Goal: Task Accomplishment & Management: Complete application form

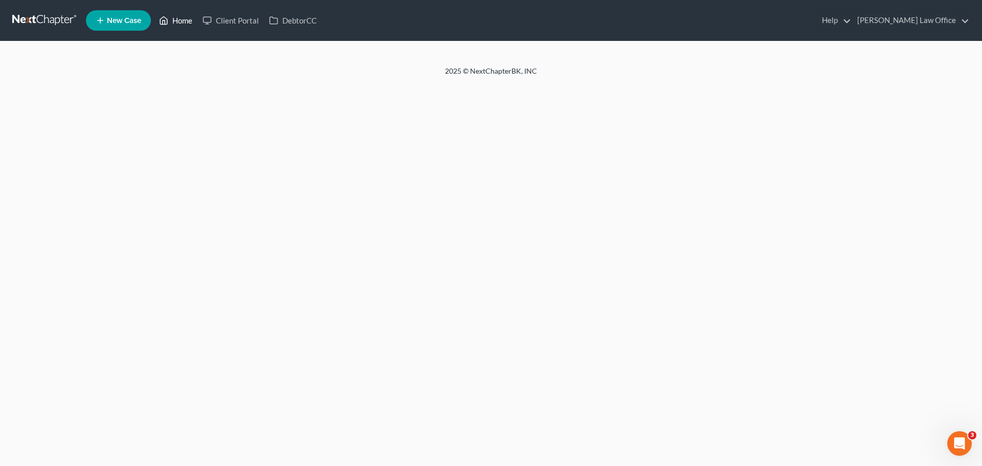
click at [165, 25] on icon at bounding box center [163, 20] width 9 height 12
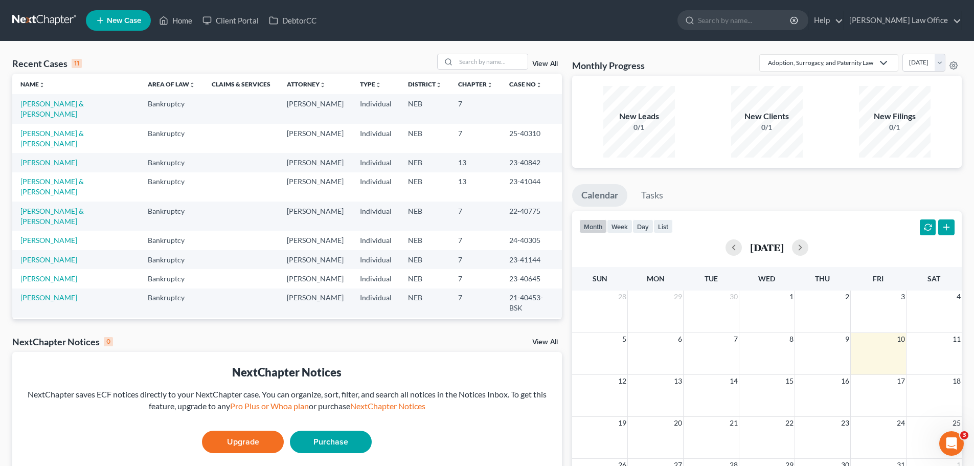
click at [124, 17] on span "New Case" at bounding box center [124, 21] width 34 height 8
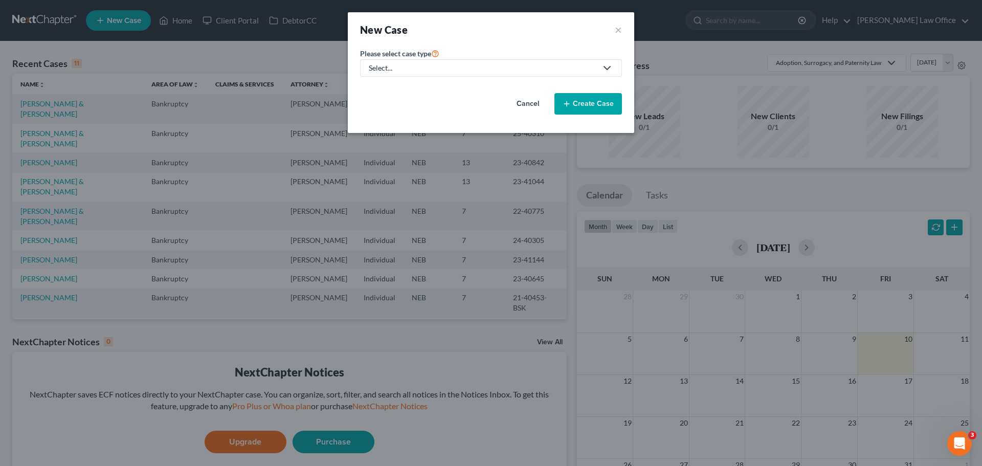
click at [517, 66] on div "Select..." at bounding box center [483, 68] width 228 height 10
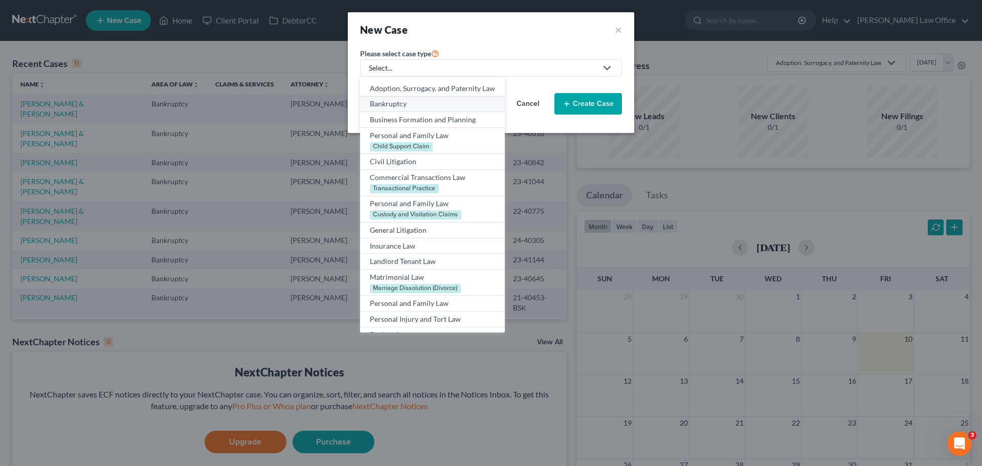
click at [405, 100] on div "Bankruptcy" at bounding box center [432, 104] width 125 height 10
select select "48"
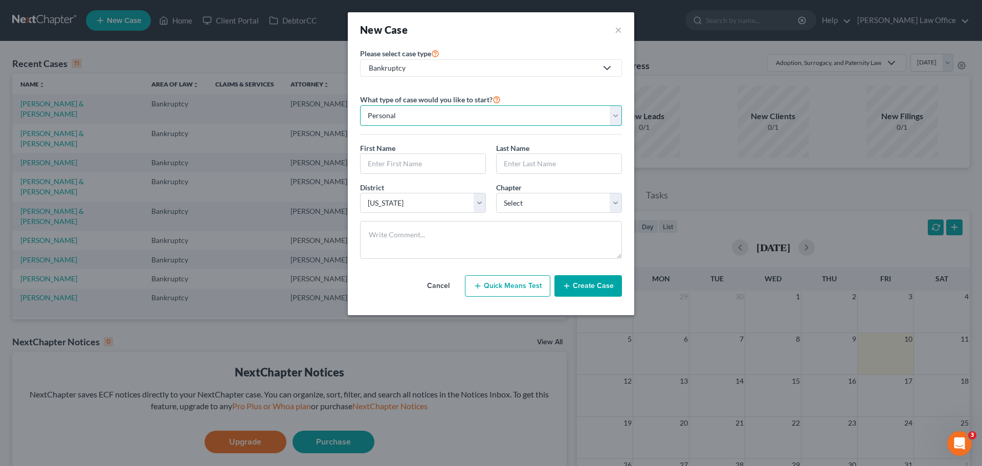
click at [470, 113] on select "Personal Business" at bounding box center [491, 115] width 262 height 20
click at [443, 171] on input "text" at bounding box center [423, 163] width 125 height 19
type input "[PERSON_NAME]"
click at [546, 159] on input "text" at bounding box center [559, 163] width 125 height 19
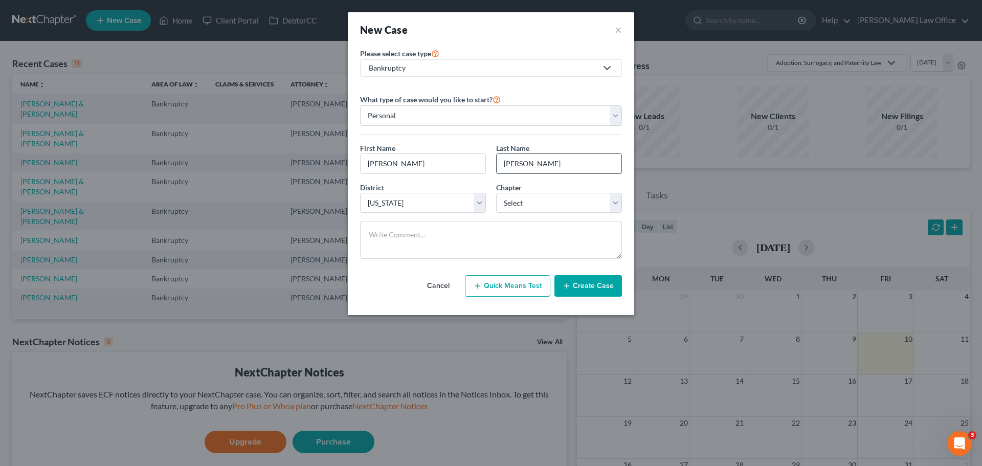
type input "[PERSON_NAME]"
click at [564, 201] on select "Select 7 11 12 13" at bounding box center [559, 203] width 126 height 20
select select "0"
click at [496, 193] on select "Select 7 11 12 13" at bounding box center [559, 203] width 126 height 20
click at [597, 282] on button "Create Case" at bounding box center [588, 285] width 68 height 21
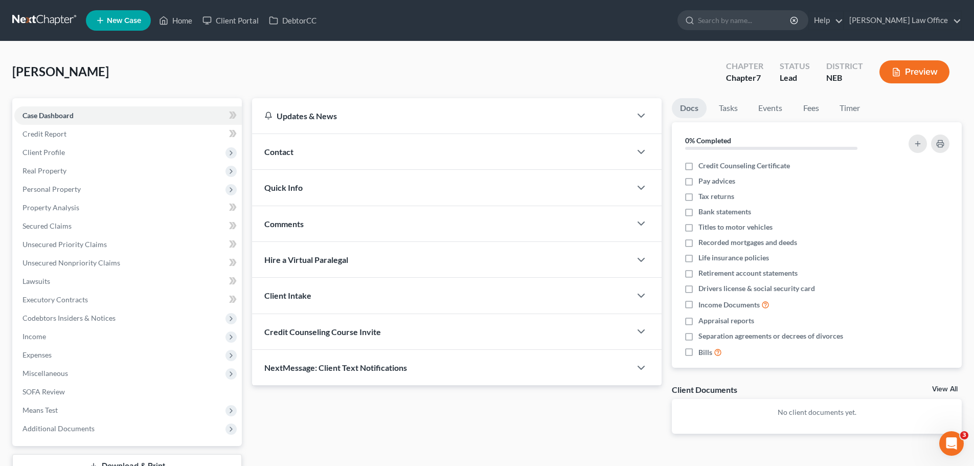
click at [615, 149] on div "Contact" at bounding box center [441, 151] width 379 height 35
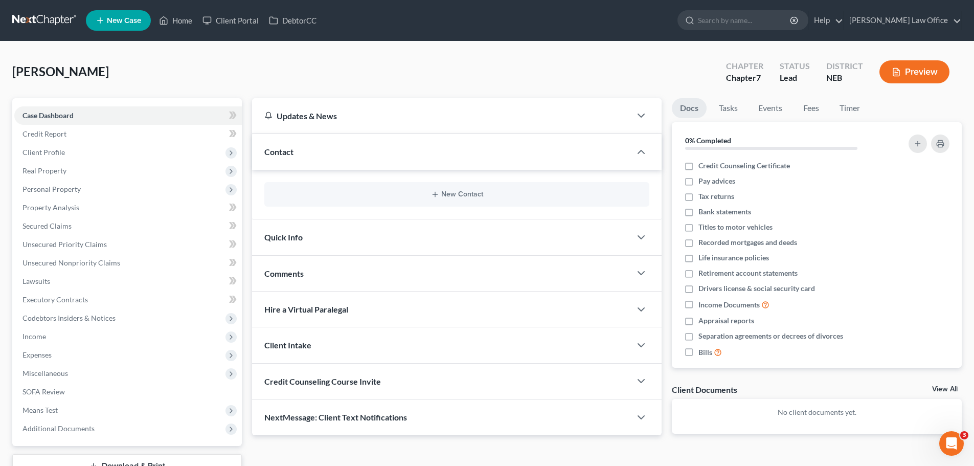
click at [455, 187] on div "New Contact" at bounding box center [456, 194] width 385 height 25
click at [448, 195] on button "New Contact" at bounding box center [457, 194] width 369 height 8
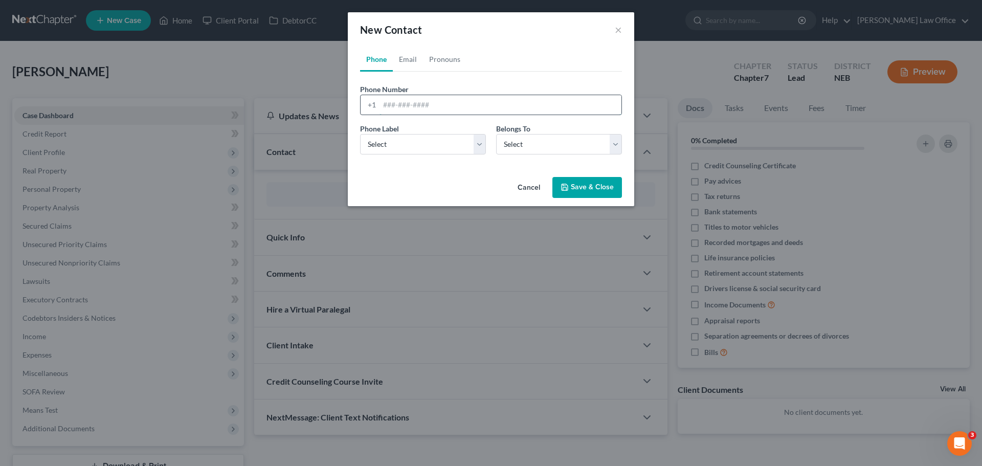
click at [443, 103] on input "tel" at bounding box center [501, 104] width 242 height 19
type input "4"
type input "3083405287"
click at [461, 143] on select "Select Mobile Home Work Other" at bounding box center [423, 144] width 126 height 20
select select "0"
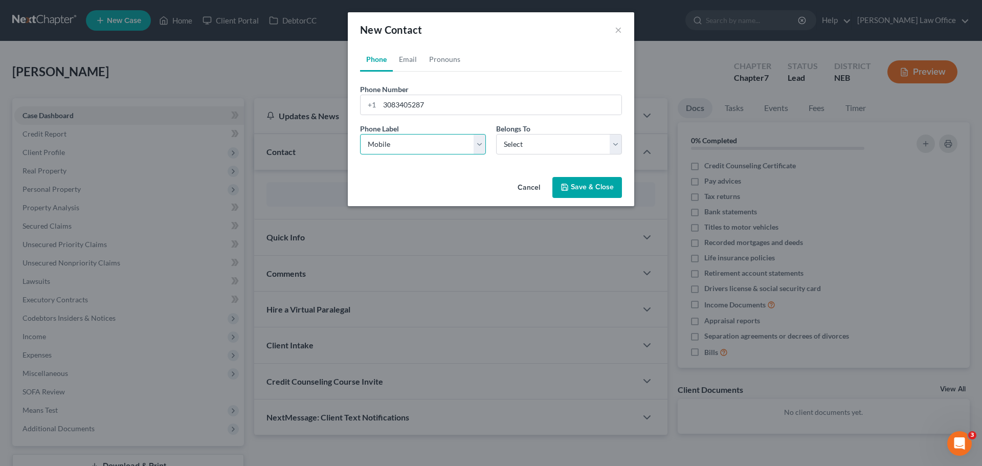
click at [360, 134] on select "Select Mobile Home Work Other" at bounding box center [423, 144] width 126 height 20
click at [546, 137] on select "Select Client Other" at bounding box center [559, 144] width 126 height 20
select select "0"
click at [496, 134] on select "Select Client Other" at bounding box center [559, 144] width 126 height 20
select select "0"
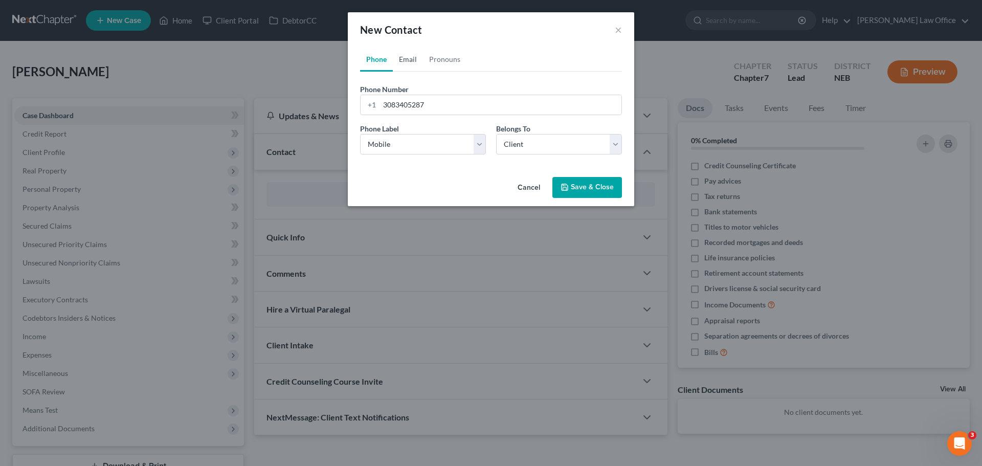
click at [407, 53] on link "Email" at bounding box center [408, 59] width 30 height 25
click at [402, 100] on input "email" at bounding box center [501, 104] width 242 height 19
type input "[EMAIL_ADDRESS][DOMAIN_NAME]"
click at [389, 144] on select "Select Home Work Other" at bounding box center [423, 144] width 126 height 20
select select "0"
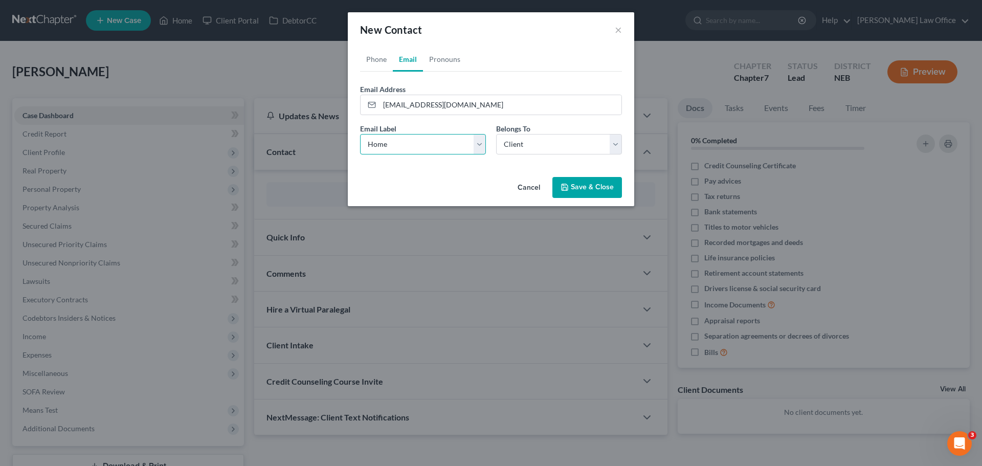
click at [360, 134] on select "Select Home Work Other" at bounding box center [423, 144] width 126 height 20
click at [578, 183] on button "Save & Close" at bounding box center [587, 187] width 70 height 21
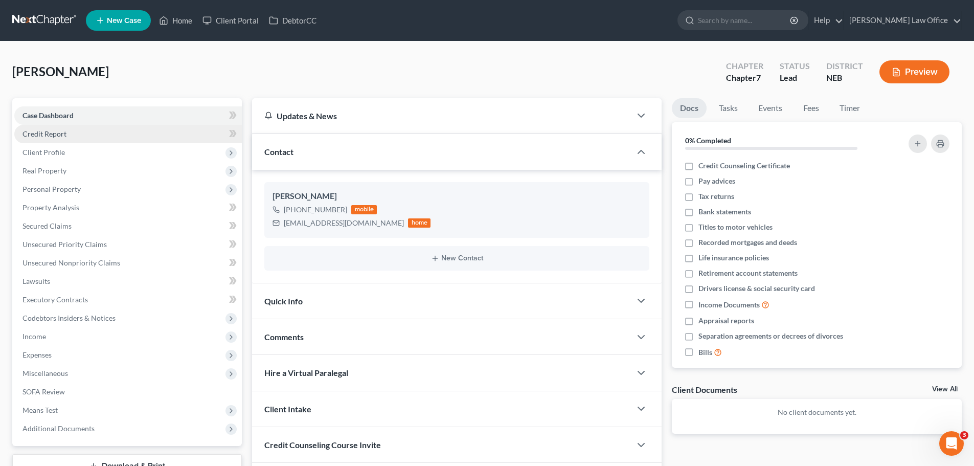
click at [46, 131] on span "Credit Report" at bounding box center [45, 133] width 44 height 9
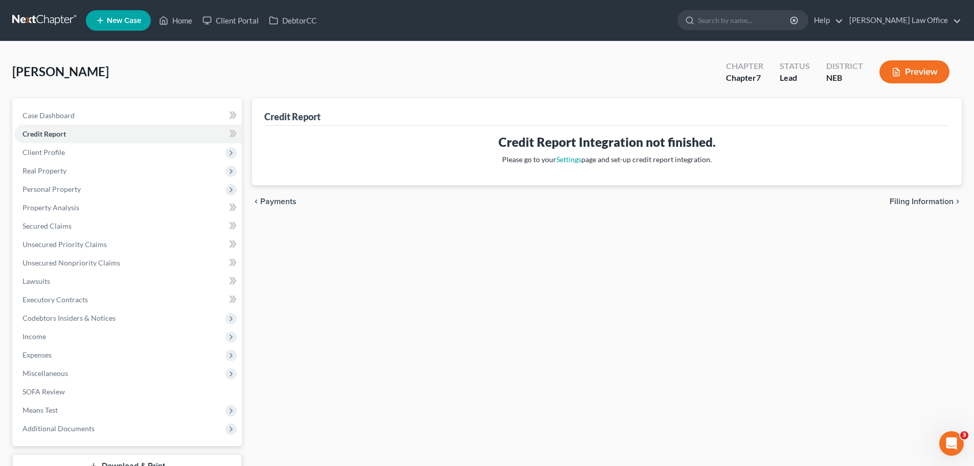
click at [915, 207] on div "chevron_left Payments Filing Information chevron_right" at bounding box center [607, 201] width 710 height 33
click at [919, 204] on span "Filing Information" at bounding box center [922, 201] width 64 height 8
select select "1"
select select "0"
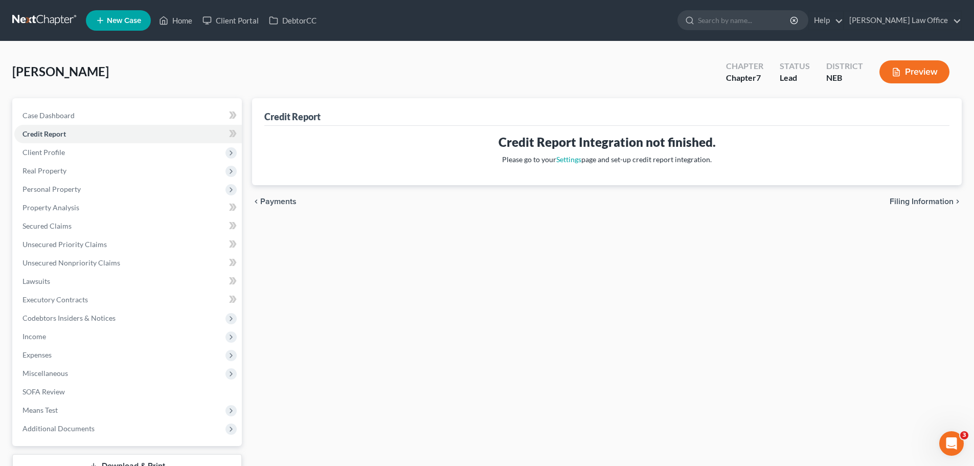
select select "48"
select select "0"
select select "30"
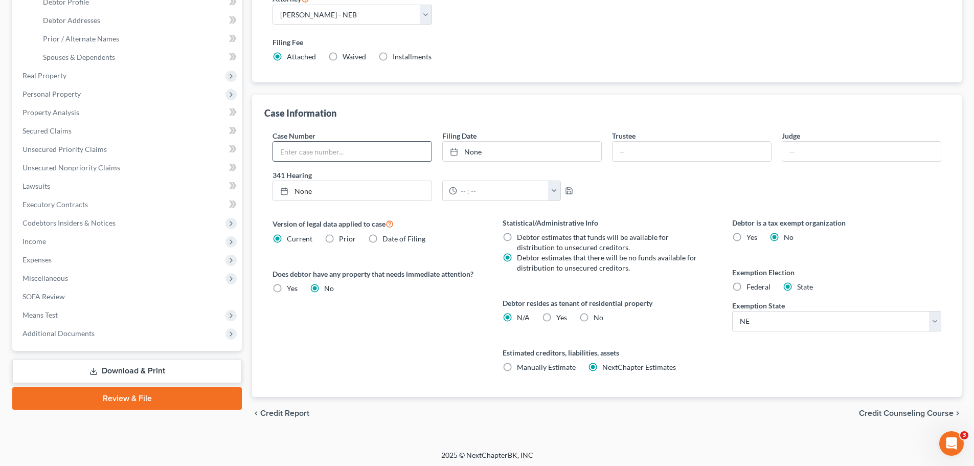
scroll to position [208, 0]
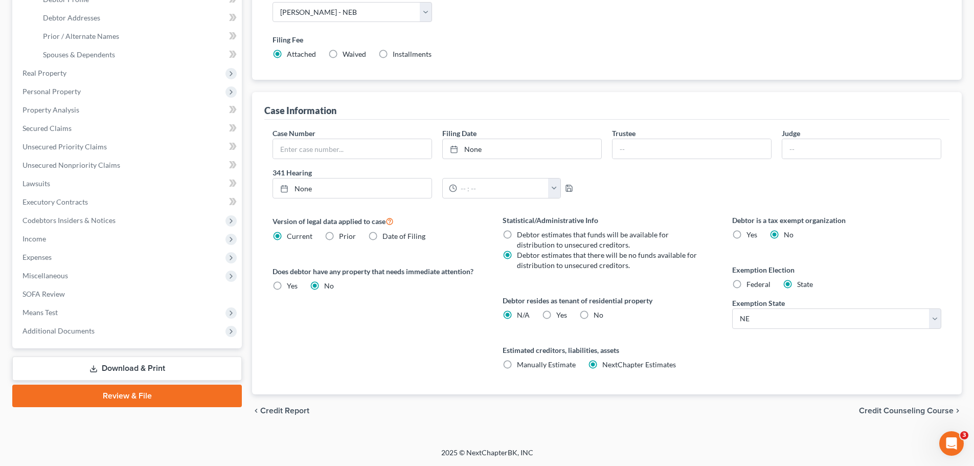
click at [922, 413] on span "Credit Counseling Course" at bounding box center [906, 411] width 95 height 8
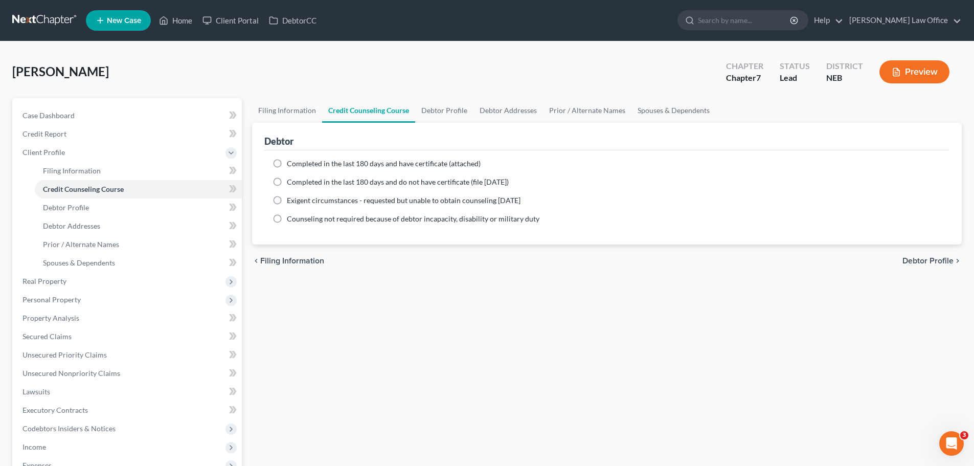
click at [910, 260] on span "Debtor Profile" at bounding box center [928, 261] width 51 height 8
select select "0"
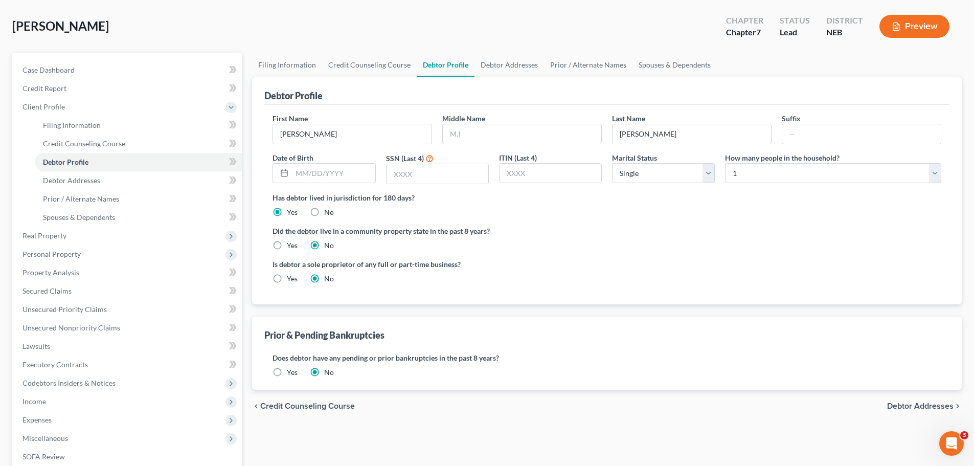
scroll to position [51, 0]
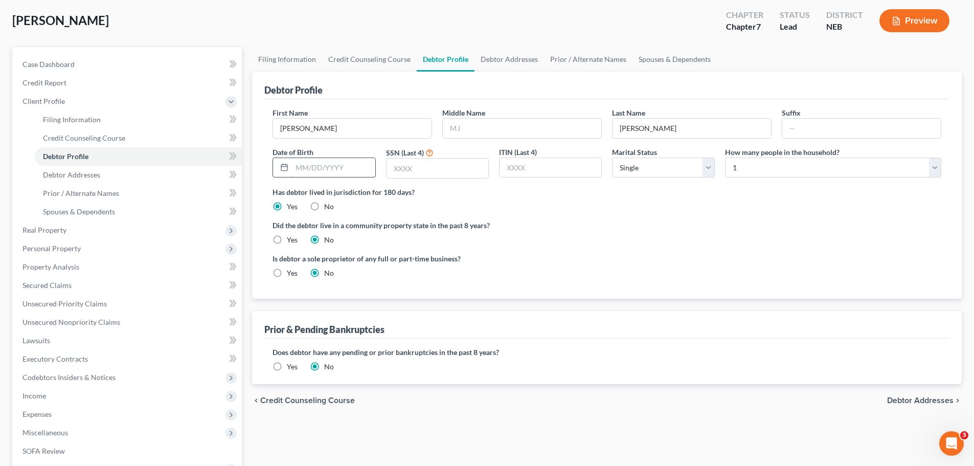
click at [310, 167] on input "text" at bounding box center [333, 167] width 83 height 19
click at [397, 169] on input "text" at bounding box center [438, 168] width 102 height 19
type input "8949"
click at [558, 209] on div "Has debtor lived in jurisdiction for 180 days? Yes No Debtor must reside in jur…" at bounding box center [607, 199] width 669 height 25
click at [803, 173] on select "Select 1 2 3 4 5 6 7 8 9 10 11 12 13 14 15 16 17 18 19 20" at bounding box center [833, 168] width 216 height 20
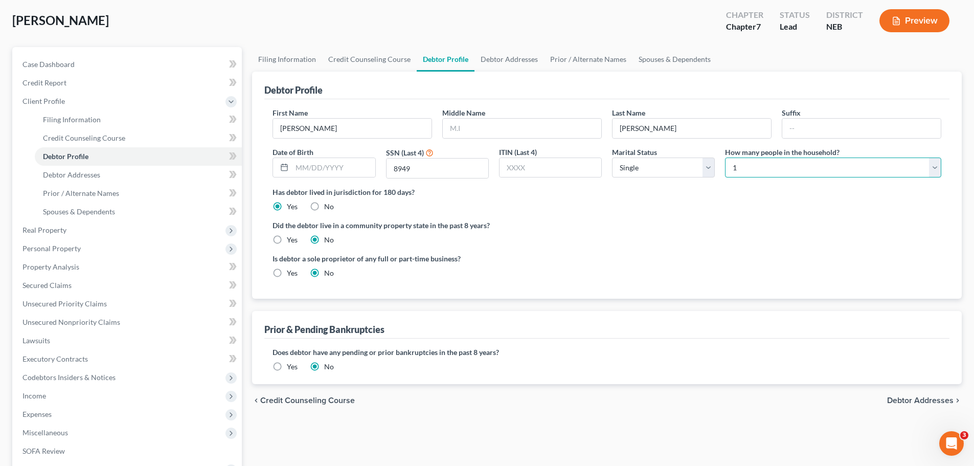
select select "2"
click at [725, 158] on select "Select 1 2 3 4 5 6 7 8 9 10 11 12 13 14 15 16 17 18 19 20" at bounding box center [833, 168] width 216 height 20
click at [696, 216] on ng-include "First Name [PERSON_NAME] Middle Name Last Name [PERSON_NAME] Suffix Date of Bir…" at bounding box center [607, 196] width 669 height 179
click at [904, 394] on div "chevron_left Credit Counseling Course Debtor Addresses chevron_right" at bounding box center [607, 400] width 710 height 33
click at [906, 399] on span "Debtor Addresses" at bounding box center [920, 400] width 66 height 8
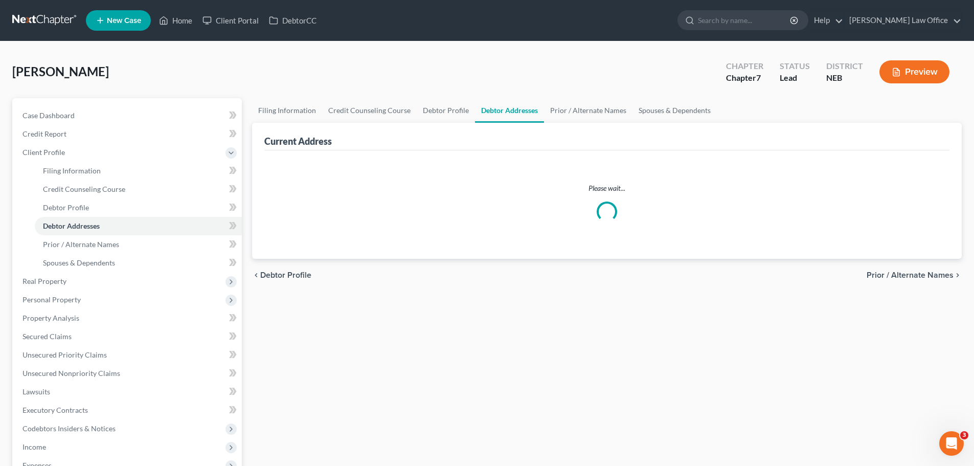
select select "0"
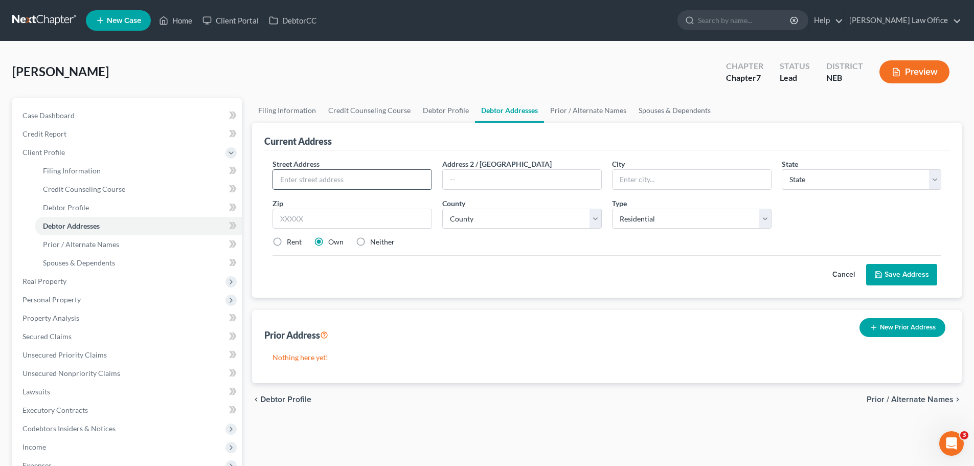
drag, startPoint x: 305, startPoint y: 179, endPoint x: 314, endPoint y: 179, distance: 8.7
click at [306, 179] on input "text" at bounding box center [352, 179] width 159 height 19
type input "[STREET_ADDRESS]"
type input "[PERSON_NAME]"
select select "30"
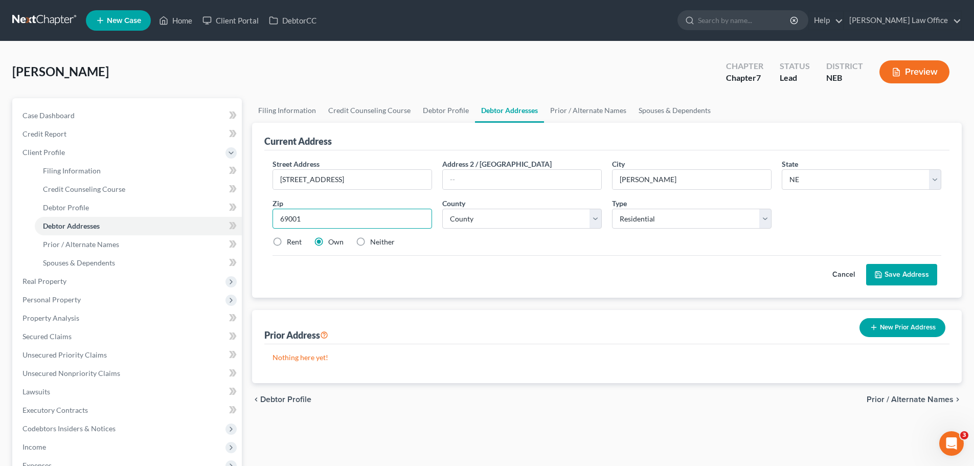
type input "69001"
click at [560, 216] on select "County [GEOGRAPHIC_DATA] [GEOGRAPHIC_DATA] [GEOGRAPHIC_DATA] [GEOGRAPHIC_DATA] …" at bounding box center [522, 219] width 160 height 20
click at [589, 269] on div "Cancel Save Address" at bounding box center [607, 270] width 669 height 30
click at [484, 217] on select "County [GEOGRAPHIC_DATA] [GEOGRAPHIC_DATA] [GEOGRAPHIC_DATA] [GEOGRAPHIC_DATA] …" at bounding box center [522, 219] width 160 height 20
select select "72"
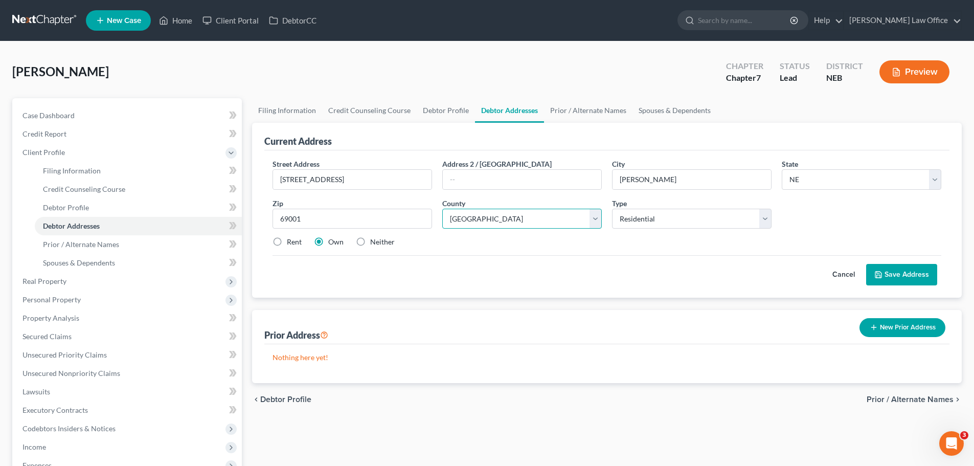
click at [442, 209] on select "County [GEOGRAPHIC_DATA] [GEOGRAPHIC_DATA] [GEOGRAPHIC_DATA] [GEOGRAPHIC_DATA] …" at bounding box center [522, 219] width 160 height 20
click at [698, 219] on select "Select Residential Mailing Rental Business" at bounding box center [692, 219] width 160 height 20
select select "2"
click at [612, 209] on select "Select Residential Mailing Rental Business" at bounding box center [692, 219] width 160 height 20
click at [868, 228] on div "Street Address * [STREET_ADDRESS] Address 2 / [GEOGRAPHIC_DATA] * [PERSON_NAME]…" at bounding box center [607, 207] width 679 height 97
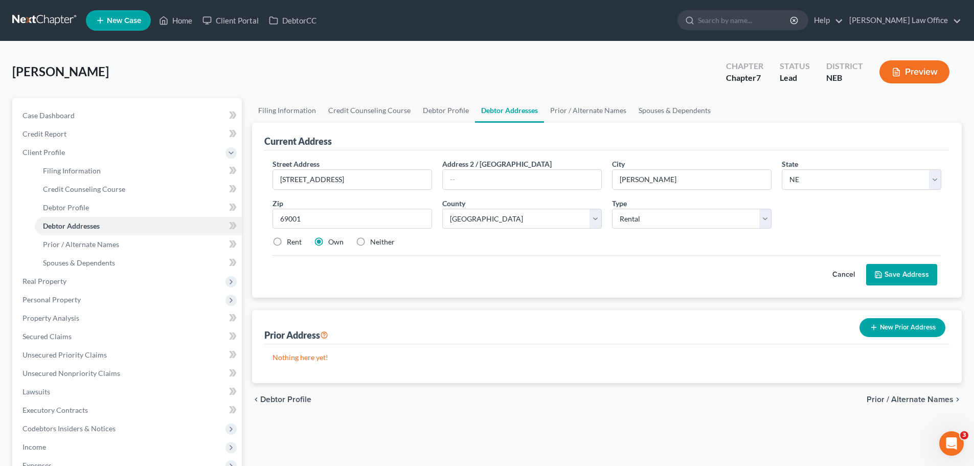
click at [911, 270] on button "Save Address" at bounding box center [901, 274] width 71 height 21
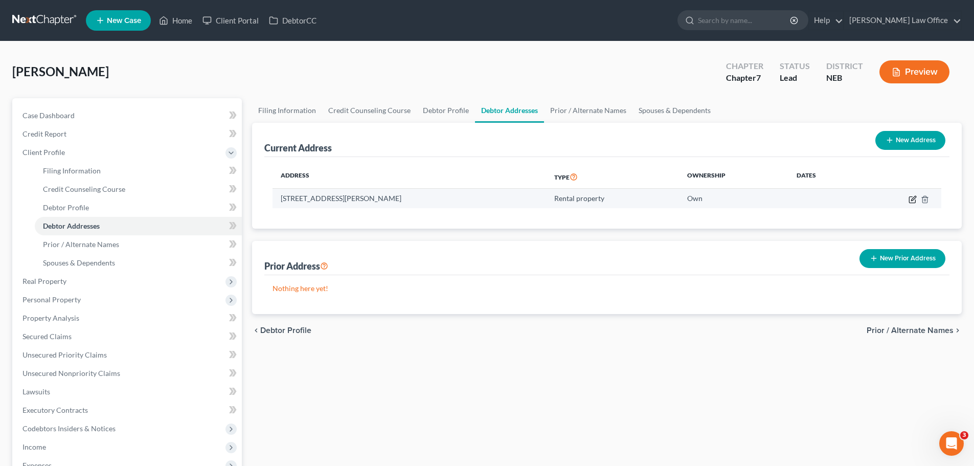
click at [913, 197] on icon "button" at bounding box center [913, 199] width 8 height 8
select select "30"
select select "72"
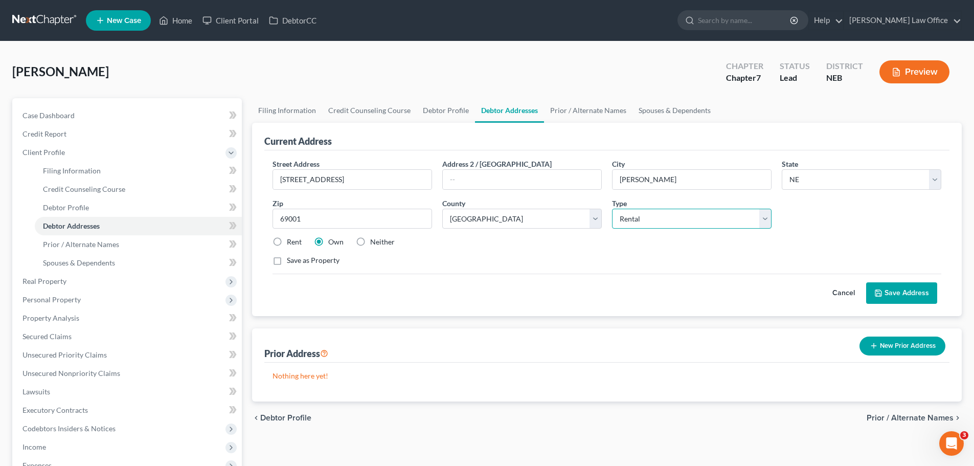
click at [711, 213] on select "Select Residential Mailing Rental Business" at bounding box center [692, 219] width 160 height 20
select select "0"
click at [612, 209] on select "Select Residential Mailing Rental Business" at bounding box center [692, 219] width 160 height 20
click at [287, 246] on label "Rent" at bounding box center [294, 242] width 15 height 10
click at [291, 243] on input "Rent" at bounding box center [294, 240] width 7 height 7
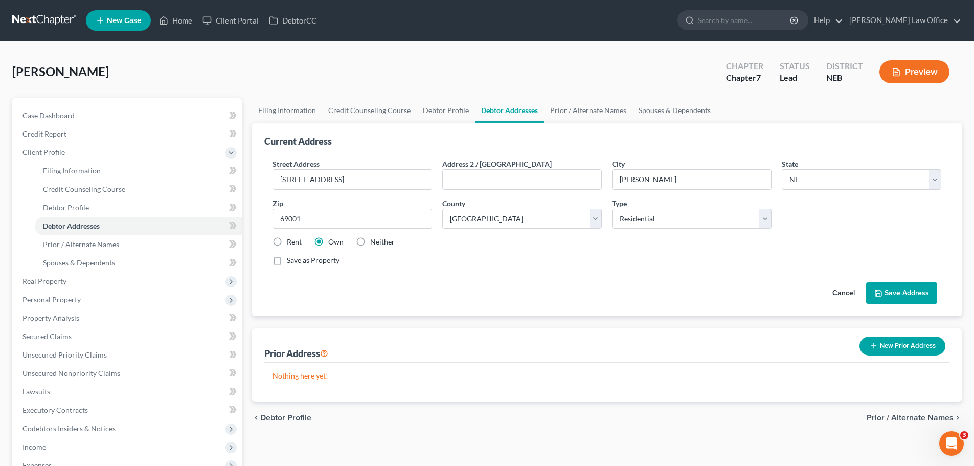
radio input "true"
click at [903, 296] on button "Save Address" at bounding box center [901, 292] width 71 height 21
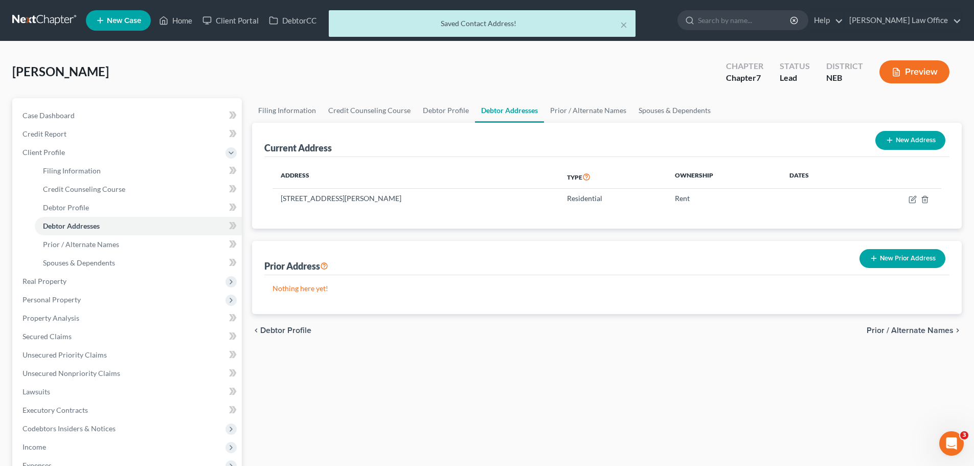
click at [904, 326] on span "Prior / Alternate Names" at bounding box center [910, 330] width 87 height 8
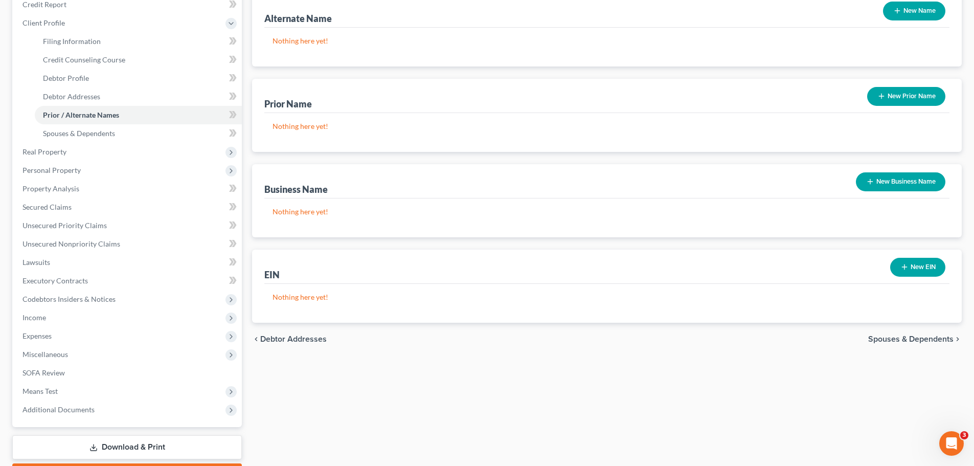
scroll to position [153, 0]
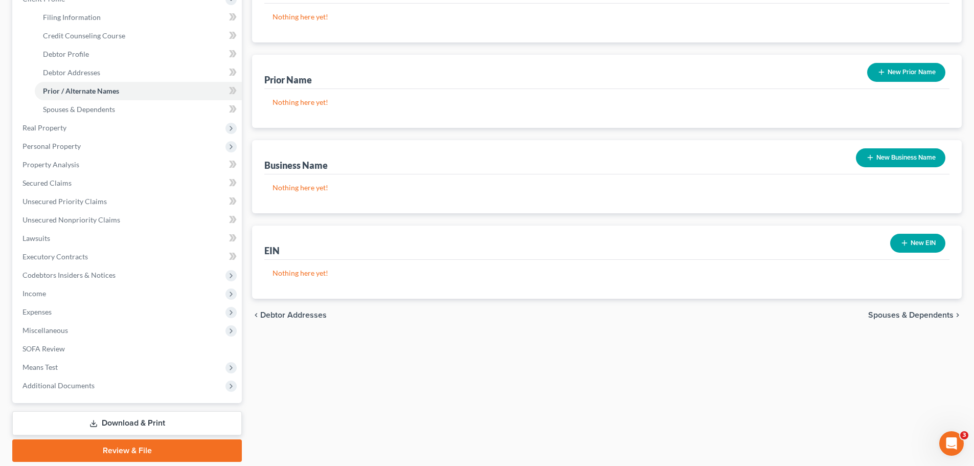
click at [920, 311] on div "chevron_left Debtor Addresses Spouses & Dependents chevron_right" at bounding box center [607, 315] width 710 height 33
click at [920, 313] on span "Spouses & Dependents" at bounding box center [910, 315] width 85 height 8
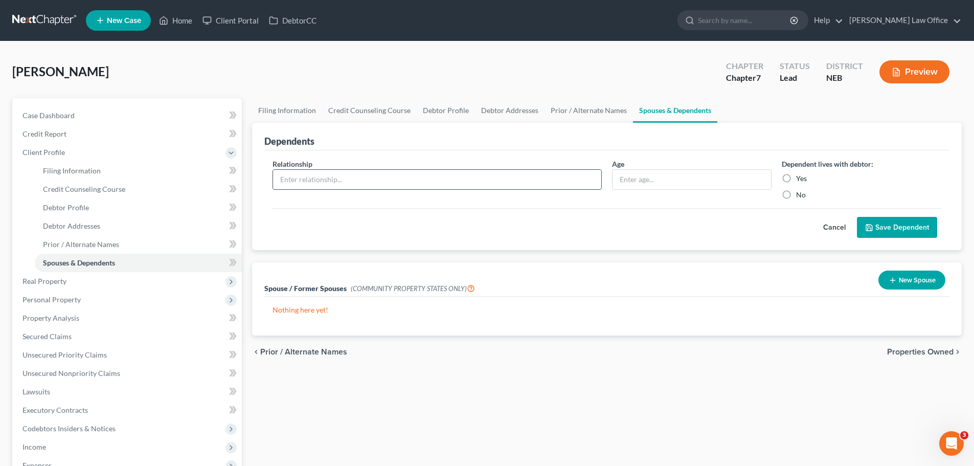
click at [387, 183] on input "text" at bounding box center [437, 179] width 328 height 19
type input "[PERSON_NAME]"
type input "2"
click at [796, 178] on label "Yes" at bounding box center [801, 178] width 11 height 10
click at [800, 178] on input "Yes" at bounding box center [803, 176] width 7 height 7
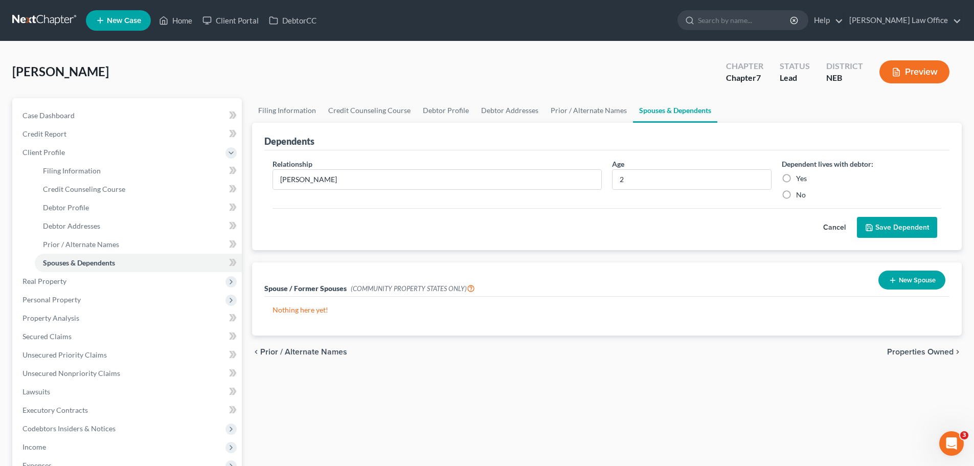
radio input "true"
drag, startPoint x: 884, startPoint y: 230, endPoint x: 879, endPoint y: 229, distance: 5.1
click at [884, 230] on button "Save Dependent" at bounding box center [897, 227] width 80 height 21
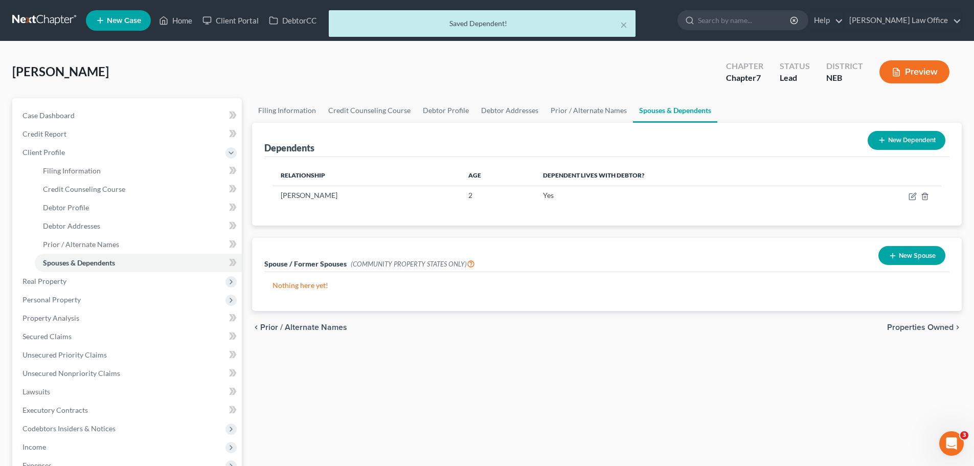
click at [899, 139] on button "New Dependent" at bounding box center [907, 140] width 78 height 19
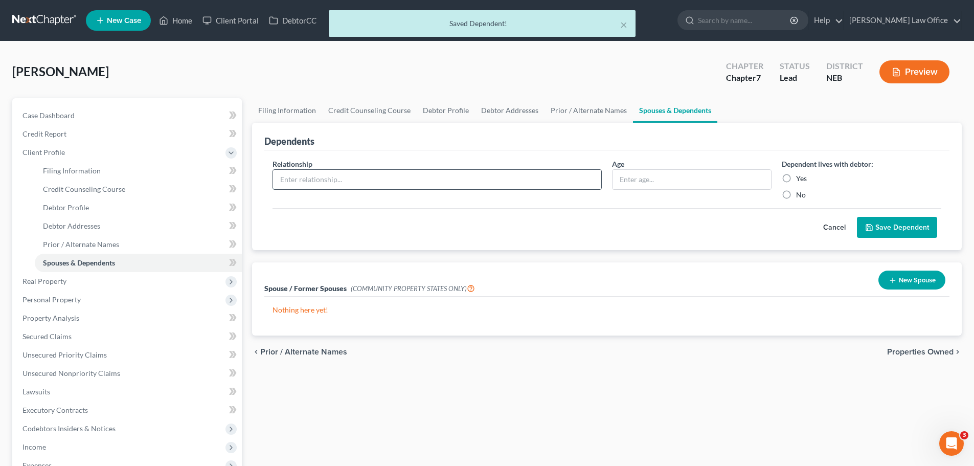
click at [368, 187] on input "text" at bounding box center [437, 179] width 328 height 19
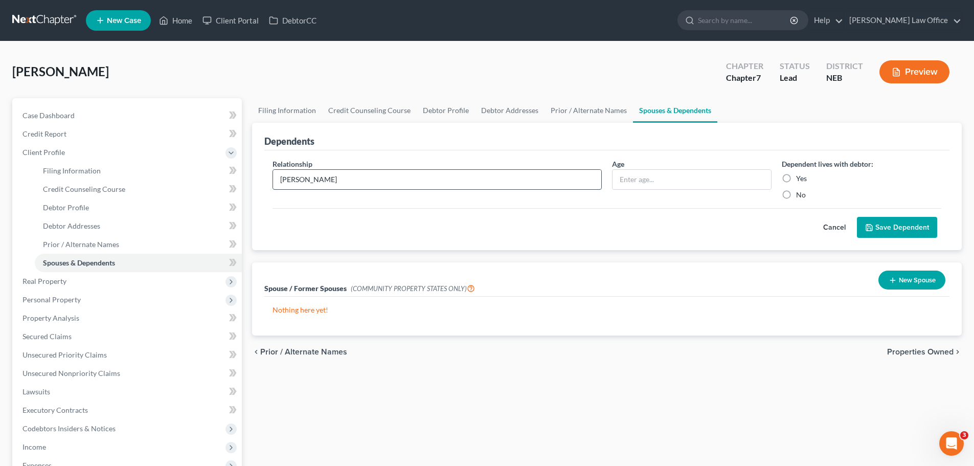
type input "[PERSON_NAME]"
type input "11 months"
click at [796, 173] on label "Yes" at bounding box center [801, 178] width 11 height 10
click at [800, 173] on input "Yes" at bounding box center [803, 176] width 7 height 7
radio input "true"
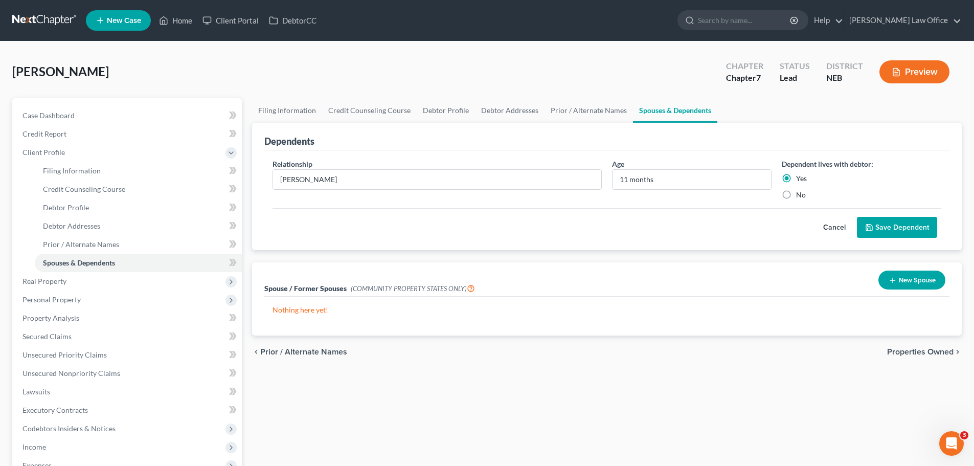
click at [896, 226] on button "Save Dependent" at bounding box center [897, 227] width 80 height 21
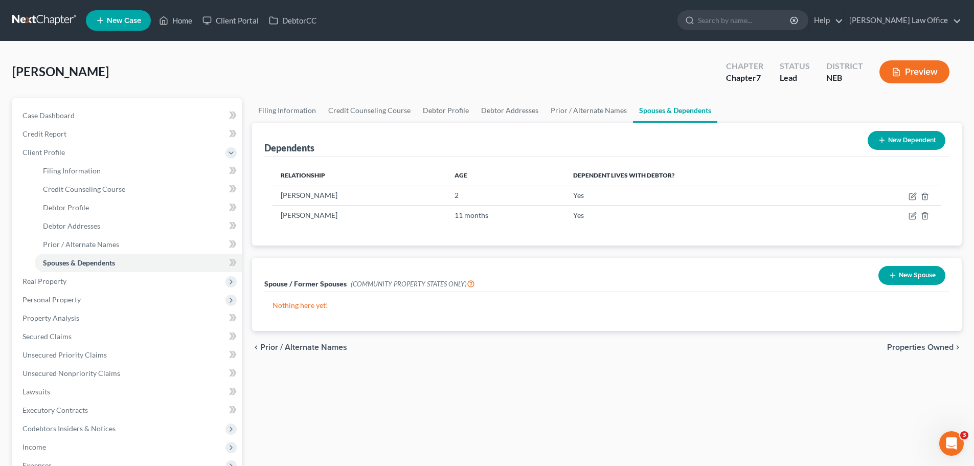
click at [913, 347] on span "Properties Owned" at bounding box center [920, 347] width 66 height 8
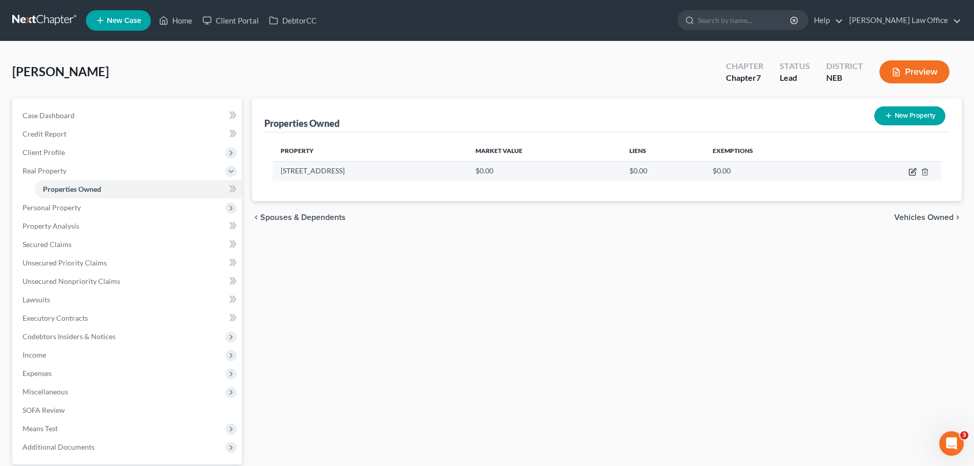
click at [912, 171] on icon "button" at bounding box center [913, 172] width 8 height 8
select select "30"
select select "72"
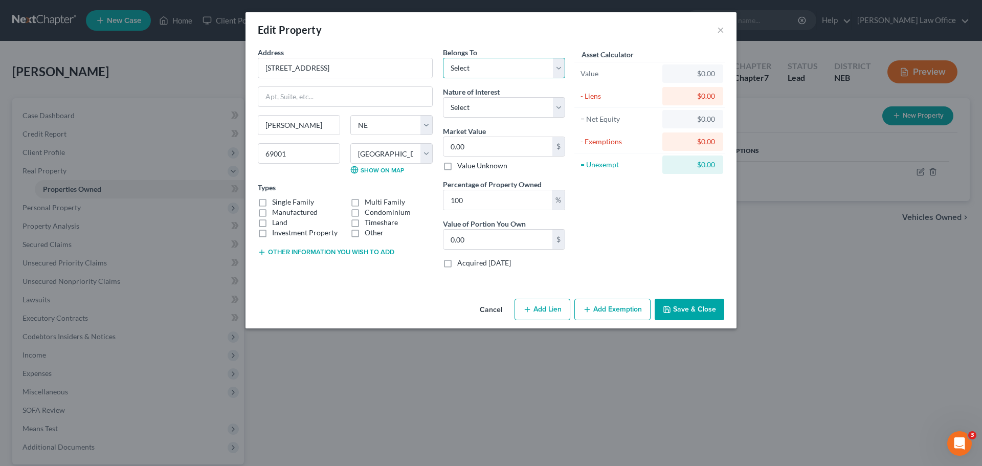
click at [486, 73] on select "Select Debtor 1 Only Debtor 2 Only Debtor 1 And Debtor 2 Only At Least One Of T…" at bounding box center [504, 68] width 122 height 20
click at [492, 66] on select "Select Debtor 1 Only Debtor 2 Only Debtor 1 And Debtor 2 Only At Least One Of T…" at bounding box center [504, 68] width 122 height 20
click at [725, 29] on div "Edit Property ×" at bounding box center [491, 29] width 491 height 35
click at [715, 27] on div "Edit Property ×" at bounding box center [491, 29] width 491 height 35
click at [729, 23] on div "Edit Property ×" at bounding box center [491, 29] width 491 height 35
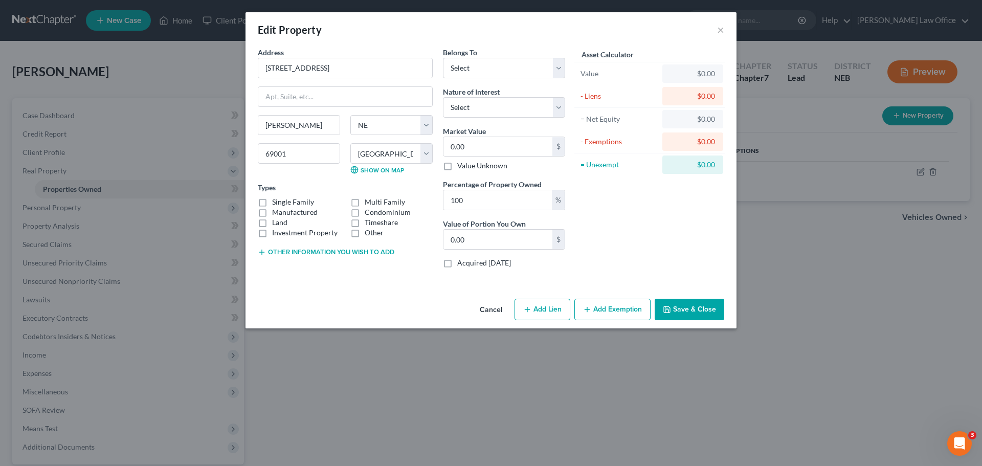
click at [716, 31] on div "Edit Property ×" at bounding box center [491, 29] width 491 height 35
click at [725, 28] on div "Edit Property ×" at bounding box center [491, 29] width 491 height 35
click at [723, 28] on button "×" at bounding box center [720, 30] width 7 height 12
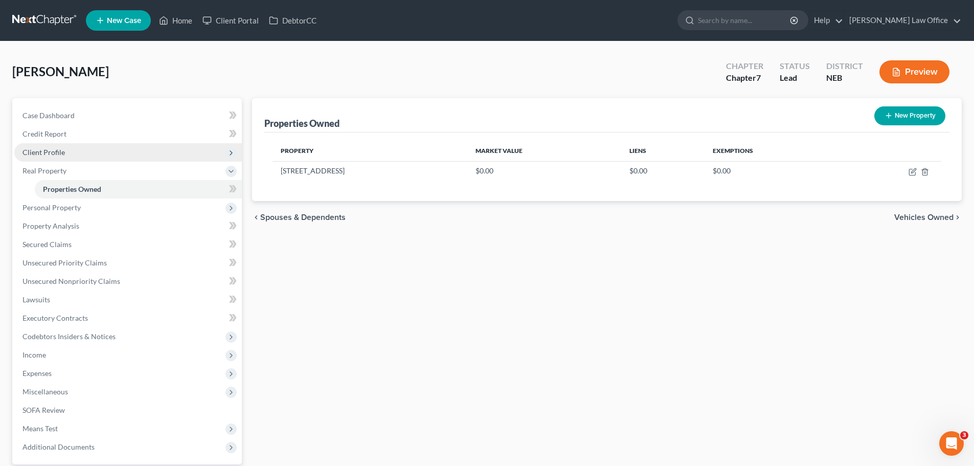
click at [71, 149] on span "Client Profile" at bounding box center [128, 152] width 228 height 18
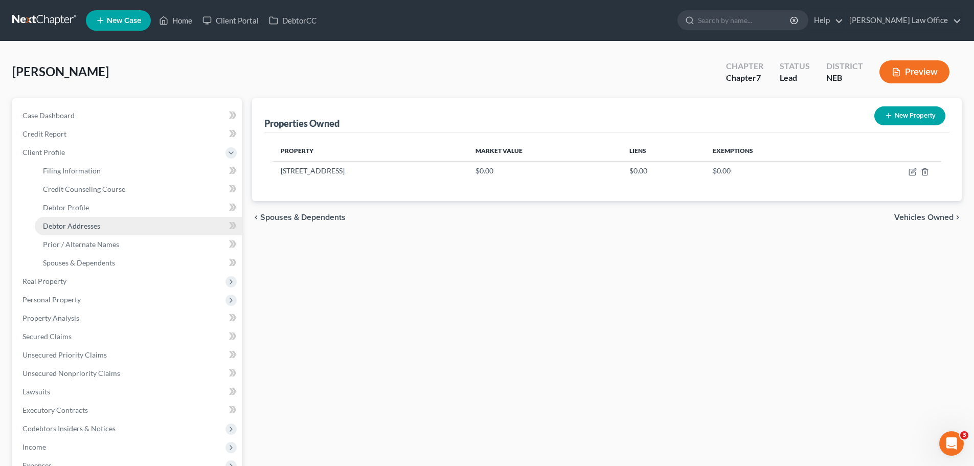
click at [83, 224] on span "Debtor Addresses" at bounding box center [71, 225] width 57 height 9
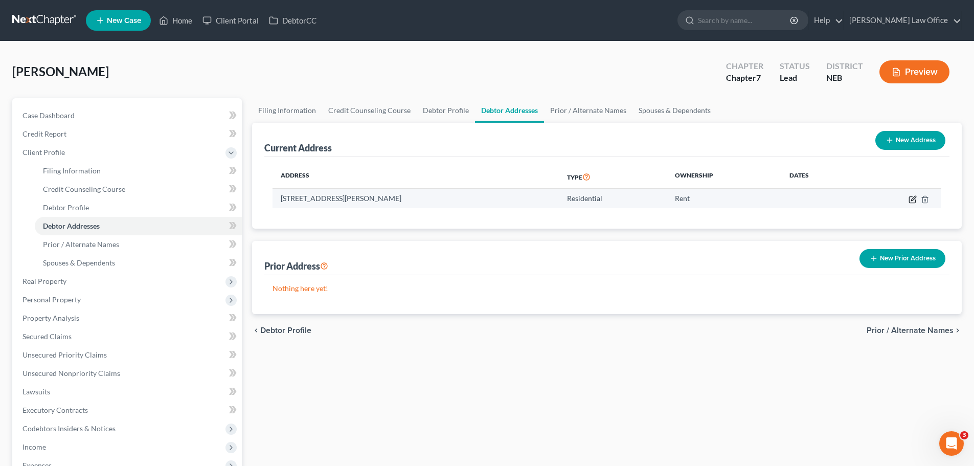
click at [911, 200] on icon "button" at bounding box center [913, 198] width 5 height 5
select select "30"
select select "72"
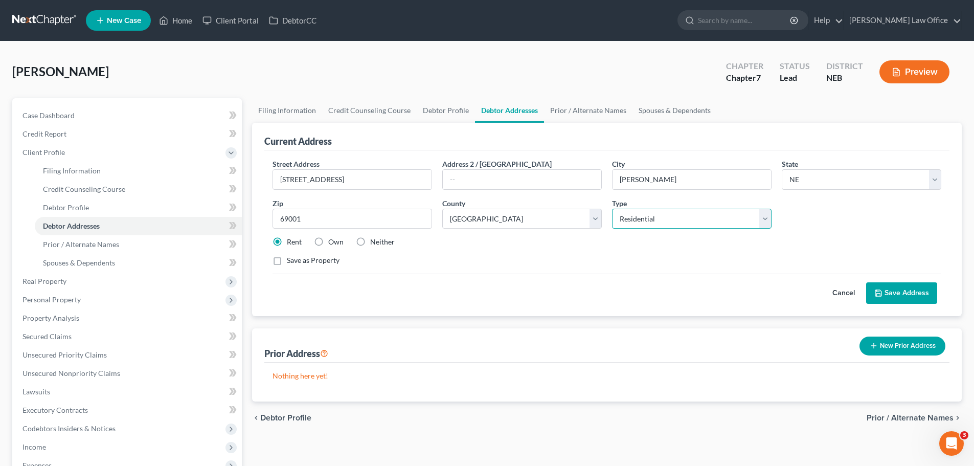
click at [657, 217] on select "Select Residential Mailing Rental Business" at bounding box center [692, 219] width 160 height 20
click at [612, 209] on select "Select Residential Mailing Rental Business" at bounding box center [692, 219] width 160 height 20
select select "1"
click at [907, 286] on button "Save Address" at bounding box center [901, 292] width 71 height 21
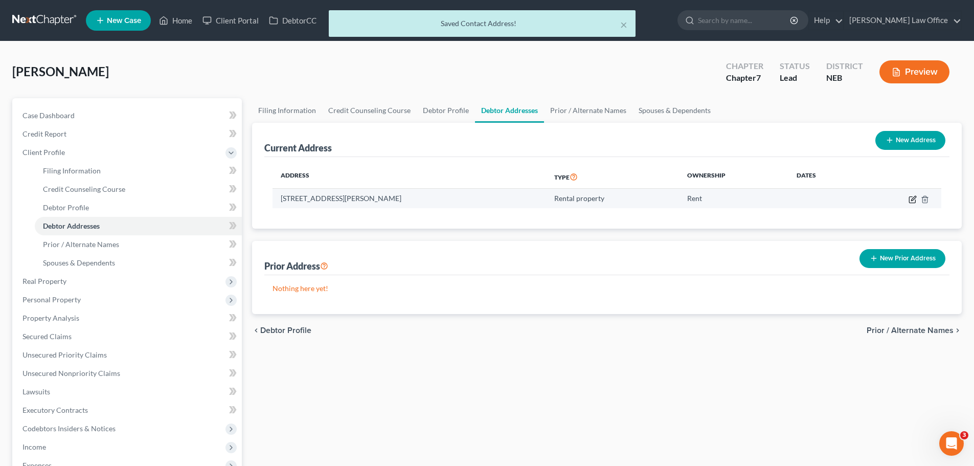
click at [913, 199] on icon "button" at bounding box center [913, 199] width 8 height 8
select select "30"
select select "72"
select select "2"
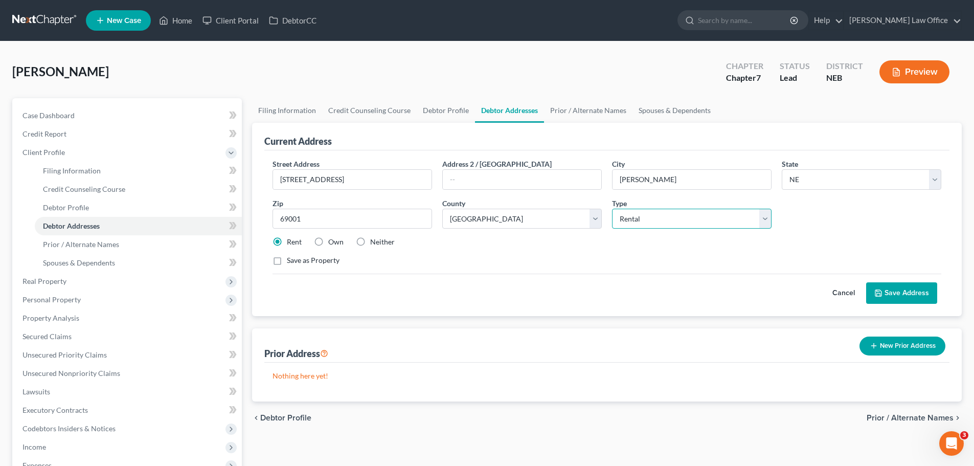
click at [655, 221] on select "Select Residential Mailing Rental Business" at bounding box center [692, 219] width 160 height 20
select select
click at [612, 209] on select "Select Residential Mailing Rental Business" at bounding box center [692, 219] width 160 height 20
click at [743, 247] on div "Rent Own Neither" at bounding box center [607, 242] width 679 height 10
click at [925, 292] on button "Save Address" at bounding box center [901, 292] width 71 height 21
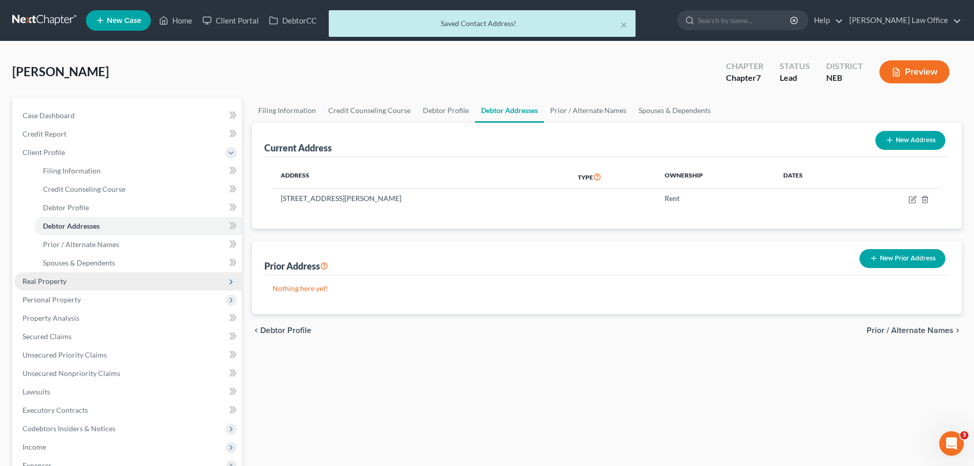
click at [43, 282] on span "Real Property" at bounding box center [45, 281] width 44 height 9
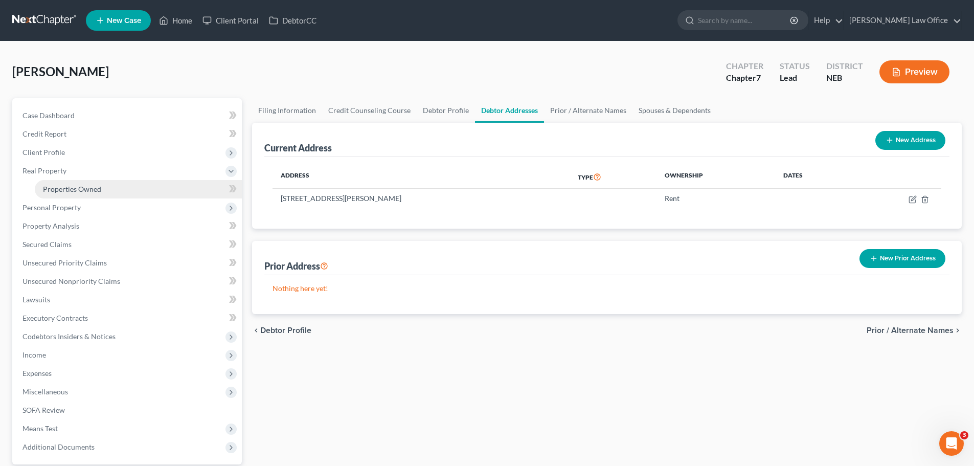
click at [71, 192] on span "Properties Owned" at bounding box center [72, 189] width 58 height 9
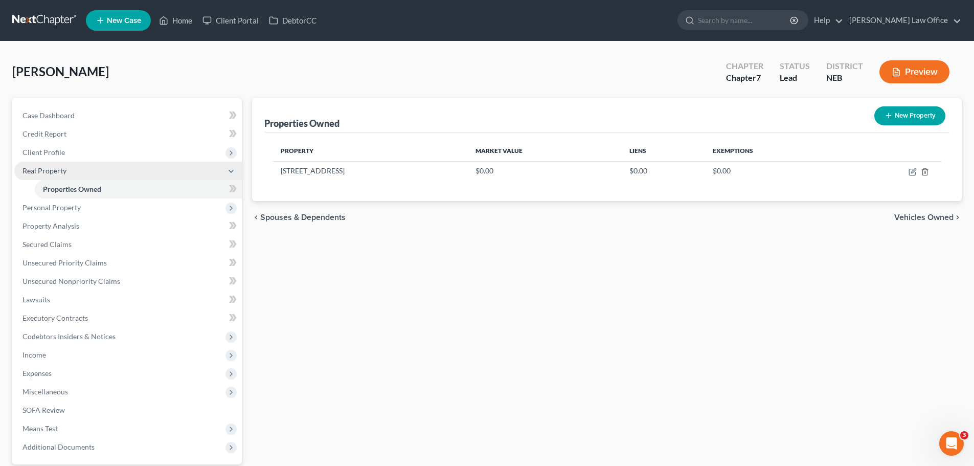
click at [74, 170] on span "Real Property" at bounding box center [128, 171] width 228 height 18
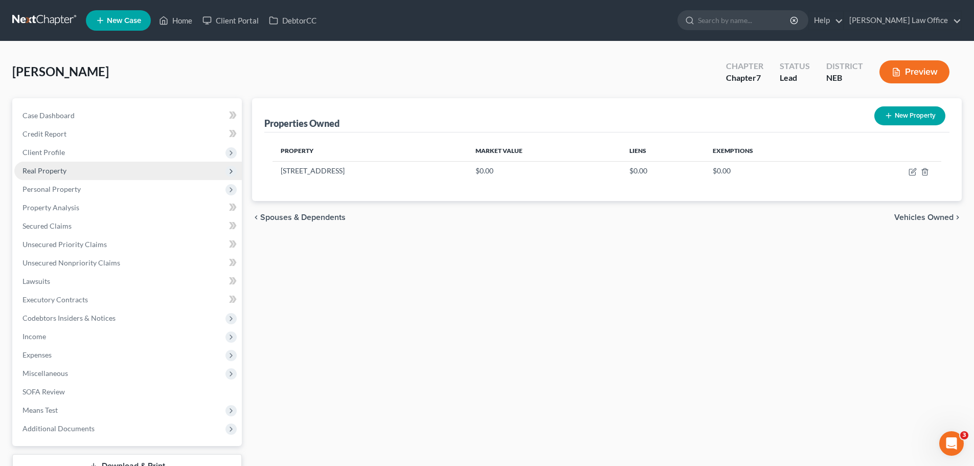
click at [79, 173] on span "Real Property" at bounding box center [128, 171] width 228 height 18
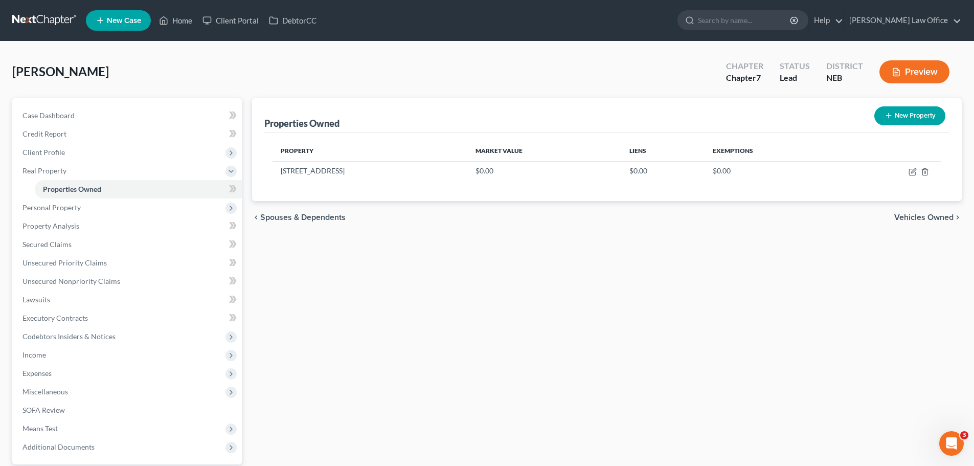
click at [910, 220] on span "Vehicles Owned" at bounding box center [924, 217] width 59 height 8
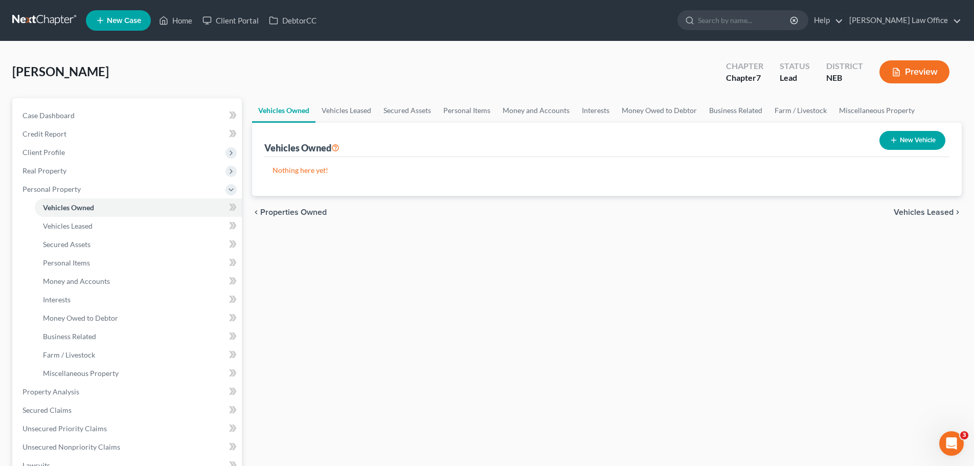
click at [931, 146] on button "New Vehicle" at bounding box center [913, 140] width 66 height 19
select select "0"
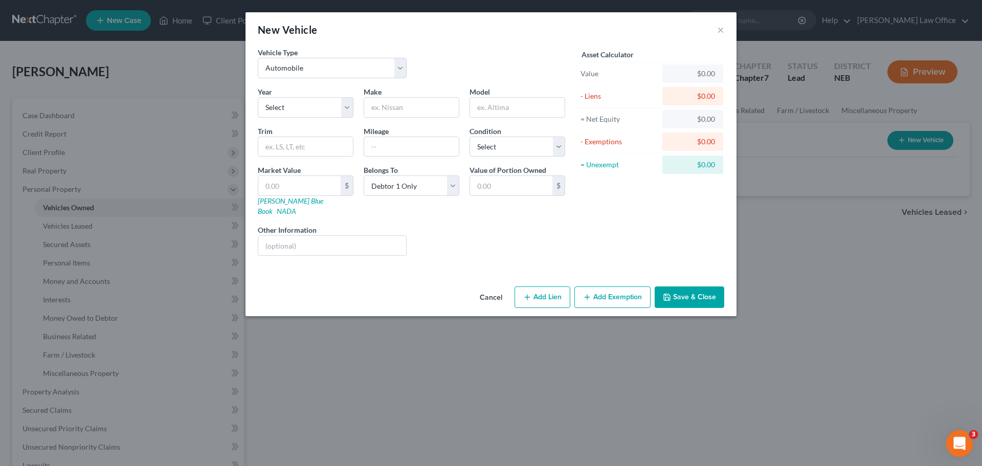
click at [947, 436] on div "Open Intercom Messenger" at bounding box center [958, 442] width 34 height 34
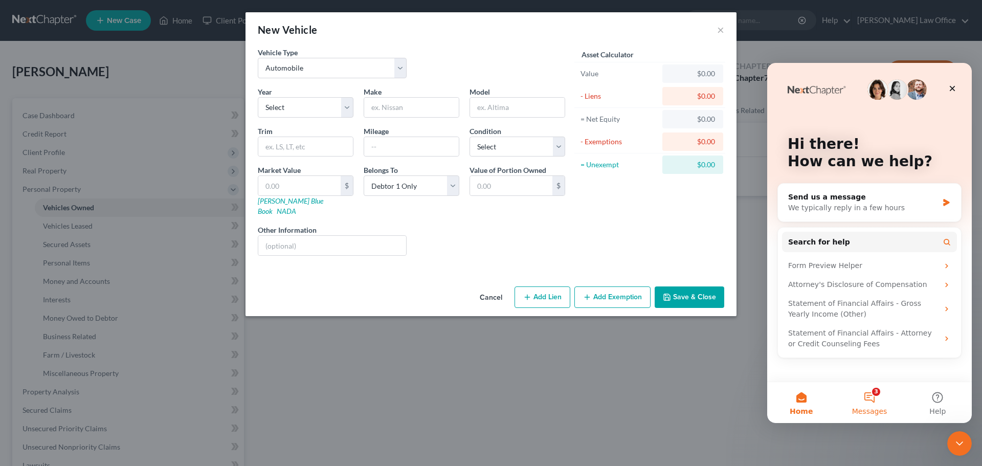
click at [881, 408] on span "Messages" at bounding box center [869, 411] width 35 height 7
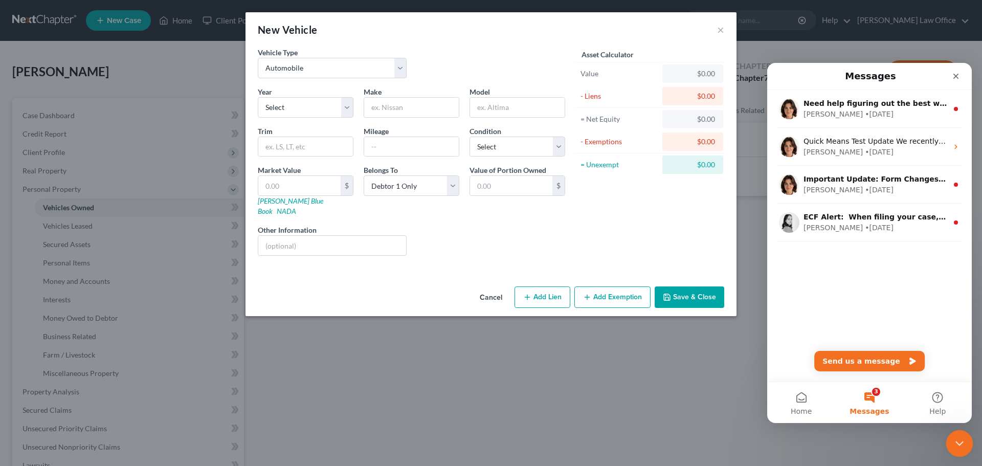
click at [949, 438] on div "Close Intercom Messenger" at bounding box center [958, 442] width 25 height 25
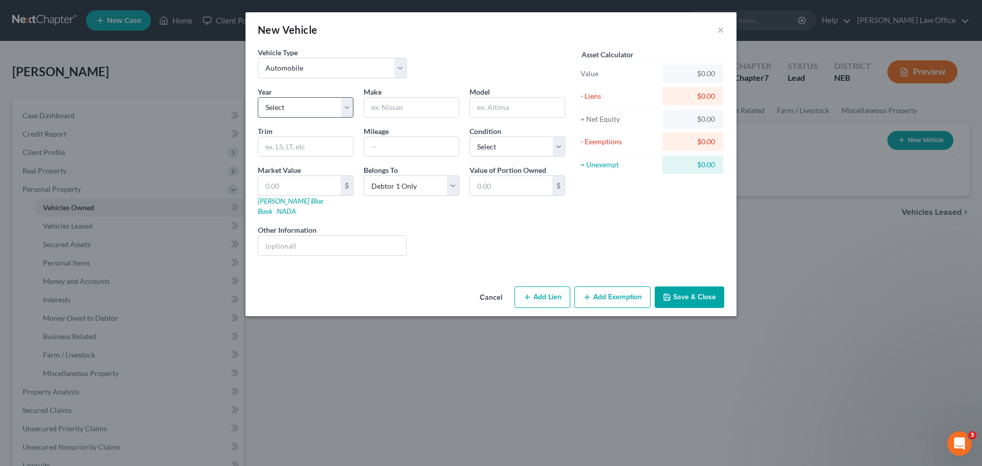
click at [314, 108] on select "Select 2026 2025 2024 2023 2022 2021 2020 2019 2018 2017 2016 2015 2014 2013 20…" at bounding box center [306, 107] width 96 height 20
select select "8"
click at [258, 97] on select "Select 2026 2025 2024 2023 2022 2021 2020 2019 2018 2017 2016 2015 2014 2013 20…" at bounding box center [306, 107] width 96 height 20
click at [402, 111] on input "text" at bounding box center [411, 107] width 95 height 19
type input "Ford"
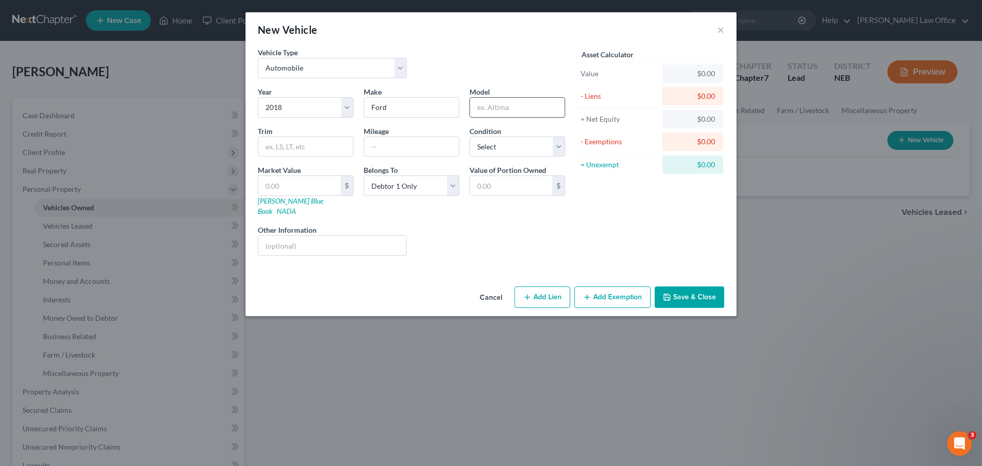
click at [497, 106] on input "text" at bounding box center [517, 107] width 95 height 19
type input "Explorer"
type input "141,500"
select select "3"
type input "8"
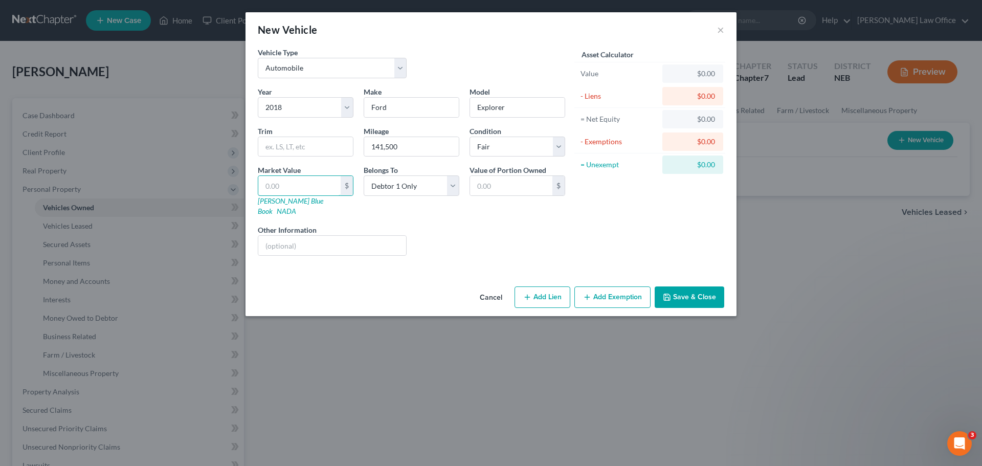
type input "8.00"
type input "87"
type input "87.00"
type input "874"
type input "874.00"
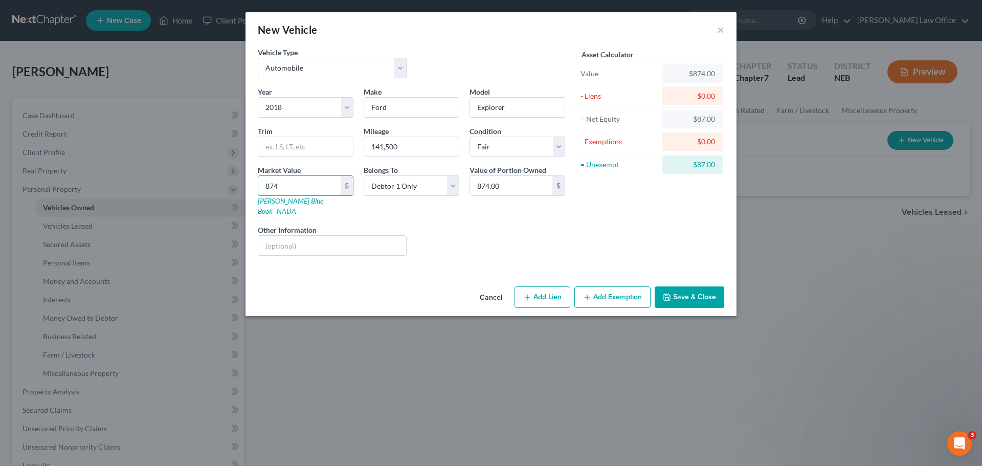
type input "8747"
type input "8,747.00"
click at [316, 192] on input "8,747." at bounding box center [299, 185] width 82 height 19
type input "8,747.00"
click at [520, 238] on div "Liens Select" at bounding box center [491, 240] width 159 height 31
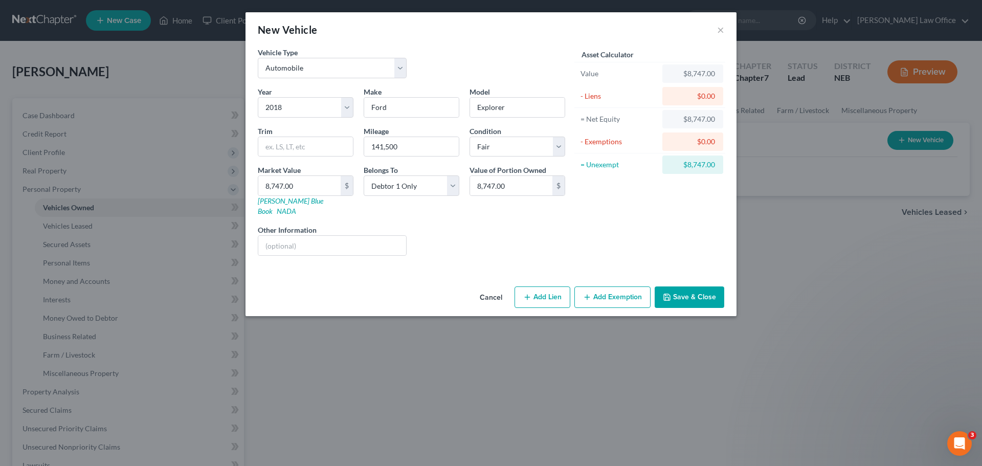
click at [682, 286] on button "Save & Close" at bounding box center [690, 296] width 70 height 21
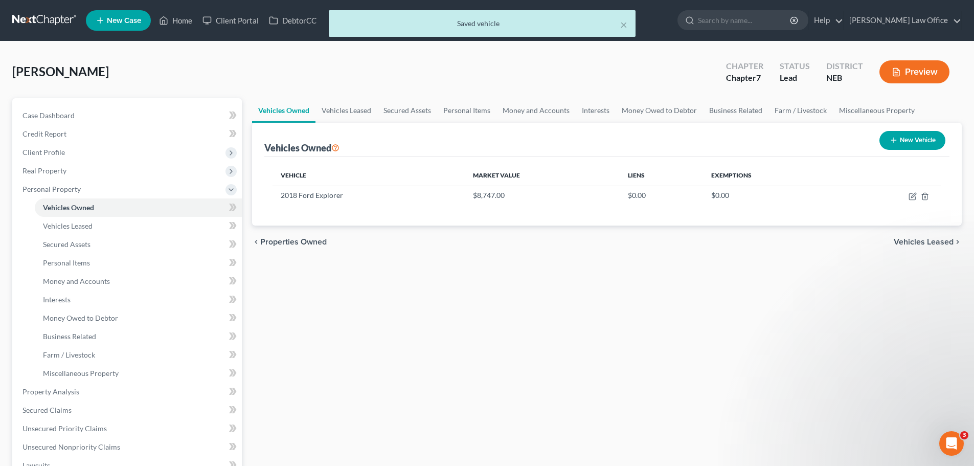
click at [905, 137] on button "New Vehicle" at bounding box center [913, 140] width 66 height 19
select select "0"
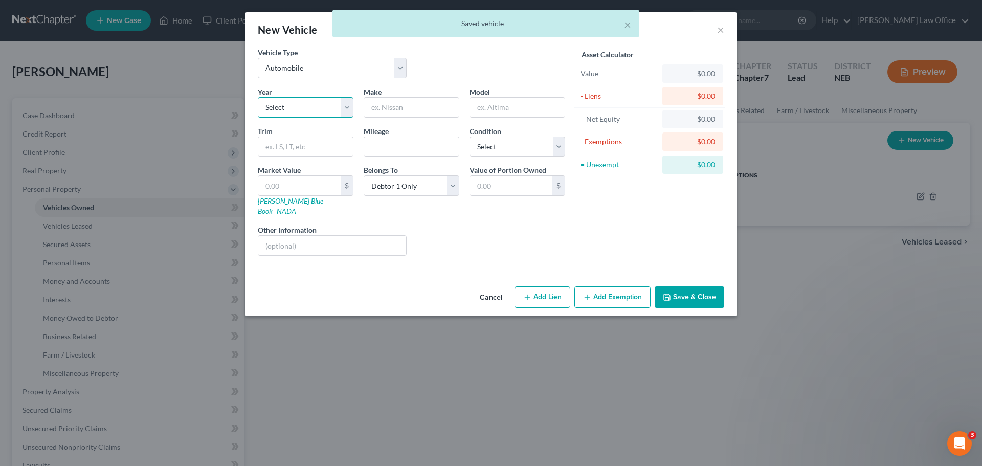
click at [304, 110] on select "Select 2026 2025 2024 2023 2022 2021 2020 2019 2018 2017 2016 2015 2014 2013 20…" at bounding box center [306, 107] width 96 height 20
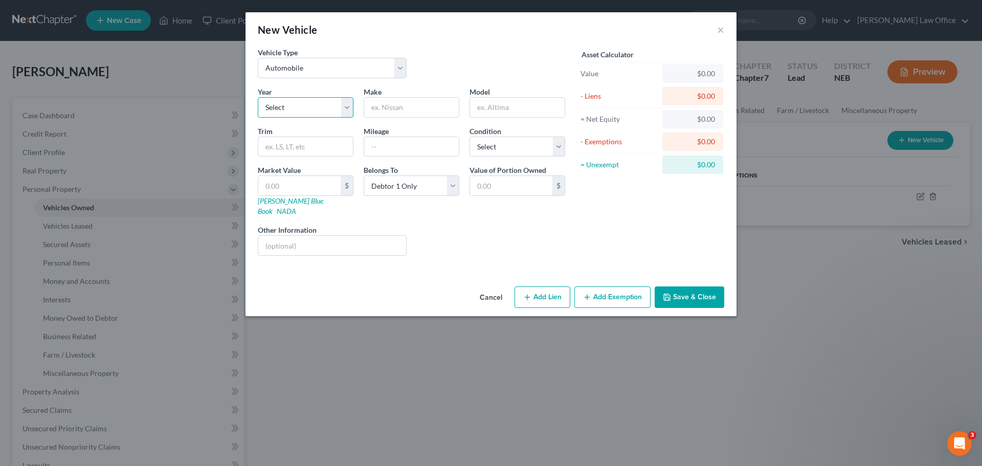
select select "12"
click at [258, 97] on select "Select 2026 2025 2024 2023 2022 2021 2020 2019 2018 2017 2016 2015 2014 2013 20…" at bounding box center [306, 107] width 96 height 20
drag, startPoint x: 382, startPoint y: 107, endPoint x: 388, endPoint y: 107, distance: 6.1
click at [382, 107] on input "text" at bounding box center [411, 107] width 95 height 19
type input "Ford"
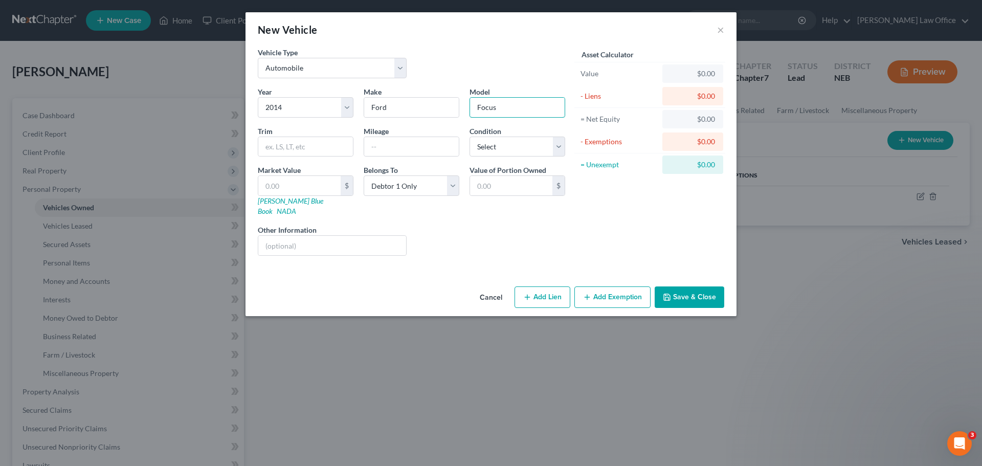
type input "Focus"
type input "210,100"
select select "3"
type input "2"
type input "2.00"
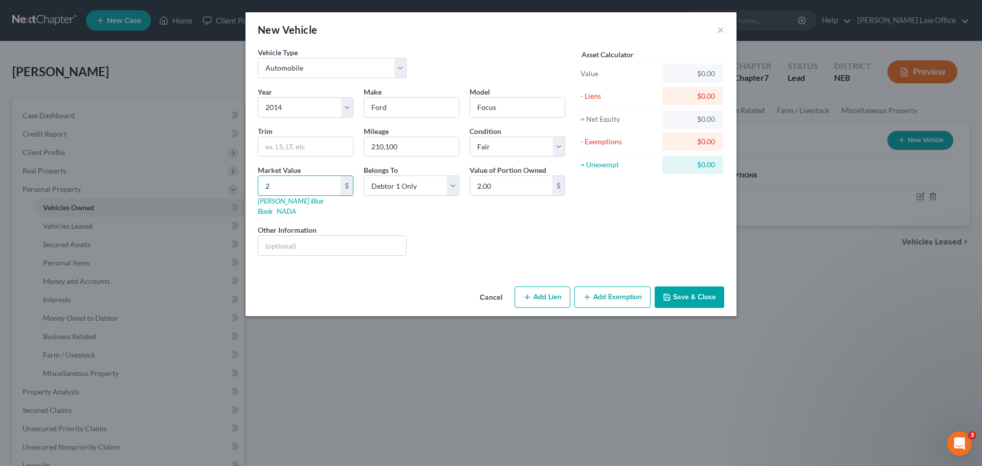
type input "21"
type input "21.00"
type input "210"
type input "210.00"
type input "2100"
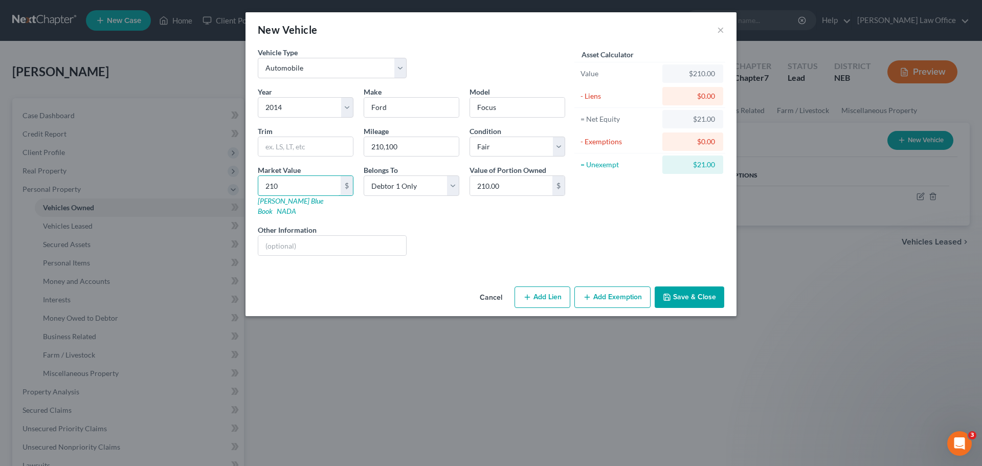
type input "2,100.00"
click at [665, 215] on div "Asset Calculator Value $2,100.00 - Liens $0.00 = Net Equity $2,100.00 - Exempti…" at bounding box center [649, 155] width 159 height 217
click at [673, 289] on button "Save & Close" at bounding box center [690, 296] width 70 height 21
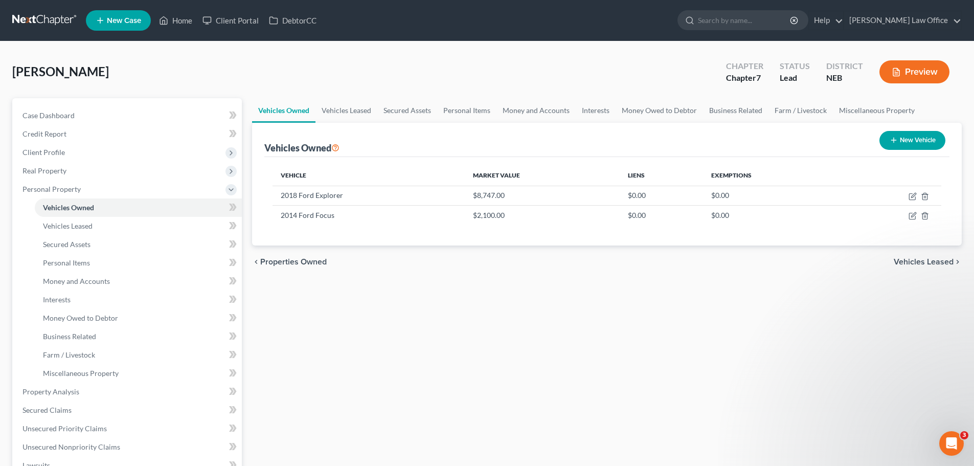
click at [931, 265] on span "Vehicles Leased" at bounding box center [924, 262] width 60 height 8
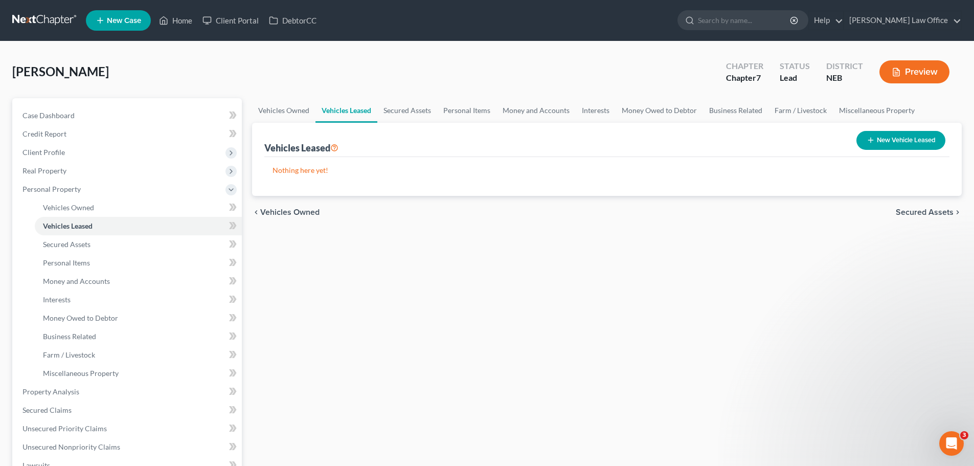
click at [930, 212] on span "Secured Assets" at bounding box center [925, 212] width 58 height 8
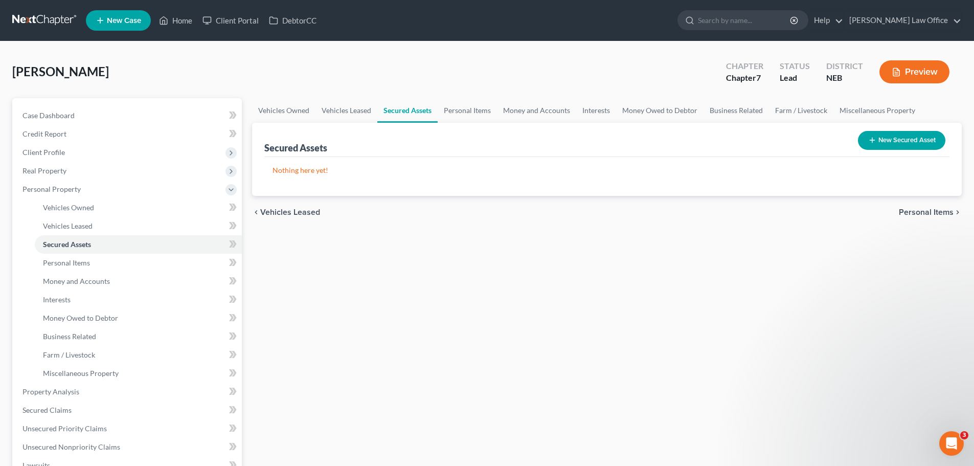
click at [925, 207] on div "chevron_left Vehicles Leased Personal Items chevron_right" at bounding box center [607, 212] width 710 height 33
click at [925, 208] on span "Personal Items" at bounding box center [926, 212] width 55 height 8
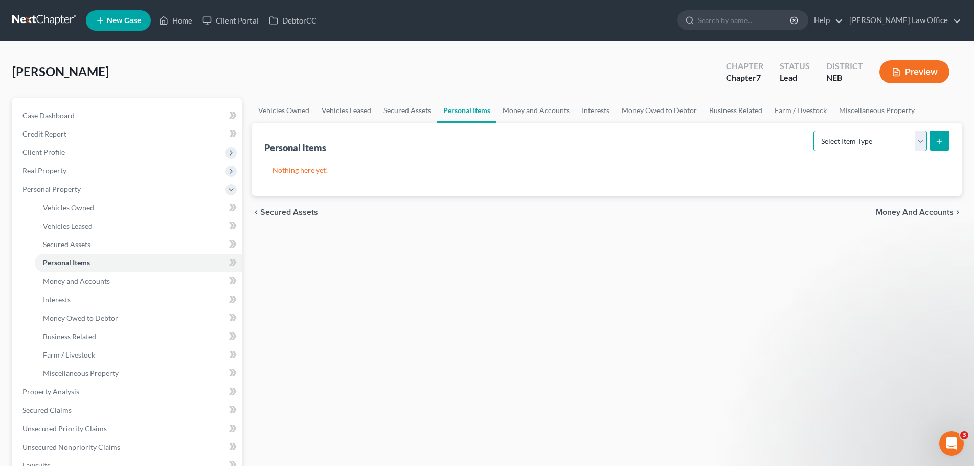
click at [888, 142] on select "Select Item Type Clothing Collectibles Of Value Electronics Firearms Household …" at bounding box center [871, 141] width 114 height 20
select select "clothing"
click at [815, 131] on select "Select Item Type Clothing Collectibles Of Value Electronics Firearms Household …" at bounding box center [871, 141] width 114 height 20
click at [938, 142] on icon "submit" at bounding box center [939, 141] width 8 height 8
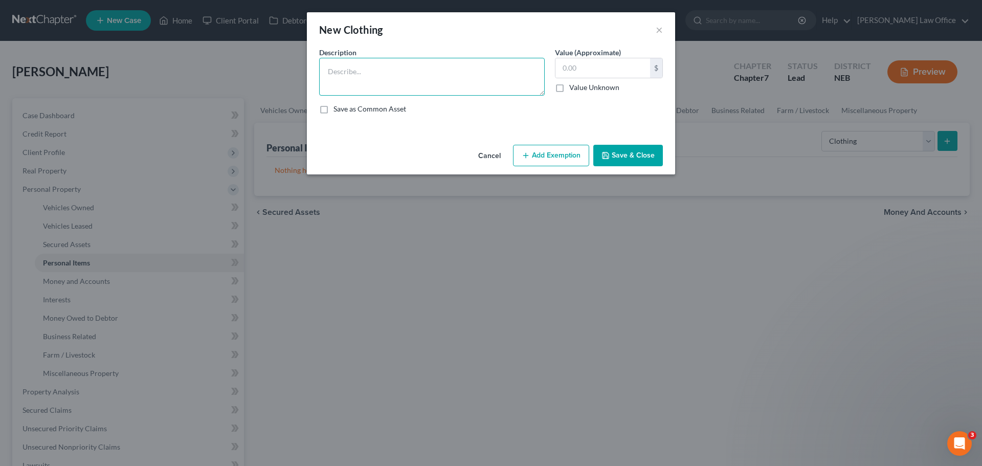
click at [434, 73] on textarea at bounding box center [432, 77] width 226 height 38
type textarea "clothing"
click at [588, 72] on input "text" at bounding box center [602, 67] width 95 height 19
type input "300.00"
click at [554, 157] on button "Add Exemption" at bounding box center [551, 155] width 76 height 21
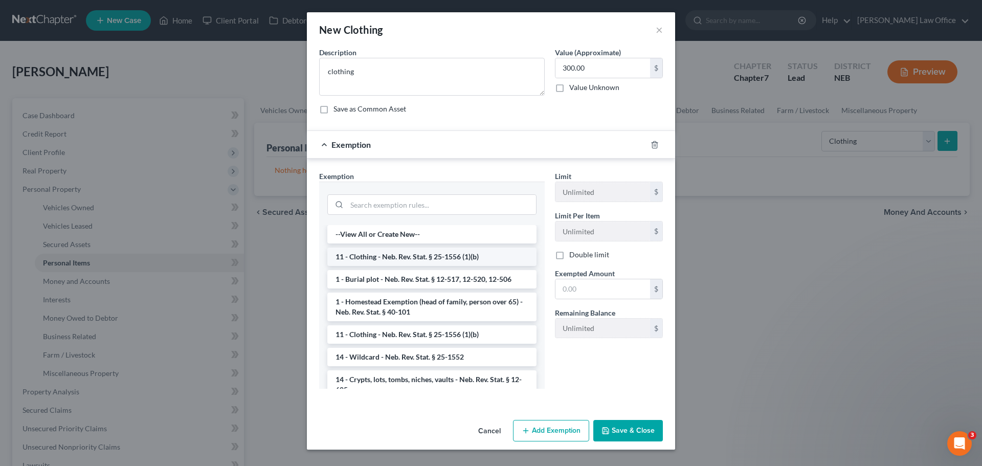
click at [380, 254] on li "11 - Clothing - Neb. Rev. Stat. § 25-1556 (1)(b)" at bounding box center [431, 257] width 209 height 18
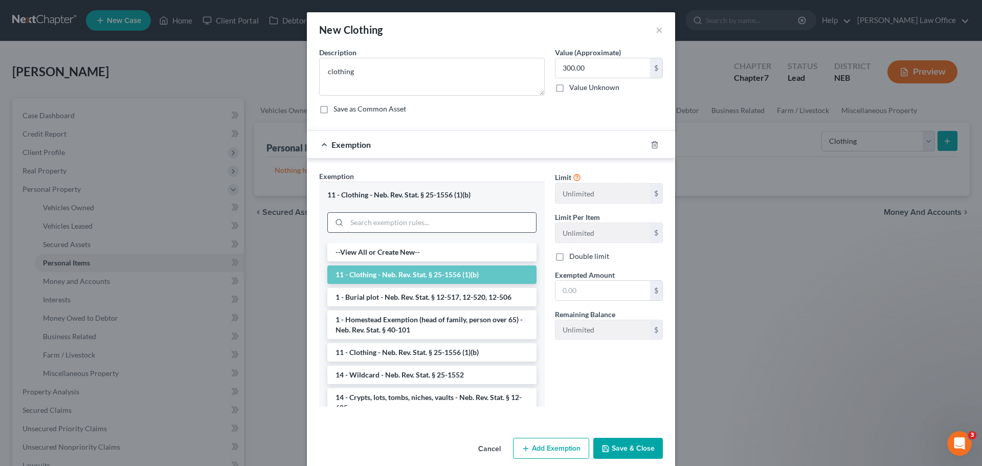
click at [424, 213] on input "search" at bounding box center [441, 222] width 189 height 19
click at [599, 350] on div "Limit Unlimited $ Limit Per Item Unlimited $ Double limit Exempted Amount * $ R…" at bounding box center [609, 292] width 118 height 243
click at [474, 197] on div "11 - Clothing - Neb. Rev. Stat. § 25-1556 (1)(b)" at bounding box center [431, 195] width 209 height 10
click at [612, 438] on button "Save & Close" at bounding box center [628, 448] width 70 height 21
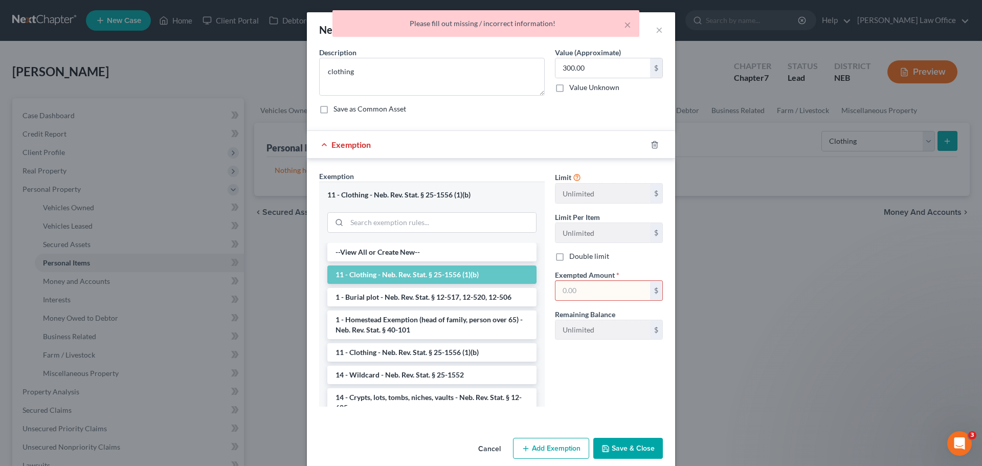
click at [467, 172] on div "Exemption * 11 - Clothing - Neb. Rev. Stat. § 25-1556 (1)(b) --View All or Crea…" at bounding box center [432, 288] width 226 height 235
click at [579, 170] on div "Exemption Set must be selected for CA. Exemption * 11 - Clothing - Neb. Rev. St…" at bounding box center [491, 291] width 368 height 264
click at [582, 289] on input "text" at bounding box center [602, 290] width 95 height 19
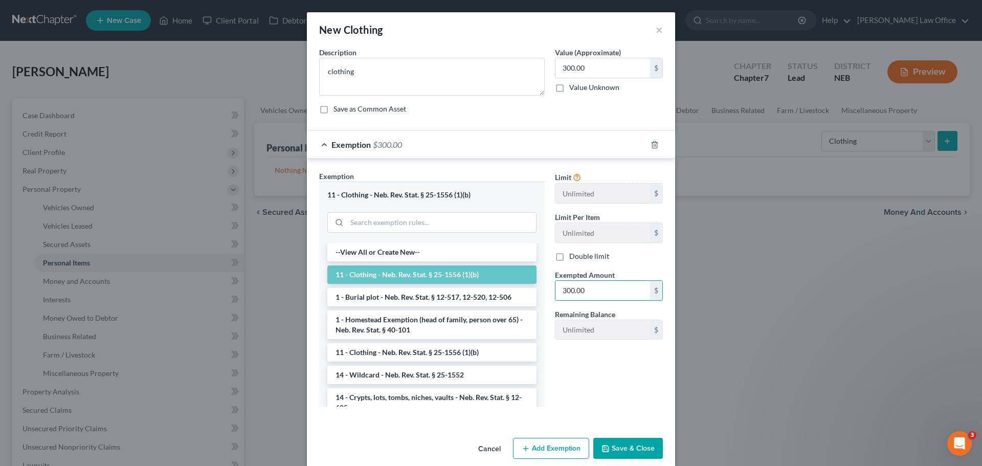
type input "300.00"
drag, startPoint x: 644, startPoint y: 452, endPoint x: 652, endPoint y: 434, distance: 19.0
click at [644, 452] on button "Save & Close" at bounding box center [628, 448] width 70 height 21
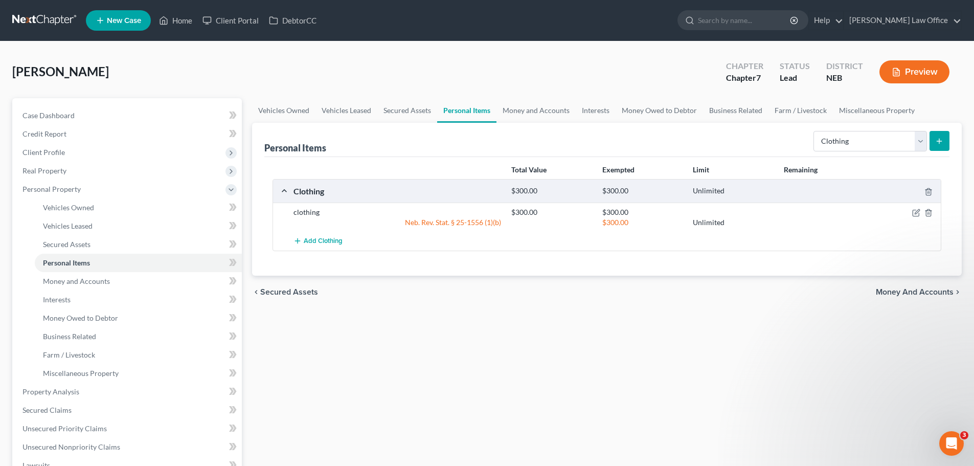
click at [940, 132] on button "submit" at bounding box center [940, 141] width 20 height 20
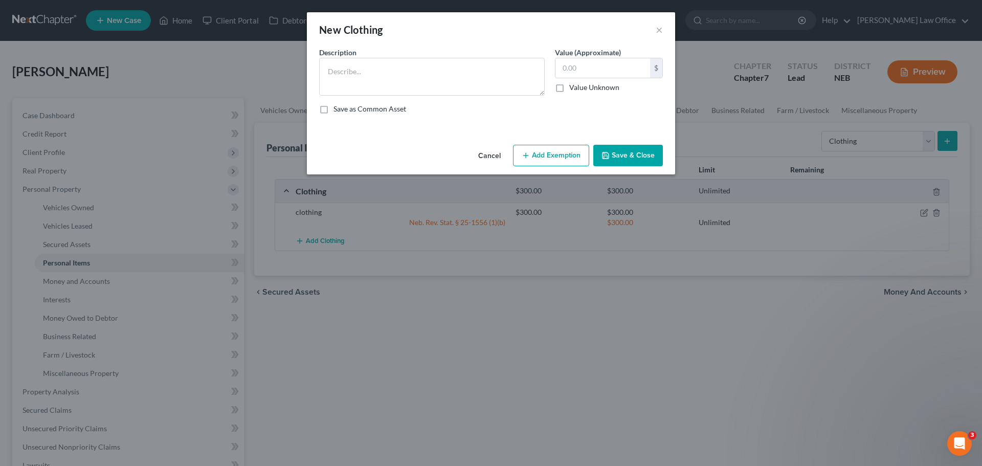
click at [663, 26] on div "New Clothing ×" at bounding box center [491, 29] width 368 height 35
click at [661, 26] on button "×" at bounding box center [659, 30] width 7 height 12
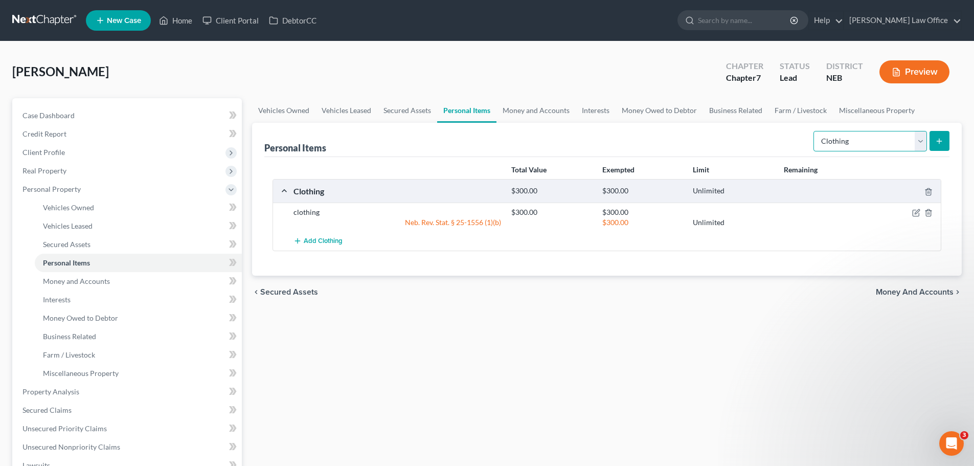
click at [878, 132] on select "Select Item Type Clothing Collectibles Of Value Electronics Firearms Household …" at bounding box center [871, 141] width 114 height 20
select select "household_goods"
click at [815, 131] on select "Select Item Type Clothing Collectibles Of Value Electronics Firearms Household …" at bounding box center [871, 141] width 114 height 20
click at [945, 135] on button "submit" at bounding box center [940, 141] width 20 height 20
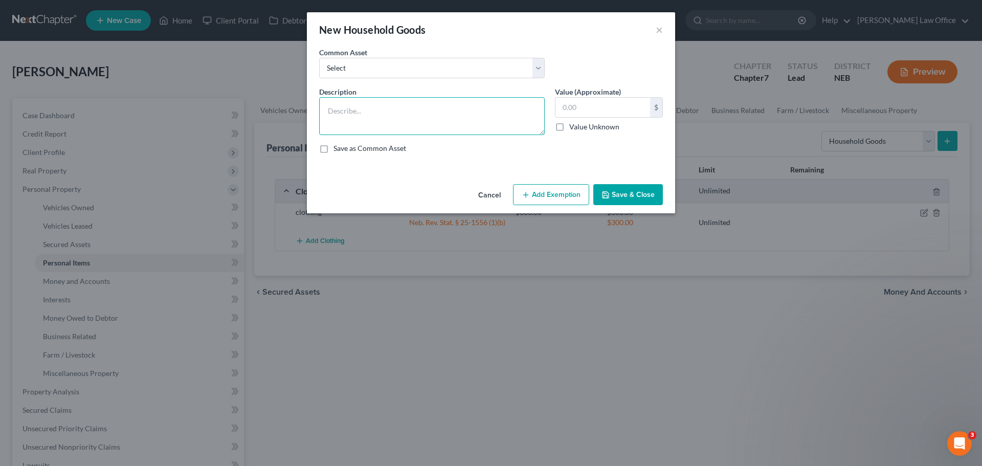
click at [486, 115] on textarea at bounding box center [432, 116] width 226 height 38
type textarea "Furniture and Decor"
type input "750.00"
click at [561, 196] on button "Add Exemption" at bounding box center [551, 194] width 76 height 21
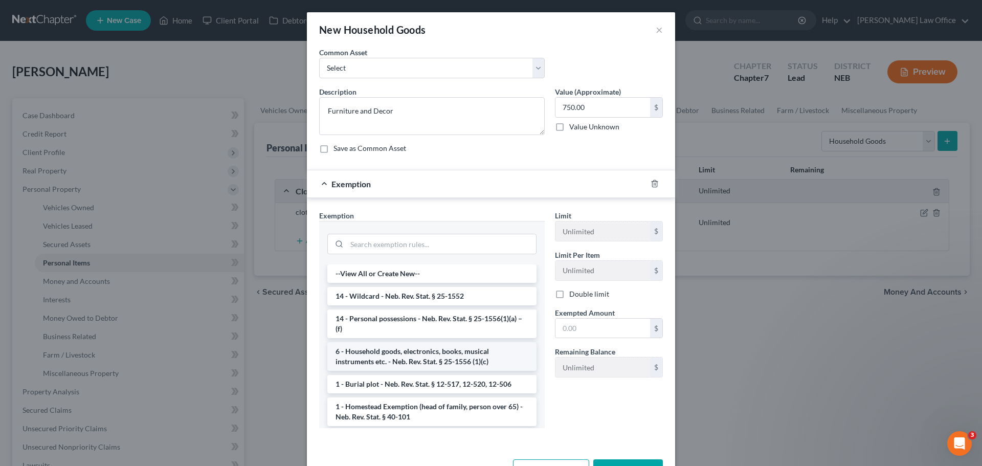
click at [424, 356] on li "6 - Household goods, electronics, books, musical instruments etc. - Neb. Rev. S…" at bounding box center [431, 356] width 209 height 29
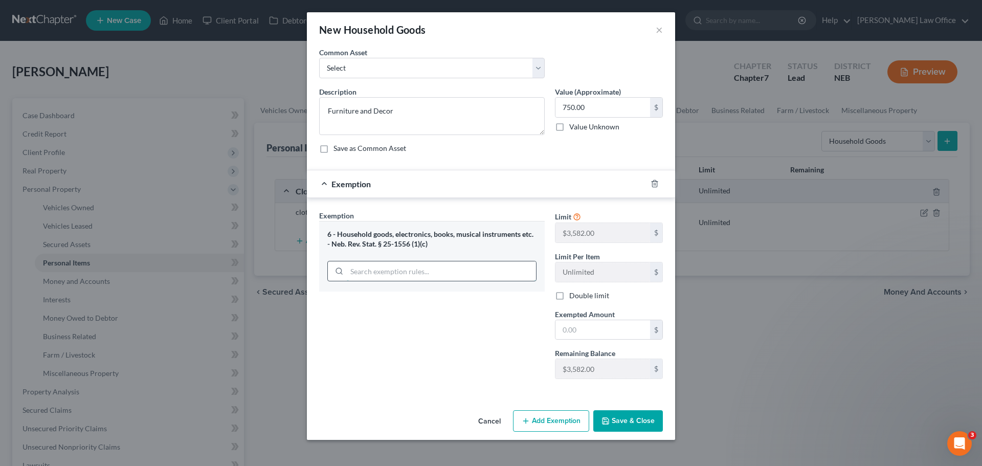
click at [475, 277] on input "search" at bounding box center [441, 270] width 189 height 19
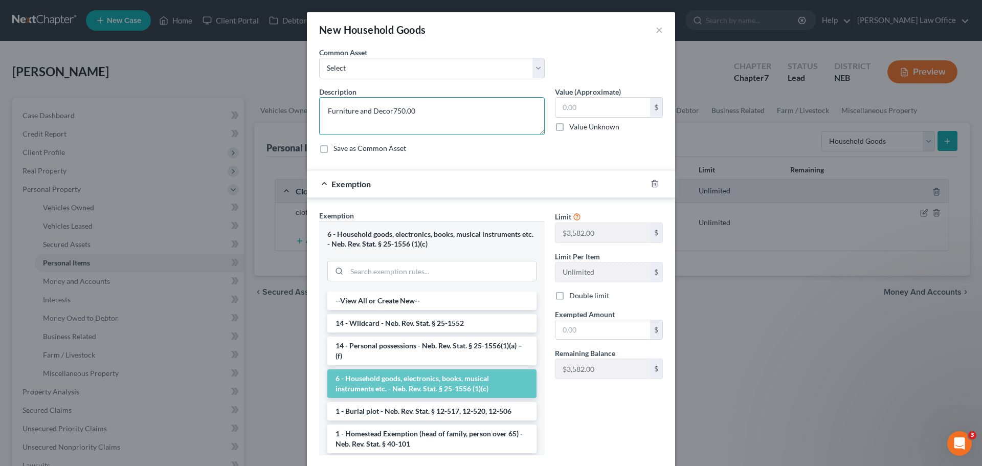
type textarea "Furniture and Decor"
type input "800.00"
drag, startPoint x: 463, startPoint y: 187, endPoint x: 487, endPoint y: 183, distance: 24.4
click at [474, 186] on div "Exemption" at bounding box center [477, 183] width 340 height 27
click at [596, 333] on input "text" at bounding box center [602, 329] width 95 height 19
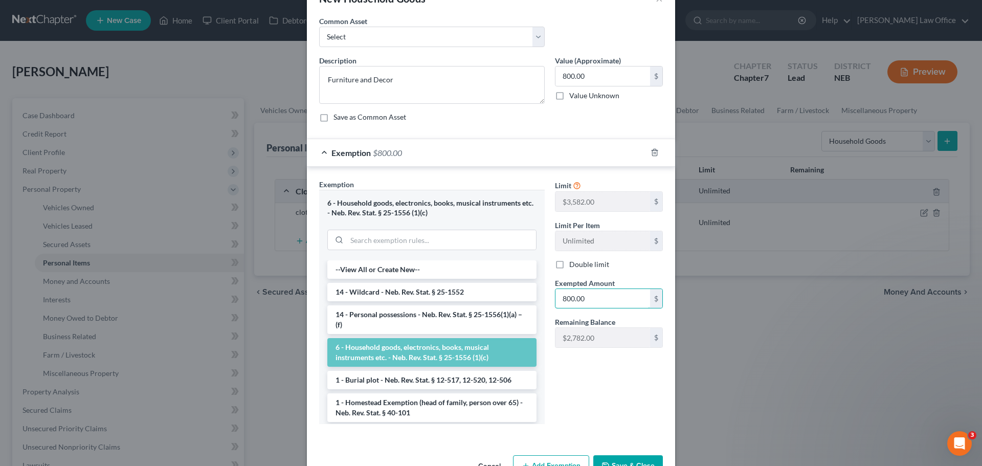
scroll to position [62, 0]
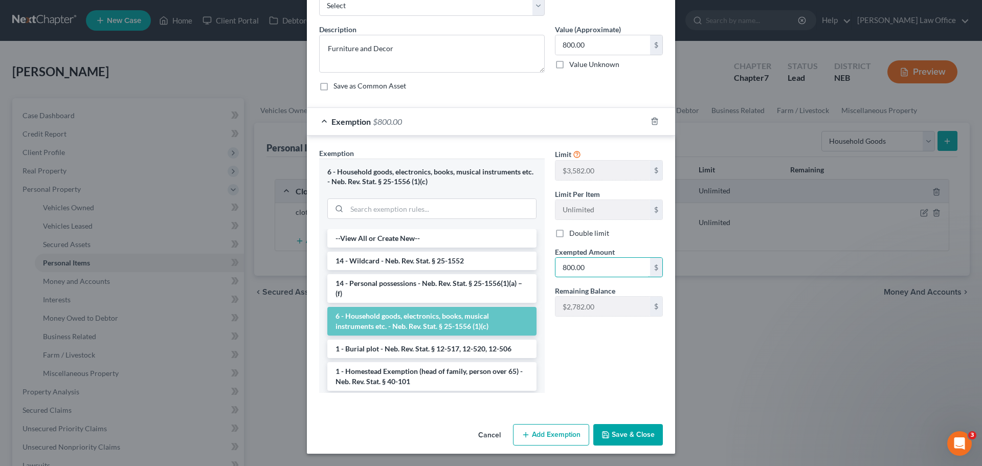
type input "800.00"
click at [621, 430] on button "Save & Close" at bounding box center [628, 434] width 70 height 21
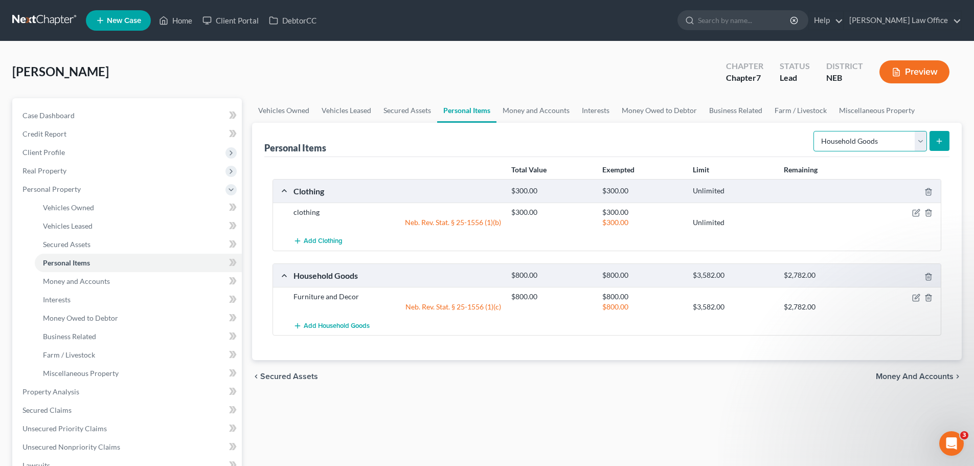
click at [886, 143] on select "Select Item Type Clothing Collectibles Of Value Electronics Firearms Household …" at bounding box center [871, 141] width 114 height 20
select select "other"
click at [815, 131] on select "Select Item Type Clothing Collectibles Of Value Electronics Firearms Household …" at bounding box center [871, 141] width 114 height 20
click at [945, 140] on button "submit" at bounding box center [940, 141] width 20 height 20
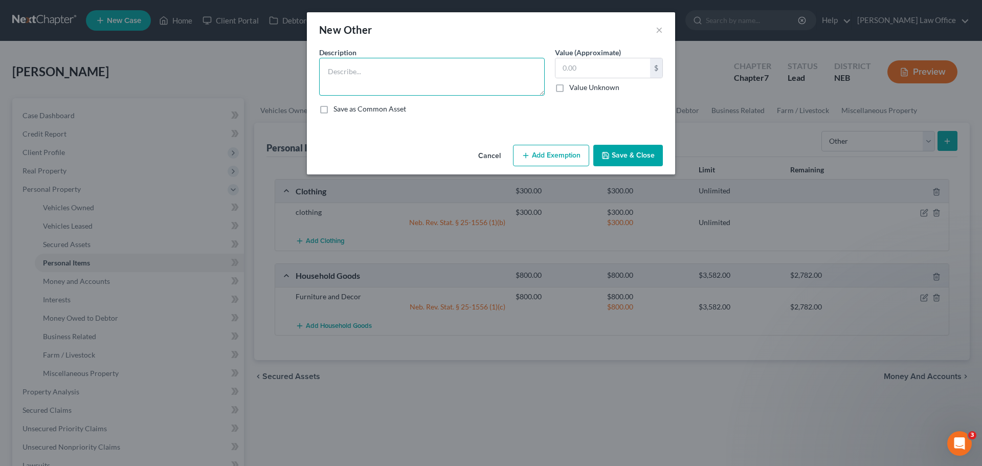
drag, startPoint x: 398, startPoint y: 87, endPoint x: 406, endPoint y: 87, distance: 7.7
click at [400, 87] on textarea at bounding box center [432, 77] width 226 height 38
type textarea "S"
type textarea "w"
type textarea "work equipment, desk and chair"
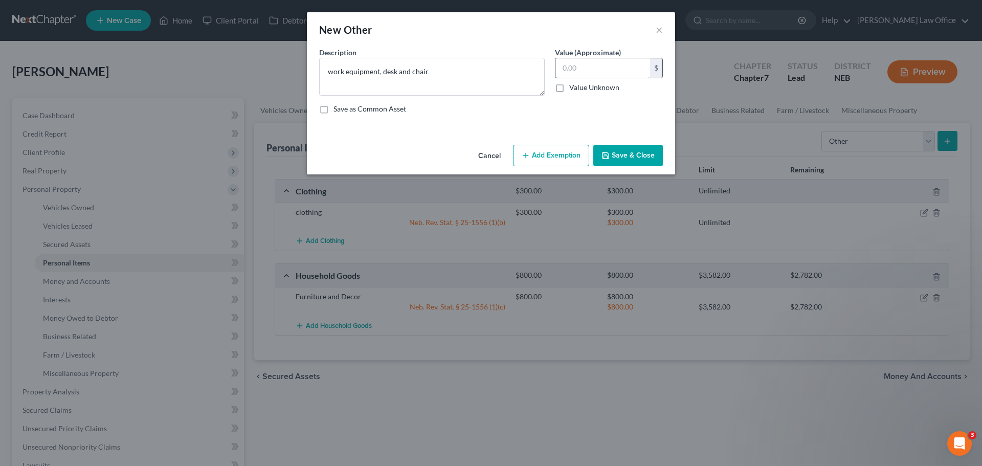
click at [627, 68] on input "text" at bounding box center [602, 67] width 95 height 19
type input "100.00"
click at [524, 145] on button "Add Exemption" at bounding box center [551, 155] width 76 height 21
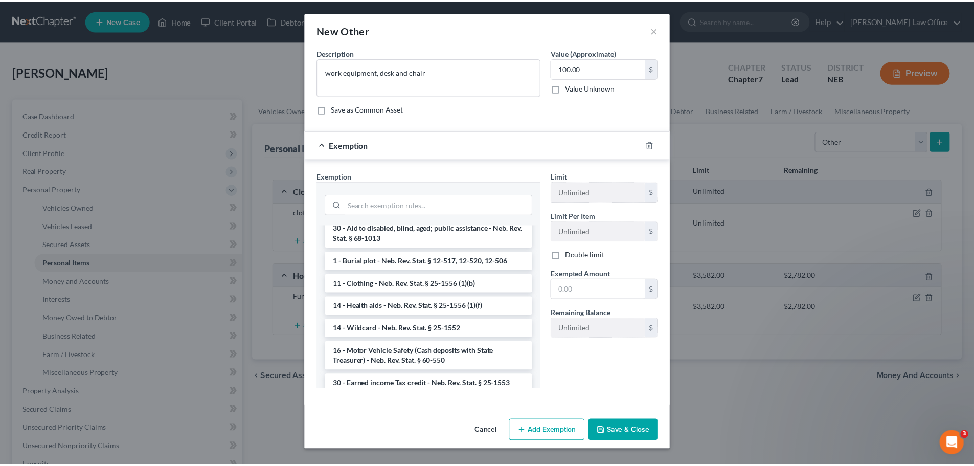
scroll to position [409, 0]
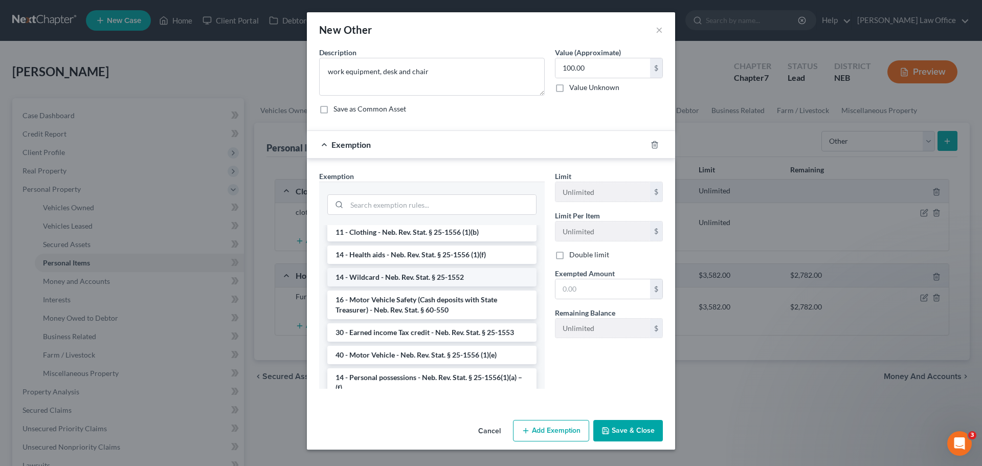
click at [404, 277] on li "14 - Wildcard - Neb. Rev. Stat. § 25-1552" at bounding box center [431, 277] width 209 height 18
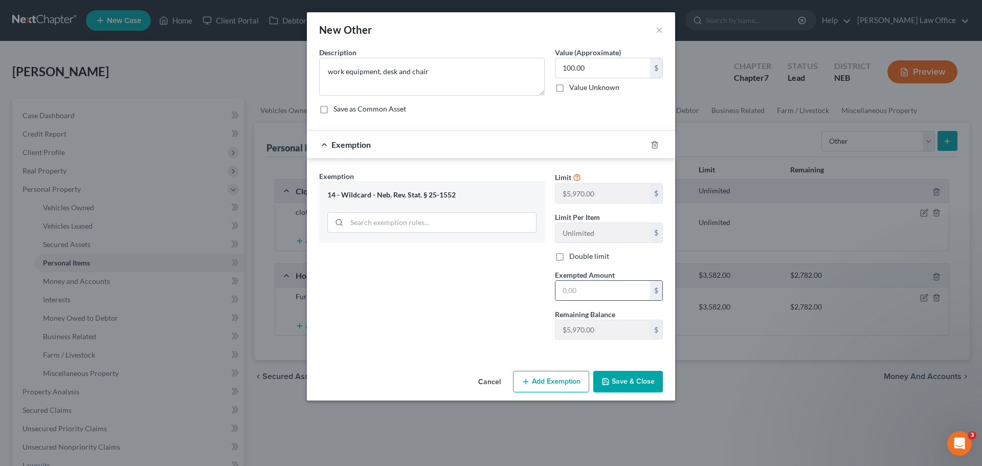
click at [592, 285] on input "text" at bounding box center [602, 290] width 95 height 19
type input "100.00"
click at [637, 376] on button "Save & Close" at bounding box center [628, 381] width 70 height 21
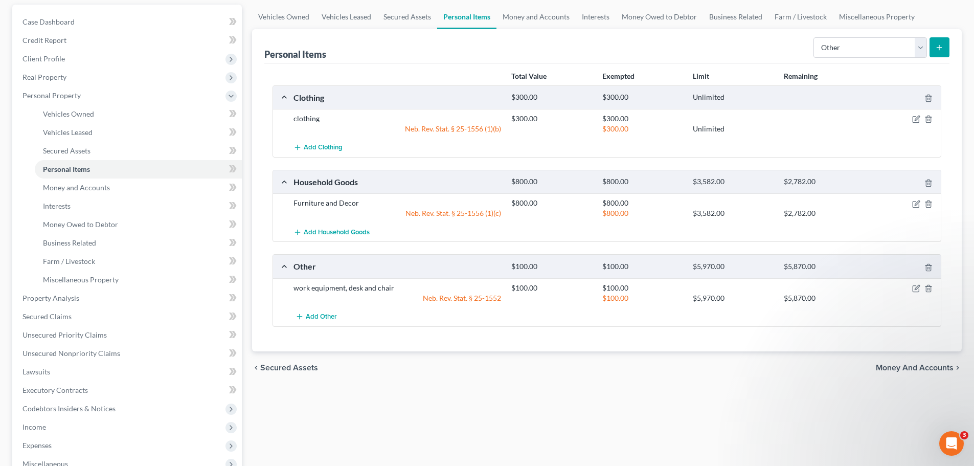
scroll to position [102, 0]
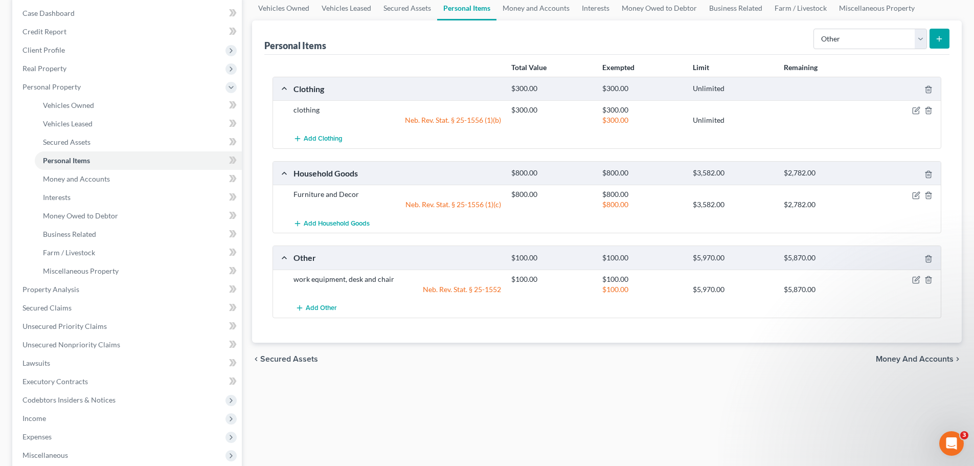
click at [915, 190] on div at bounding box center [906, 194] width 73 height 10
click at [915, 194] on icon "button" at bounding box center [916, 195] width 8 height 8
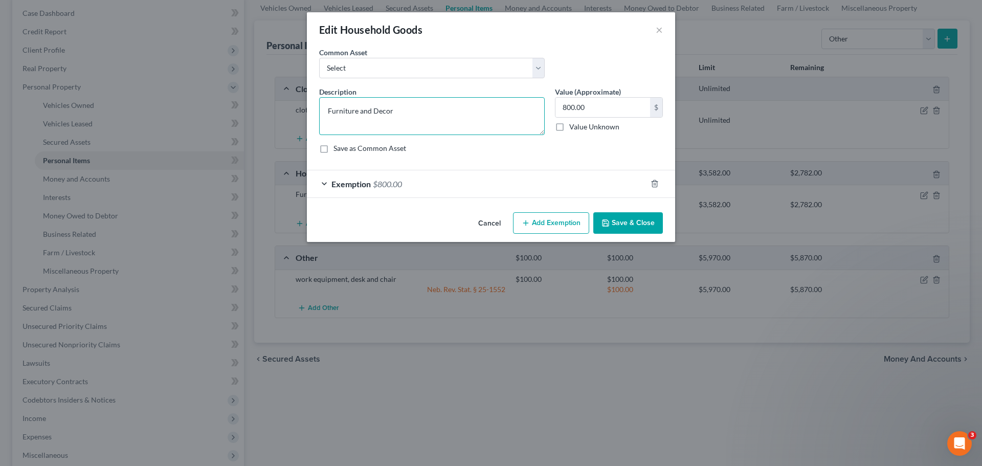
click at [330, 107] on textarea "Furniture and Decor" at bounding box center [432, 116] width 226 height 38
type textarea "furniture and decor"
click at [629, 226] on button "Save & Close" at bounding box center [628, 222] width 70 height 21
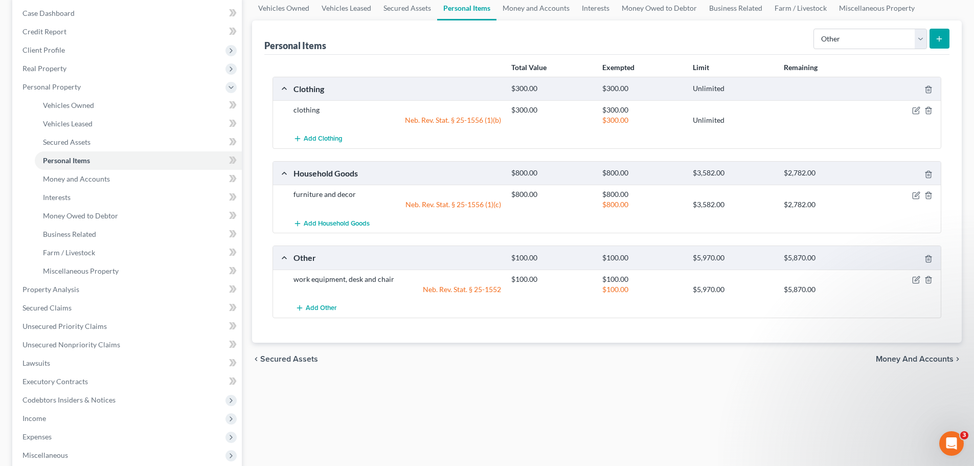
click at [909, 355] on span "Money and Accounts" at bounding box center [915, 359] width 78 height 8
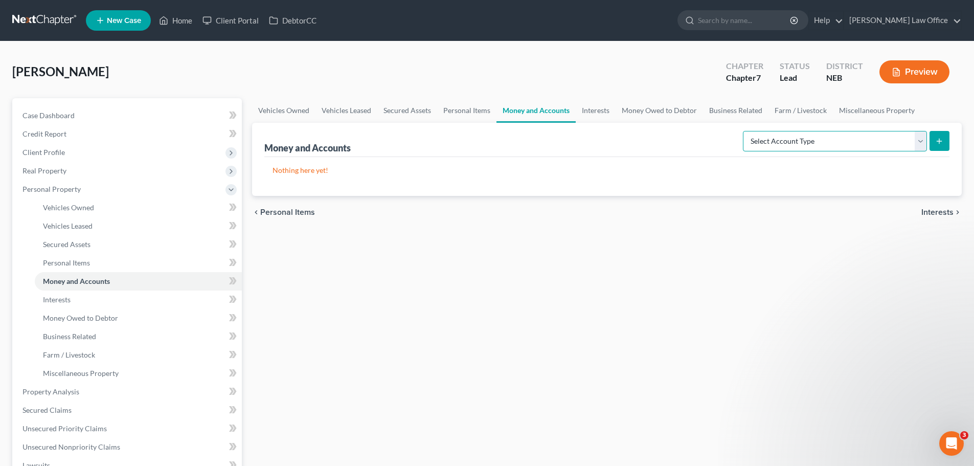
click at [917, 142] on select "Select Account Type Brokerage Cash on Hand Certificates of Deposit Checking Acc…" at bounding box center [835, 141] width 184 height 20
select select "checking"
click at [745, 131] on select "Select Account Type Brokerage Cash on Hand Certificates of Deposit Checking Acc…" at bounding box center [835, 141] width 184 height 20
click at [938, 136] on button "submit" at bounding box center [940, 141] width 20 height 20
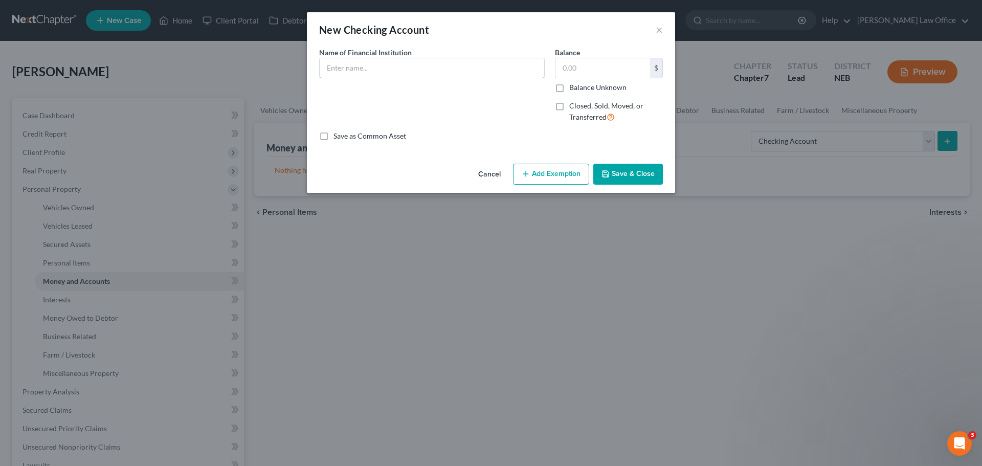
click at [391, 66] on div "Common Asset Select Name of Financial Institution * Balance $ Balance Unknown B…" at bounding box center [491, 94] width 344 height 94
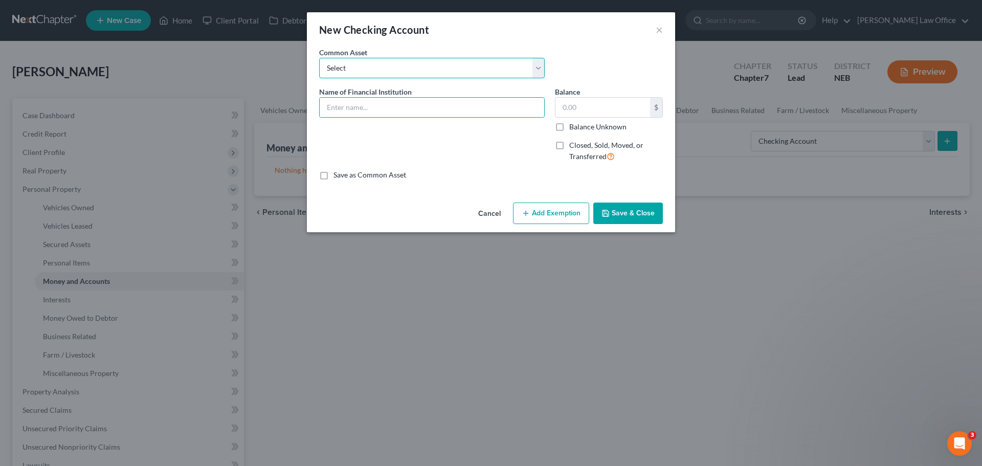
click at [345, 75] on select "Select Pinnacle Bank" at bounding box center [432, 68] width 226 height 20
click at [358, 66] on select "Select Pinnacle Bank" at bounding box center [432, 68] width 226 height 20
click at [346, 103] on input "text" at bounding box center [432, 107] width 225 height 19
type input "US Bank"
click at [573, 126] on label "Balance Unknown" at bounding box center [597, 127] width 57 height 10
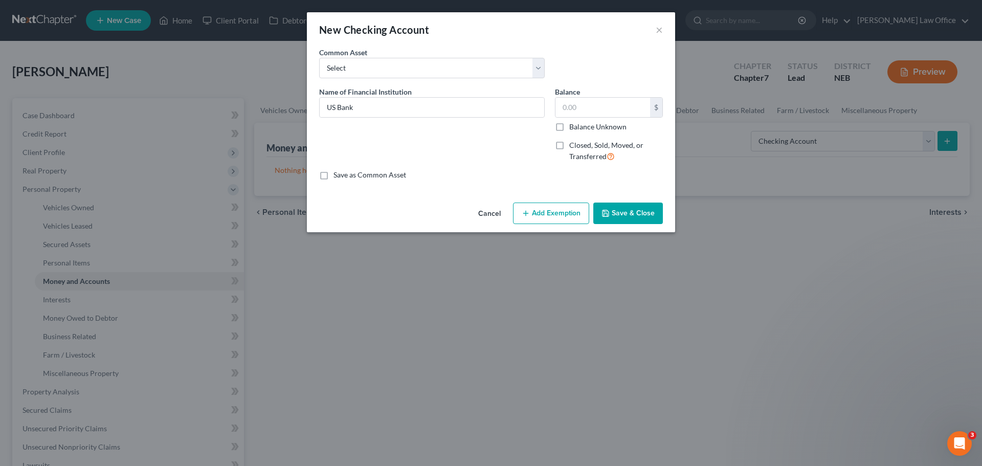
click at [573, 126] on input "Balance Unknown" at bounding box center [576, 125] width 7 height 7
checkbox input "true"
type input "0.00"
click at [621, 217] on button "Save & Close" at bounding box center [628, 213] width 70 height 21
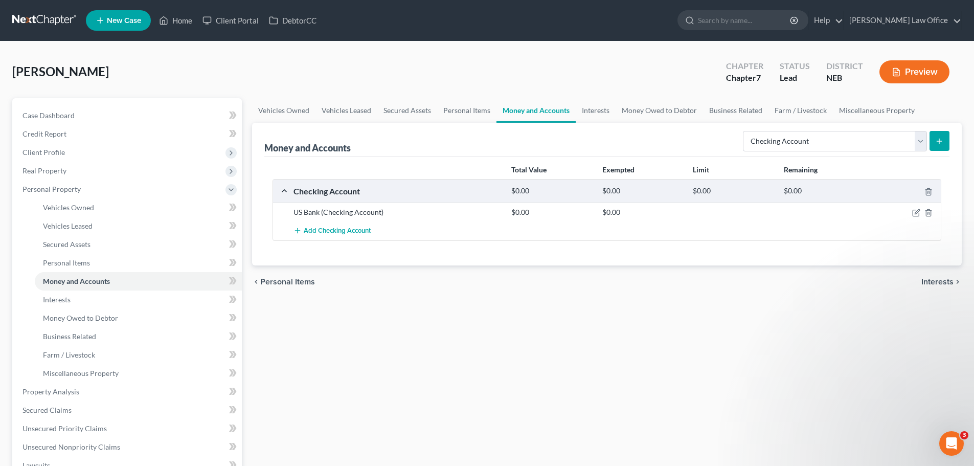
click at [937, 140] on icon "submit" at bounding box center [939, 141] width 8 height 8
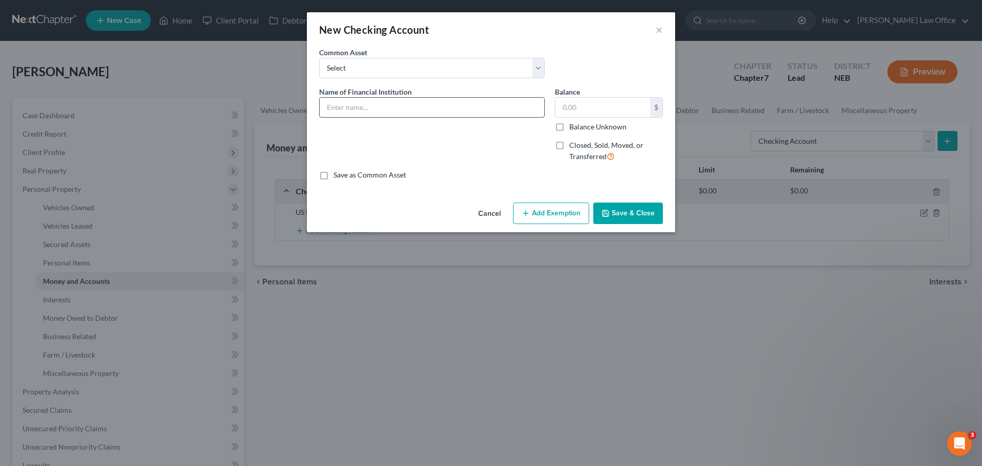
click at [415, 105] on input "text" at bounding box center [432, 107] width 225 height 19
type input "Chase Bank"
click at [597, 129] on label "Balance Unknown" at bounding box center [597, 127] width 57 height 10
click at [580, 128] on input "Balance Unknown" at bounding box center [576, 125] width 7 height 7
checkbox input "true"
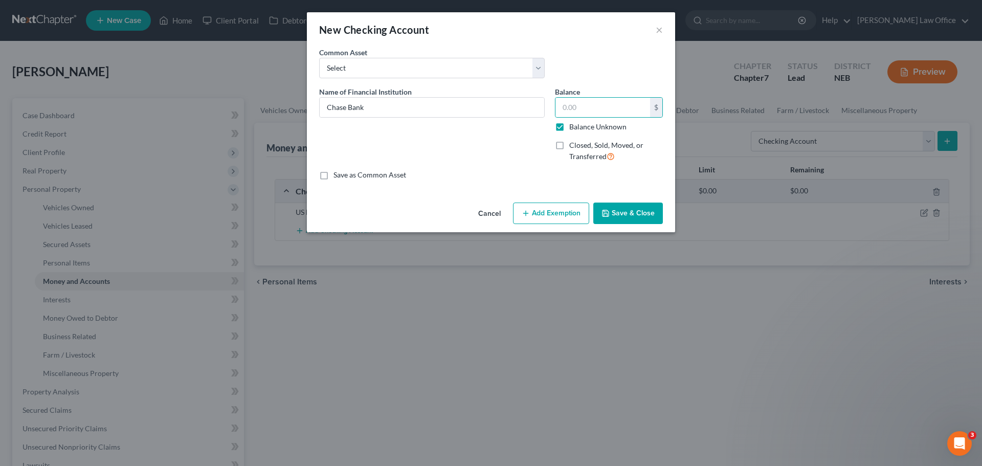
type input "0.00"
drag, startPoint x: 627, startPoint y: 207, endPoint x: 634, endPoint y: 207, distance: 7.2
click at [629, 207] on button "Save & Close" at bounding box center [628, 213] width 70 height 21
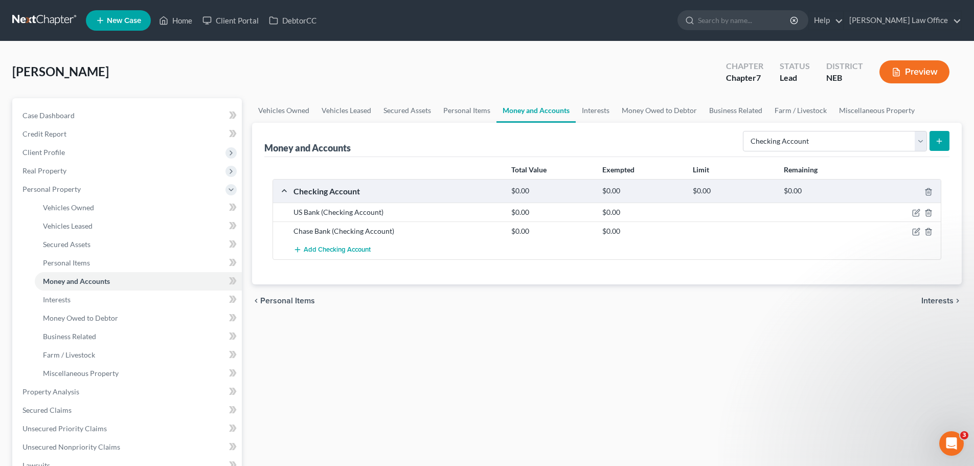
click at [948, 137] on button "submit" at bounding box center [940, 141] width 20 height 20
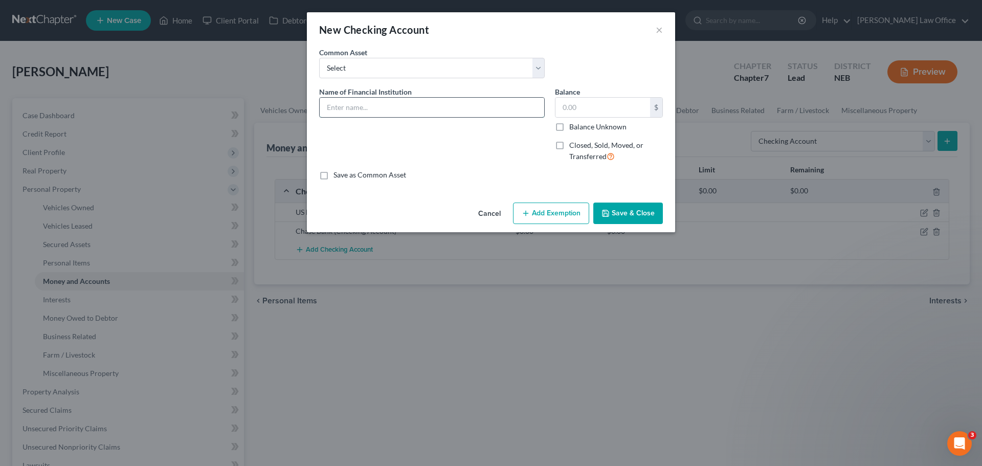
click at [400, 104] on input "text" at bounding box center [432, 107] width 225 height 19
type input "Midwest FCU"
click at [569, 125] on label "Balance Unknown" at bounding box center [597, 127] width 57 height 10
click at [573, 125] on input "Balance Unknown" at bounding box center [576, 125] width 7 height 7
checkbox input "true"
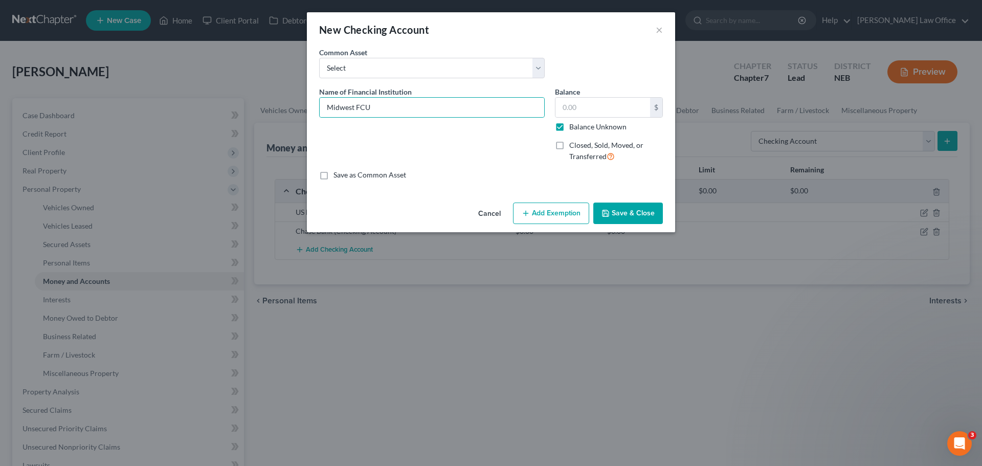
type input "0.00"
drag, startPoint x: 630, startPoint y: 206, endPoint x: 668, endPoint y: 204, distance: 38.4
click at [631, 206] on button "Save & Close" at bounding box center [628, 213] width 70 height 21
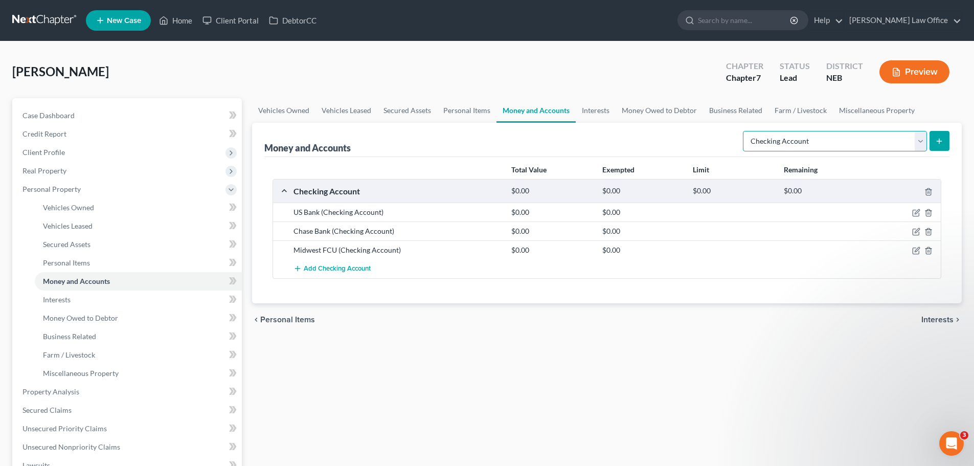
click at [841, 139] on select "Select Account Type Brokerage Cash on Hand Certificates of Deposit Checking Acc…" at bounding box center [835, 141] width 184 height 20
select select "savings"
click at [745, 131] on select "Select Account Type Brokerage Cash on Hand Certificates of Deposit Checking Acc…" at bounding box center [835, 141] width 184 height 20
click at [942, 142] on icon "submit" at bounding box center [939, 141] width 8 height 8
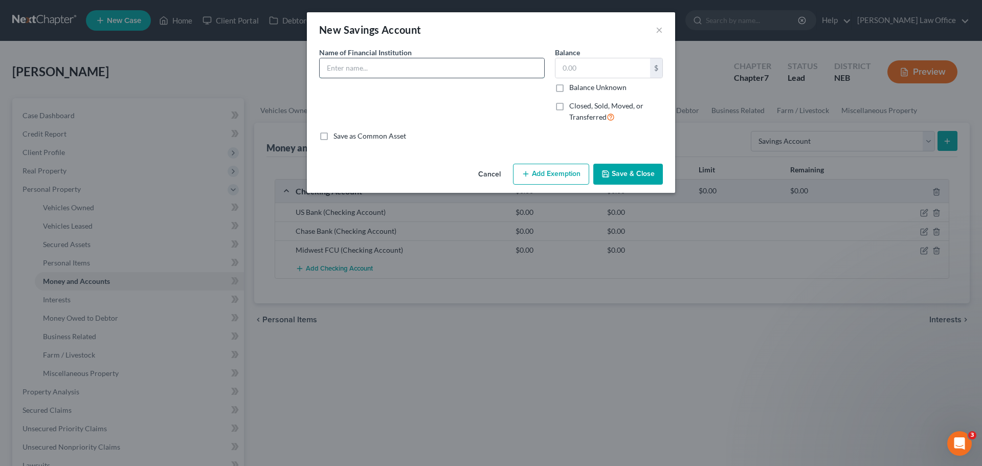
click at [405, 74] on input "text" at bounding box center [432, 67] width 225 height 19
type input "Midwest FCU"
drag, startPoint x: 570, startPoint y: 86, endPoint x: 583, endPoint y: 93, distance: 14.0
click at [571, 86] on label "Balance Unknown" at bounding box center [597, 87] width 57 height 10
click at [573, 86] on input "Balance Unknown" at bounding box center [576, 85] width 7 height 7
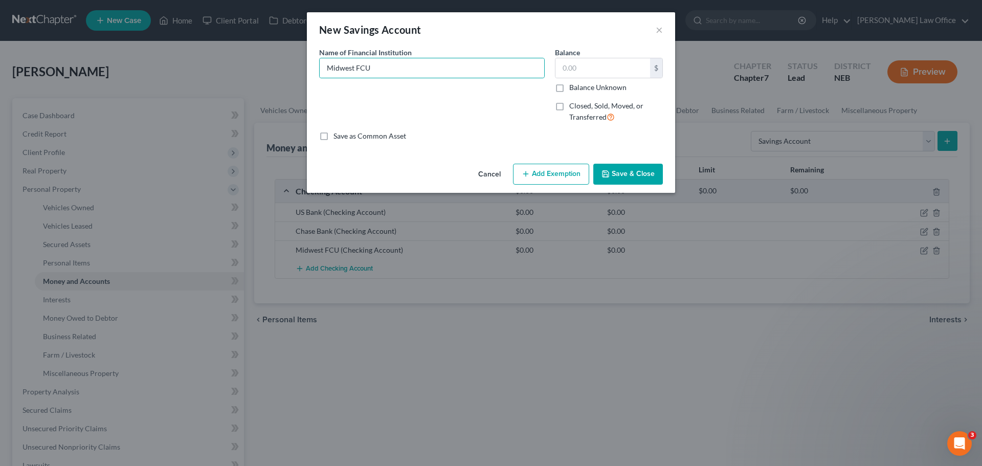
checkbox input "true"
type input "0.00"
click at [630, 179] on button "Save & Close" at bounding box center [628, 174] width 70 height 21
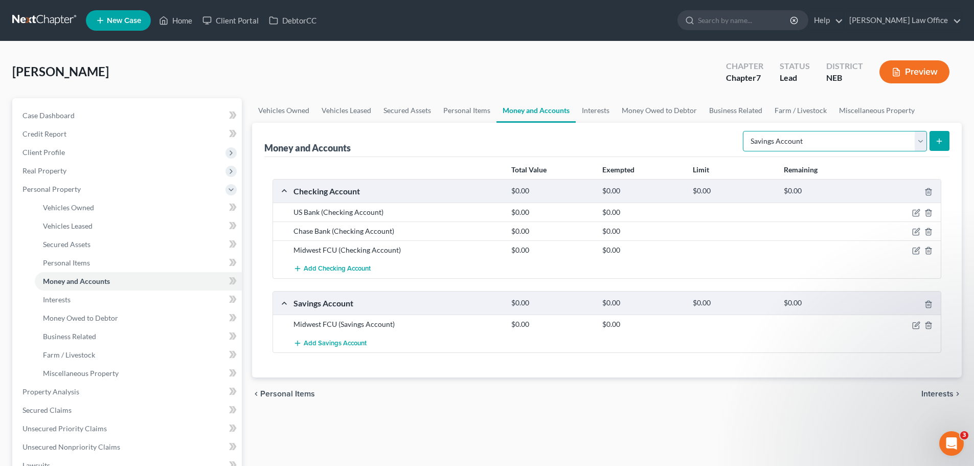
click at [868, 138] on select "Select Account Type Brokerage Cash on Hand Certificates of Deposit Checking Acc…" at bounding box center [835, 141] width 184 height 20
select select "security_deposits"
click at [745, 131] on select "Select Account Type Brokerage Cash on Hand Certificates of Deposit Checking Acc…" at bounding box center [835, 141] width 184 height 20
click at [941, 143] on icon "submit" at bounding box center [939, 141] width 8 height 8
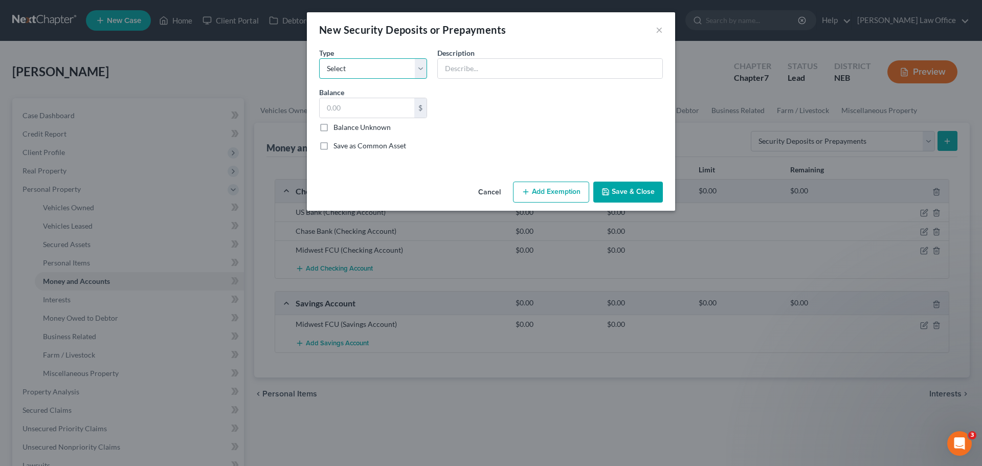
click at [343, 62] on select "Select Electric Gas Heating Oil Security Deposit On Rental Unit Prepaid Rent Te…" at bounding box center [373, 68] width 108 height 20
select select "3"
click at [319, 58] on select "Select Electric Gas Heating Oil Security Deposit On Rental Unit Prepaid Rent Te…" at bounding box center [373, 68] width 108 height 20
click at [512, 71] on input "text" at bounding box center [550, 68] width 225 height 19
type input "875.00"
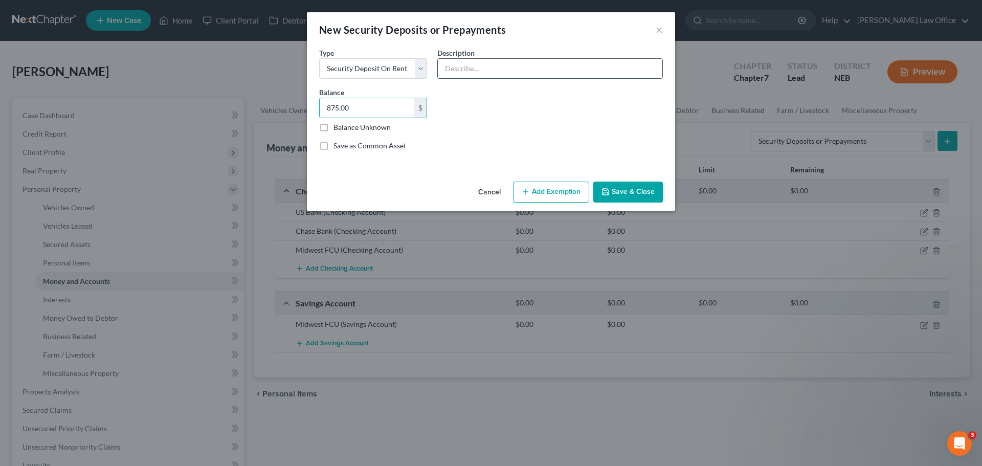
click at [527, 70] on input "text" at bounding box center [550, 68] width 225 height 19
type input "Security Deposit"
click at [626, 192] on button "Save & Close" at bounding box center [628, 192] width 70 height 21
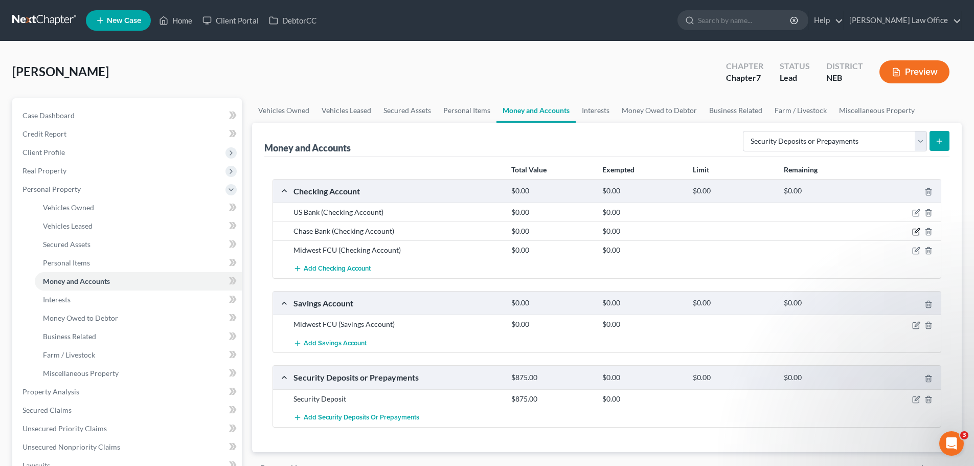
click at [921, 228] on div at bounding box center [906, 231] width 73 height 10
click at [916, 231] on icon "button" at bounding box center [917, 231] width 5 height 5
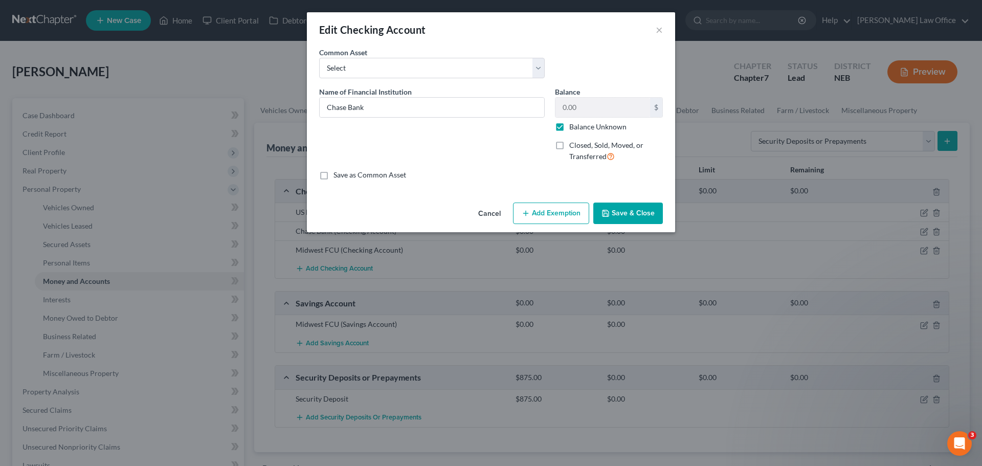
click at [569, 123] on label "Balance Unknown" at bounding box center [597, 127] width 57 height 10
click at [573, 123] on input "Balance Unknown" at bounding box center [576, 125] width 7 height 7
checkbox input "false"
click at [581, 102] on input "0.00" at bounding box center [602, 107] width 95 height 19
type input "370.32"
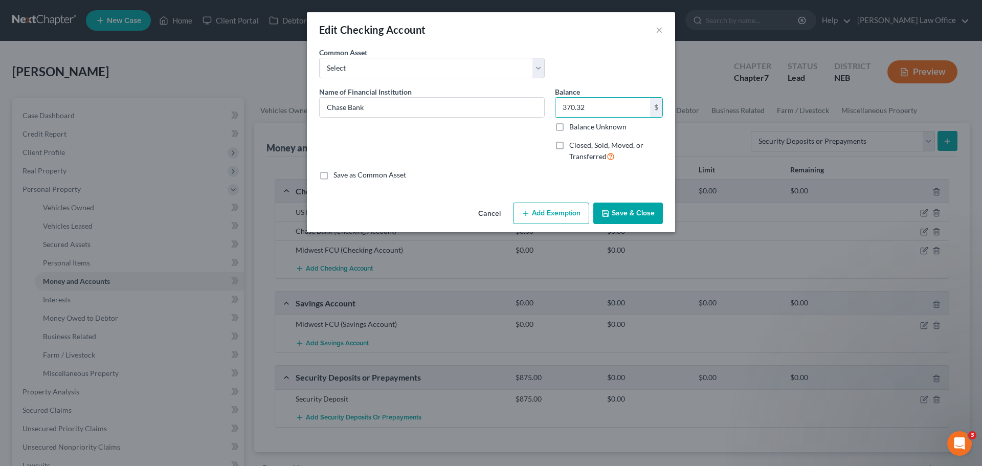
click at [639, 214] on button "Save & Close" at bounding box center [628, 213] width 70 height 21
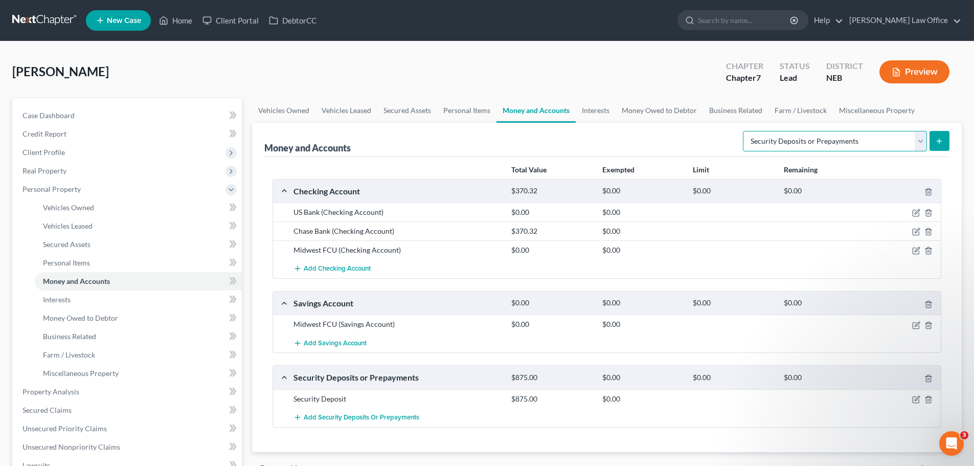
click at [919, 140] on select "Select Account Type Brokerage Cash on Hand Certificates of Deposit Checking Acc…" at bounding box center [835, 141] width 184 height 20
click at [921, 140] on select "Select Account Type Brokerage Cash on Hand Certificates of Deposit Checking Acc…" at bounding box center [835, 141] width 184 height 20
click at [922, 140] on select "Select Account Type Brokerage Cash on Hand Certificates of Deposit Checking Acc…" at bounding box center [835, 141] width 184 height 20
click at [923, 140] on select "Select Account Type Brokerage Cash on Hand Certificates of Deposit Checking Acc…" at bounding box center [835, 141] width 184 height 20
click at [918, 251] on icon "button" at bounding box center [917, 250] width 5 height 5
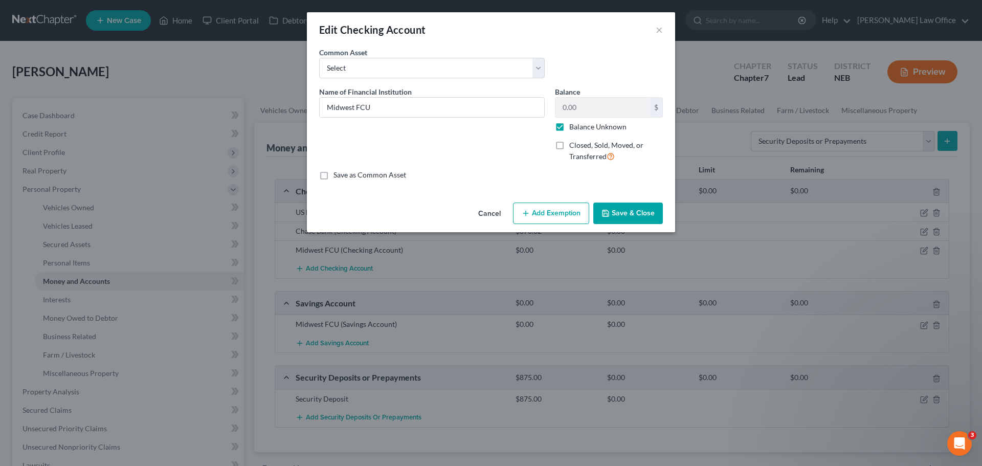
click at [569, 125] on label "Balance Unknown" at bounding box center [597, 127] width 57 height 10
click at [573, 125] on input "Balance Unknown" at bounding box center [576, 125] width 7 height 7
checkbox input "false"
type input "875.00"
click at [622, 202] on div "Cancel Add Exemption Save & Close" at bounding box center [491, 215] width 368 height 34
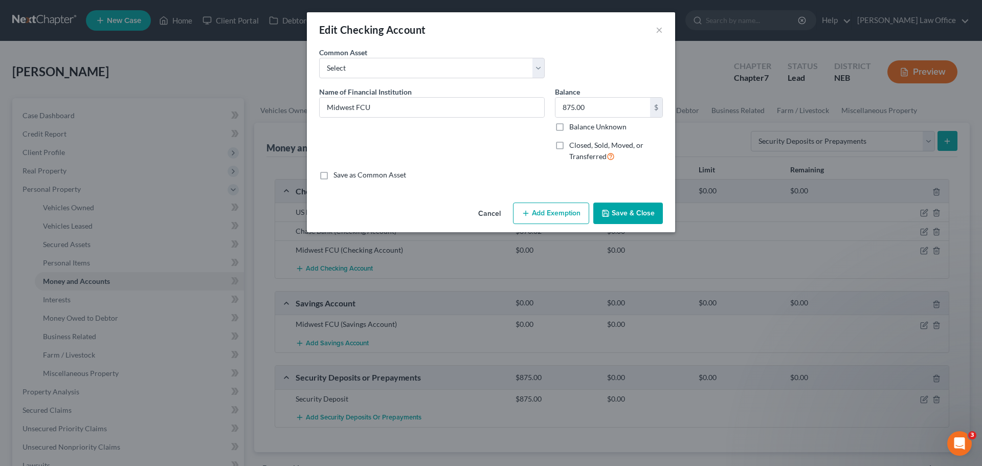
click at [617, 212] on button "Save & Close" at bounding box center [628, 213] width 70 height 21
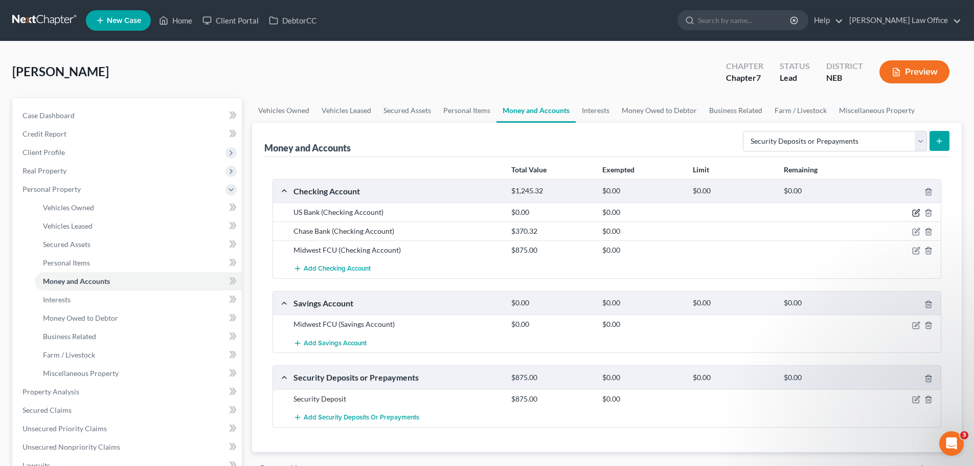
click at [914, 213] on icon "button" at bounding box center [916, 213] width 8 height 8
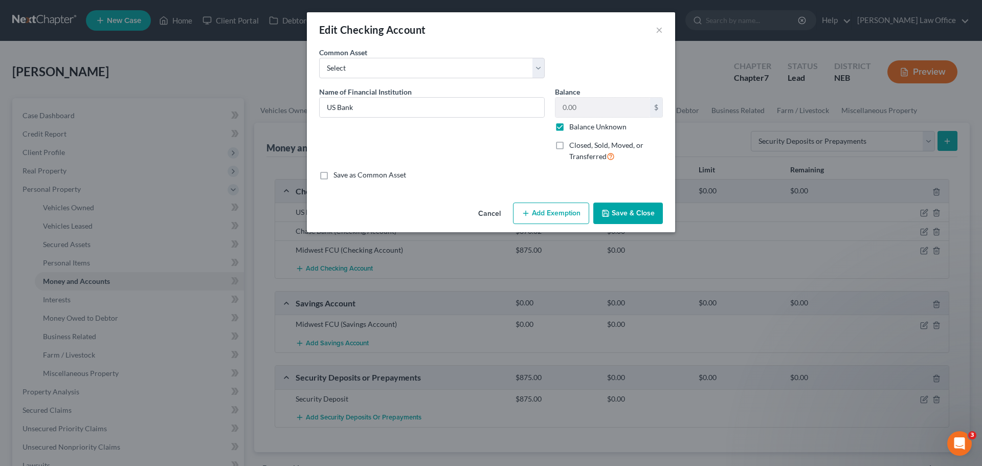
click at [572, 125] on label "Balance Unknown" at bounding box center [597, 127] width 57 height 10
click at [573, 125] on input "Balance Unknown" at bounding box center [576, 125] width 7 height 7
checkbox input "false"
click at [581, 111] on input "0.00" at bounding box center [602, 107] width 95 height 19
type input "238.24"
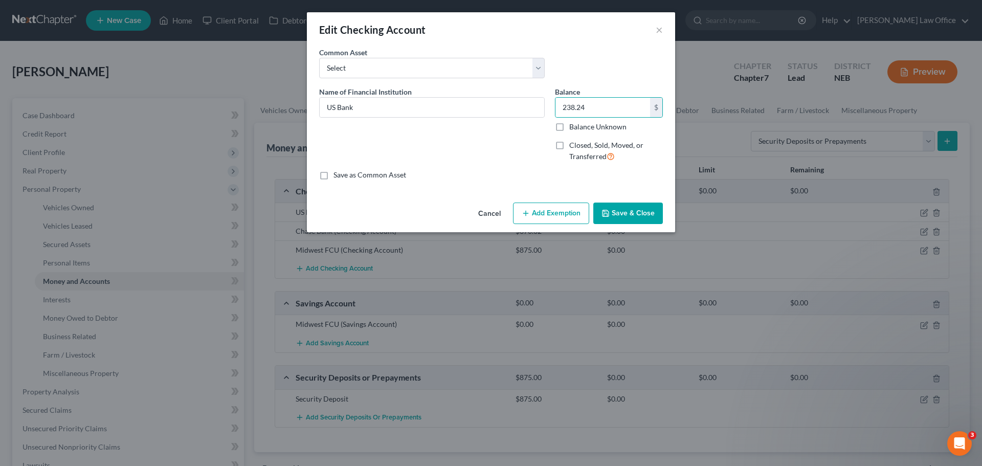
click at [641, 217] on button "Save & Close" at bounding box center [628, 213] width 70 height 21
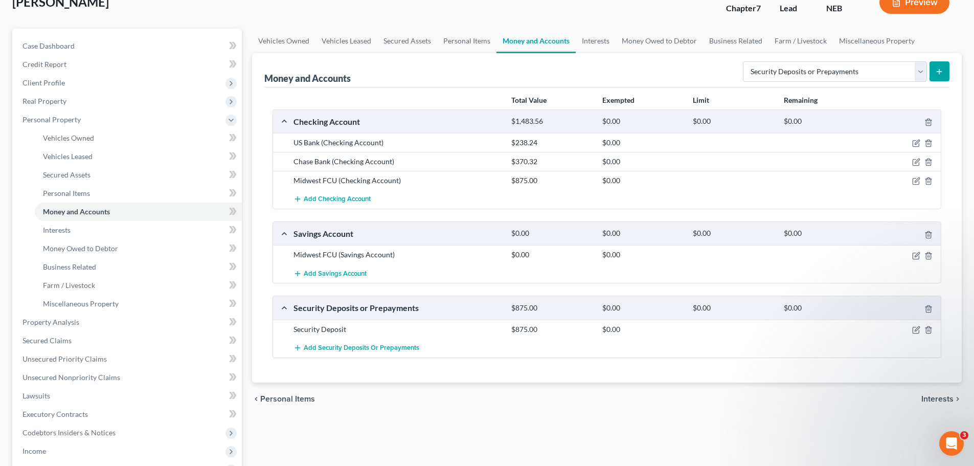
scroll to position [51, 0]
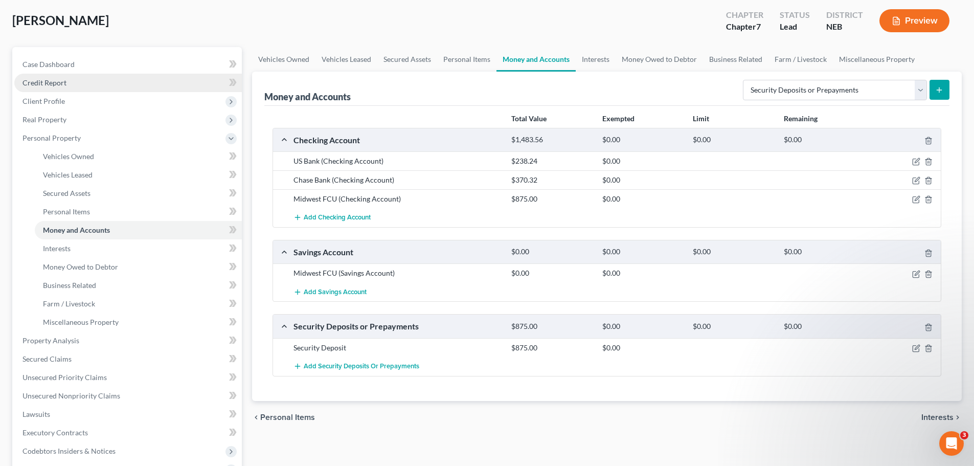
click at [72, 85] on link "Credit Report" at bounding box center [128, 83] width 228 height 18
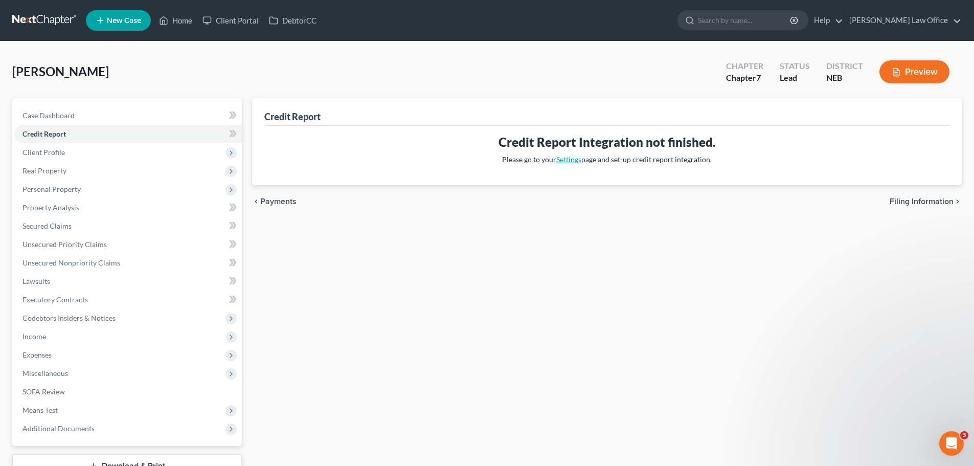
click at [572, 160] on link "Settings" at bounding box center [568, 159] width 25 height 9
select select "30"
click at [84, 188] on span "Personal Property" at bounding box center [128, 189] width 228 height 18
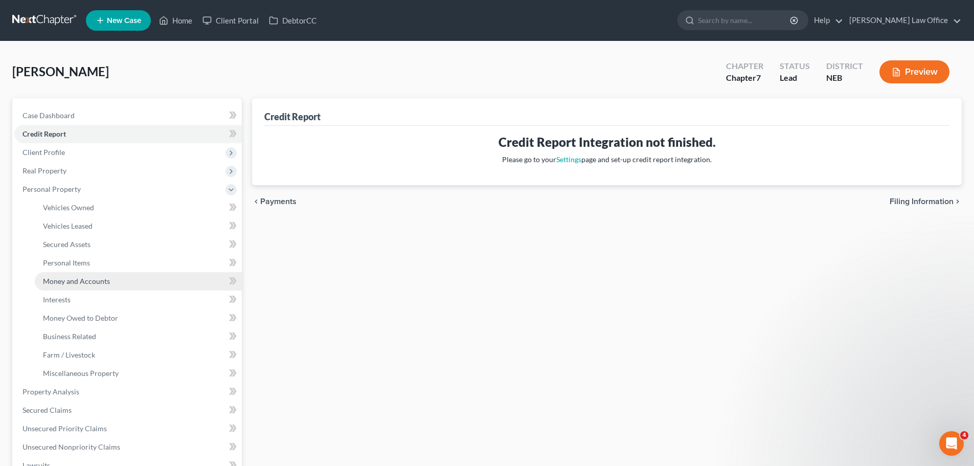
click at [79, 274] on link "Money and Accounts" at bounding box center [138, 281] width 207 height 18
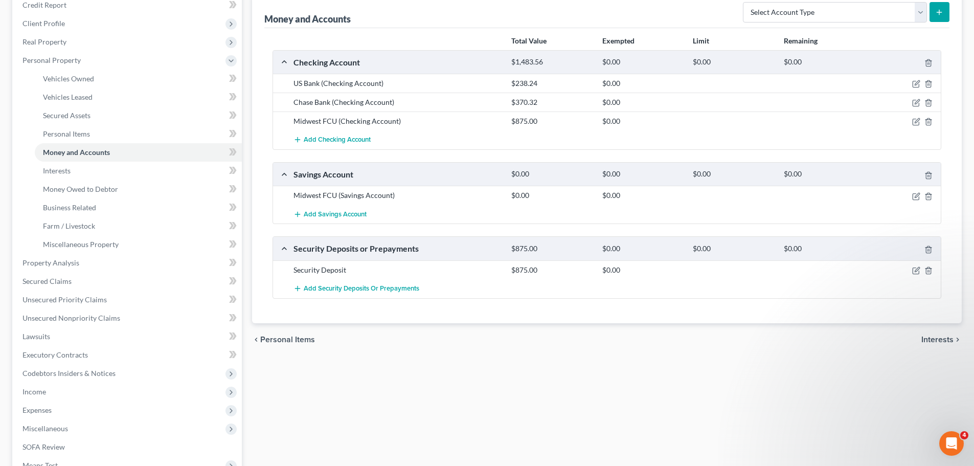
scroll to position [153, 0]
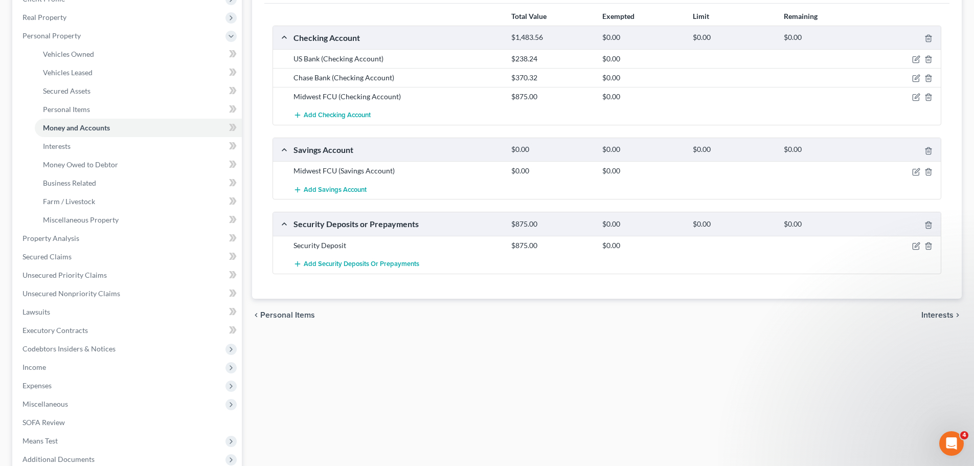
click at [934, 313] on span "Interests" at bounding box center [938, 315] width 32 height 8
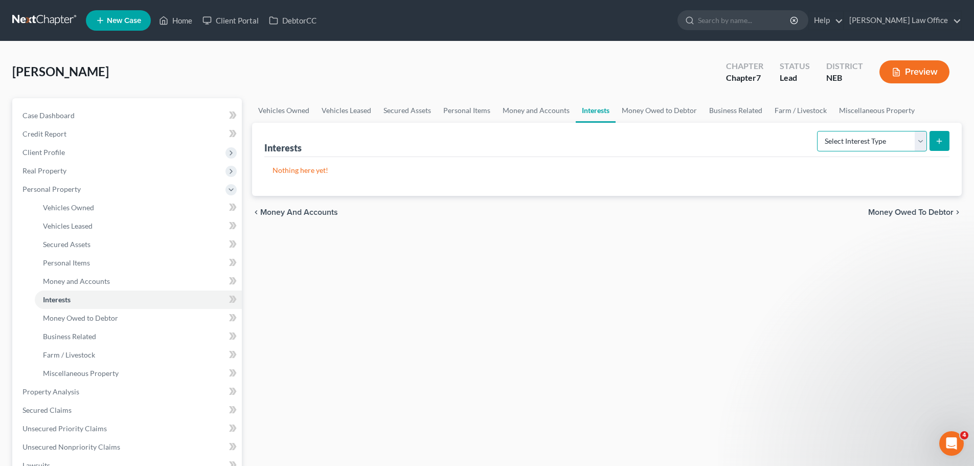
click at [879, 137] on select "Select Interest Type 401K Annuity Bond Education IRA Government Bond Government…" at bounding box center [872, 141] width 110 height 20
click at [859, 135] on select "Select Interest Type 401K Annuity Bond Education IRA Government Bond Government…" at bounding box center [872, 141] width 110 height 20
select select "401k"
click at [818, 131] on select "Select Interest Type 401K Annuity Bond Education IRA Government Bond Government…" at bounding box center [872, 141] width 110 height 20
click at [940, 141] on line "submit" at bounding box center [940, 141] width 0 height 5
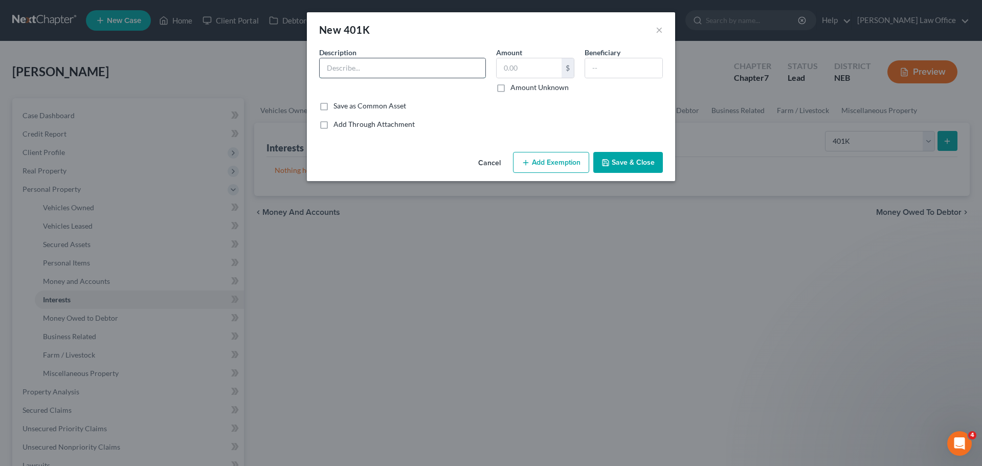
click at [395, 72] on input "text" at bounding box center [403, 67] width 166 height 19
type input "Progressive 401(k) Plan"
type input "17,865.04"
drag, startPoint x: 639, startPoint y: 66, endPoint x: 704, endPoint y: 80, distance: 67.0
click at [639, 66] on input "text" at bounding box center [623, 67] width 77 height 19
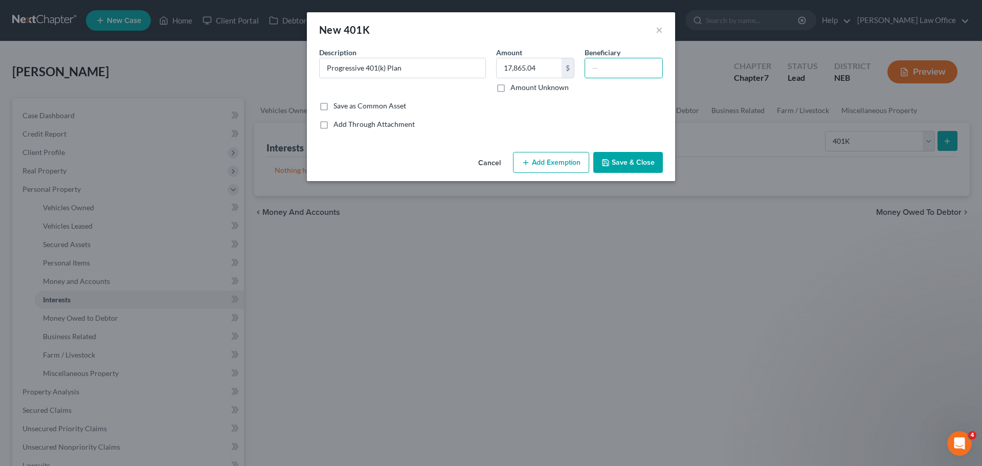
click at [648, 158] on button "Save & Close" at bounding box center [628, 162] width 70 height 21
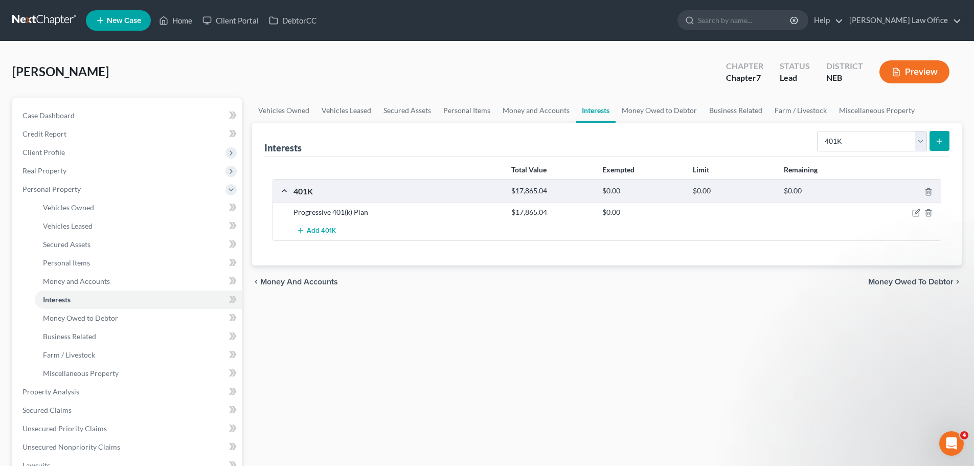
click at [329, 234] on span "Add 401K" at bounding box center [321, 231] width 29 height 8
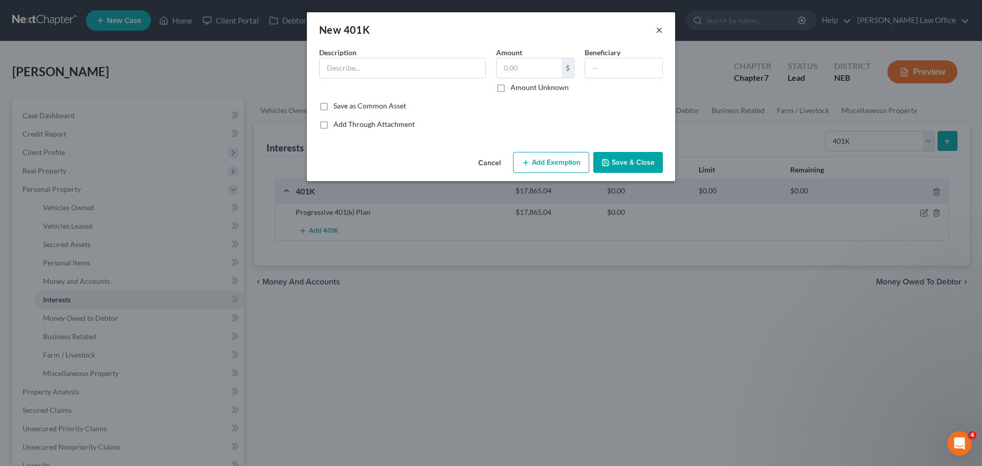
click at [661, 29] on button "×" at bounding box center [659, 30] width 7 height 12
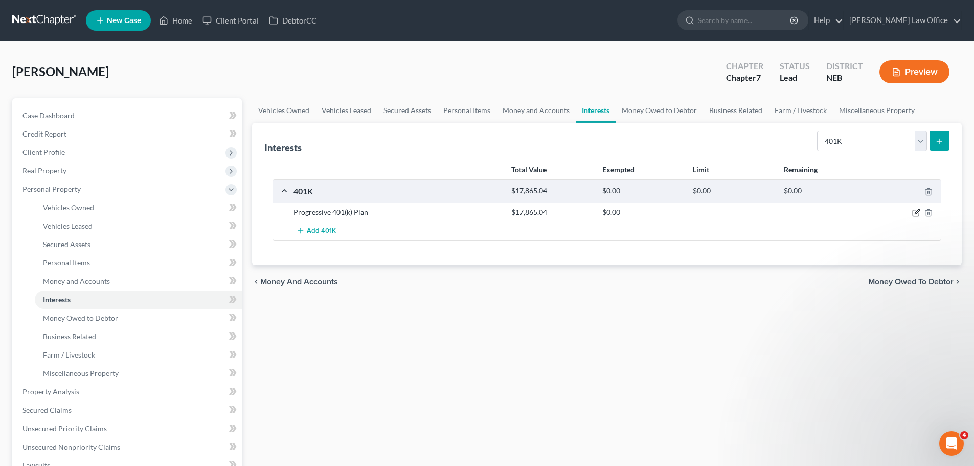
click at [913, 210] on icon "button" at bounding box center [916, 213] width 6 height 6
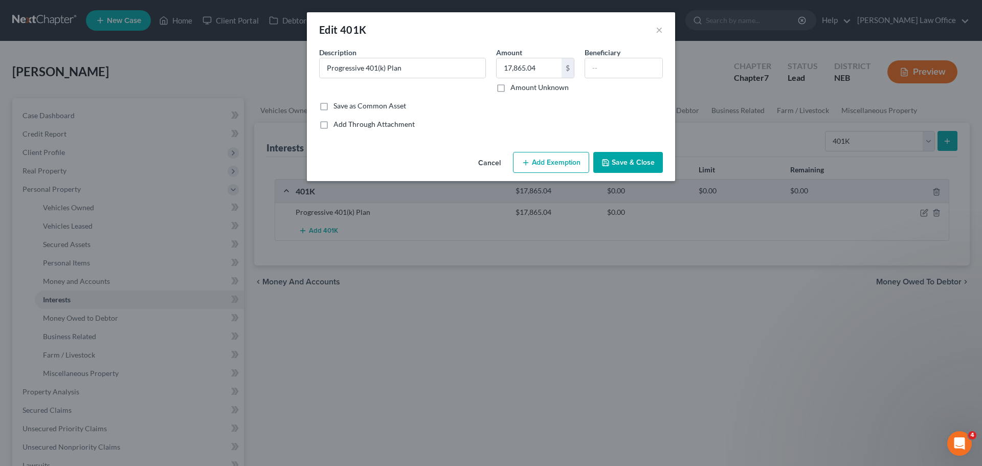
click at [384, 122] on label "Add Through Attachment" at bounding box center [373, 124] width 81 height 10
click at [344, 122] on input "Add Through Attachment" at bounding box center [341, 122] width 7 height 7
checkbox input "true"
click at [384, 122] on label "Add Through Attachment" at bounding box center [373, 124] width 81 height 10
click at [344, 122] on input "Add Through Attachment" at bounding box center [341, 122] width 7 height 7
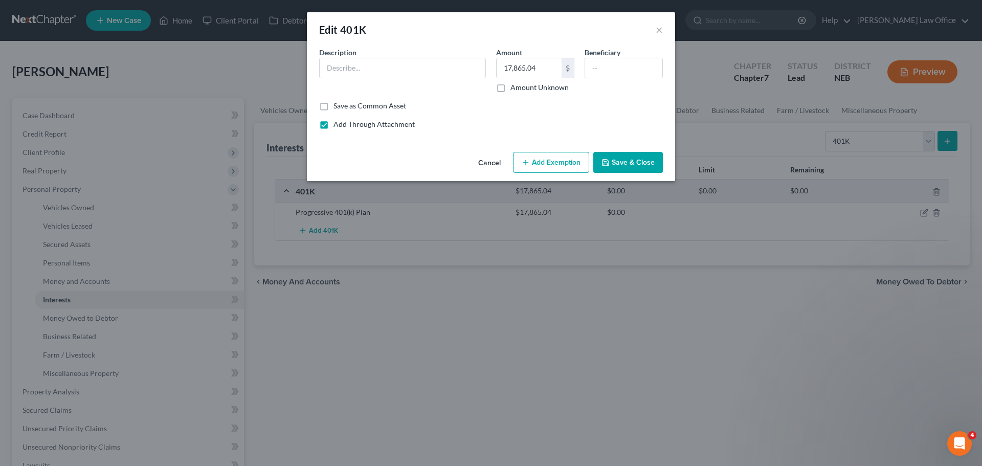
checkbox input "false"
click at [665, 30] on div "Edit 401K ×" at bounding box center [491, 29] width 368 height 35
click at [484, 158] on button "Cancel" at bounding box center [489, 163] width 39 height 20
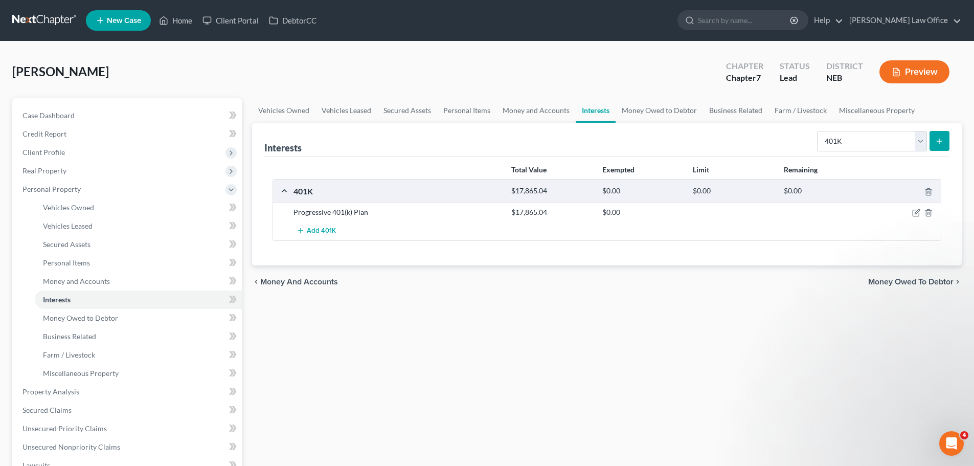
click at [919, 283] on span "Money Owed to Debtor" at bounding box center [910, 282] width 85 height 8
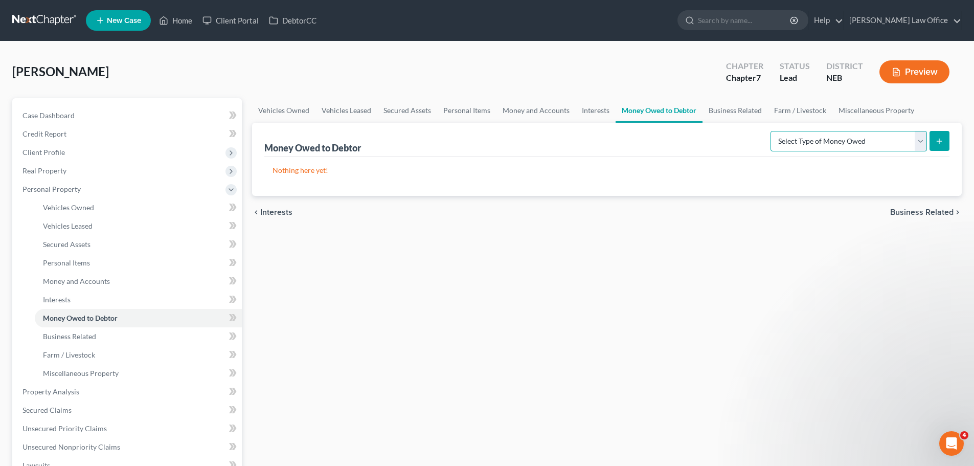
click at [795, 132] on select "Select Type of Money Owed Accounts Receivable Alimony Child Support Claims Agai…" at bounding box center [849, 141] width 157 height 20
click at [687, 193] on div "Nothing here yet!" at bounding box center [606, 176] width 685 height 39
click at [938, 216] on span "Business Related" at bounding box center [921, 212] width 63 height 8
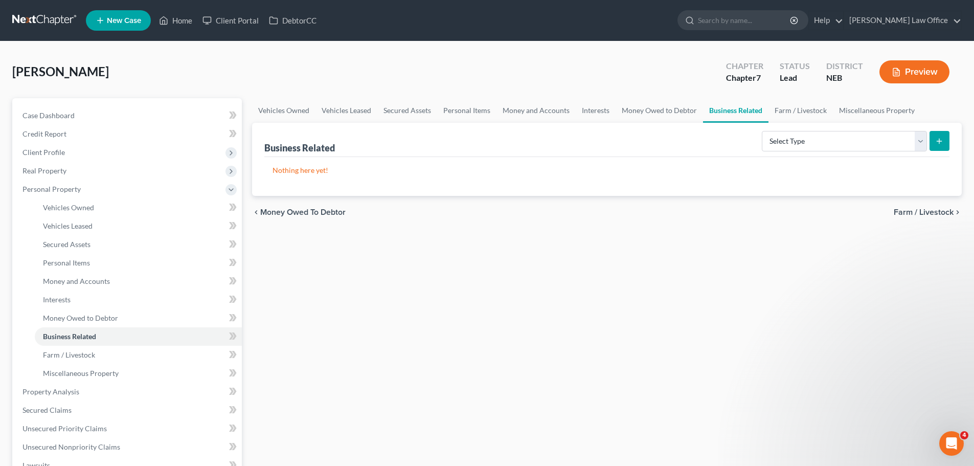
click at [940, 214] on span "Farm / Livestock" at bounding box center [924, 212] width 60 height 8
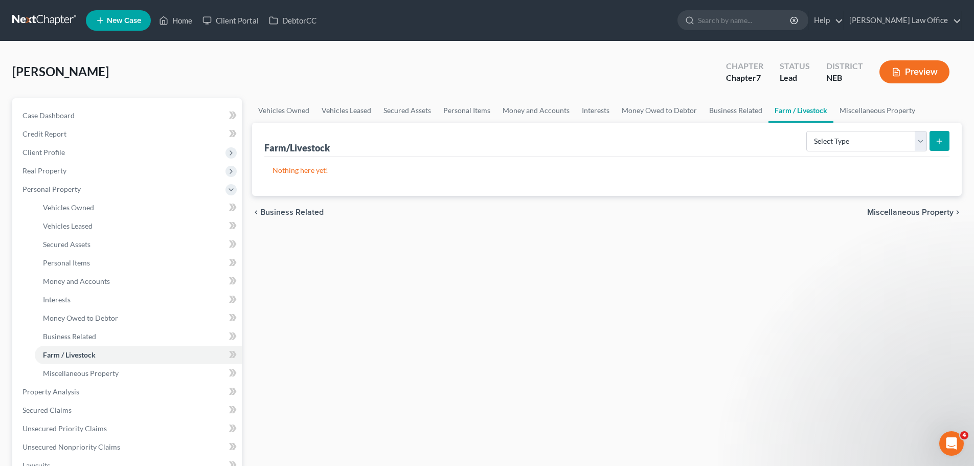
click at [922, 216] on span "Miscellaneous Property" at bounding box center [910, 212] width 86 height 8
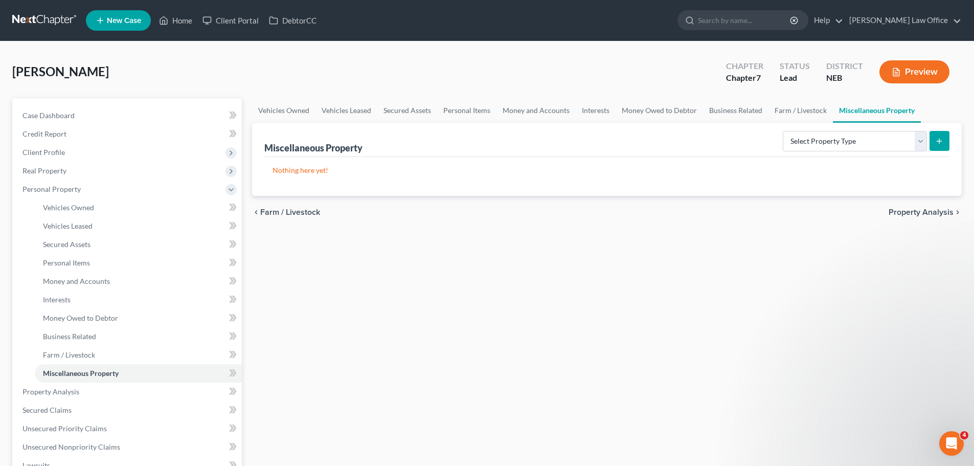
click at [901, 214] on span "Property Analysis" at bounding box center [921, 212] width 65 height 8
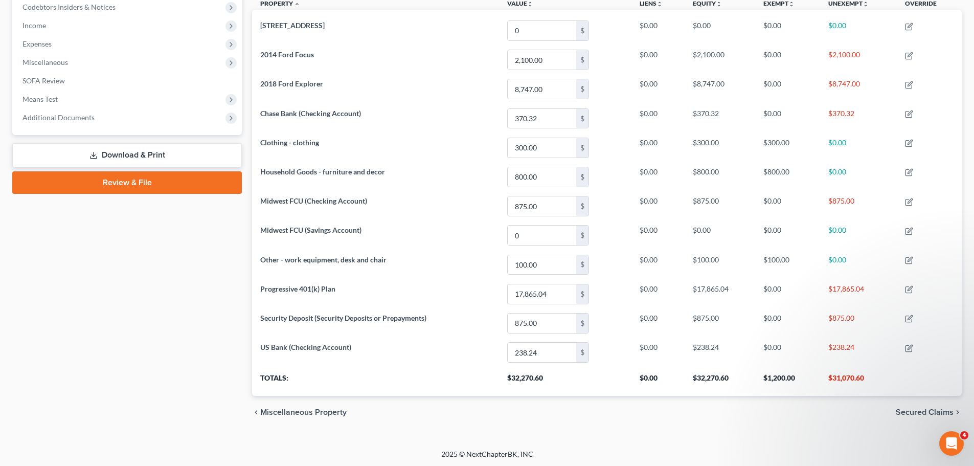
scroll to position [313, 0]
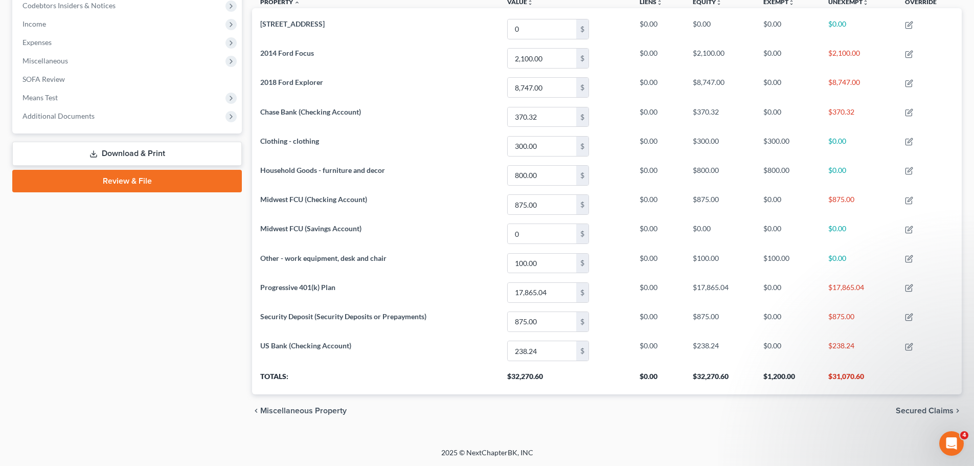
click at [923, 410] on span "Secured Claims" at bounding box center [925, 411] width 58 height 8
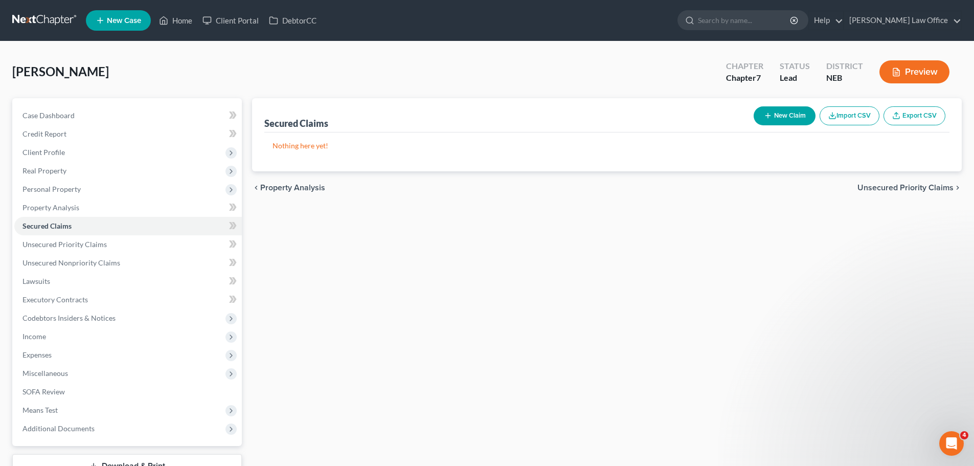
click at [901, 185] on span "Unsecured Priority Claims" at bounding box center [906, 188] width 96 height 8
click at [843, 184] on button "Unsecured Nonpriority Claims chevron_right" at bounding box center [902, 188] width 119 height 8
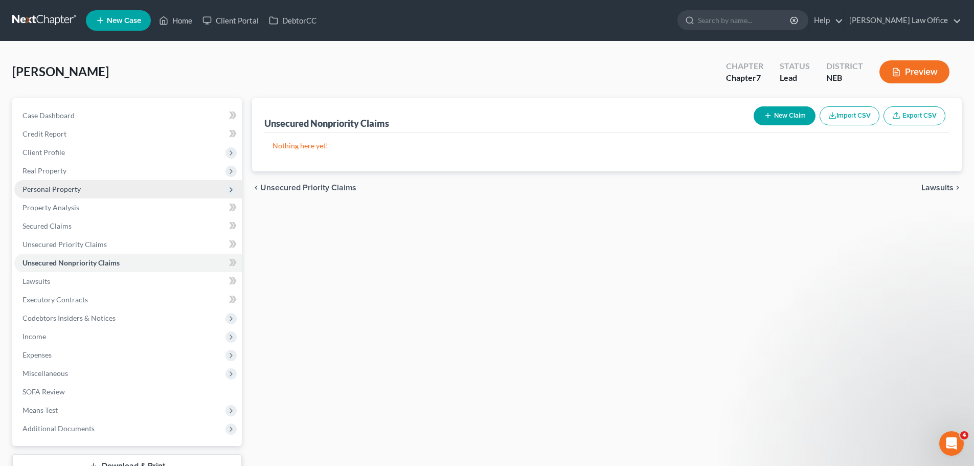
click at [63, 193] on span "Personal Property" at bounding box center [52, 189] width 58 height 9
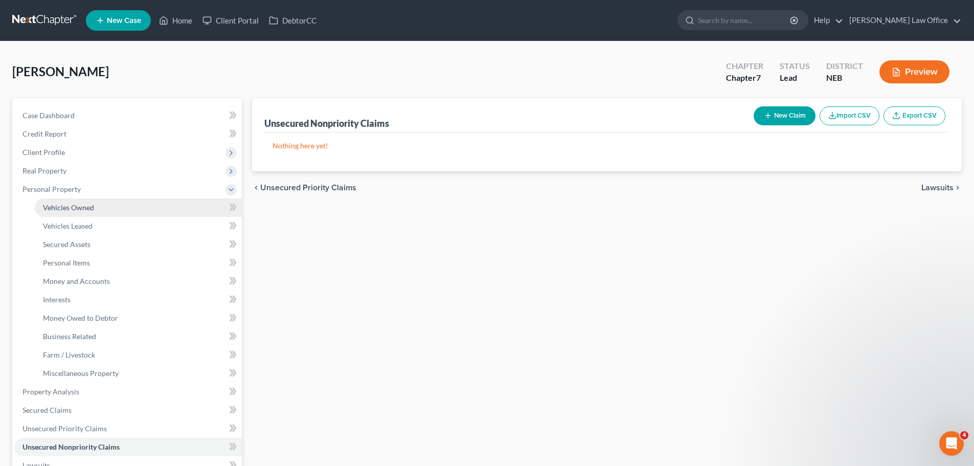
click at [64, 207] on span "Vehicles Owned" at bounding box center [68, 207] width 51 height 9
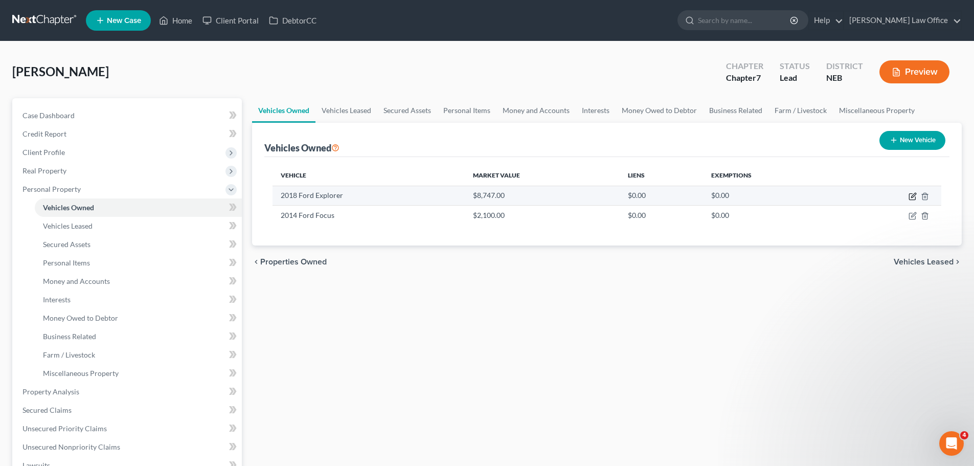
click at [910, 195] on icon "button" at bounding box center [913, 196] width 8 height 8
select select "0"
select select "8"
select select "3"
select select "0"
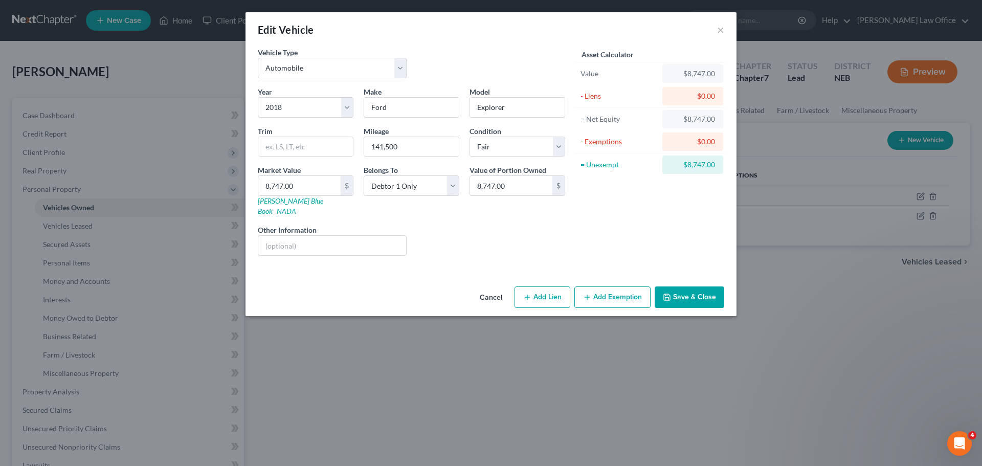
click at [611, 286] on button "Add Exemption" at bounding box center [612, 296] width 76 height 21
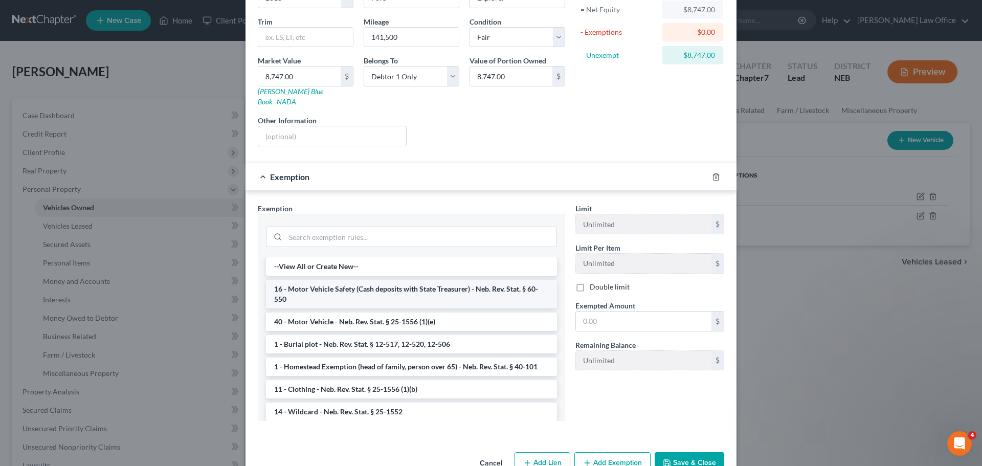
scroll to position [127, 0]
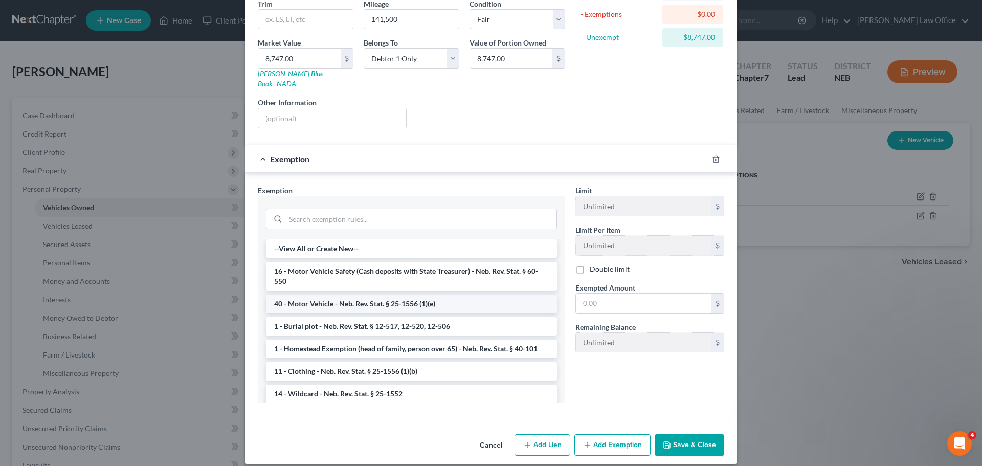
click at [385, 295] on li "40 - Motor Vehicle - Neb. Rev. Stat. § 25-1556 (1)(e)" at bounding box center [411, 304] width 291 height 18
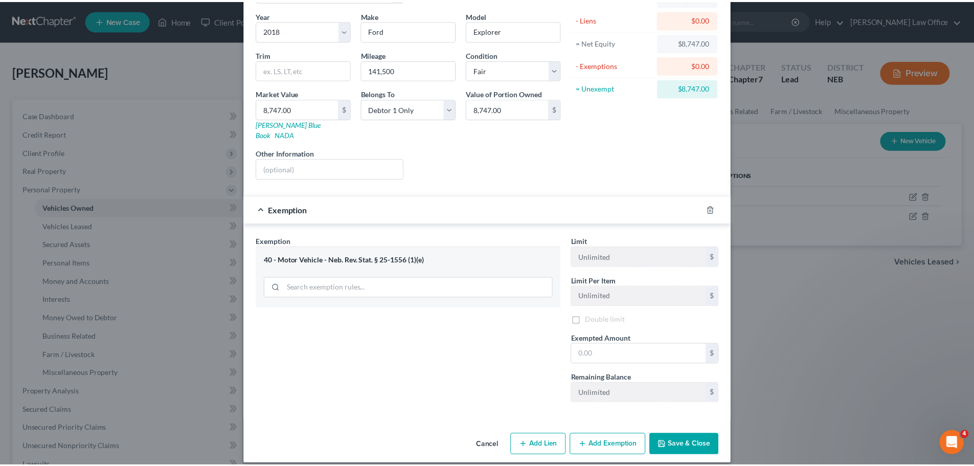
scroll to position [78, 0]
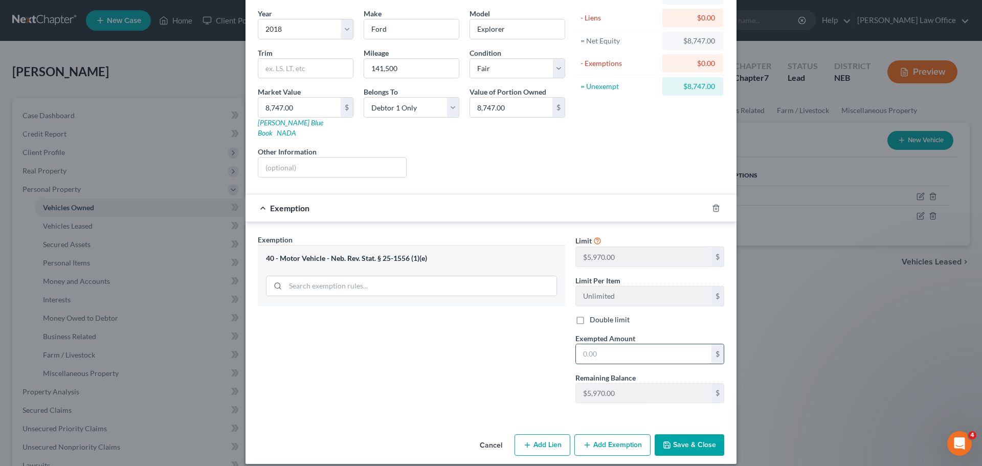
click at [677, 347] on input "text" at bounding box center [644, 353] width 136 height 19
type input "5,970.00"
drag, startPoint x: 527, startPoint y: 331, endPoint x: 564, endPoint y: 335, distance: 36.4
click at [528, 331] on div "Exemption Set must be selected for CA. Exemption * 40 - Motor Vehicle - Neb. Re…" at bounding box center [412, 322] width 318 height 177
drag, startPoint x: 682, startPoint y: 432, endPoint x: 682, endPoint y: 426, distance: 5.6
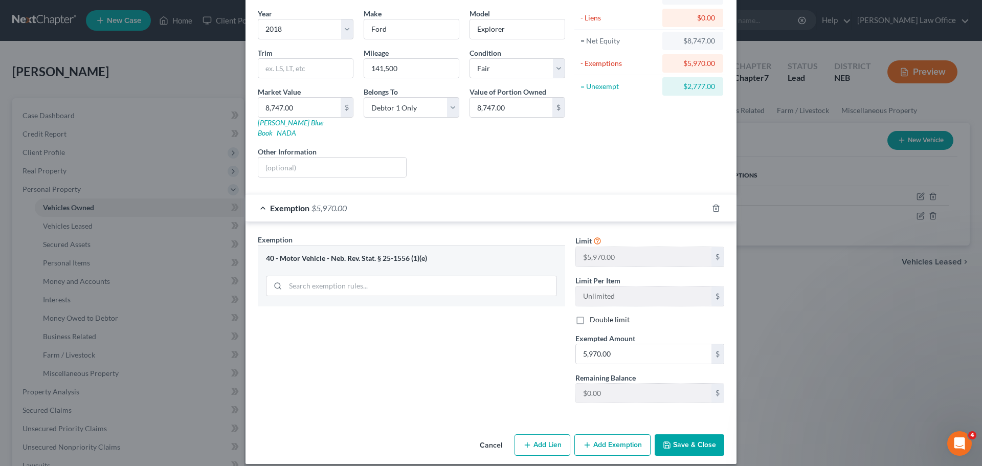
click at [683, 434] on button "Save & Close" at bounding box center [690, 444] width 70 height 21
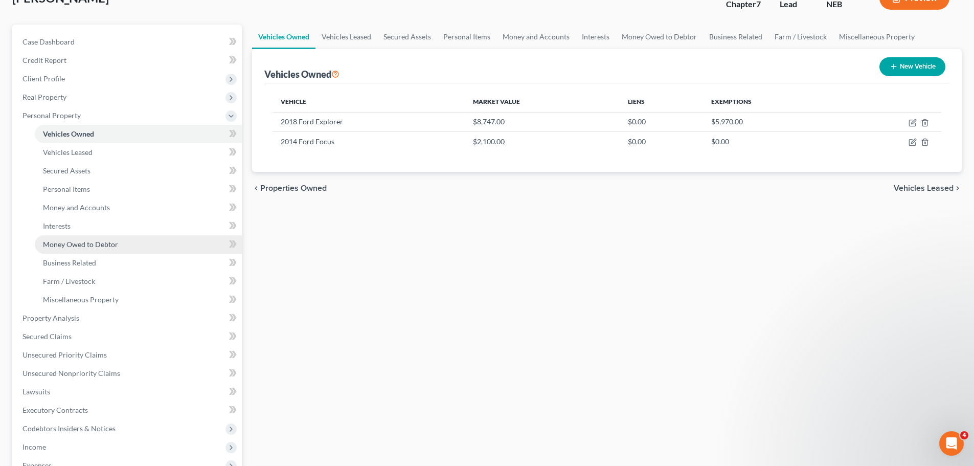
scroll to position [102, 0]
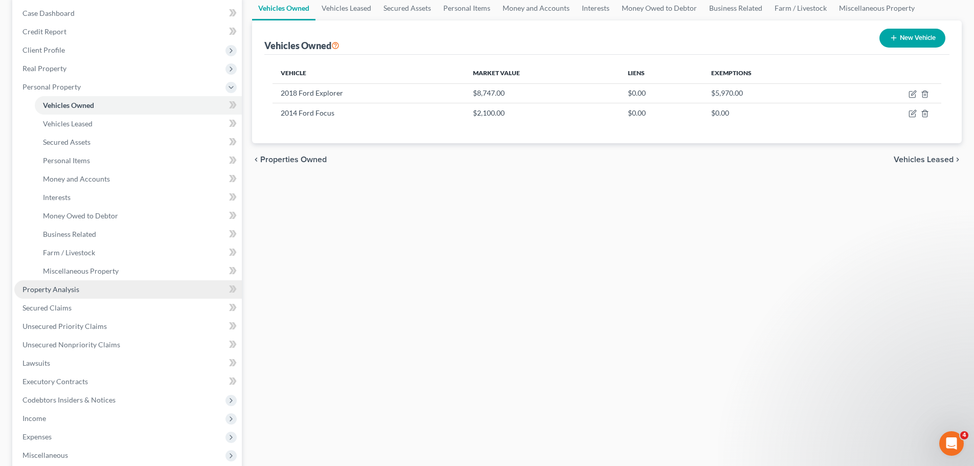
click at [83, 288] on link "Property Analysis" at bounding box center [128, 289] width 228 height 18
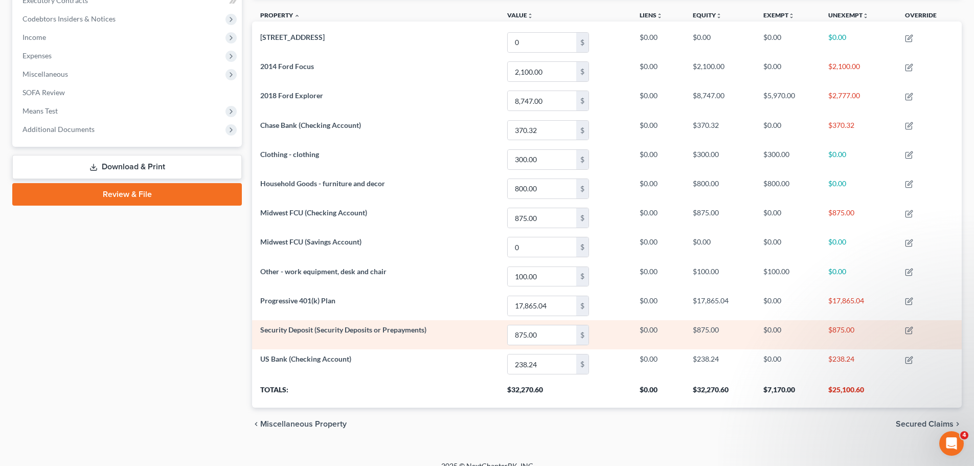
scroll to position [313, 0]
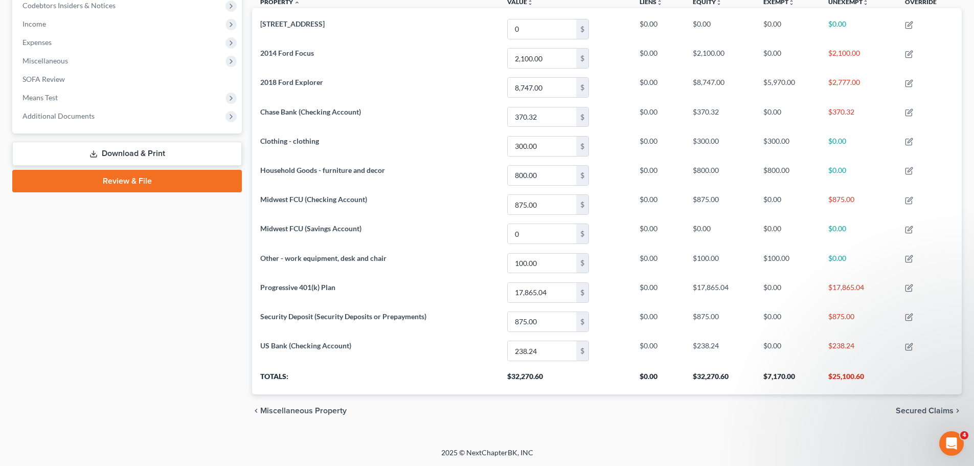
click at [931, 409] on span "Secured Claims" at bounding box center [925, 411] width 58 height 8
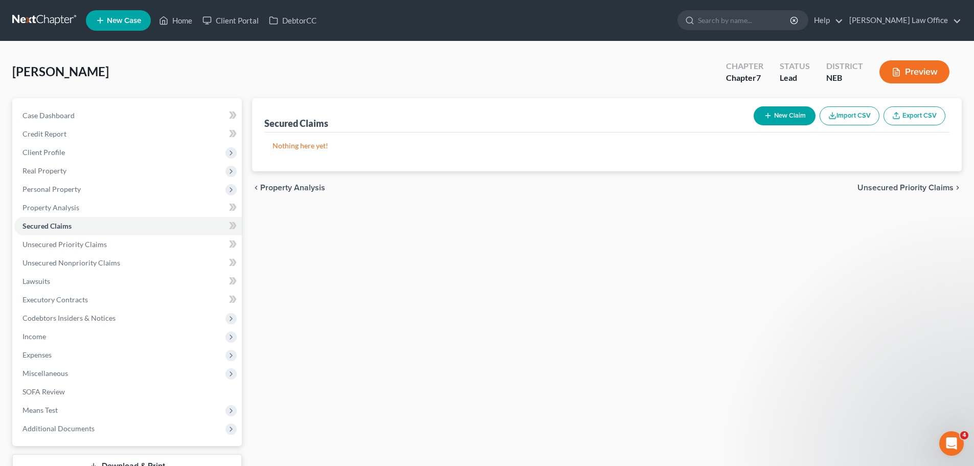
click at [918, 185] on span "Unsecured Priority Claims" at bounding box center [906, 188] width 96 height 8
click at [289, 189] on span "Secured Claims" at bounding box center [289, 188] width 58 height 8
click at [784, 114] on button "New Claim" at bounding box center [785, 115] width 62 height 19
select select "0"
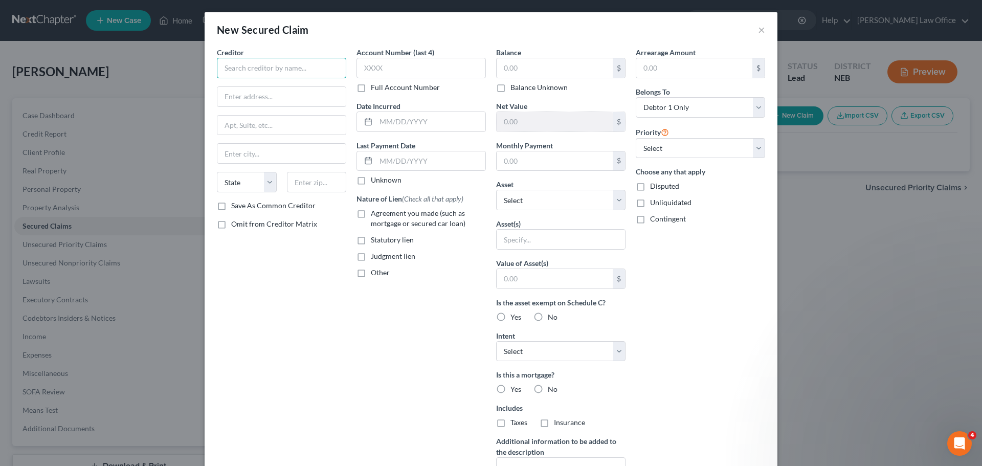
drag, startPoint x: 324, startPoint y: 73, endPoint x: 341, endPoint y: 74, distance: 16.4
click at [329, 73] on input "text" at bounding box center [281, 68] width 129 height 20
type input "C"
type input "Capital One Auto"
click at [275, 103] on input "text" at bounding box center [281, 96] width 128 height 19
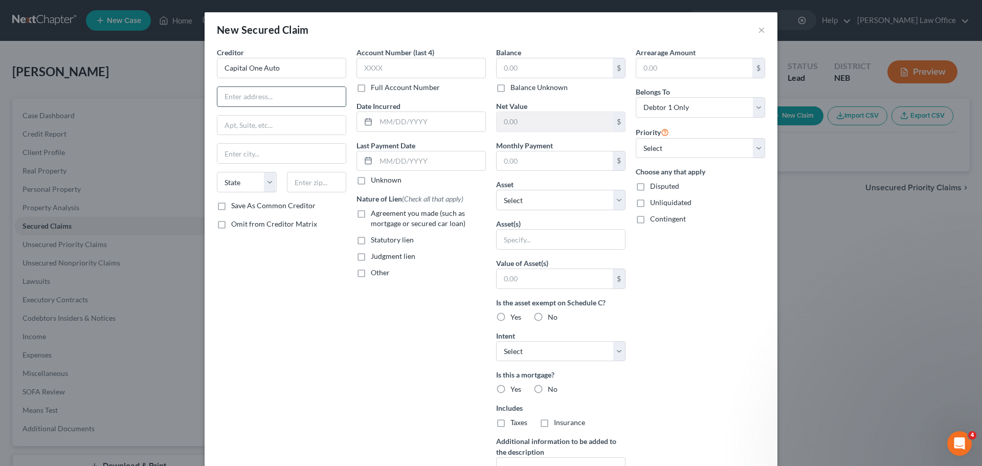
type input "P"
type input "P.O. Box 71083"
type input "Charlotte"
select select "28"
type input "28269"
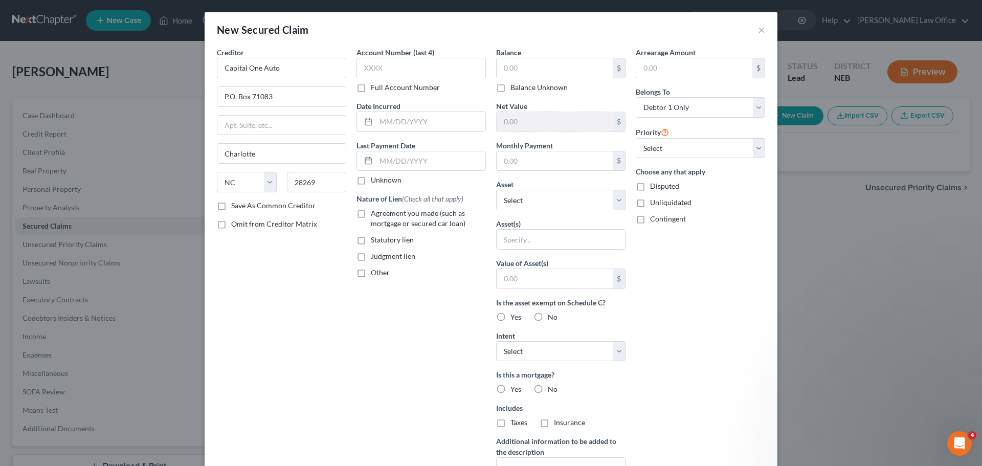
drag, startPoint x: 283, startPoint y: 330, endPoint x: 326, endPoint y: 261, distance: 81.3
click at [284, 330] on div "Creditor * Capital One Auto P.O. [GEOGRAPHIC_DATA] [US_STATE] AK AR AZ CA CO CT…" at bounding box center [282, 275] width 140 height 456
click at [512, 70] on input "text" at bounding box center [555, 67] width 116 height 19
type input "1,756.86"
click at [424, 76] on input "text" at bounding box center [420, 68] width 129 height 20
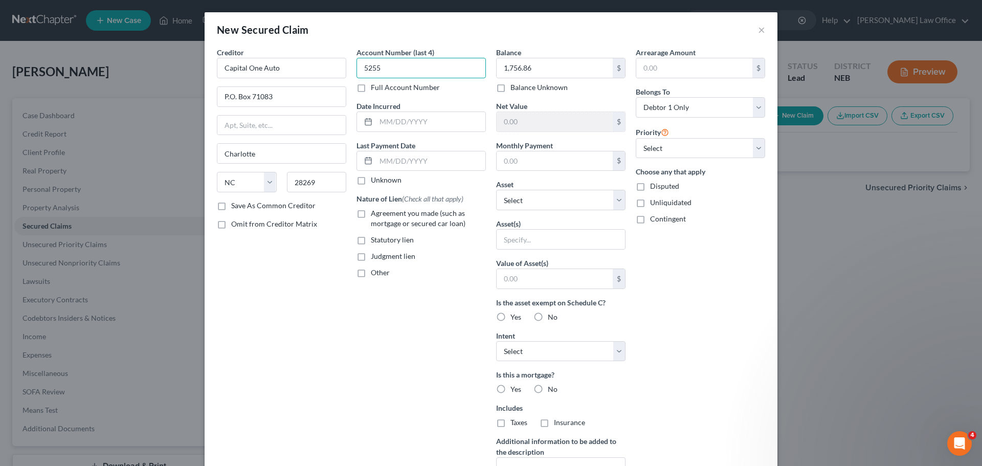
type input "5255"
click at [425, 164] on input "text" at bounding box center [430, 160] width 109 height 19
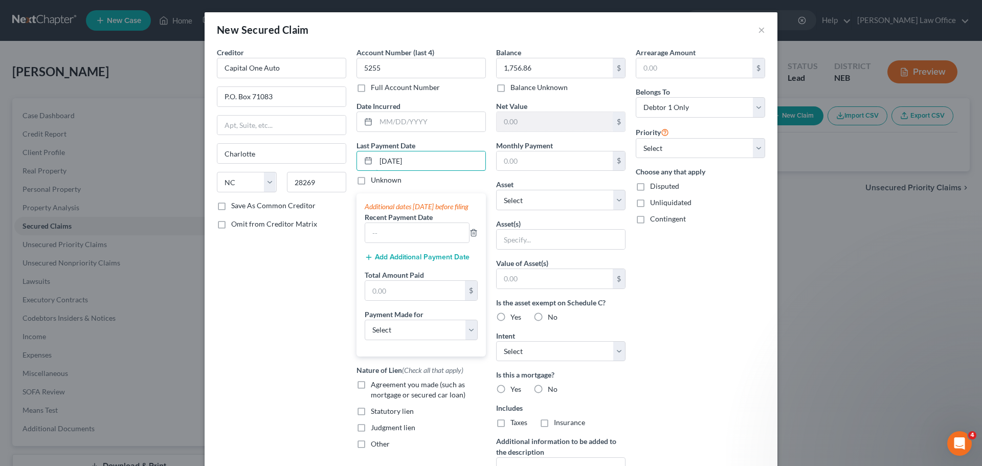
type input "[DATE]"
click at [310, 308] on div "Creditor * Capital One Auto P.O. [GEOGRAPHIC_DATA] [US_STATE] AK AR AZ CA CO CT…" at bounding box center [282, 275] width 140 height 456
click at [410, 162] on input "[DATE]" at bounding box center [430, 160] width 109 height 19
click at [368, 242] on input "text" at bounding box center [417, 232] width 104 height 19
click at [411, 166] on input "[DATE]" at bounding box center [430, 160] width 109 height 19
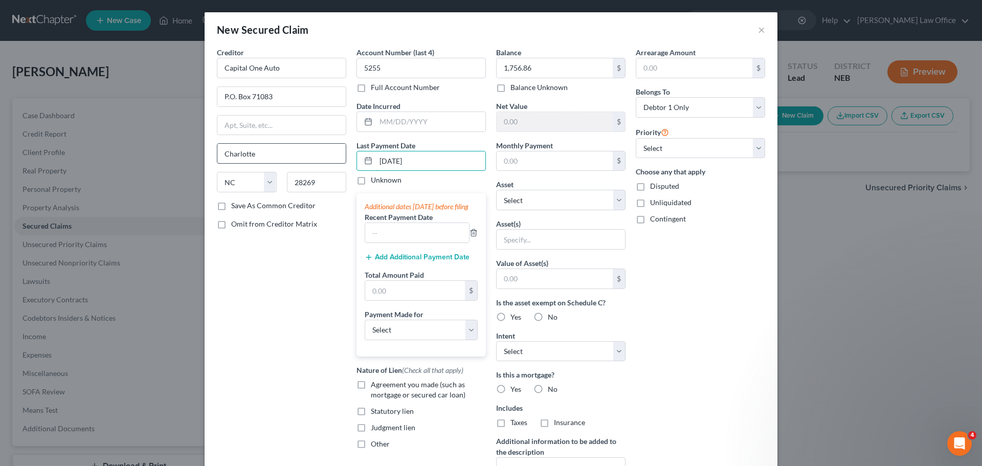
drag, startPoint x: 414, startPoint y: 158, endPoint x: 335, endPoint y: 162, distance: 79.4
click at [335, 162] on div "Creditor * Capital One Auto P.O. [GEOGRAPHIC_DATA] [US_STATE] AK AR AZ CA CO CT…" at bounding box center [491, 275] width 559 height 456
click at [367, 159] on icon at bounding box center [368, 161] width 8 height 8
click at [364, 160] on icon at bounding box center [368, 161] width 8 height 8
click at [335, 273] on div "Creditor * Capital One Auto P.O. [GEOGRAPHIC_DATA] [US_STATE] AK AR AZ CA CO CT…" at bounding box center [282, 275] width 140 height 456
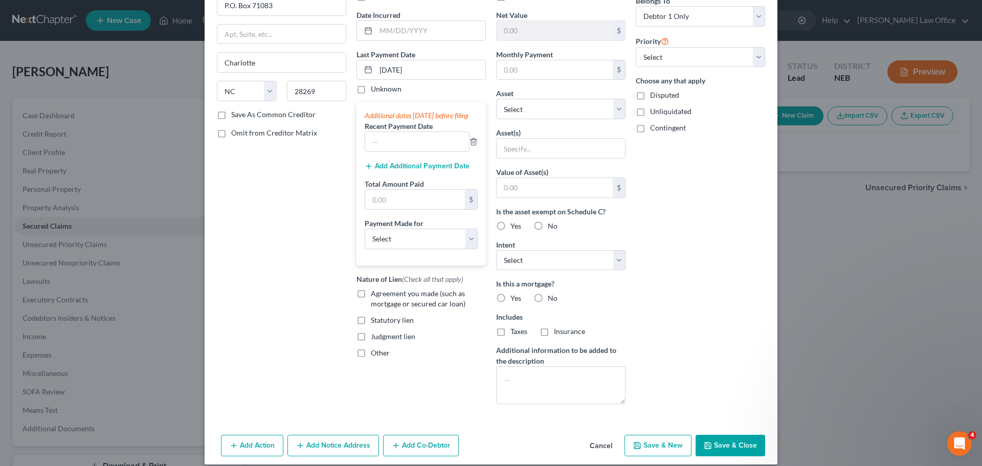
scroll to position [102, 0]
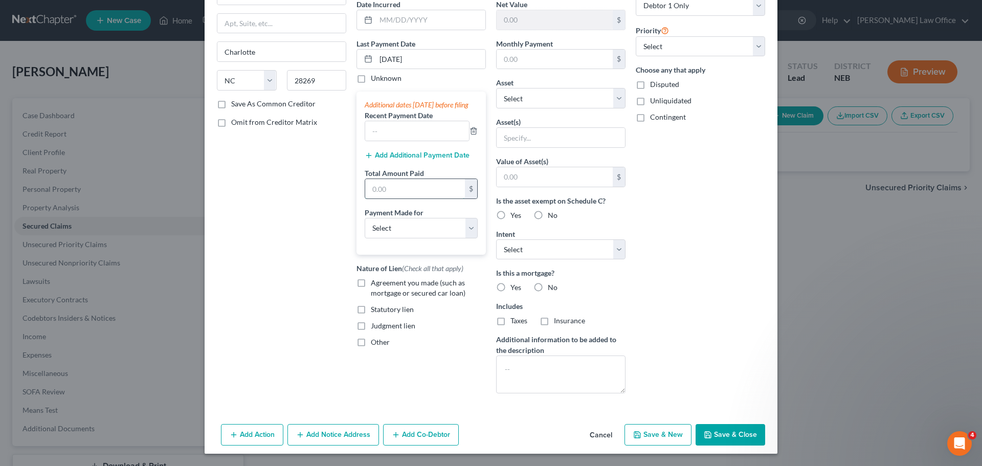
click at [408, 192] on input "text" at bounding box center [415, 188] width 100 height 19
click at [414, 138] on input "text" at bounding box center [417, 130] width 104 height 19
click at [470, 135] on icon "button" at bounding box center [474, 131] width 8 height 8
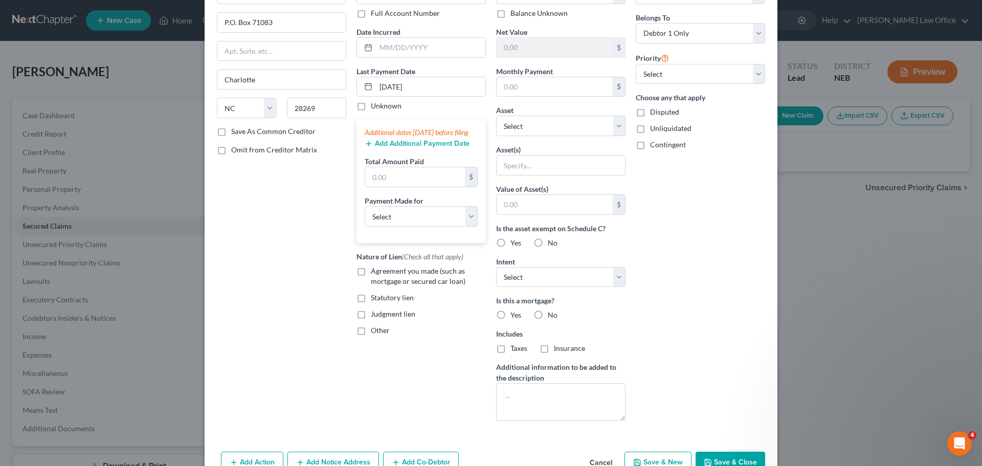
scroll to position [51, 0]
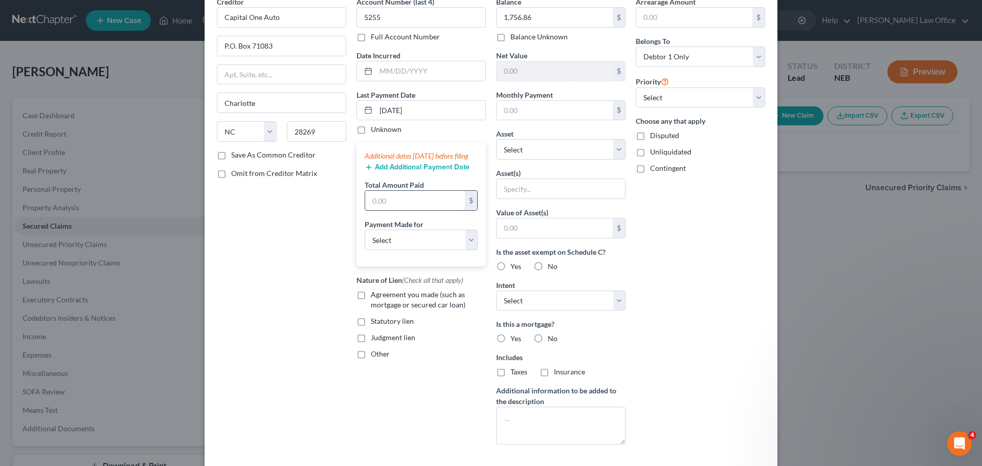
click at [382, 204] on input "text" at bounding box center [415, 200] width 100 height 19
type input "550.64"
click at [412, 250] on select "Select Car Credit Card Loan Repayment Mortgage Other Suppliers Or Vendors" at bounding box center [421, 240] width 113 height 20
select select "0"
click at [365, 240] on select "Select Car Credit Card Loan Repayment Mortgage Other Suppliers Or Vendors" at bounding box center [421, 240] width 113 height 20
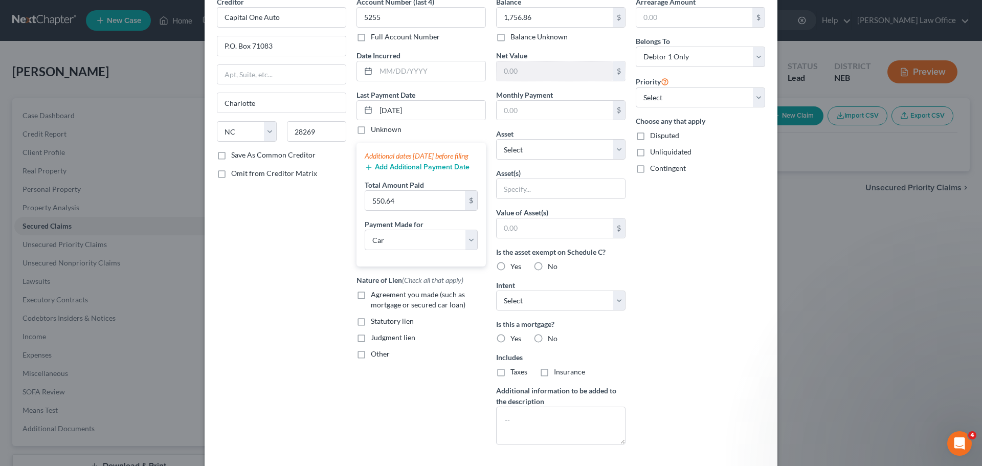
click at [258, 265] on div "Creditor * Capital One Auto P.O. [GEOGRAPHIC_DATA] [US_STATE] AK AR AZ CA CO CT…" at bounding box center [282, 224] width 140 height 456
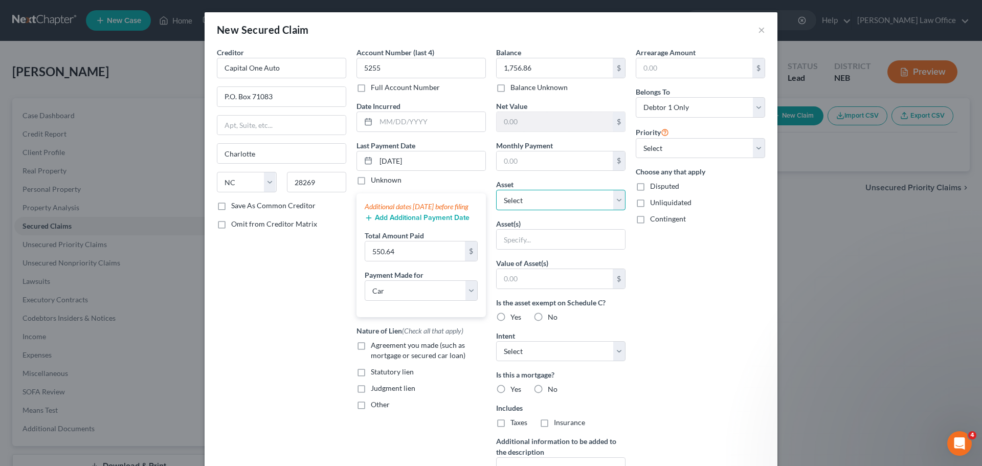
click at [536, 203] on select "Select Other Multiple Assets Clothing - clothing - $300.0 Other - work equipmen…" at bounding box center [560, 200] width 129 height 20
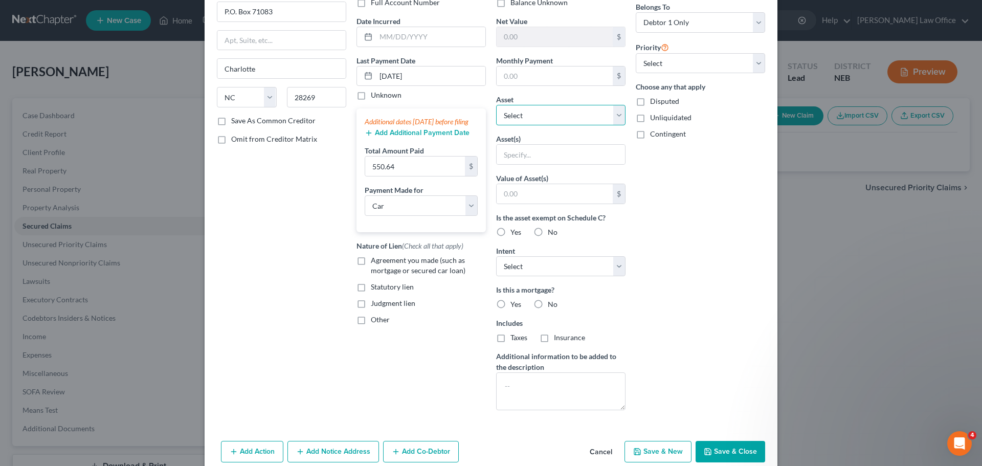
scroll to position [102, 0]
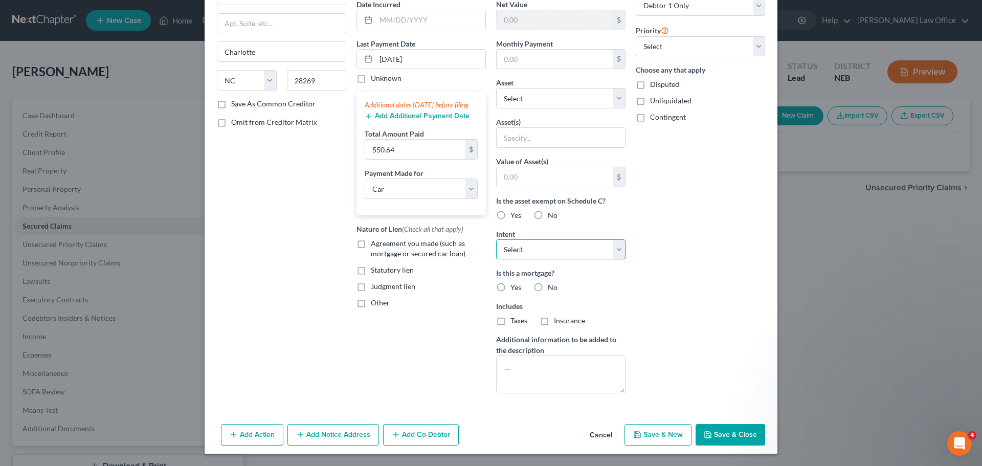
click at [594, 258] on select "Select Surrender Redeem Reaffirm Avoid Other" at bounding box center [560, 249] width 129 height 20
select select "2"
click at [496, 239] on select "Select Surrender Redeem Reaffirm Avoid Other" at bounding box center [560, 249] width 129 height 20
click at [601, 253] on select "Select Surrender Redeem Reaffirm Avoid Other" at bounding box center [560, 249] width 129 height 20
click at [711, 263] on div "Arrearage Amount $ Belongs To * Select Debtor 1 Only Debtor 2 Only Debtor 1 And…" at bounding box center [701, 173] width 140 height 456
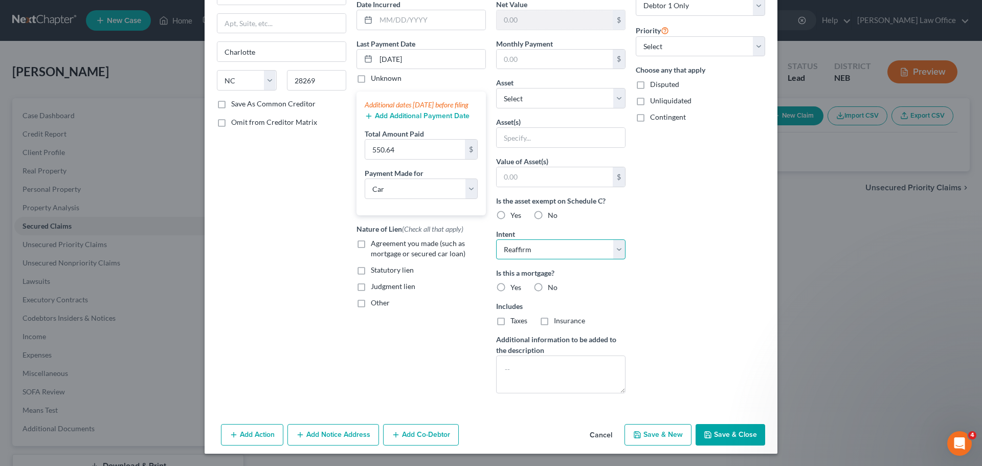
click at [596, 246] on select "Select Surrender Redeem Reaffirm Avoid Other" at bounding box center [560, 249] width 129 height 20
select select
click at [496, 239] on select "Select Surrender Redeem Reaffirm Avoid Other" at bounding box center [560, 249] width 129 height 20
click at [728, 430] on button "Save & Close" at bounding box center [731, 434] width 70 height 21
select select
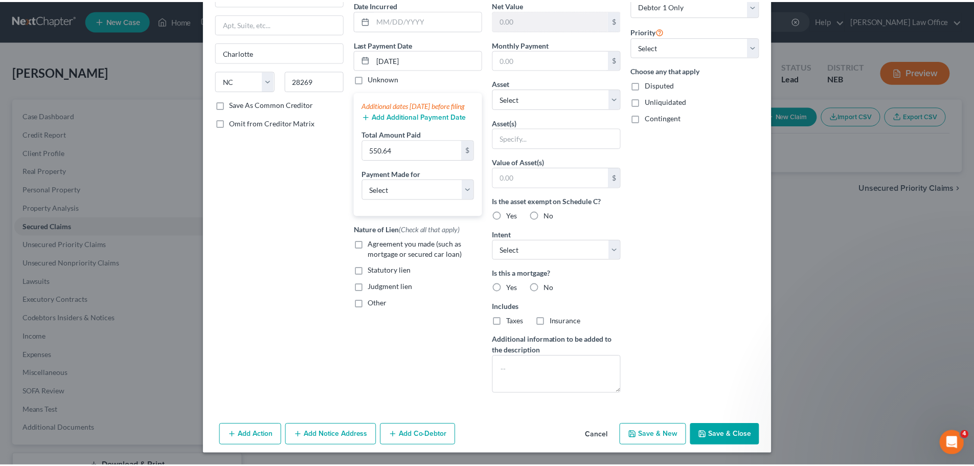
scroll to position [27, 0]
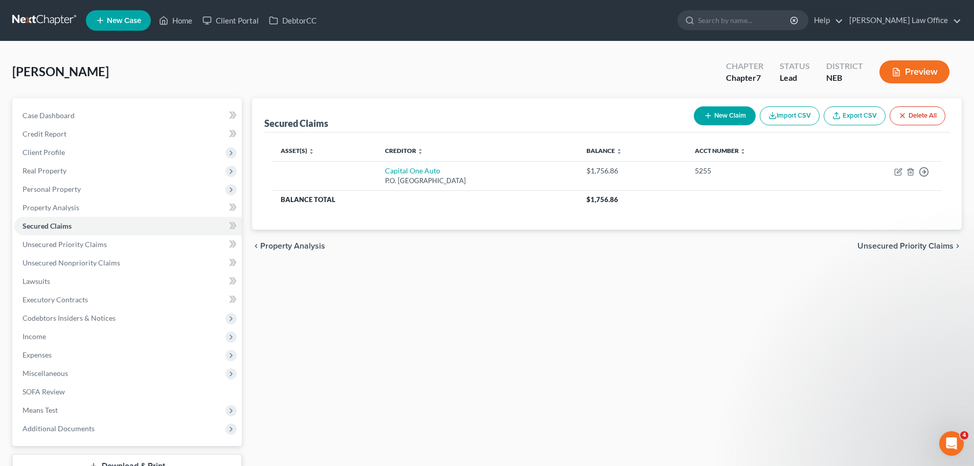
click at [925, 246] on span "Unsecured Priority Claims" at bounding box center [906, 246] width 96 height 8
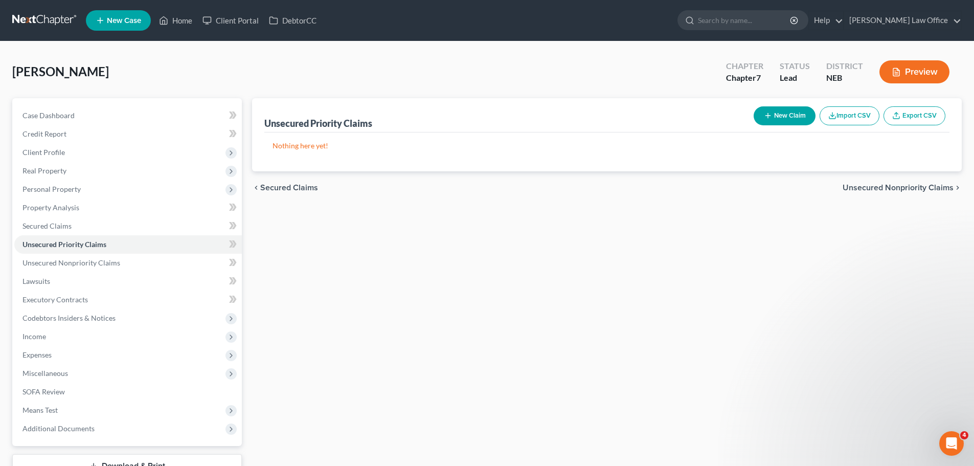
click at [851, 184] on span "Unsecured Nonpriority Claims" at bounding box center [898, 188] width 111 height 8
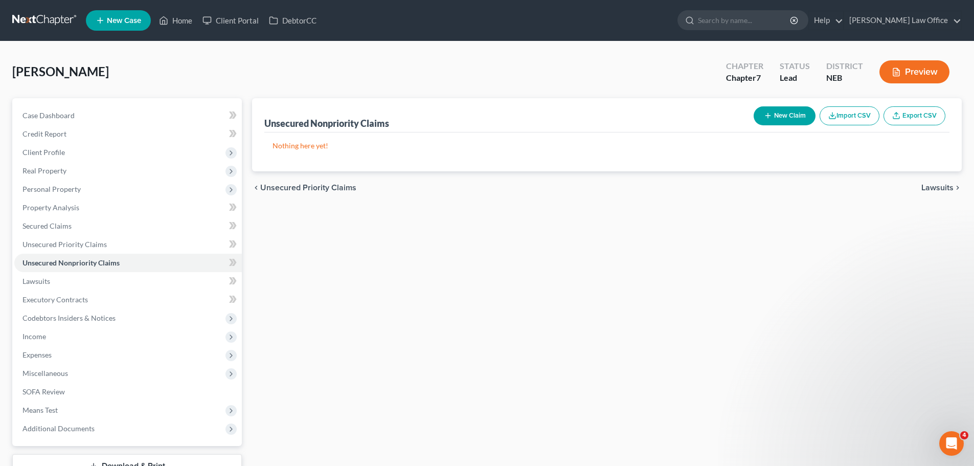
click at [760, 111] on button "New Claim" at bounding box center [785, 115] width 62 height 19
select select "0"
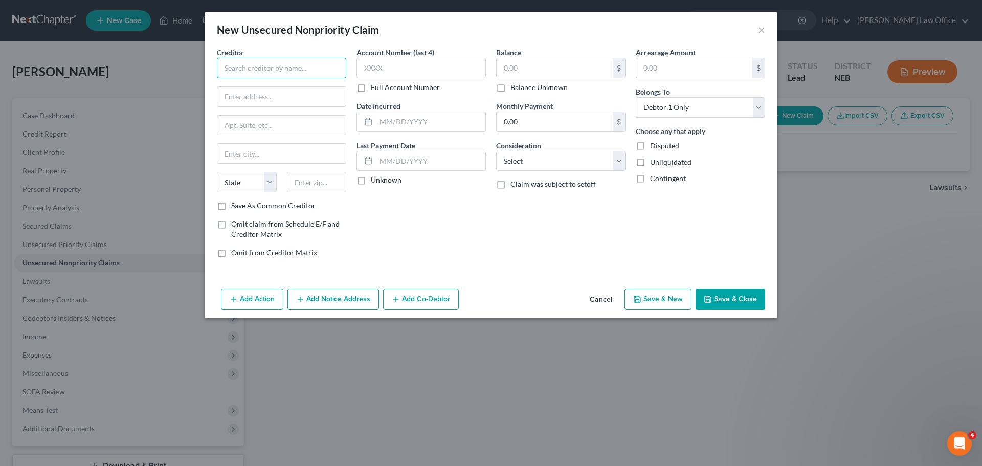
click at [274, 72] on input "text" at bounding box center [281, 68] width 129 height 20
type input "Lending Club"
type input "[STREET_ADDRESS]"
type input "[GEOGRAPHIC_DATA]"
select select "4"
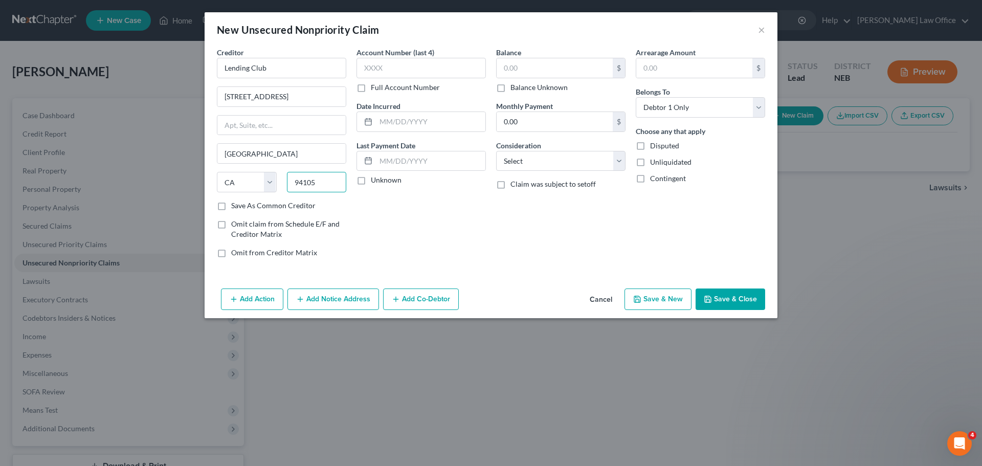
type input "94105"
click at [386, 230] on div "Account Number (last 4) Full Account Number Date Incurred Last Payment Date Unk…" at bounding box center [421, 156] width 140 height 219
click at [396, 63] on input "text" at bounding box center [420, 68] width 129 height 20
type input "0784"
click at [527, 66] on input "text" at bounding box center [555, 67] width 116 height 19
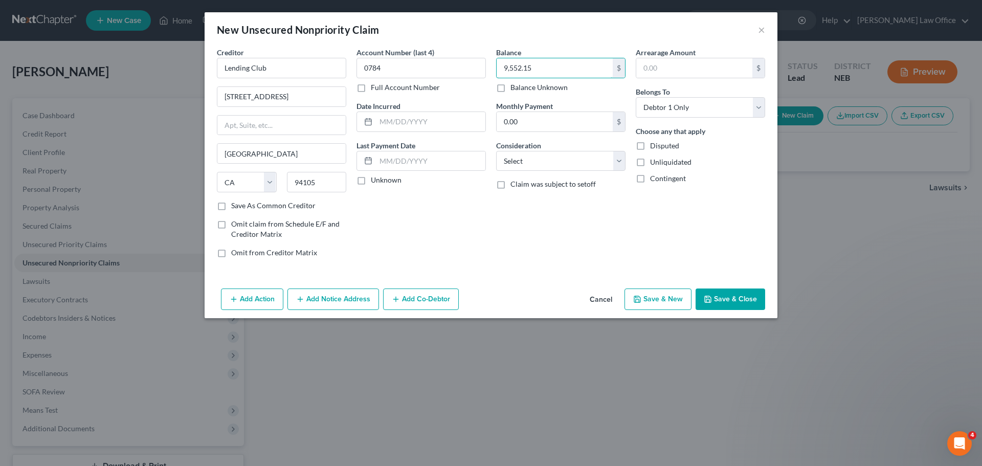
type input "9,552.15"
click at [603, 96] on div "Balance 9,552.15 $ Balance Unknown Balance Undetermined 9,552.15 $ Balance Unkn…" at bounding box center [561, 156] width 140 height 219
click at [395, 155] on input "text" at bounding box center [430, 160] width 109 height 19
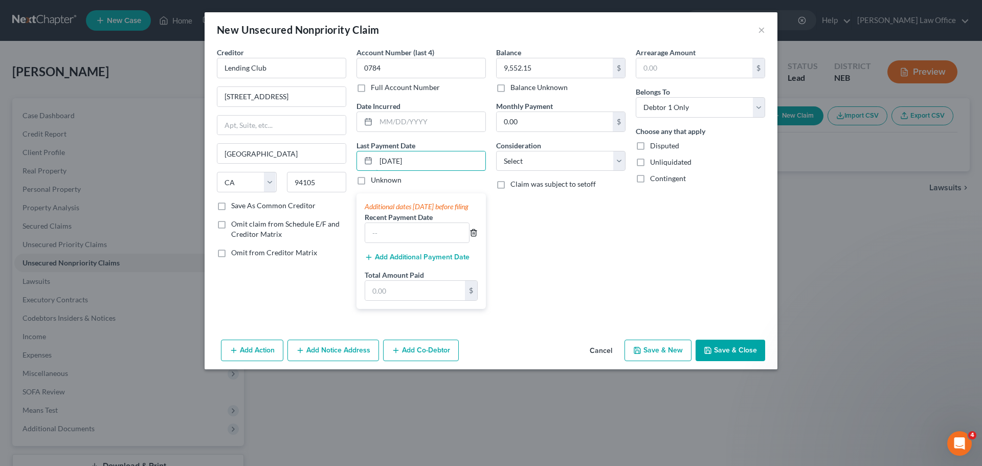
type input "[DATE]"
drag, startPoint x: 475, startPoint y: 244, endPoint x: 448, endPoint y: 255, distance: 28.7
click at [475, 237] on icon "button" at bounding box center [474, 233] width 8 height 8
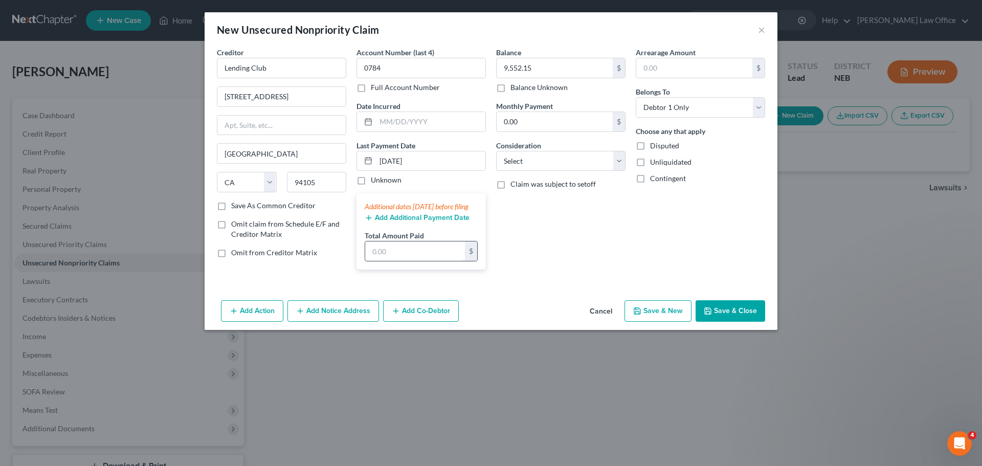
click at [394, 261] on input "text" at bounding box center [415, 250] width 100 height 19
type input "345.39"
click at [602, 263] on div "Balance 9,552.15 $ Balance Unknown Balance Undetermined 9,552.15 $ Balance Unkn…" at bounding box center [561, 162] width 140 height 231
click at [738, 317] on button "Save & Close" at bounding box center [731, 310] width 70 height 21
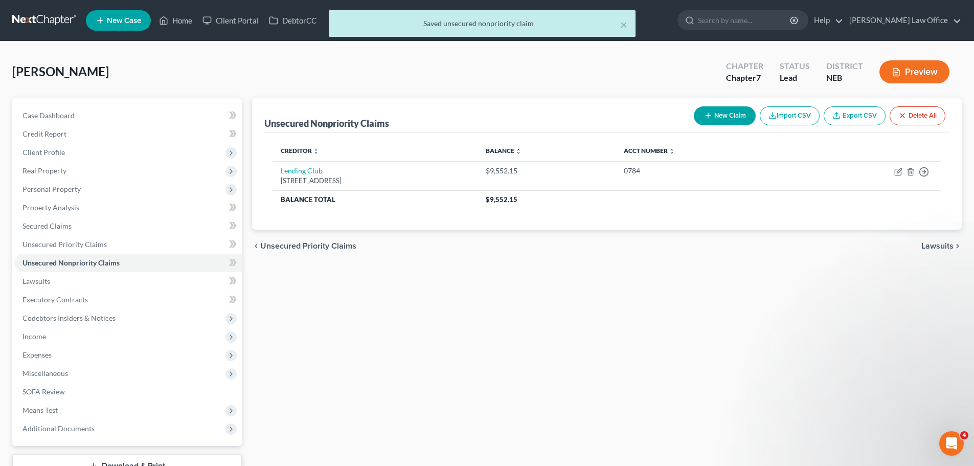
click at [706, 112] on icon "button" at bounding box center [708, 116] width 8 height 8
select select "0"
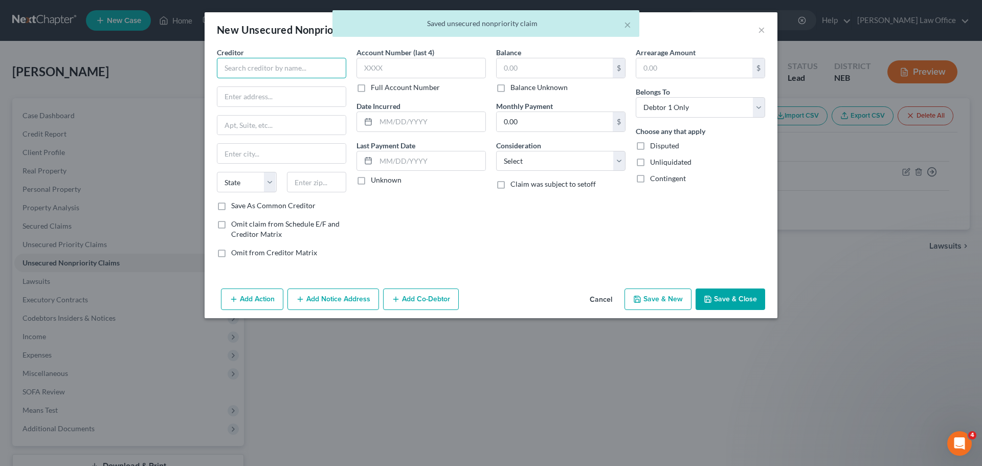
click at [257, 75] on input "text" at bounding box center [281, 68] width 129 height 20
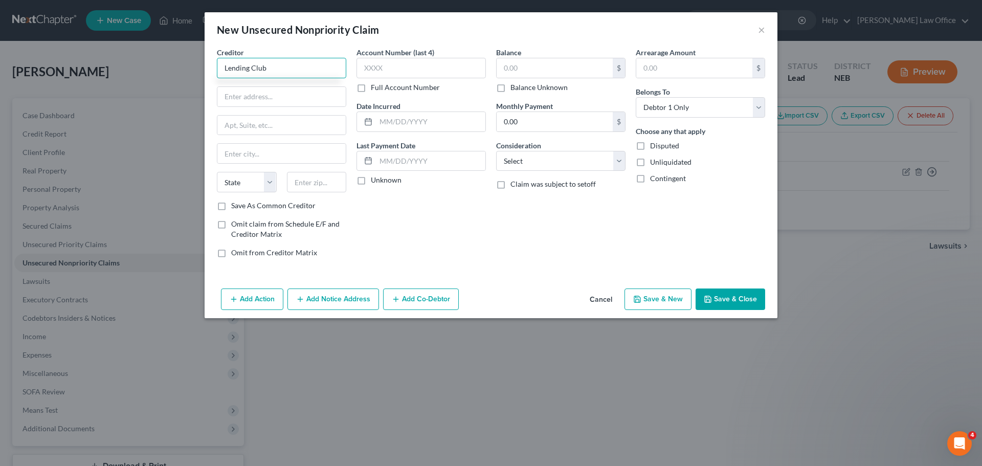
type input "Lending Club"
type input "[STREET_ADDRESS]"
click at [248, 154] on input "text" at bounding box center [281, 153] width 128 height 19
type input "[GEOGRAPHIC_DATA]"
click at [261, 182] on select "State [US_STATE] AK AR AZ CA CO CT DE DC [GEOGRAPHIC_DATA] [GEOGRAPHIC_DATA] GU…" at bounding box center [247, 182] width 60 height 20
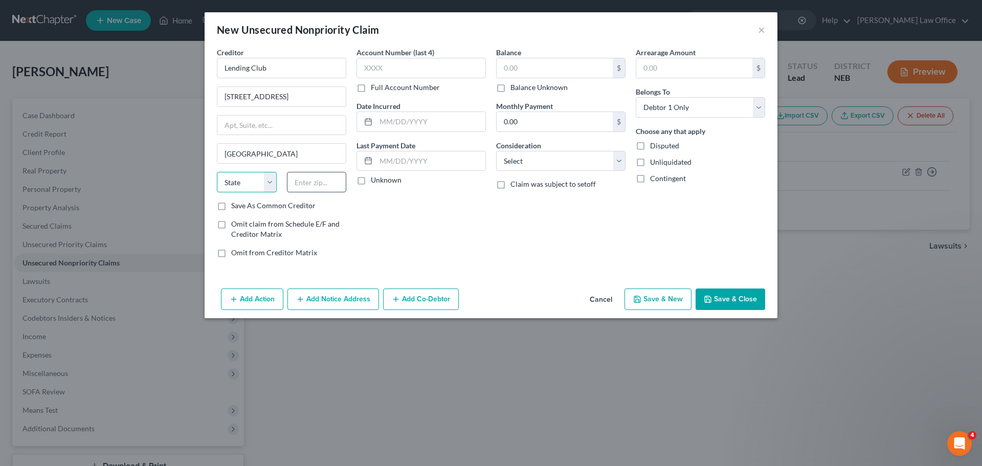
select select "4"
click at [294, 186] on input "text" at bounding box center [317, 182] width 60 height 20
click at [302, 182] on input "95105" at bounding box center [317, 182] width 60 height 20
type input "94105"
click at [367, 74] on input "text" at bounding box center [420, 68] width 129 height 20
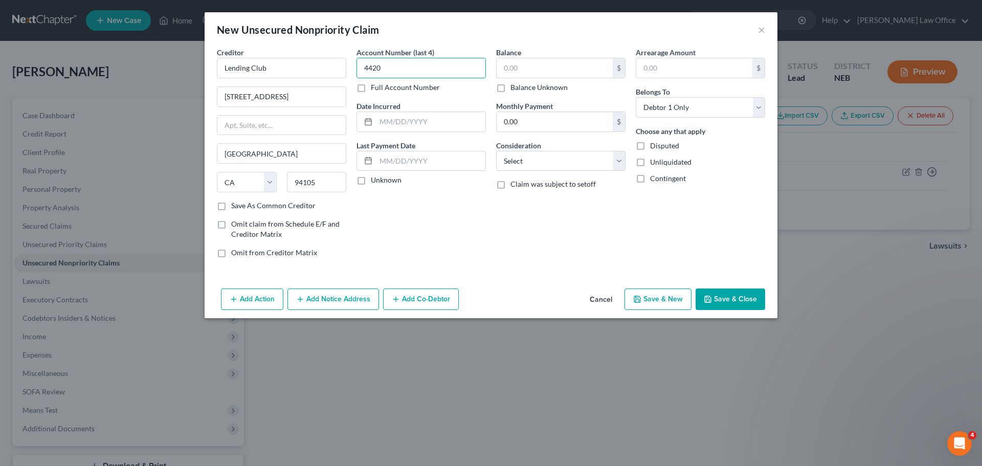
type input "4420"
click at [404, 165] on input "text" at bounding box center [430, 160] width 109 height 19
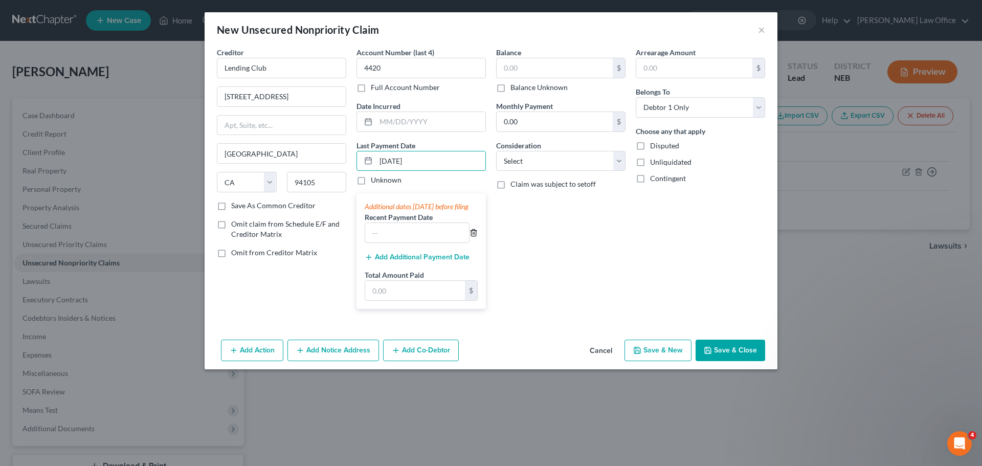
type input "[DATE]"
click at [473, 237] on icon "button" at bounding box center [474, 233] width 8 height 8
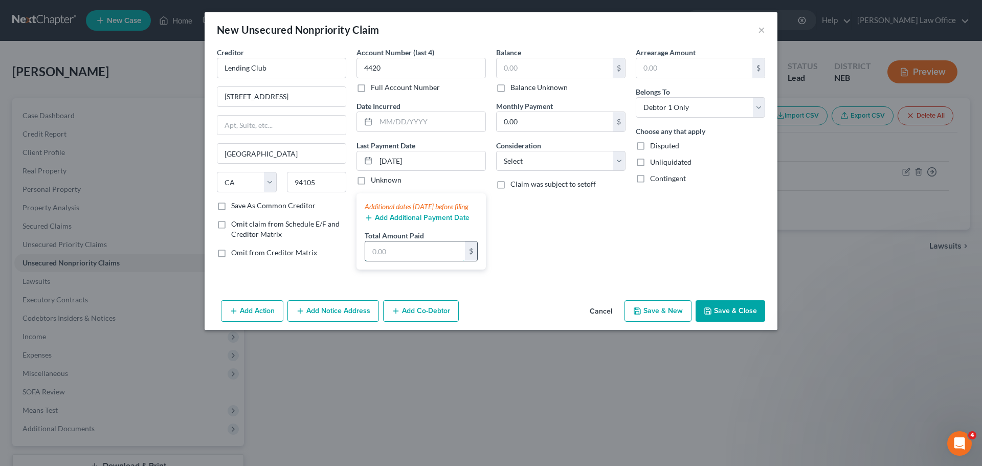
click at [385, 259] on input "text" at bounding box center [415, 250] width 100 height 19
type input "0"
type input "119.06"
click at [593, 252] on div "Balance $ Balance Unknown Balance Undetermined $ Balance Unknown Monthly Paymen…" at bounding box center [561, 162] width 140 height 231
click at [552, 75] on input "text" at bounding box center [555, 67] width 116 height 19
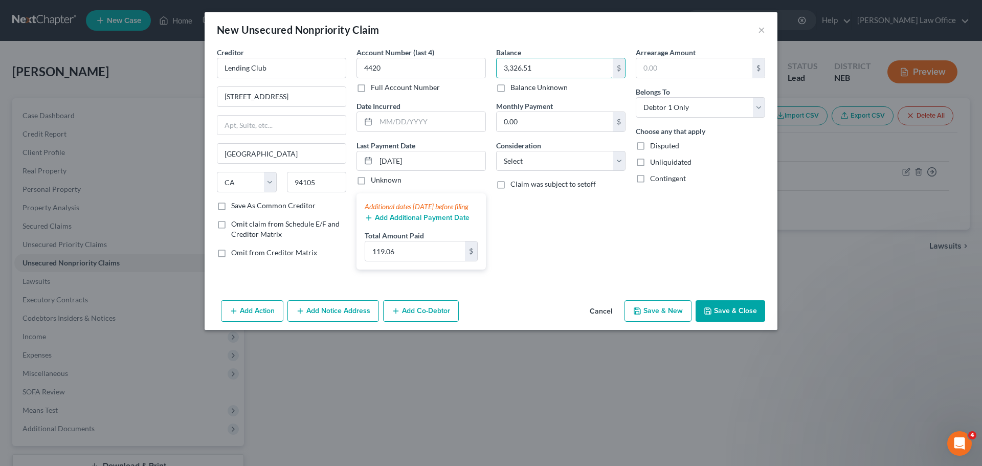
type input "3,326.51"
click at [597, 239] on div "Balance 3,326.51 $ Balance Unknown Balance Undetermined 3,326.51 $ Balance Unkn…" at bounding box center [561, 162] width 140 height 231
click at [722, 318] on button "Save & Close" at bounding box center [731, 310] width 70 height 21
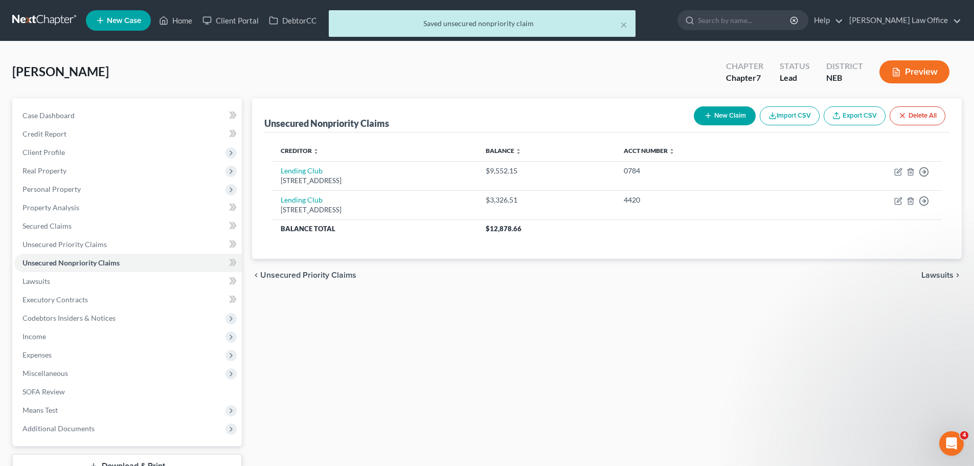
click at [745, 112] on button "New Claim" at bounding box center [725, 115] width 62 height 19
select select "0"
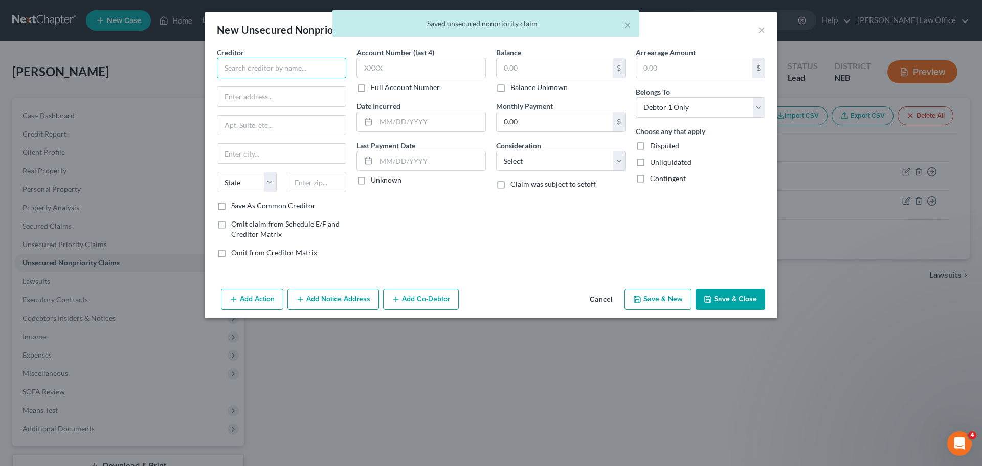
click at [256, 64] on input "text" at bounding box center [281, 68] width 129 height 20
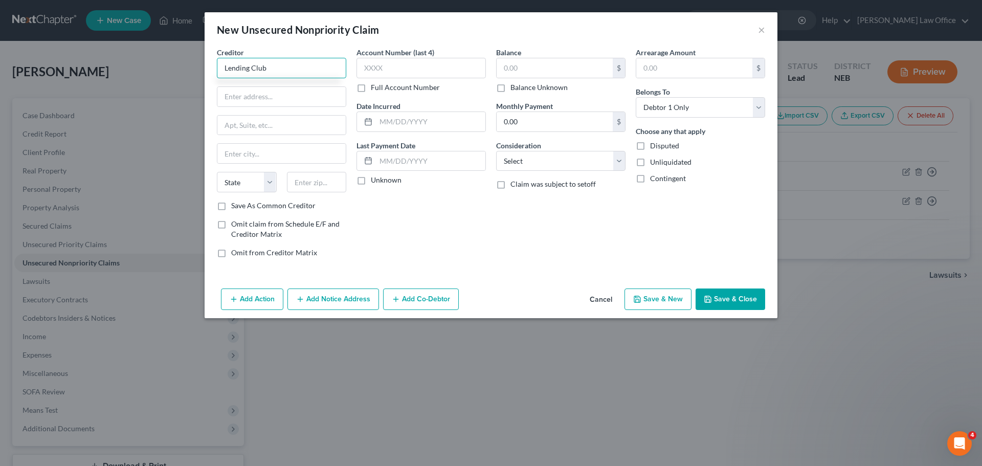
type input "Lending Club"
type input "[STREET_ADDRESS]"
click at [250, 153] on input "text" at bounding box center [281, 153] width 128 height 19
type input "[GEOGRAPHIC_DATA]"
select select "4"
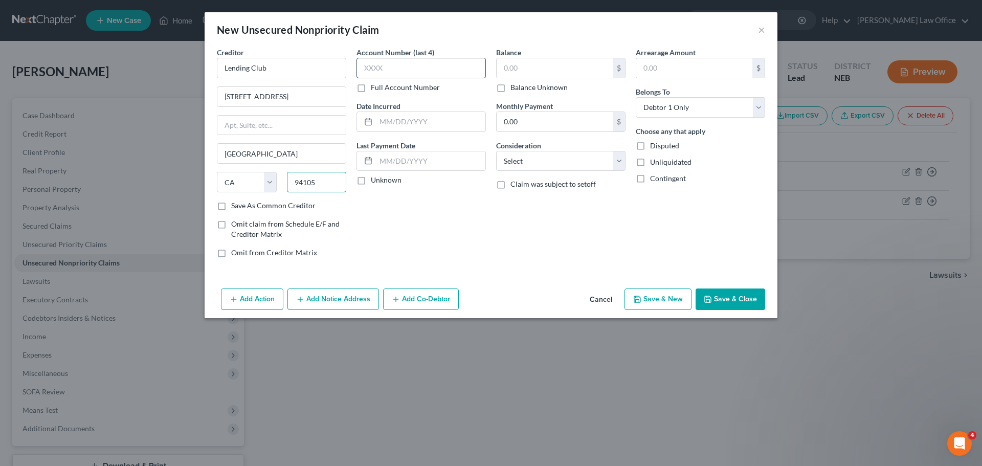
type input "94105"
click at [397, 76] on input "text" at bounding box center [420, 68] width 129 height 20
type input "3532"
click at [568, 74] on input "text" at bounding box center [555, 67] width 116 height 19
type input "18,142.48"
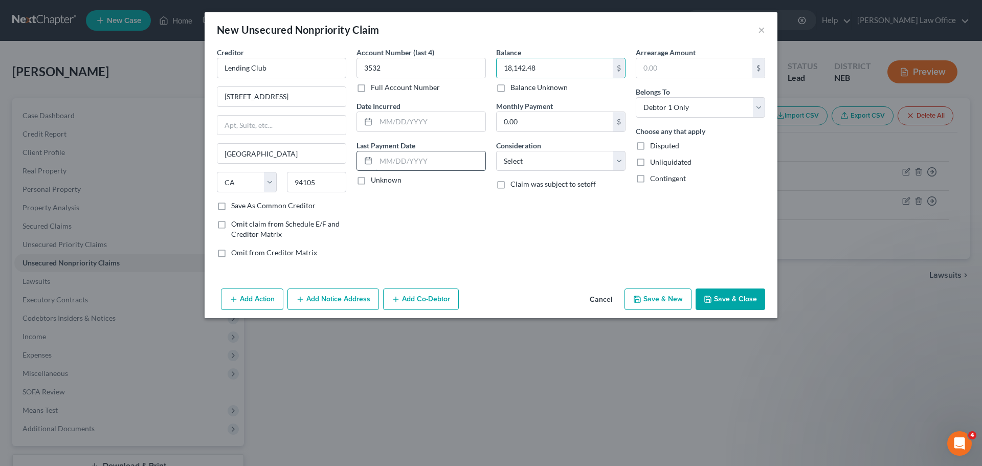
click at [390, 153] on input "text" at bounding box center [430, 160] width 109 height 19
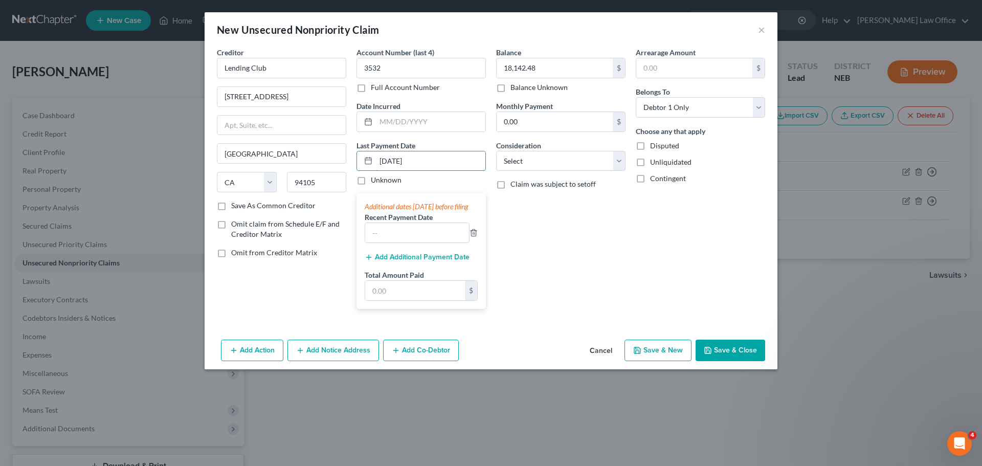
type input "[DATE]"
click at [478, 242] on div "Additional dates [DATE] before filing Recent Payment Date Add Additional Paymen…" at bounding box center [420, 251] width 129 height 116
click at [476, 236] on icon "button" at bounding box center [473, 233] width 5 height 7
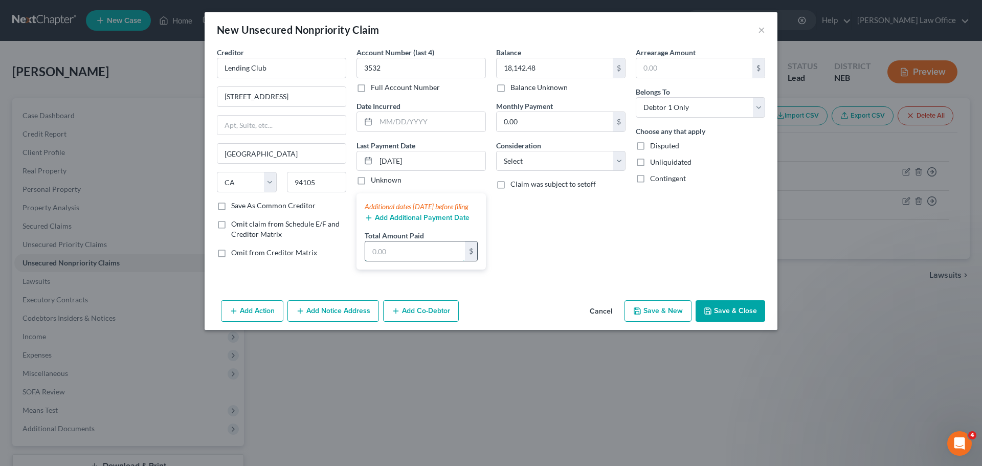
click at [391, 261] on input "text" at bounding box center [415, 250] width 100 height 19
type input "516.71"
click at [541, 272] on div "Balance 18,142.48 $ Balance Unknown Balance Undetermined 18,142.48 $ Balance Un…" at bounding box center [561, 162] width 140 height 231
click at [591, 234] on div "Balance 18,142.48 $ Balance Unknown Balance Undetermined 18,142.48 $ Balance Un…" at bounding box center [561, 162] width 140 height 231
click at [729, 315] on button "Save & Close" at bounding box center [731, 310] width 70 height 21
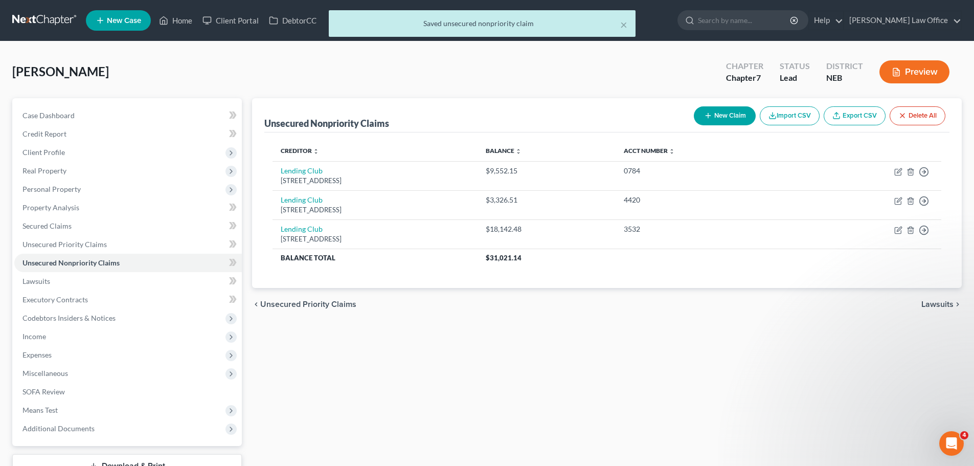
click at [718, 112] on button "New Claim" at bounding box center [725, 115] width 62 height 19
select select "0"
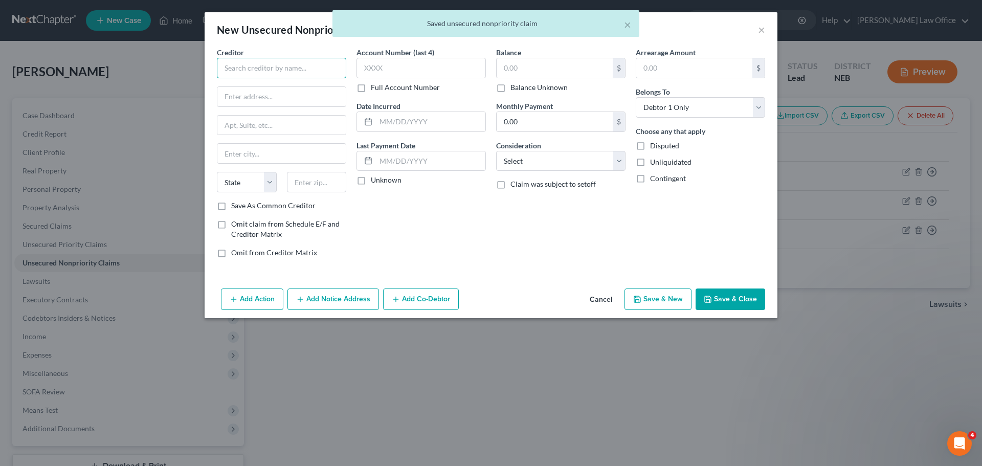
drag, startPoint x: 221, startPoint y: 65, endPoint x: 241, endPoint y: 72, distance: 20.4
click at [222, 65] on input "text" at bounding box center [281, 68] width 129 height 20
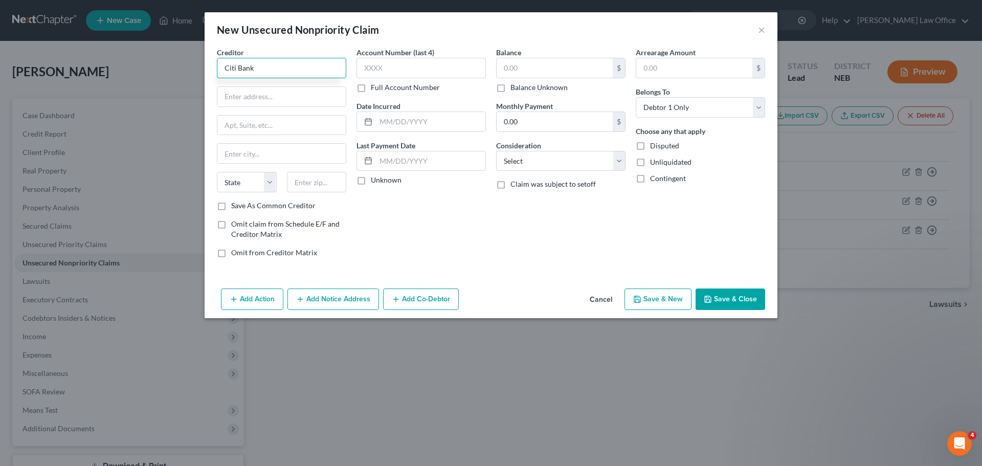
type input "Citi Bank"
type input "P.O. Box 6052"
type input "[PERSON_NAME] Stream"
select select "14"
type input "60197"
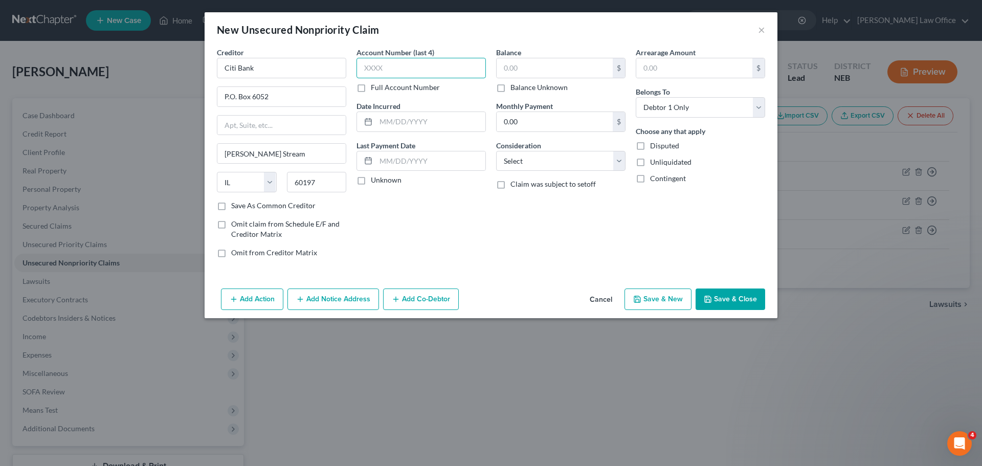
click at [405, 74] on input "text" at bounding box center [420, 68] width 129 height 20
type input "0673"
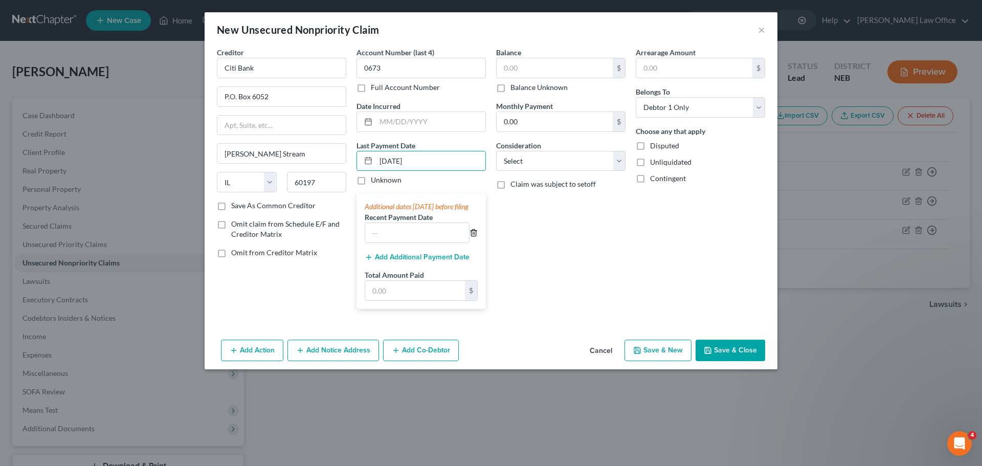
type input "[DATE]"
click at [475, 236] on icon "button" at bounding box center [473, 233] width 5 height 7
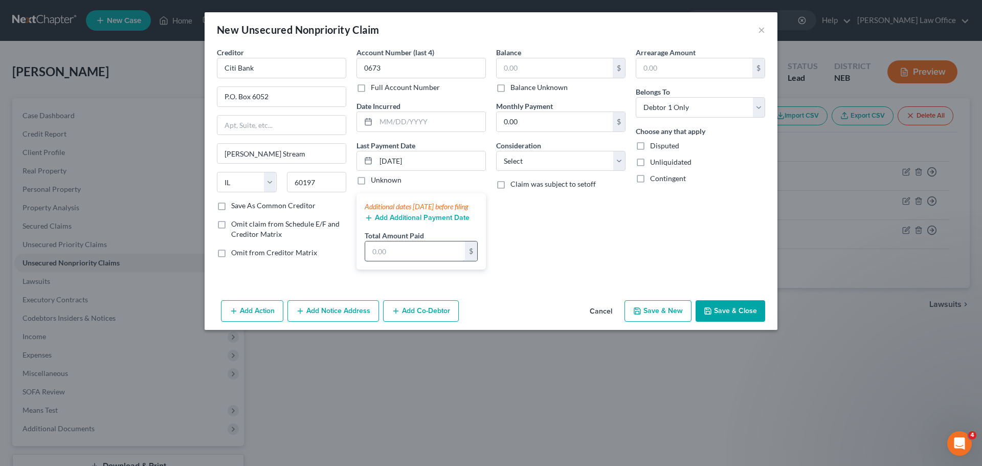
click at [396, 253] on input "text" at bounding box center [415, 250] width 100 height 19
type input "448.61"
click at [537, 66] on input "text" at bounding box center [555, 67] width 116 height 19
type input "14,246.74"
click at [619, 265] on div "Balance 14,246.74 $ Balance Unknown Balance Undetermined 14,246.74 $ Balance Un…" at bounding box center [561, 162] width 140 height 231
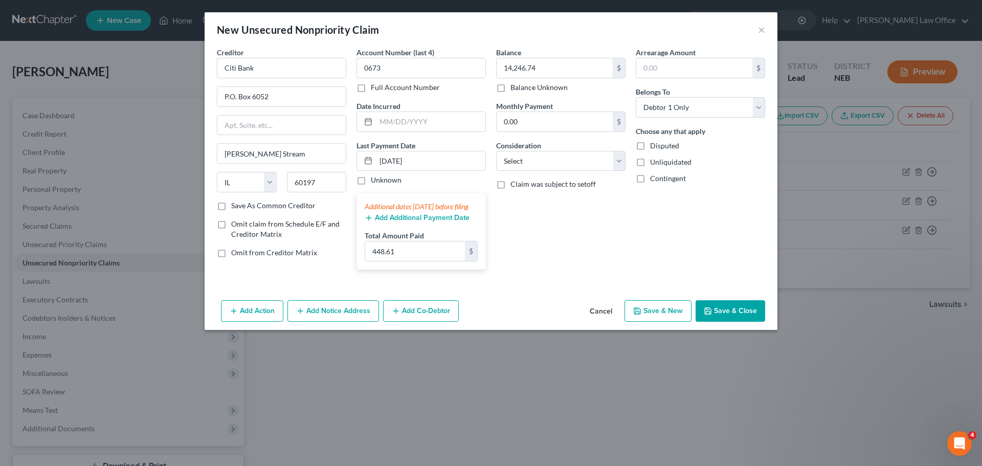
click at [730, 320] on button "Save & Close" at bounding box center [731, 310] width 70 height 21
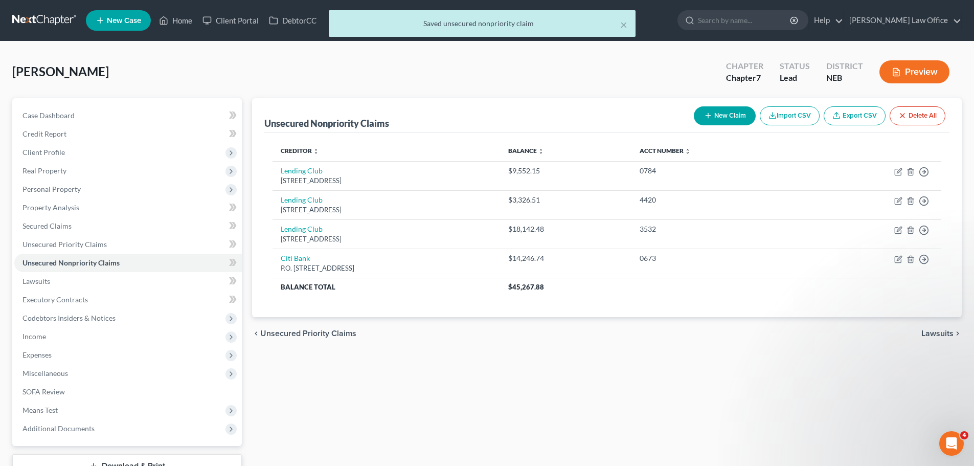
click at [742, 115] on button "New Claim" at bounding box center [725, 115] width 62 height 19
select select "0"
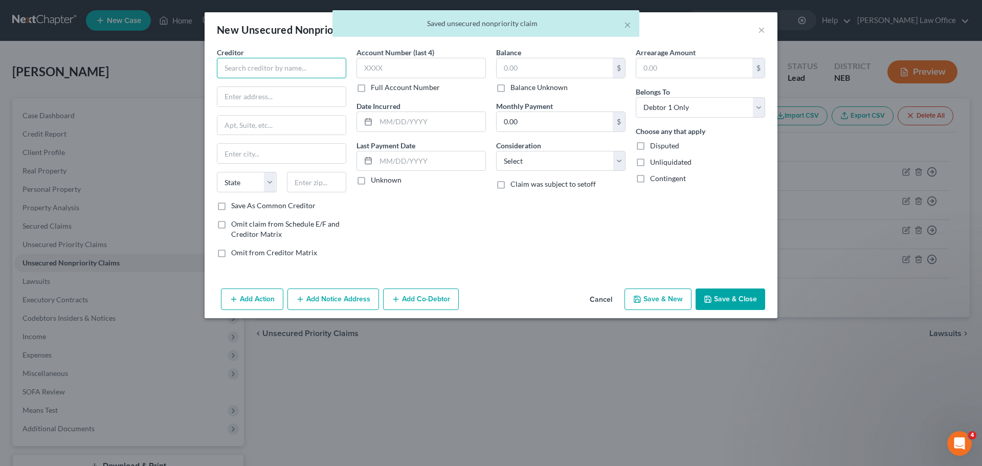
click at [275, 60] on input "text" at bounding box center [281, 68] width 129 height 20
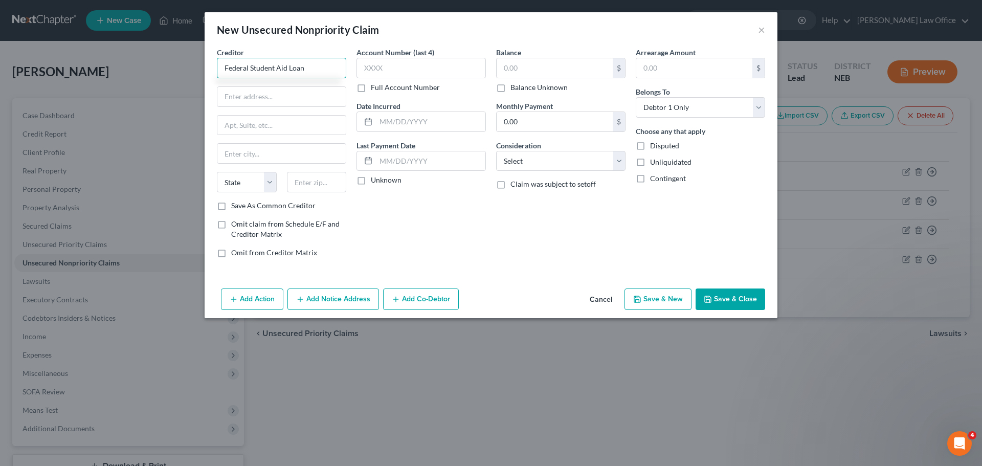
type input "Federal Student Aid Loan"
type input "P.O. Box 300002"
type input "[GEOGRAPHIC_DATA]"
select select "45"
type input "75403"
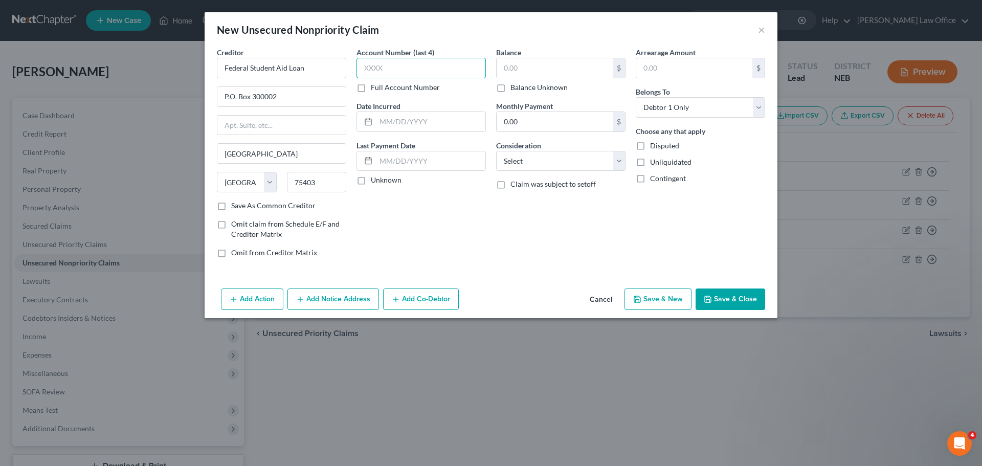
click at [384, 66] on input "text" at bounding box center [420, 68] width 129 height 20
type input "7311"
click at [402, 158] on input "text" at bounding box center [430, 160] width 109 height 19
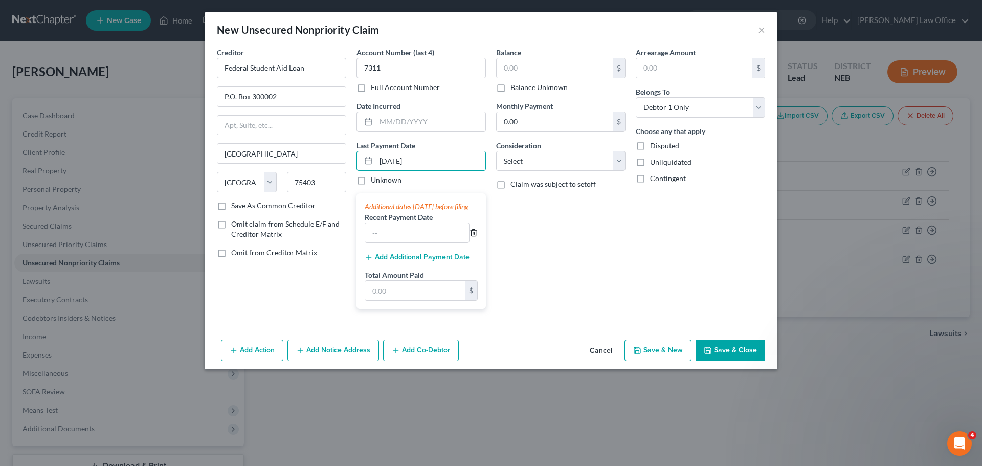
type input "[DATE]"
click at [473, 237] on icon "button" at bounding box center [474, 233] width 8 height 8
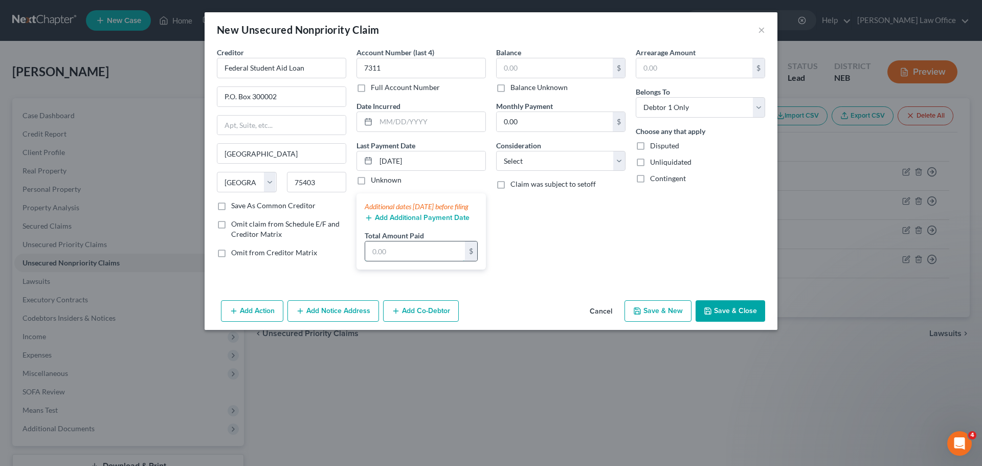
click at [423, 261] on input "text" at bounding box center [415, 250] width 100 height 19
type input "125.00"
drag, startPoint x: 598, startPoint y: 282, endPoint x: 601, endPoint y: 273, distance: 9.7
click at [600, 278] on div "Balance $ Balance Unknown Balance Undetermined $ Balance Unknown Monthly Paymen…" at bounding box center [561, 162] width 140 height 231
click at [539, 67] on input "text" at bounding box center [555, 67] width 116 height 19
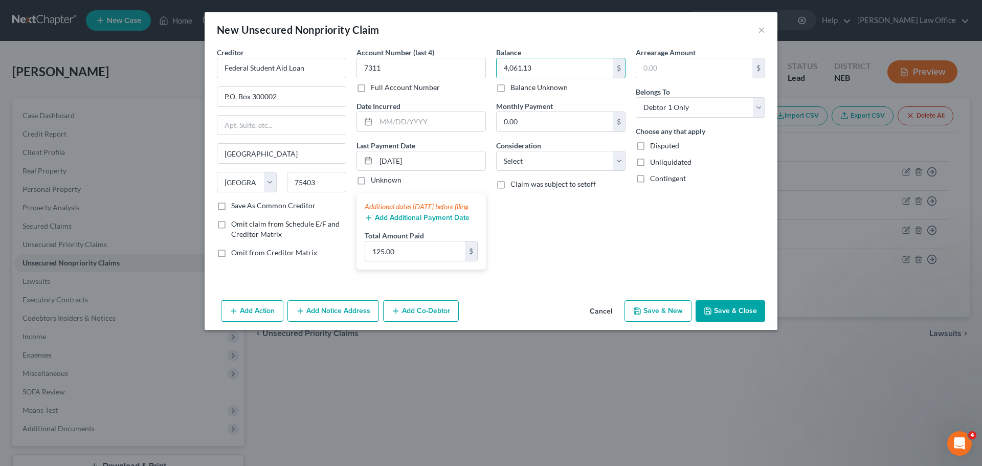
click at [631, 260] on div "Arrearage Amount $ Belongs To * Select Debtor 1 Only Debtor 2 Only Debtor 1 And…" at bounding box center [701, 162] width 140 height 231
click at [731, 318] on button "Save & Close" at bounding box center [731, 310] width 70 height 21
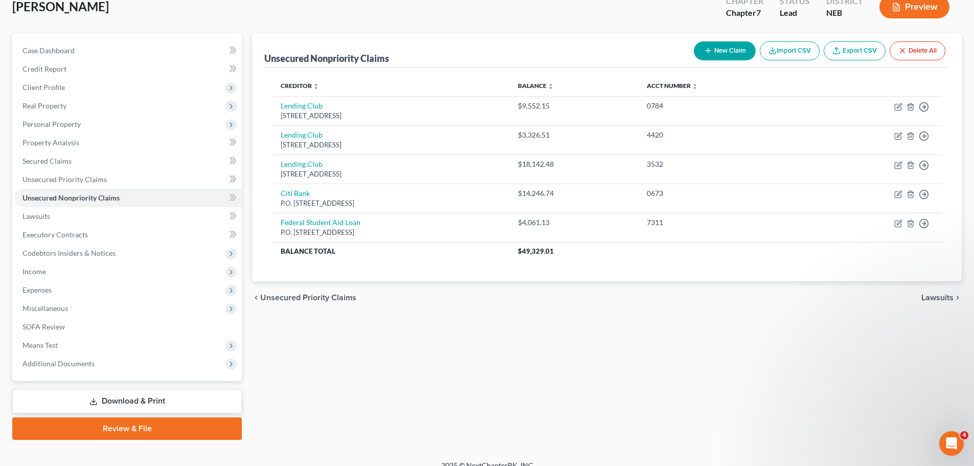
scroll to position [78, 0]
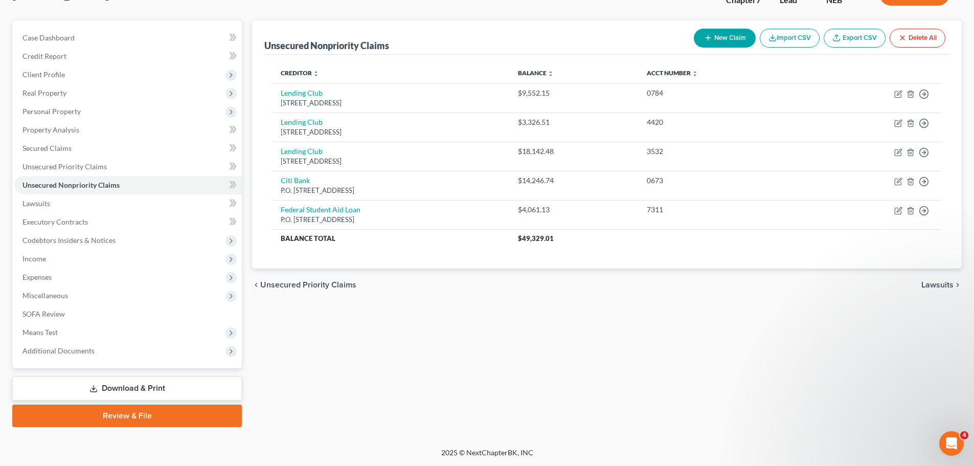
click at [928, 281] on span "Lawsuits" at bounding box center [938, 285] width 32 height 8
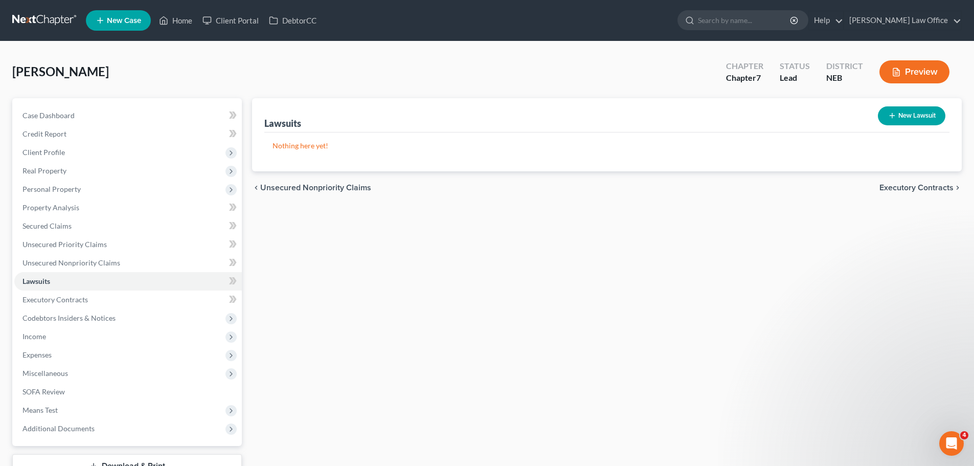
click at [920, 187] on span "Executory Contracts" at bounding box center [917, 188] width 74 height 8
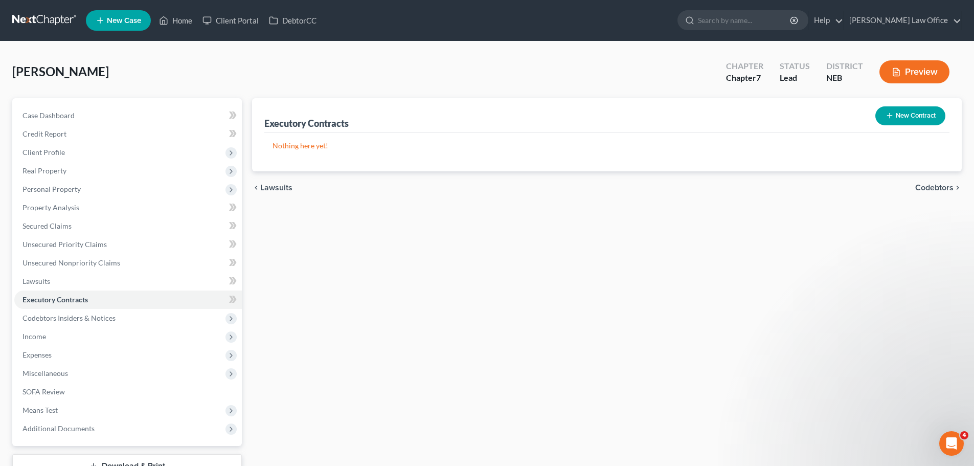
click at [938, 187] on span "Codebtors" at bounding box center [935, 188] width 38 height 8
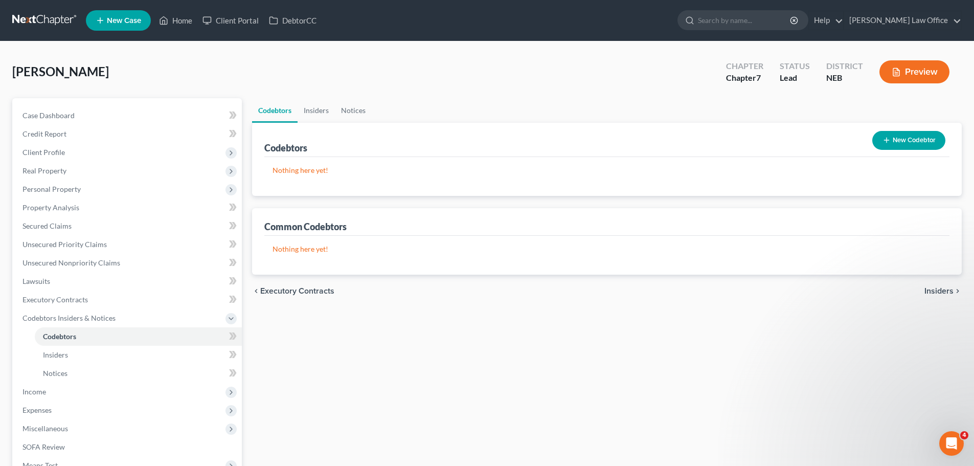
click at [929, 293] on span "Insiders" at bounding box center [939, 291] width 29 height 8
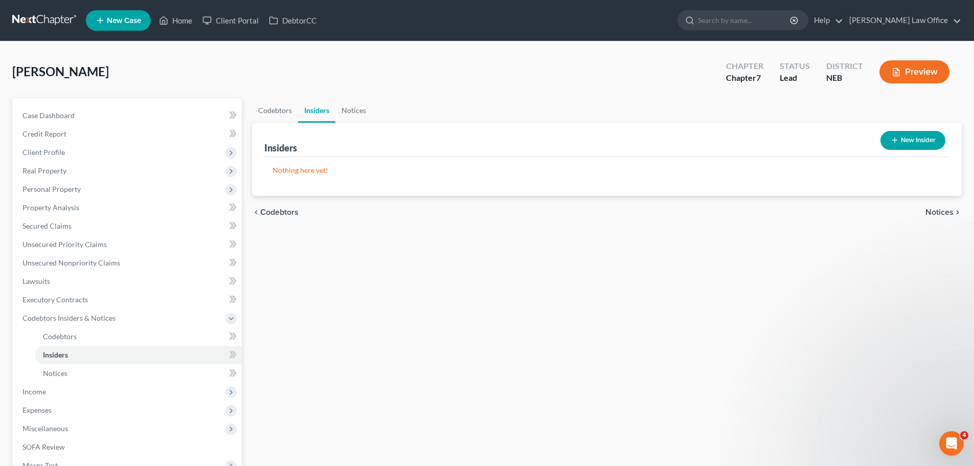
click at [944, 210] on span "Notices" at bounding box center [940, 212] width 28 height 8
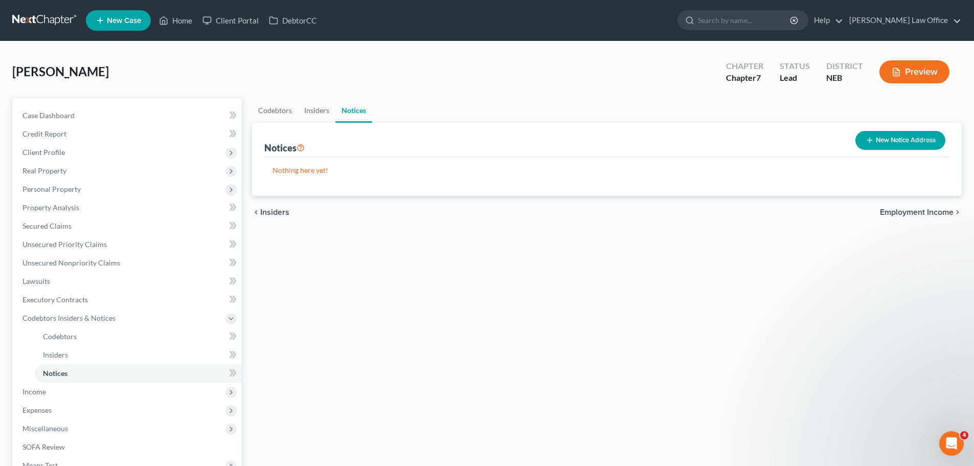
click at [903, 206] on div "chevron_left Insiders Employment Income chevron_right" at bounding box center [607, 212] width 710 height 33
click at [901, 210] on span "Employment Income" at bounding box center [917, 212] width 74 height 8
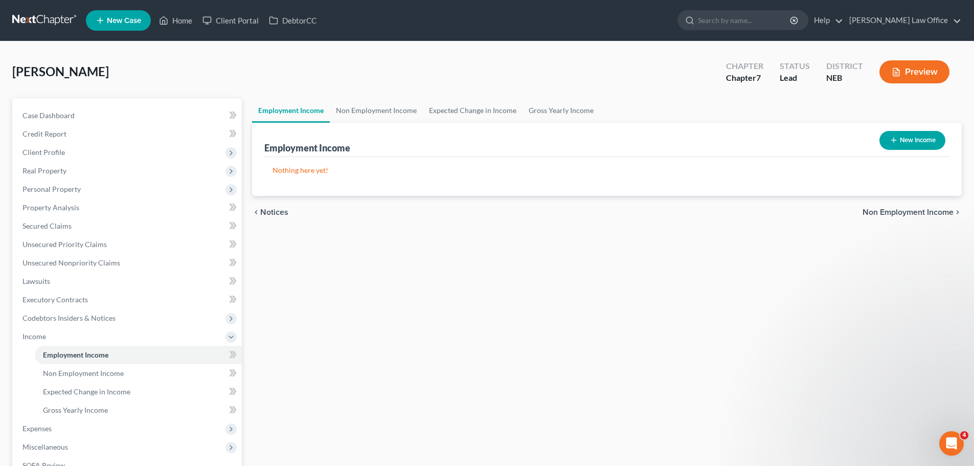
click at [907, 145] on button "New Income" at bounding box center [913, 140] width 66 height 19
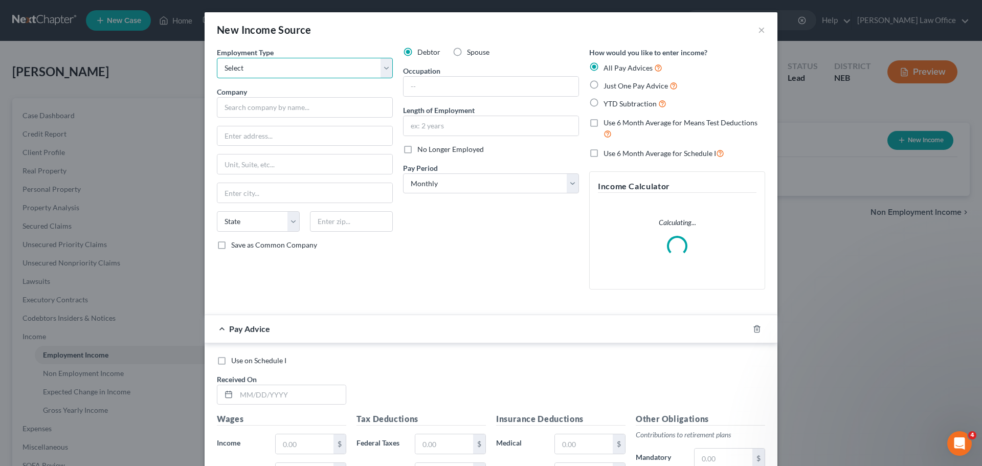
click at [301, 68] on select "Select Full or [DEMOGRAPHIC_DATA] Employment Self Employment" at bounding box center [305, 68] width 176 height 20
click at [217, 58] on select "Select Full or [DEMOGRAPHIC_DATA] Employment Self Employment" at bounding box center [305, 68] width 176 height 20
drag, startPoint x: 282, startPoint y: 100, endPoint x: 392, endPoint y: 102, distance: 110.0
click at [283, 100] on input "text" at bounding box center [305, 107] width 176 height 20
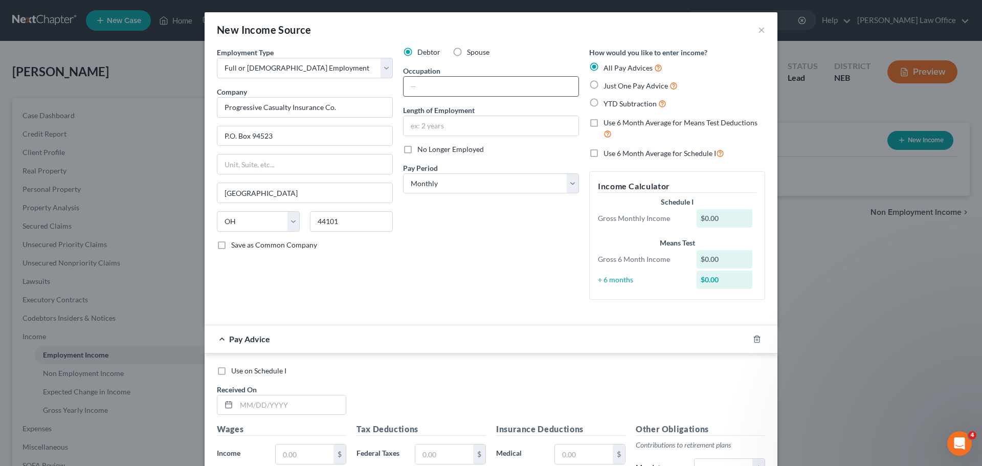
click at [502, 93] on input "text" at bounding box center [491, 86] width 175 height 19
click at [486, 122] on input "text" at bounding box center [491, 125] width 175 height 19
click at [483, 189] on select "Select Monthly Twice Monthly Every Other Week Weekly" at bounding box center [491, 183] width 176 height 20
click at [403, 173] on select "Select Monthly Twice Monthly Every Other Week Weekly" at bounding box center [491, 183] width 176 height 20
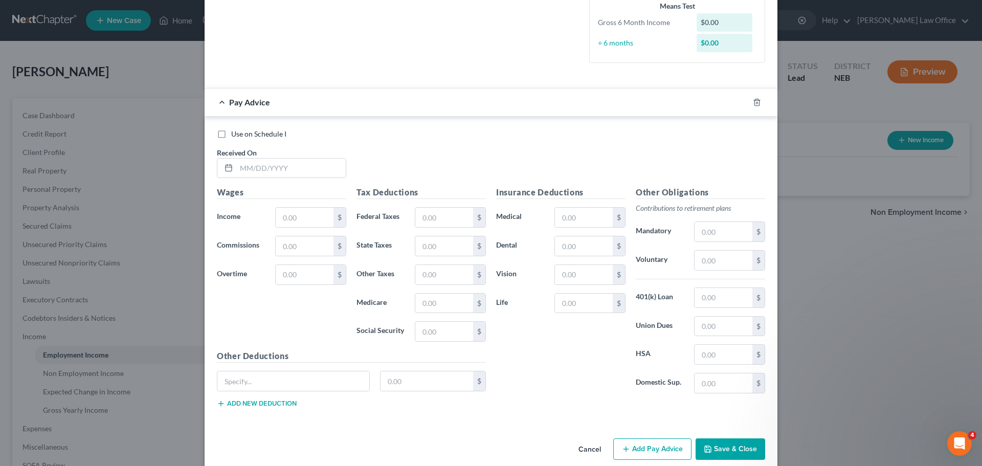
scroll to position [274, 0]
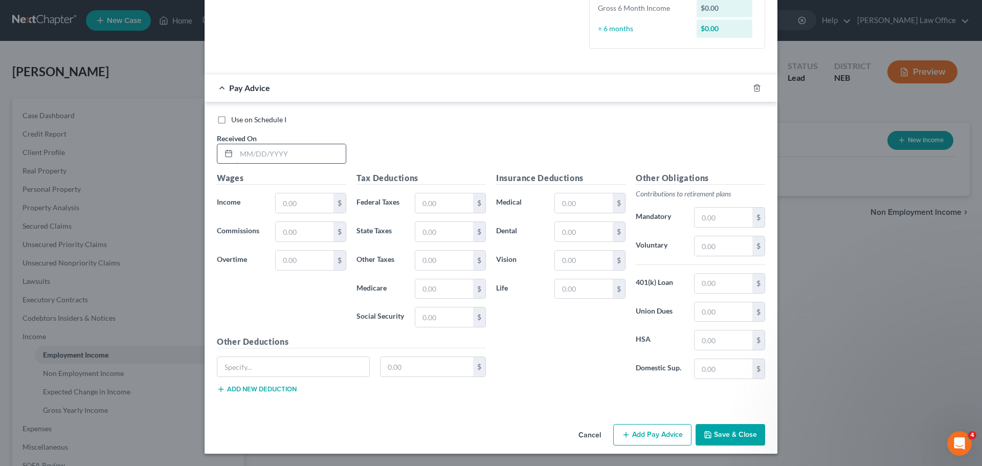
click at [249, 150] on input "text" at bounding box center [290, 153] width 109 height 19
drag, startPoint x: 303, startPoint y: 199, endPoint x: 427, endPoint y: 177, distance: 125.7
click at [304, 199] on input "text" at bounding box center [305, 202] width 58 height 19
drag, startPoint x: 431, startPoint y: 205, endPoint x: 444, endPoint y: 205, distance: 13.8
click at [431, 205] on input "text" at bounding box center [444, 202] width 58 height 19
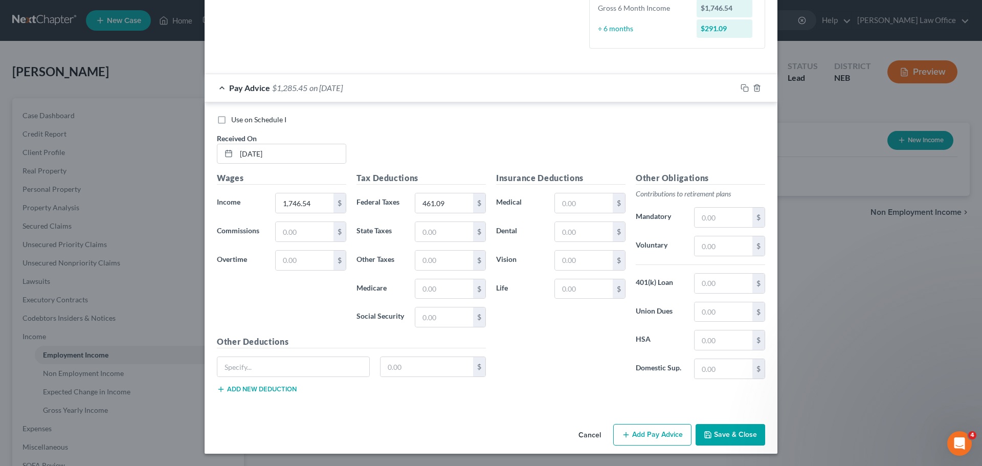
click at [507, 322] on div "Insurance Deductions Medical $ Dental $ Vision $ Life $" at bounding box center [561, 279] width 140 height 215
drag, startPoint x: 433, startPoint y: 251, endPoint x: 441, endPoint y: 252, distance: 8.2
click at [434, 251] on input "text" at bounding box center [444, 260] width 58 height 19
click at [575, 202] on input "text" at bounding box center [584, 202] width 58 height 19
click at [702, 220] on input "text" at bounding box center [724, 217] width 58 height 19
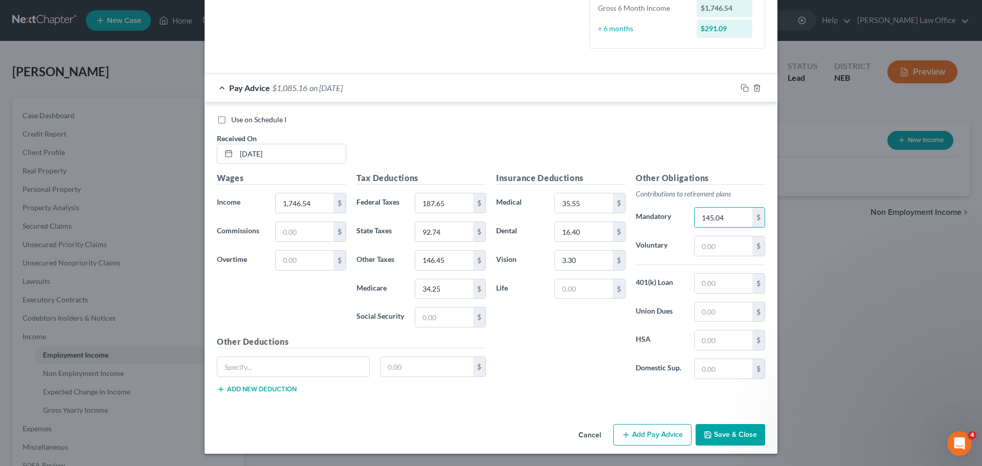
click at [534, 371] on div "Insurance Deductions Medical 35.55 $ Dental 16.40 $ Vision 3.30 $ Life $" at bounding box center [561, 279] width 140 height 215
click at [631, 430] on button "Add Pay Advice" at bounding box center [652, 434] width 78 height 21
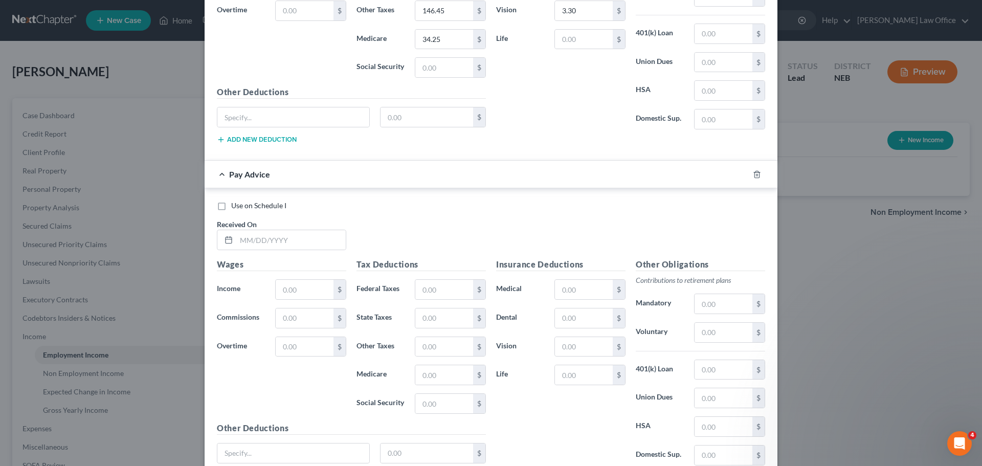
scroll to position [529, 0]
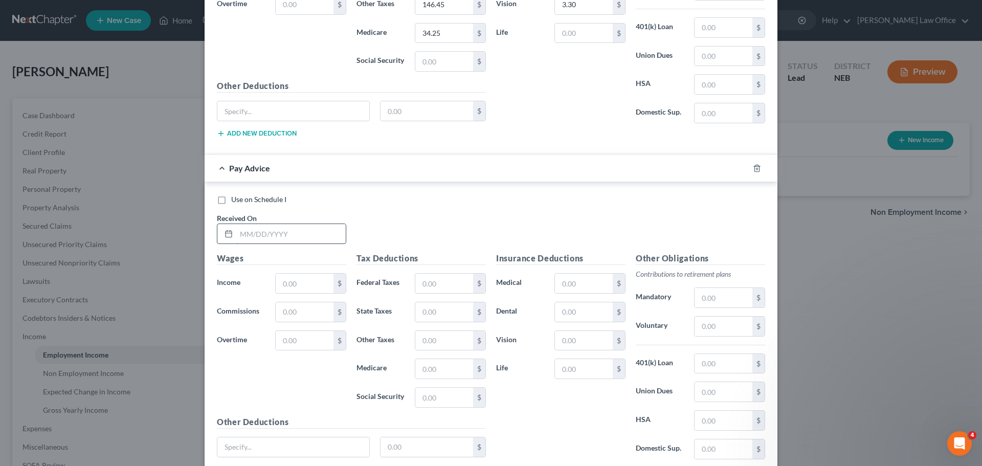
drag, startPoint x: 255, startPoint y: 242, endPoint x: 256, endPoint y: 236, distance: 6.2
click at [255, 239] on input "text" at bounding box center [290, 233] width 109 height 19
drag, startPoint x: 311, startPoint y: 283, endPoint x: 378, endPoint y: 283, distance: 67.0
click at [313, 283] on input "text" at bounding box center [305, 283] width 58 height 19
click at [425, 275] on input "text" at bounding box center [444, 283] width 58 height 19
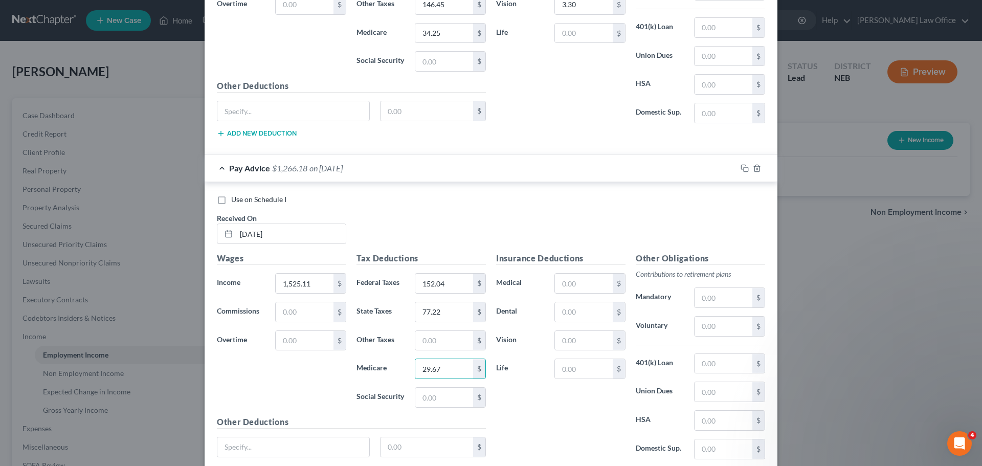
click at [452, 328] on div "Tax Deductions Federal Taxes 152.04 $ State Taxes 77.22 $ Other Taxes $ Medicar…" at bounding box center [421, 334] width 140 height 164
click at [448, 342] on input "text" at bounding box center [444, 340] width 58 height 19
drag, startPoint x: 576, startPoint y: 286, endPoint x: 582, endPoint y: 286, distance: 5.6
click at [580, 286] on input "text" at bounding box center [584, 283] width 58 height 19
click at [719, 296] on input "text" at bounding box center [724, 297] width 58 height 19
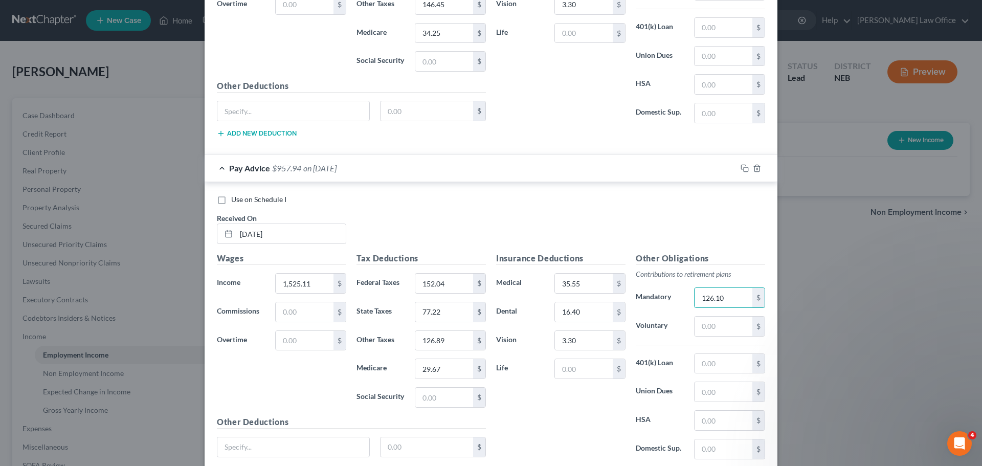
click at [547, 424] on div "Insurance Deductions Medical 35.55 $ Dental 16.40 $ Vision 3.30 $ Life $" at bounding box center [561, 359] width 140 height 215
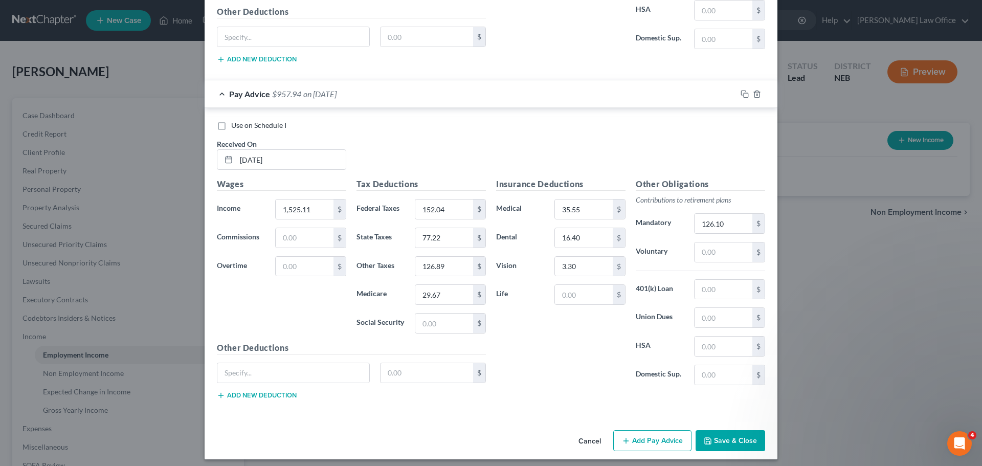
scroll to position [609, 0]
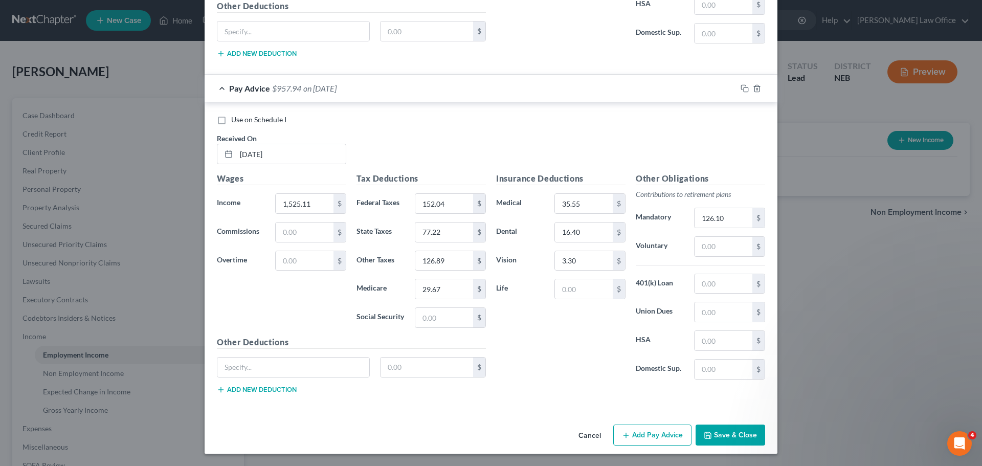
click at [617, 433] on button "Add Pay Advice" at bounding box center [652, 435] width 78 height 21
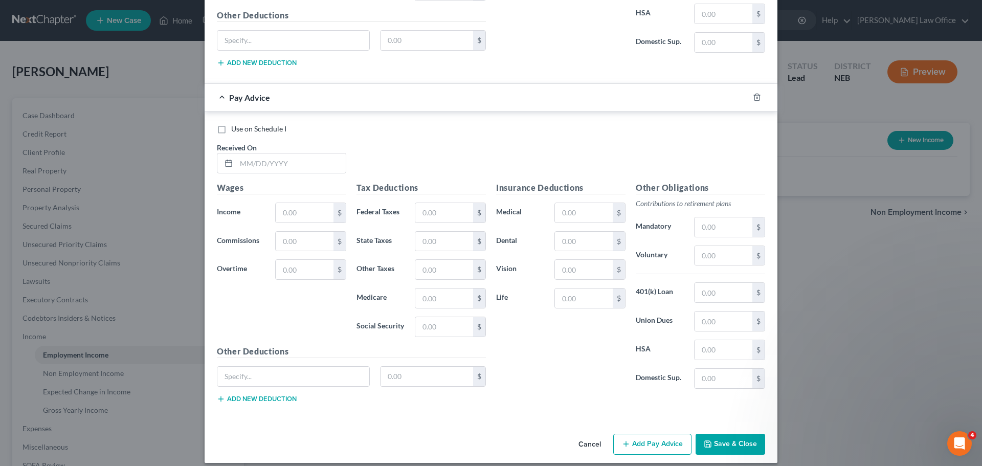
scroll to position [945, 0]
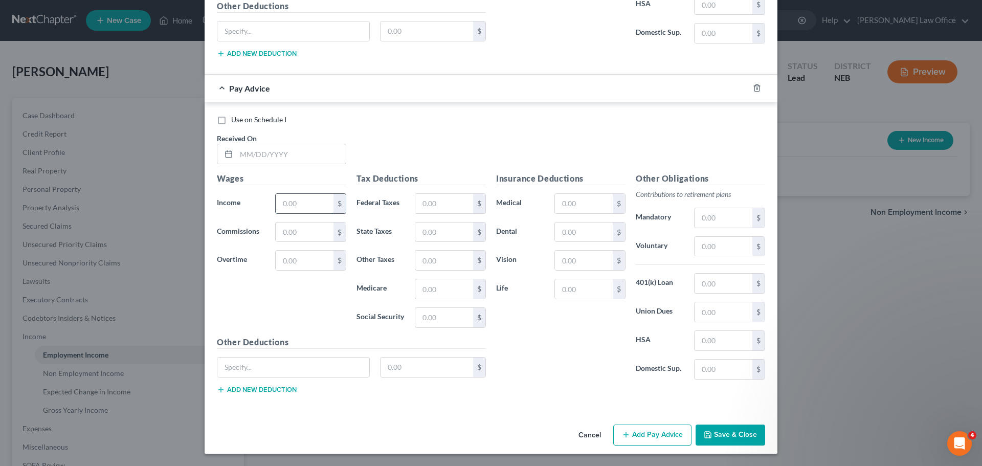
drag, startPoint x: 289, startPoint y: 200, endPoint x: 295, endPoint y: 204, distance: 6.0
click at [292, 200] on input "text" at bounding box center [305, 203] width 58 height 19
click at [249, 152] on input "text" at bounding box center [290, 153] width 109 height 19
drag, startPoint x: 434, startPoint y: 202, endPoint x: 589, endPoint y: 208, distance: 155.6
click at [436, 201] on input "text" at bounding box center [444, 203] width 58 height 19
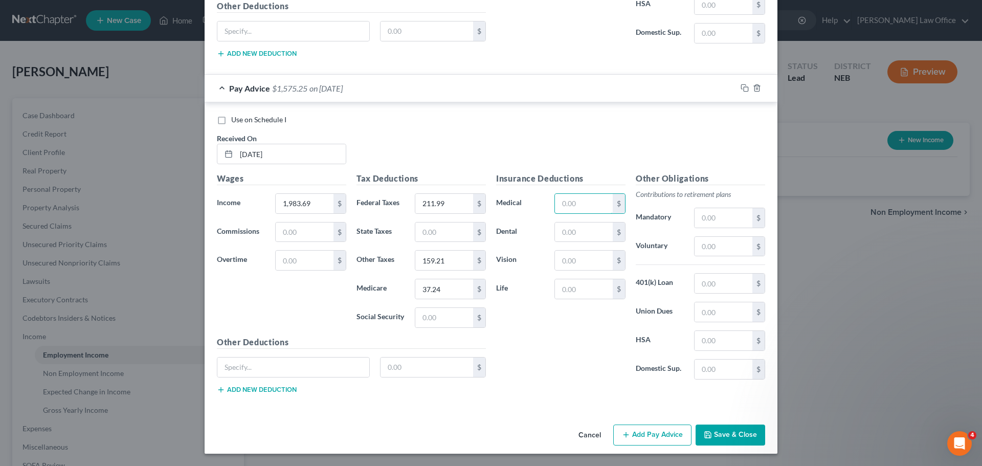
drag, startPoint x: 570, startPoint y: 209, endPoint x: 662, endPoint y: 221, distance: 93.4
click at [570, 209] on input "text" at bounding box center [584, 203] width 58 height 19
click at [704, 210] on input "text" at bounding box center [724, 217] width 58 height 19
click at [566, 355] on div "Insurance Deductions Medical 35.55 $ Dental 8.35 $ Vision 3.30 $ Life $" at bounding box center [561, 279] width 140 height 215
click at [631, 429] on button "Add Pay Advice" at bounding box center [652, 435] width 78 height 21
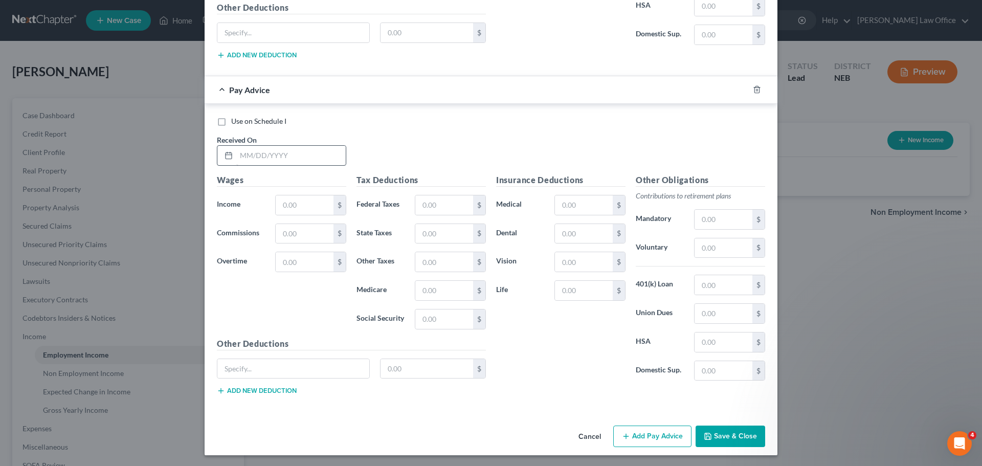
scroll to position [1281, 0]
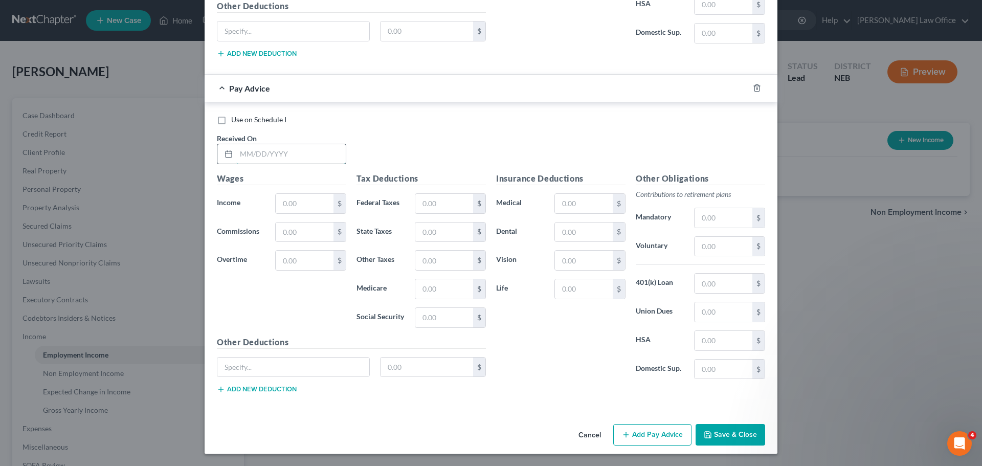
drag, startPoint x: 265, startPoint y: 150, endPoint x: 263, endPoint y: 145, distance: 5.5
click at [263, 145] on input "text" at bounding box center [290, 153] width 109 height 19
drag, startPoint x: 557, startPoint y: 205, endPoint x: 575, endPoint y: 205, distance: 18.4
click at [558, 204] on input "text" at bounding box center [584, 203] width 58 height 19
click at [728, 217] on input "text" at bounding box center [724, 217] width 58 height 19
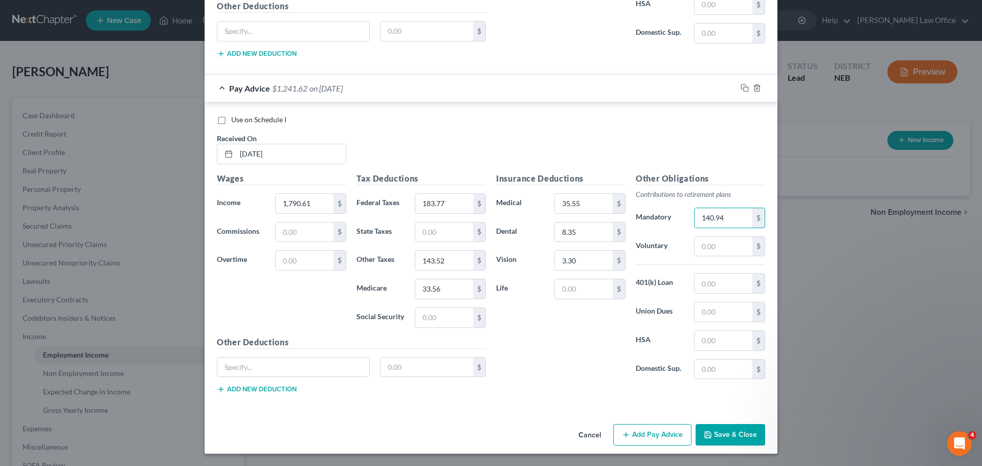
click at [604, 345] on div "Insurance Deductions Medical 35.55 $ Dental 8.35 $ Vision 3.30 $ Life $" at bounding box center [561, 279] width 140 height 215
click at [646, 428] on button "Add Pay Advice" at bounding box center [652, 434] width 78 height 21
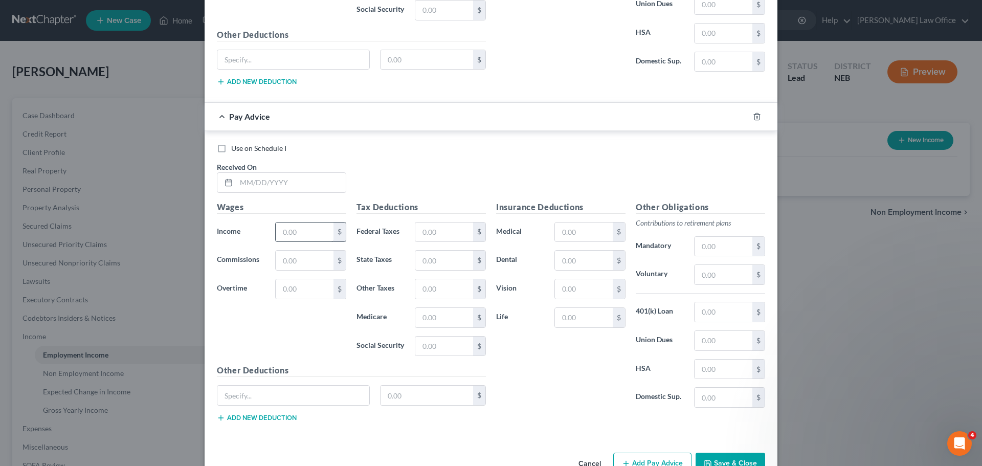
scroll to position [1617, 0]
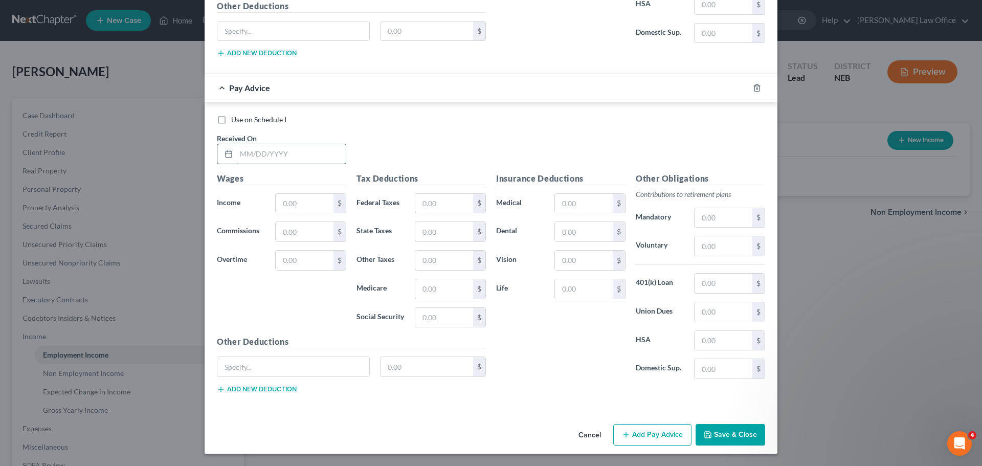
click at [280, 147] on input "text" at bounding box center [290, 153] width 109 height 19
click at [562, 198] on input "text" at bounding box center [584, 203] width 58 height 19
click at [713, 210] on input "text" at bounding box center [724, 217] width 58 height 19
click at [626, 438] on icon "button" at bounding box center [626, 435] width 8 height 8
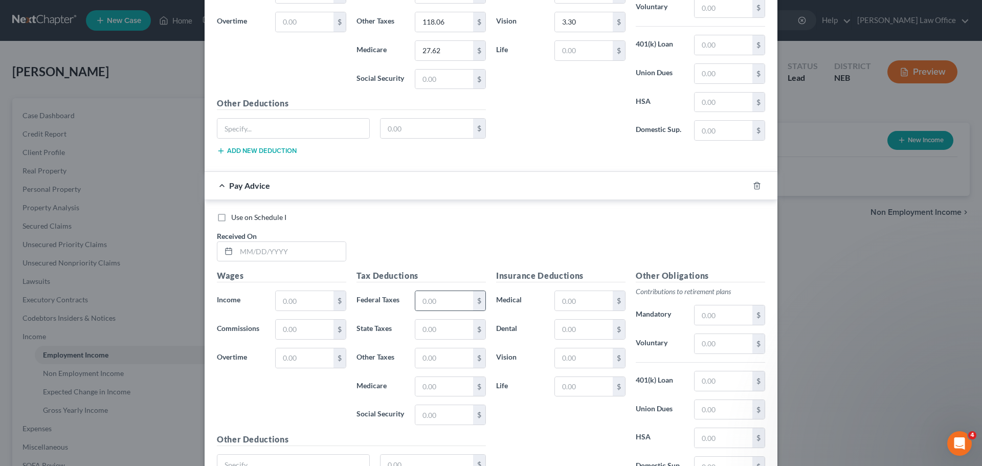
scroll to position [1924, 0]
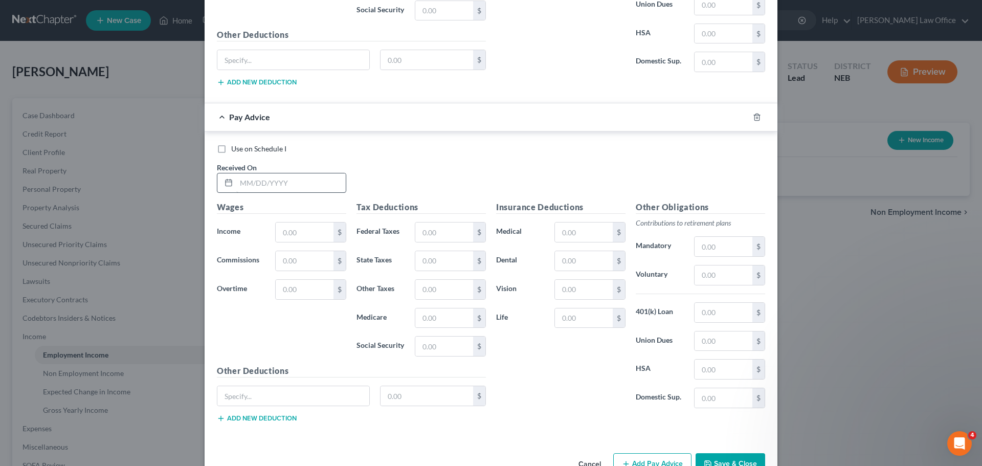
drag, startPoint x: 273, startPoint y: 162, endPoint x: 275, endPoint y: 180, distance: 17.6
click at [272, 165] on div "Received On *" at bounding box center [282, 177] width 140 height 31
click at [274, 181] on input "text" at bounding box center [290, 182] width 109 height 19
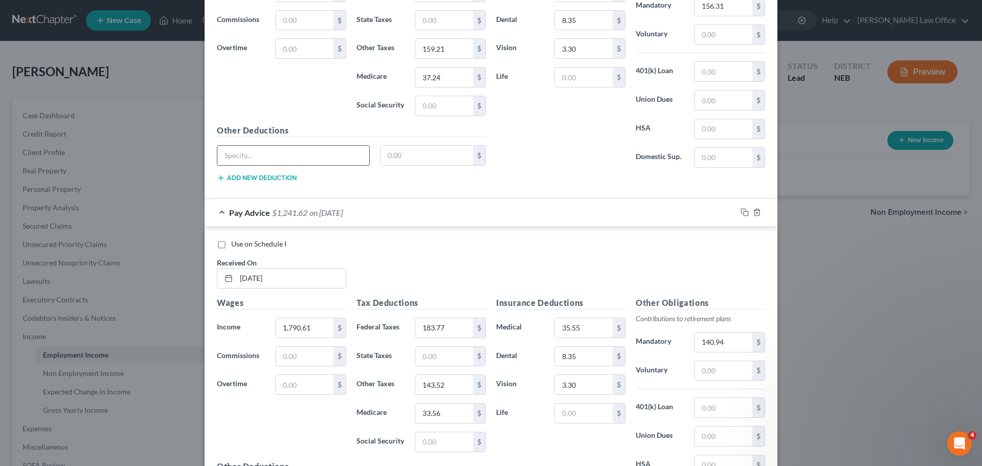
scroll to position [1259, 0]
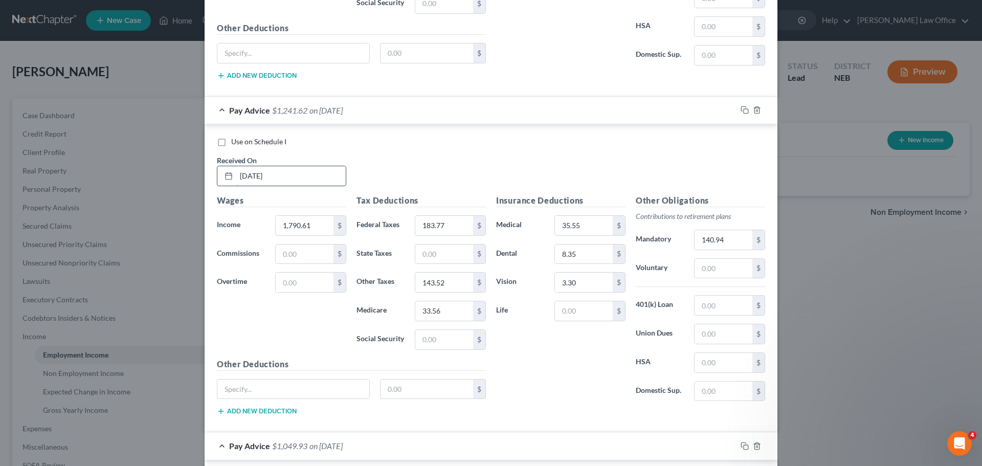
click at [268, 177] on input "[DATE]" at bounding box center [290, 175] width 109 height 19
click at [460, 174] on div "Use on Schedule I Received On * [DATE]" at bounding box center [491, 166] width 559 height 58
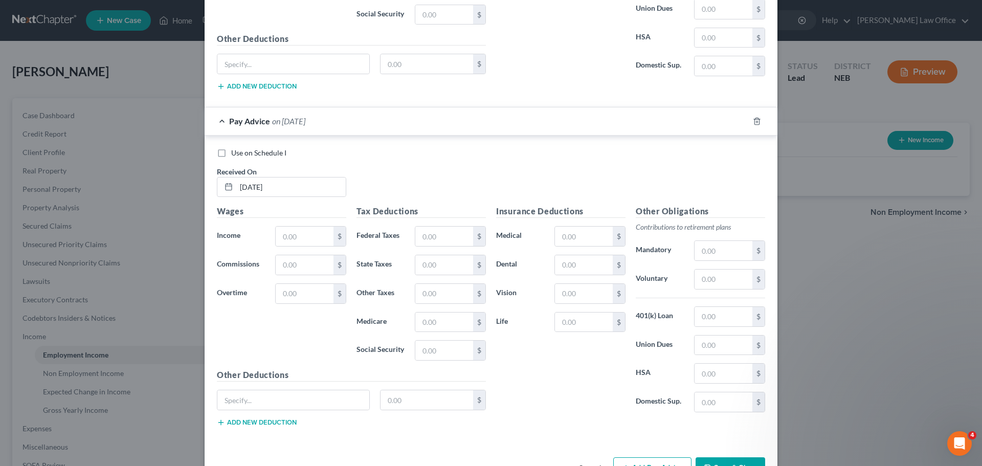
scroll to position [1953, 0]
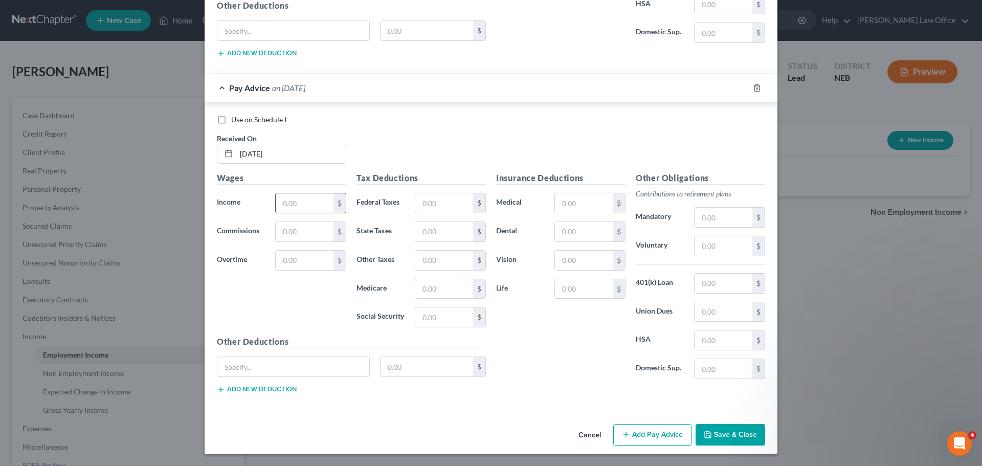
click at [285, 205] on input "text" at bounding box center [305, 202] width 58 height 19
click at [584, 190] on div "Insurance Deductions Medical $ Dental $ Vision $ Life $" at bounding box center [561, 279] width 140 height 215
click at [597, 209] on input "text" at bounding box center [584, 202] width 58 height 19
click at [705, 221] on input "text" at bounding box center [724, 217] width 58 height 19
click at [593, 330] on div "Insurance Deductions Medical 35.55 $ Dental 8.35 $ Vision 3.30 $ Life $" at bounding box center [561, 279] width 140 height 215
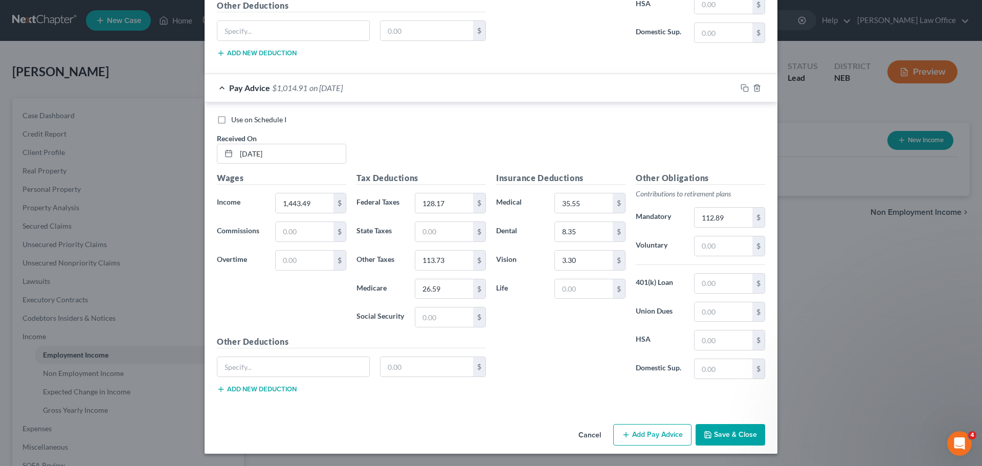
click at [638, 434] on button "Add Pay Advice" at bounding box center [652, 434] width 78 height 21
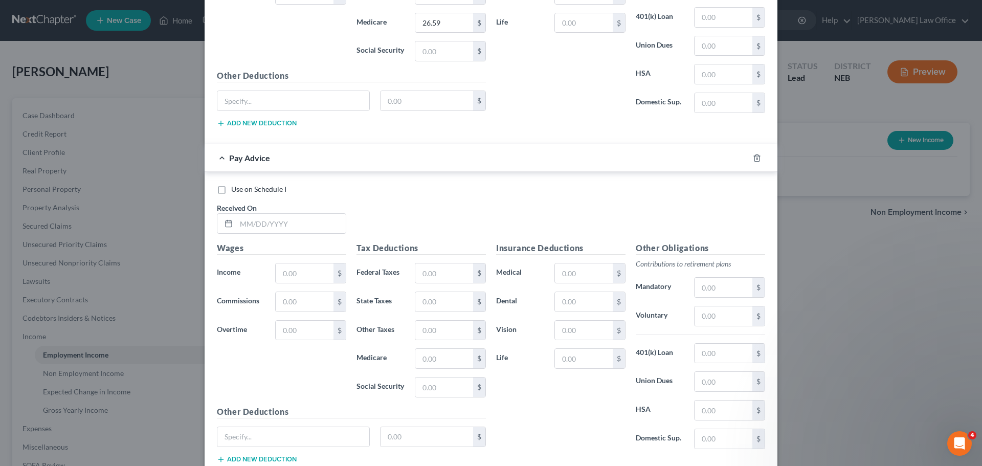
scroll to position [2260, 0]
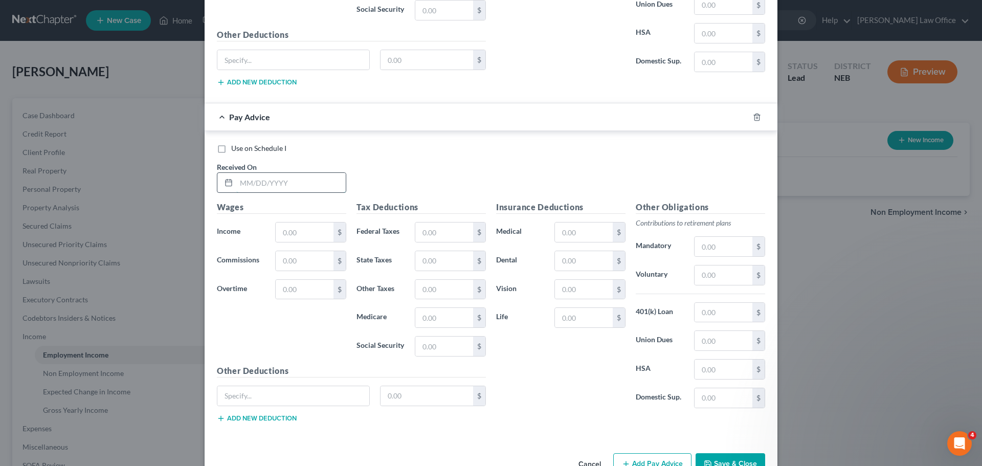
click at [263, 184] on input "text" at bounding box center [290, 182] width 109 height 19
drag, startPoint x: 548, startPoint y: 181, endPoint x: 468, endPoint y: 177, distance: 80.4
click at [547, 181] on div "Use on Schedule I Received On * 06.26." at bounding box center [491, 172] width 559 height 58
click at [326, 189] on input "06.26." at bounding box center [290, 182] width 109 height 19
click at [310, 233] on input "text" at bounding box center [305, 231] width 58 height 19
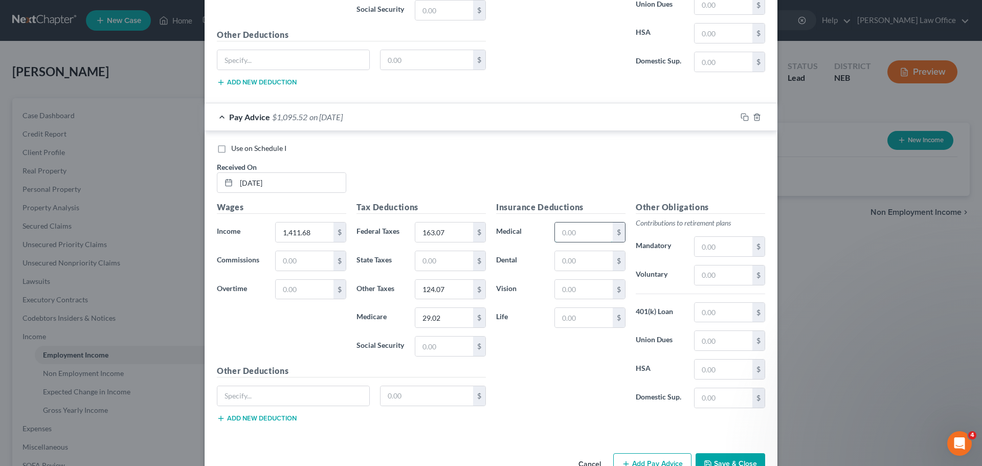
click at [581, 237] on input "text" at bounding box center [584, 231] width 58 height 19
click at [699, 250] on input "text" at bounding box center [724, 246] width 58 height 19
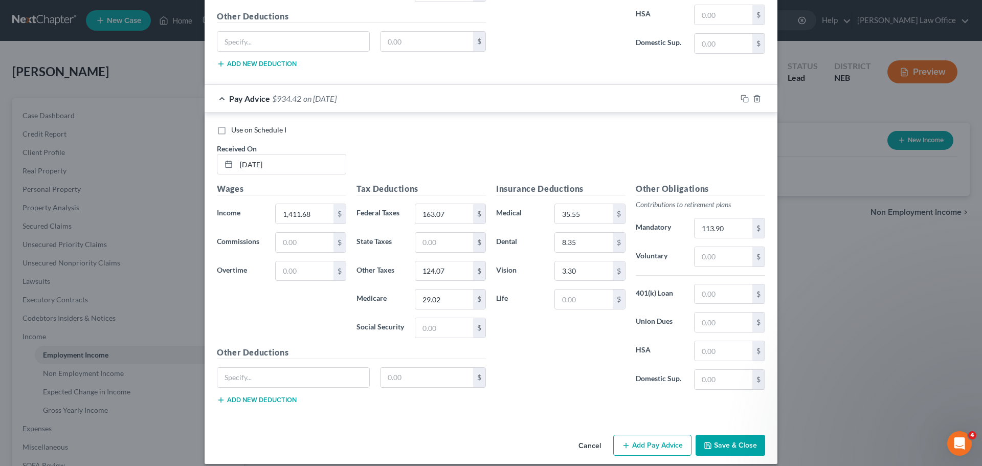
scroll to position [2289, 0]
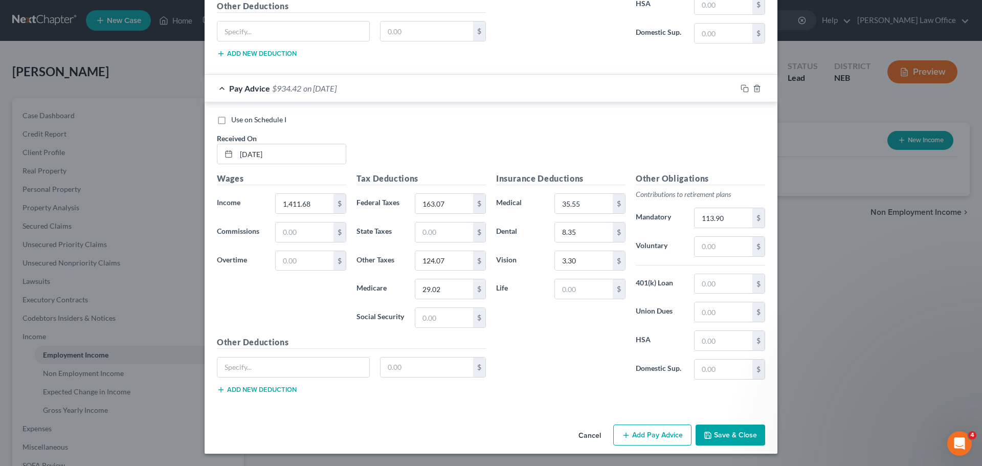
click at [630, 437] on button "Add Pay Advice" at bounding box center [652, 435] width 78 height 21
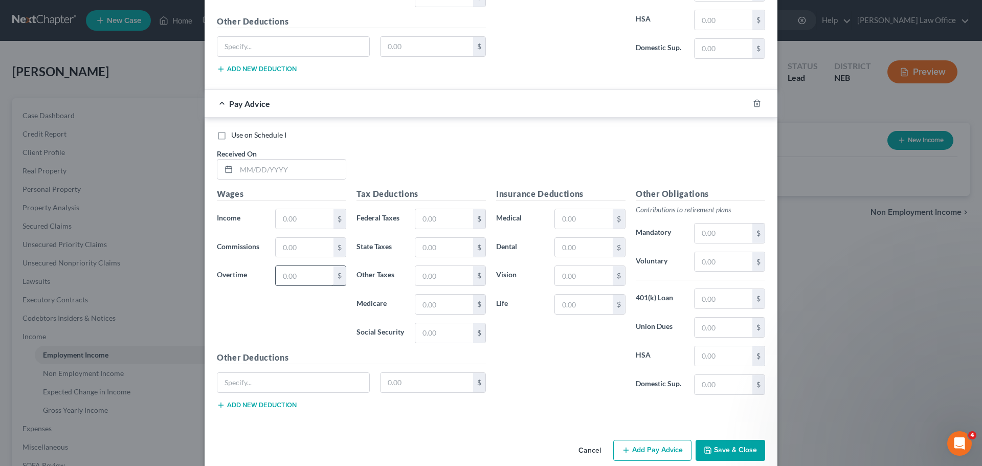
scroll to position [2625, 0]
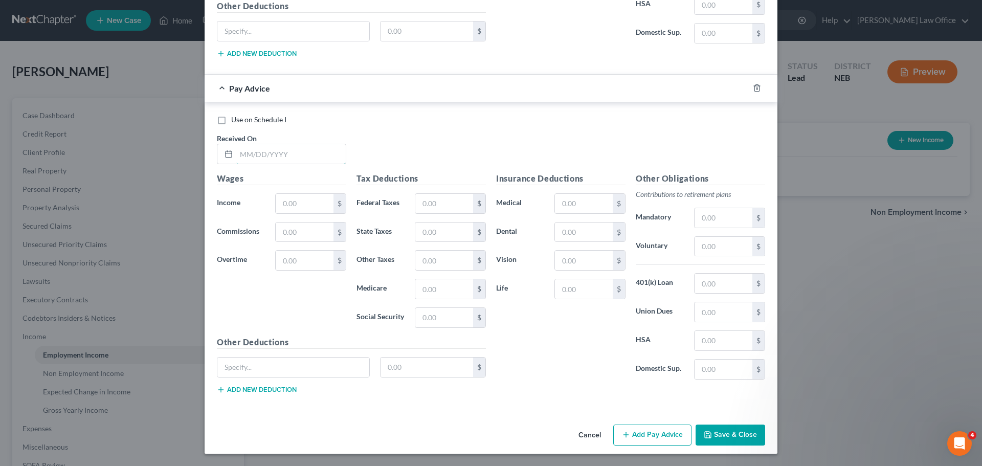
drag, startPoint x: 279, startPoint y: 153, endPoint x: 451, endPoint y: 181, distance: 173.5
click at [282, 152] on input "text" at bounding box center [290, 153] width 109 height 19
drag, startPoint x: 573, startPoint y: 205, endPoint x: 899, endPoint y: 200, distance: 325.8
click at [575, 204] on input "text" at bounding box center [584, 203] width 58 height 19
click at [727, 211] on input "text" at bounding box center [724, 217] width 58 height 19
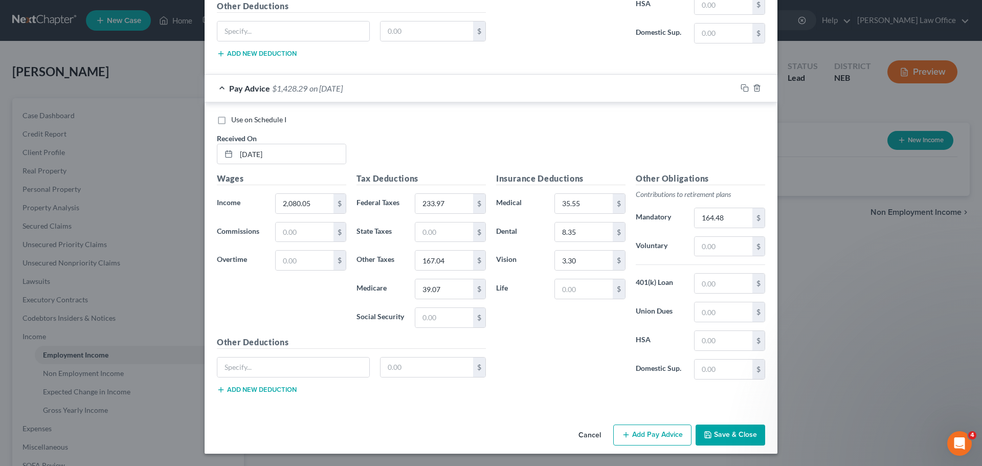
click at [639, 423] on div "Cancel Add Pay Advice Save & Close" at bounding box center [491, 437] width 573 height 34
click at [639, 429] on button "Add Pay Advice" at bounding box center [652, 435] width 78 height 21
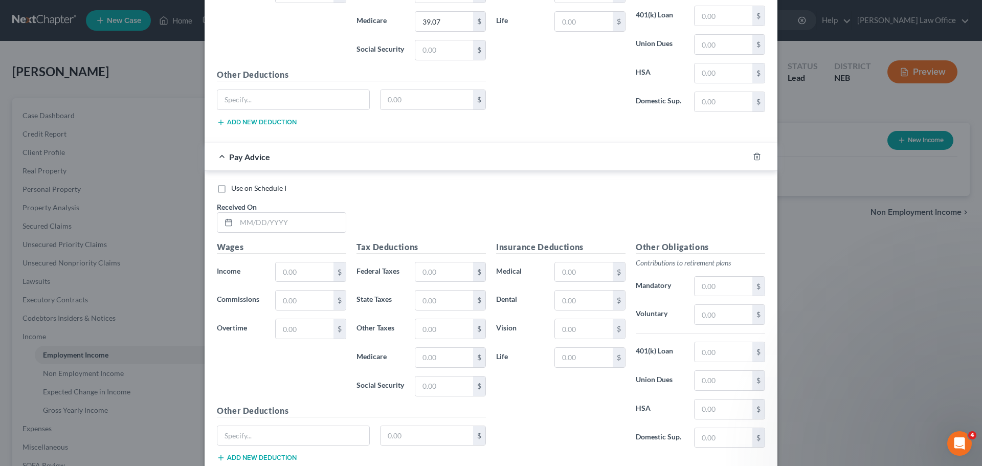
scroll to position [2932, 0]
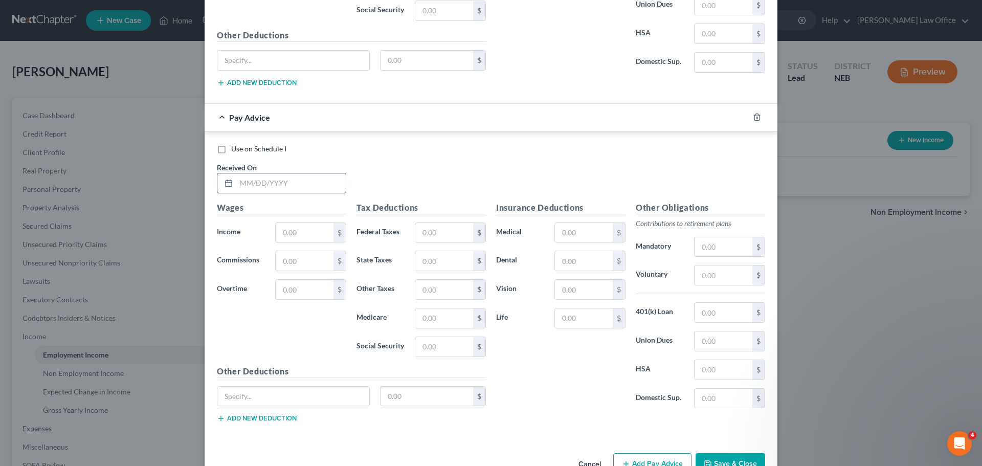
click at [272, 193] on div at bounding box center [281, 183] width 129 height 20
click at [319, 187] on input "text" at bounding box center [290, 182] width 109 height 19
drag, startPoint x: 589, startPoint y: 225, endPoint x: 605, endPoint y: 226, distance: 15.9
click at [588, 225] on input "text" at bounding box center [584, 232] width 58 height 19
drag, startPoint x: 779, startPoint y: 245, endPoint x: 754, endPoint y: 244, distance: 25.1
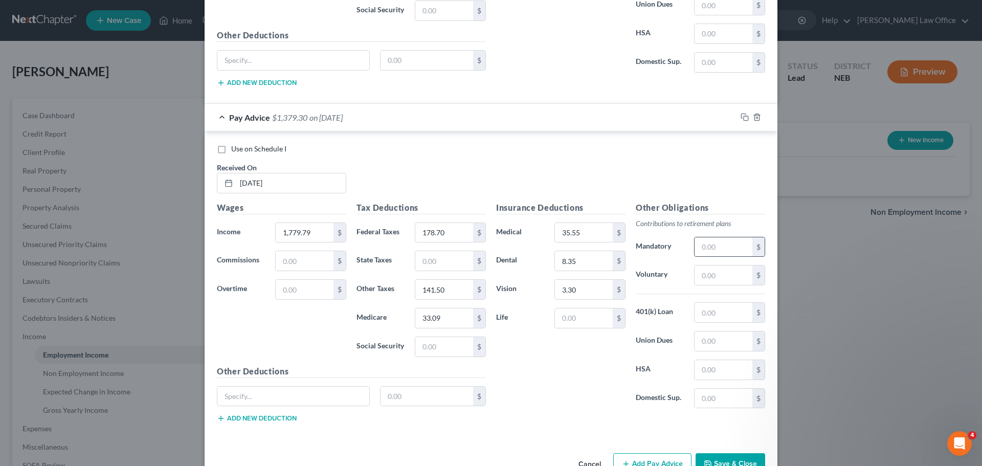
click at [767, 244] on div "New Income Source × Employment Type * Select Full or [DEMOGRAPHIC_DATA] Employm…" at bounding box center [491, 233] width 982 height 466
click at [745, 244] on input "text" at bounding box center [724, 246] width 58 height 19
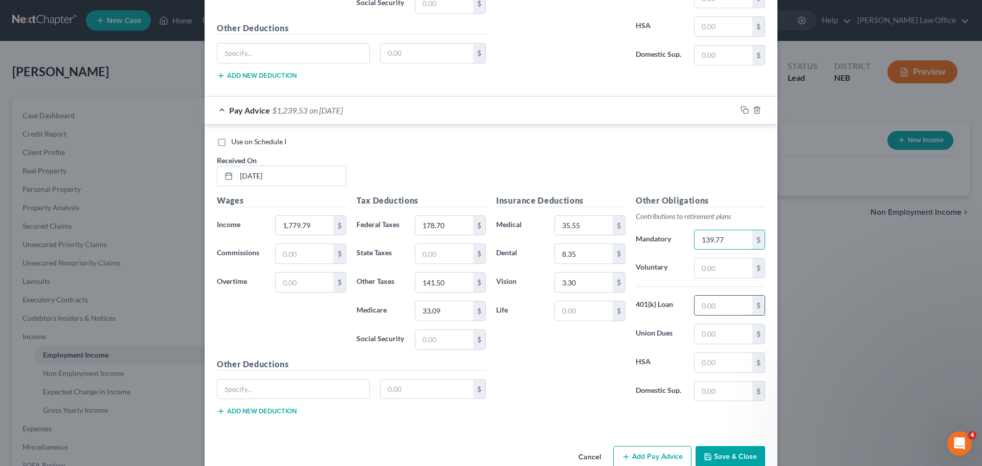
scroll to position [2961, 0]
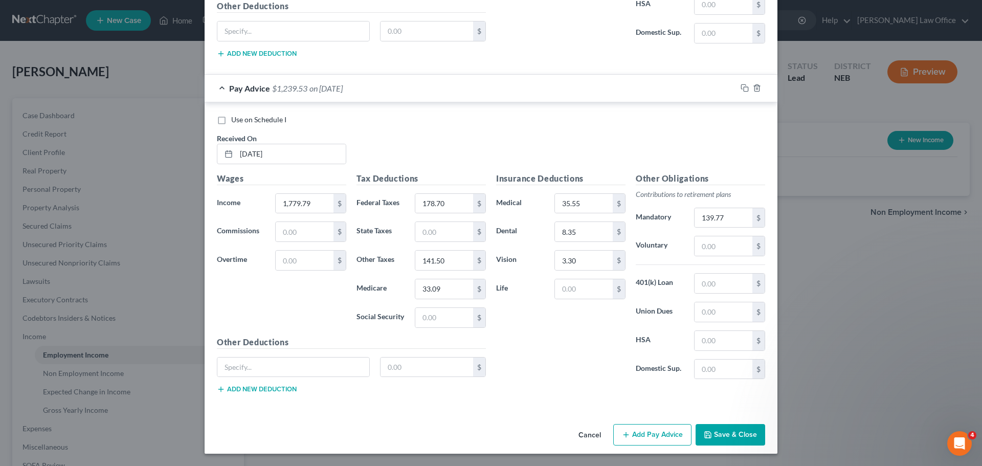
click at [632, 436] on button "Add Pay Advice" at bounding box center [652, 434] width 78 height 21
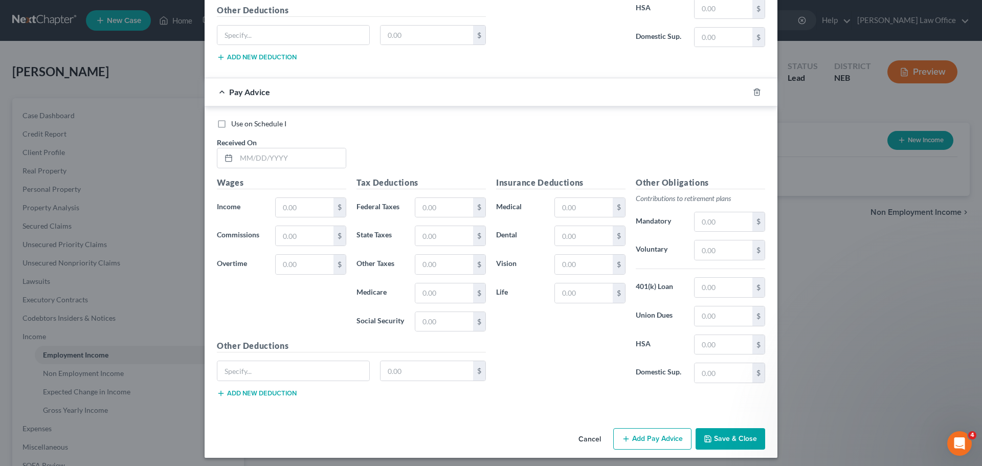
scroll to position [3297, 0]
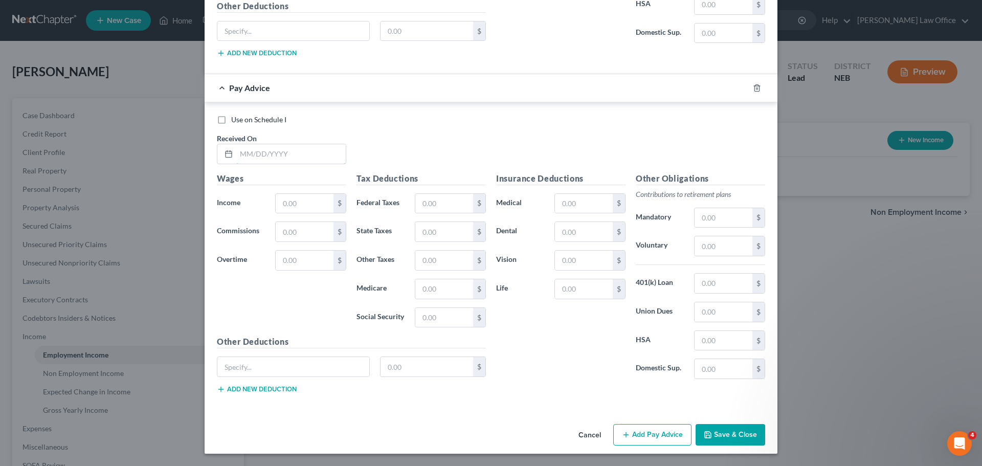
drag, startPoint x: 258, startPoint y: 155, endPoint x: 349, endPoint y: 157, distance: 91.0
click at [258, 155] on input "text" at bounding box center [290, 153] width 109 height 19
click at [567, 205] on input "text" at bounding box center [584, 203] width 58 height 19
click at [726, 208] on input "text" at bounding box center [724, 217] width 58 height 19
drag, startPoint x: 639, startPoint y: 436, endPoint x: 807, endPoint y: 375, distance: 178.8
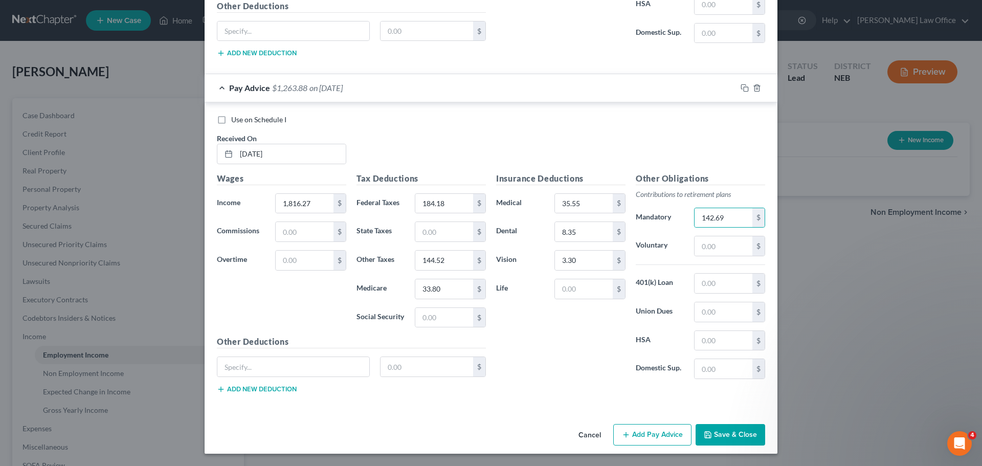
click at [639, 436] on button "Add Pay Advice" at bounding box center [652, 434] width 78 height 21
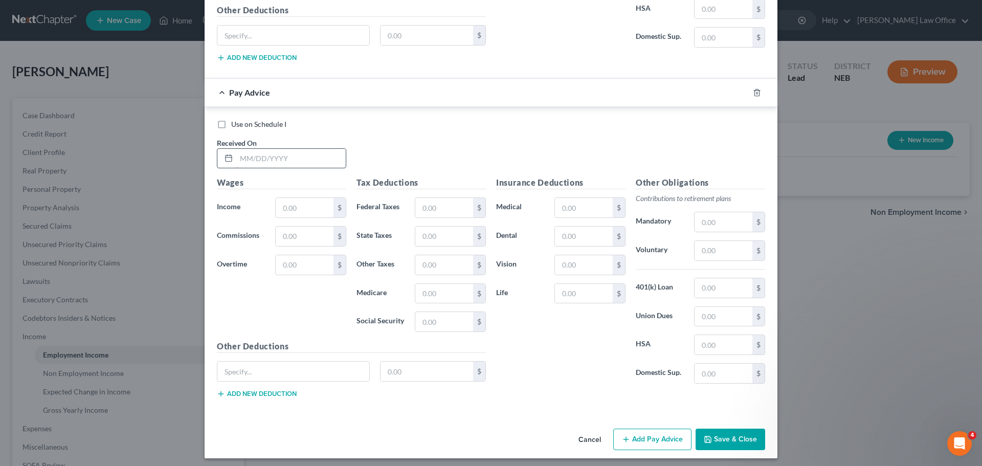
scroll to position [3633, 0]
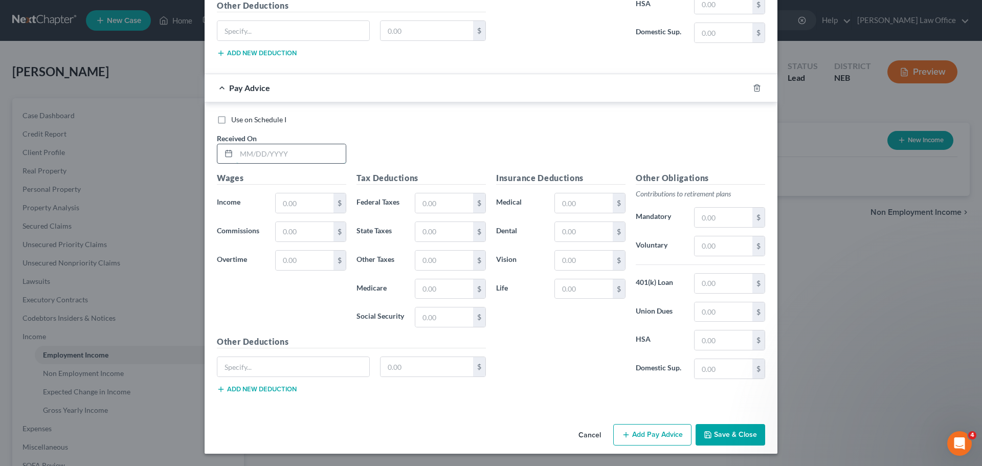
click at [296, 157] on input "text" at bounding box center [290, 153] width 109 height 19
click at [556, 198] on input "text" at bounding box center [584, 202] width 58 height 19
drag, startPoint x: 716, startPoint y: 224, endPoint x: 723, endPoint y: 222, distance: 7.3
click at [721, 223] on input "text" at bounding box center [724, 217] width 58 height 19
click at [647, 440] on button "Add Pay Advice" at bounding box center [652, 434] width 78 height 21
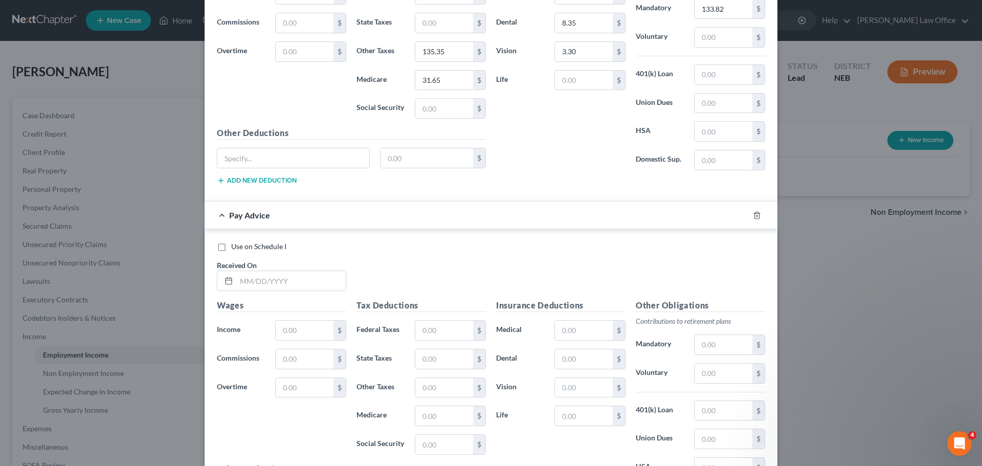
scroll to position [3969, 0]
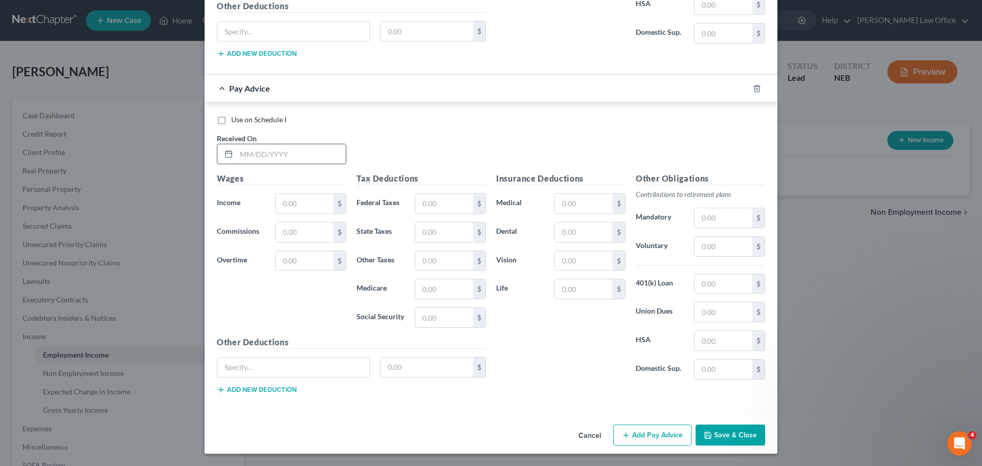
click at [303, 162] on input "text" at bounding box center [290, 153] width 109 height 19
click at [572, 202] on input "text" at bounding box center [584, 203] width 58 height 19
click at [702, 217] on input "text" at bounding box center [724, 217] width 58 height 19
click at [628, 428] on button "Add Pay Advice" at bounding box center [652, 435] width 78 height 21
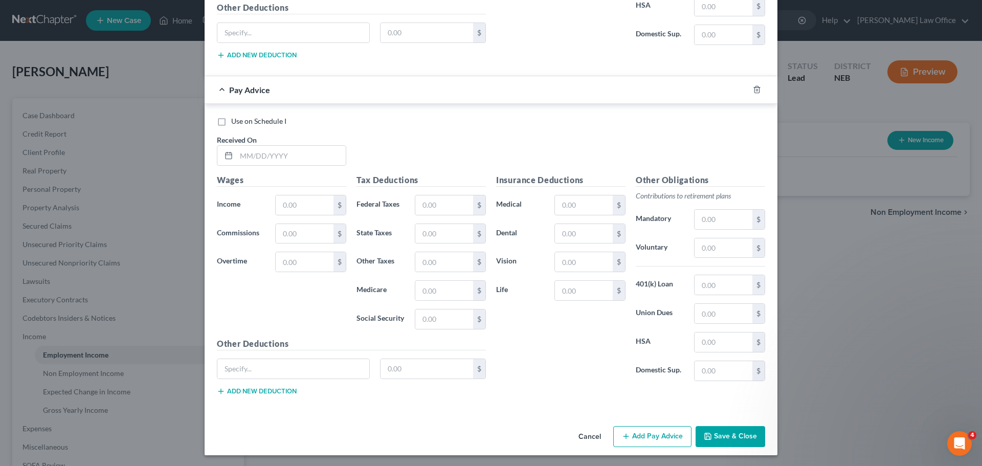
scroll to position [4305, 0]
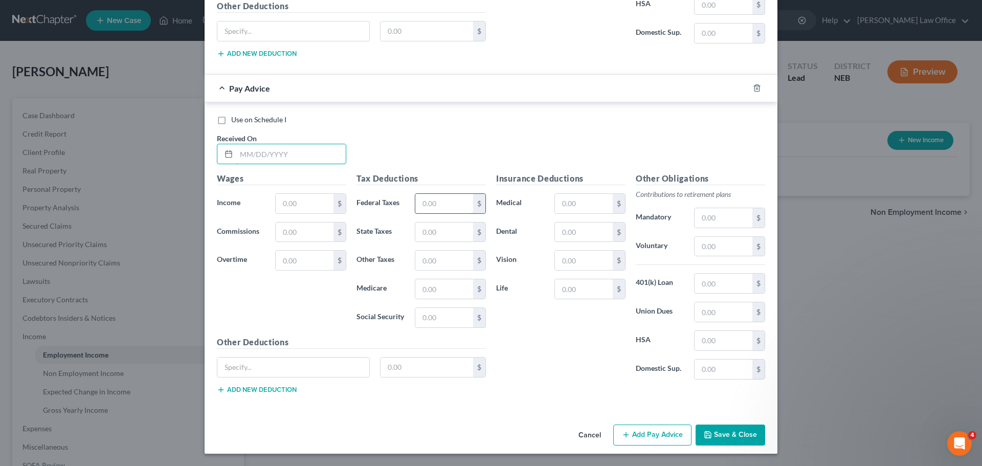
drag, startPoint x: 269, startPoint y: 157, endPoint x: 452, endPoint y: 200, distance: 188.3
click at [276, 154] on input "text" at bounding box center [290, 153] width 109 height 19
click at [562, 212] on input "text" at bounding box center [584, 203] width 58 height 19
click at [532, 373] on div "Insurance Deductions Medical 35.55 $ Dental 8.35 $ Vision 3.30 $ Life $" at bounding box center [561, 279] width 140 height 215
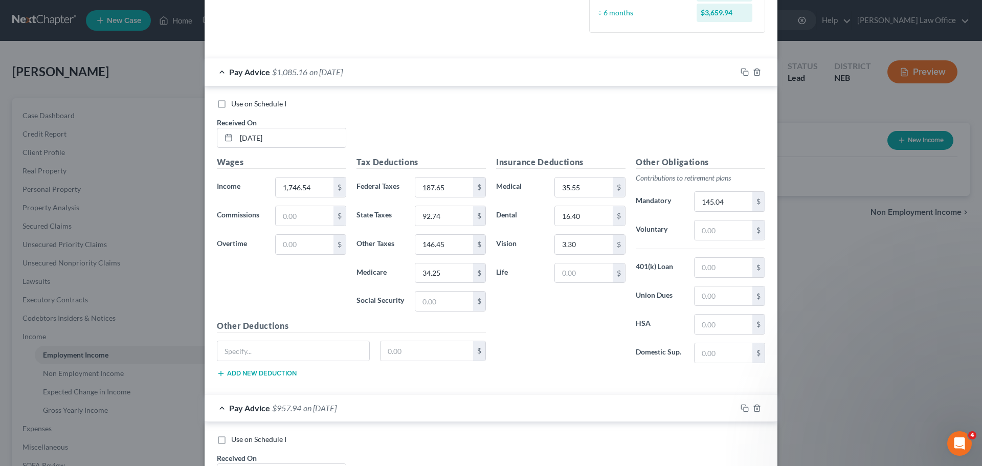
scroll to position [0, 0]
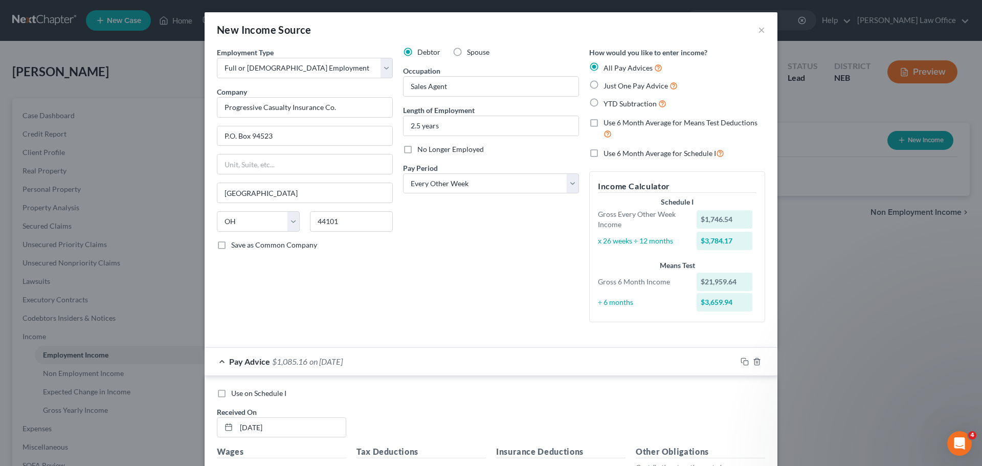
click at [529, 284] on div "Debtor Spouse Occupation Sales Agent Length of Employment 2.5 years No Longer E…" at bounding box center [491, 188] width 186 height 283
click at [484, 303] on div "Debtor Spouse Occupation Sales Agent Length of Employment 2.5 years No Longer E…" at bounding box center [491, 188] width 186 height 283
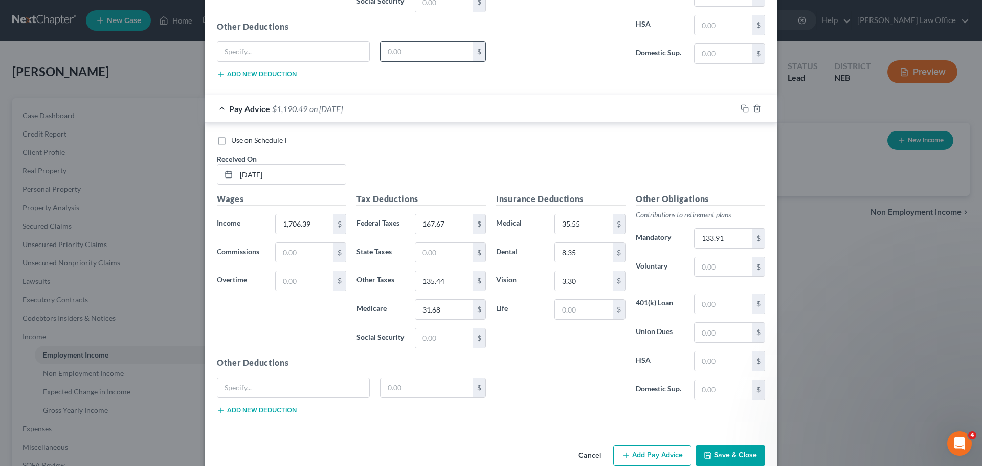
scroll to position [4305, 0]
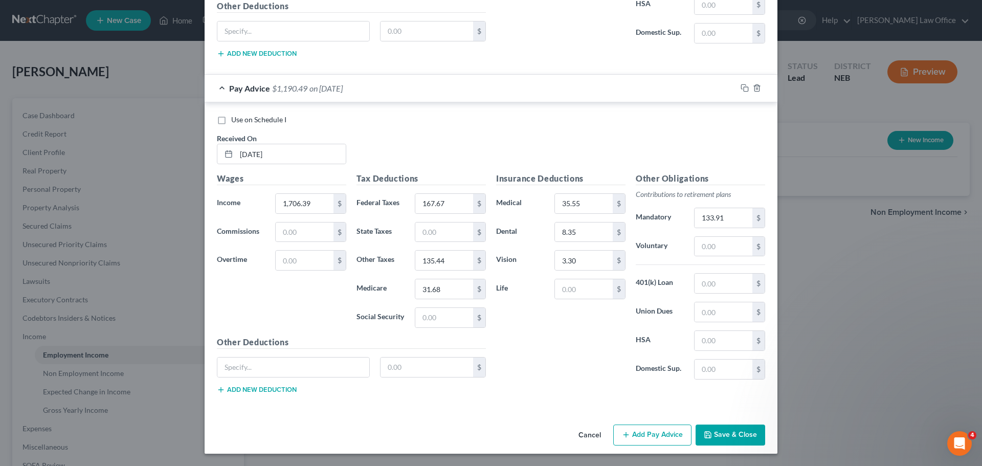
click at [579, 329] on div "Insurance Deductions Medical 35.55 $ Dental 8.35 $ Vision 3.30 $ Life $" at bounding box center [561, 279] width 140 height 215
click at [452, 291] on input "31.68" at bounding box center [444, 288] width 58 height 19
click at [436, 320] on input "text" at bounding box center [444, 317] width 58 height 19
paste input "135.44"
click at [538, 306] on div "Insurance Deductions Medical 35.55 $ Dental 8.35 $ Vision 3.30 $ Life $" at bounding box center [561, 279] width 140 height 215
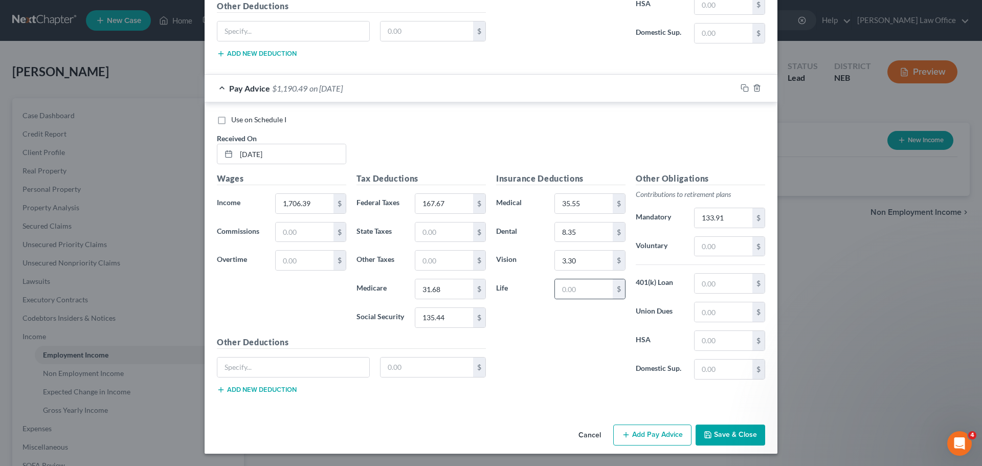
click at [573, 299] on div "Insurance Deductions Medical 35.55 $ Dental 8.35 $ Vision 3.30 $ Life $" at bounding box center [561, 279] width 140 height 215
drag, startPoint x: 563, startPoint y: 294, endPoint x: 572, endPoint y: 293, distance: 9.2
click at [564, 294] on input "text" at bounding box center [584, 288] width 58 height 19
drag, startPoint x: 250, startPoint y: 375, endPoint x: 352, endPoint y: 385, distance: 102.7
click at [251, 376] on input "text" at bounding box center [293, 367] width 152 height 19
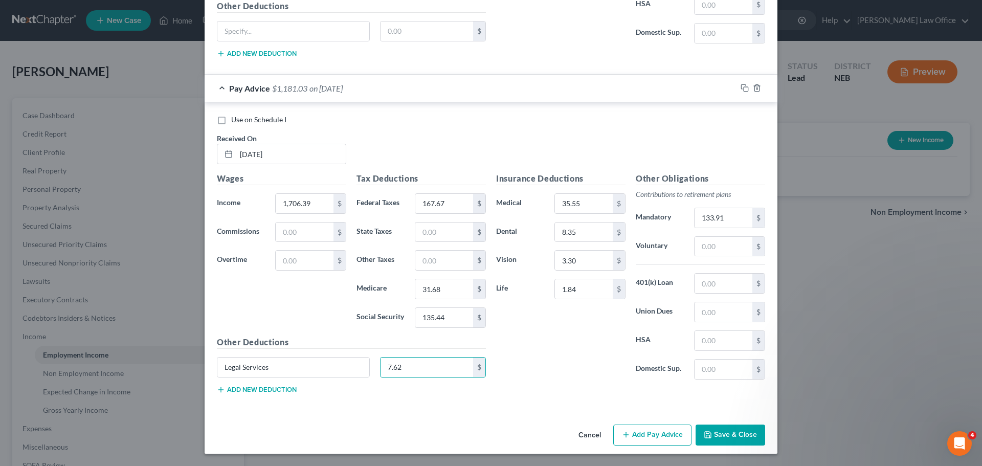
click at [509, 358] on div "Insurance Deductions Medical 35.55 $ Dental 8.35 $ Vision 3.30 $ Life 1.84 $" at bounding box center [561, 279] width 140 height 215
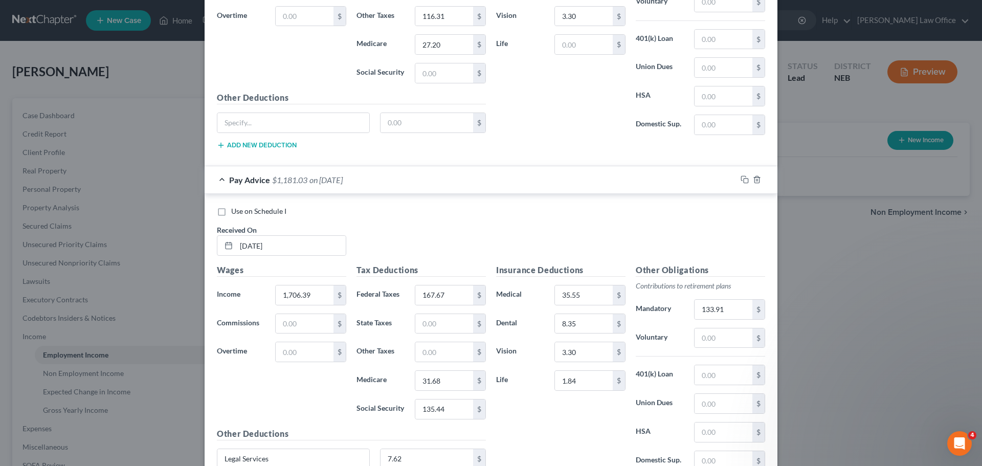
scroll to position [4202, 0]
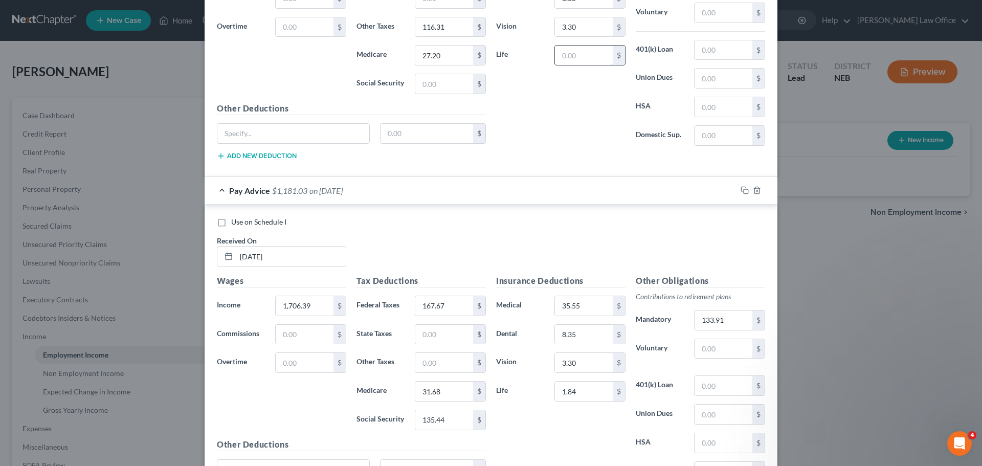
click at [572, 62] on input "text" at bounding box center [584, 55] width 58 height 19
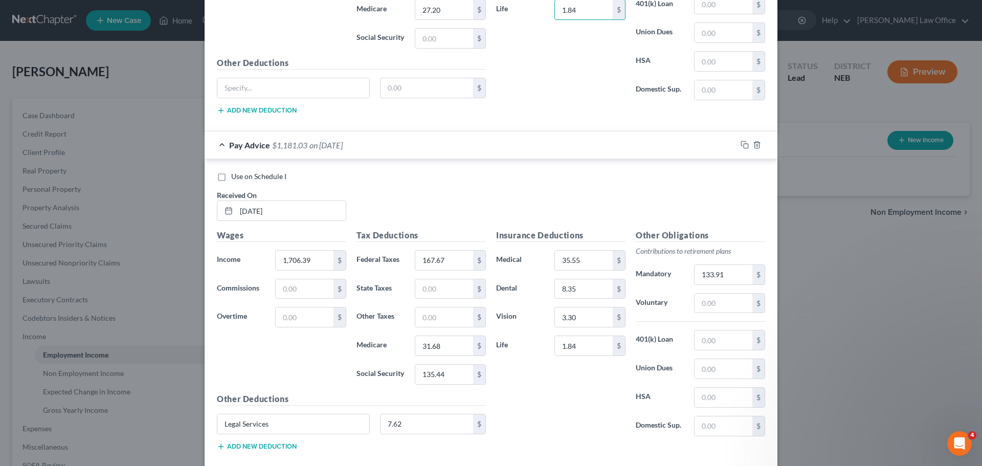
scroll to position [4305, 0]
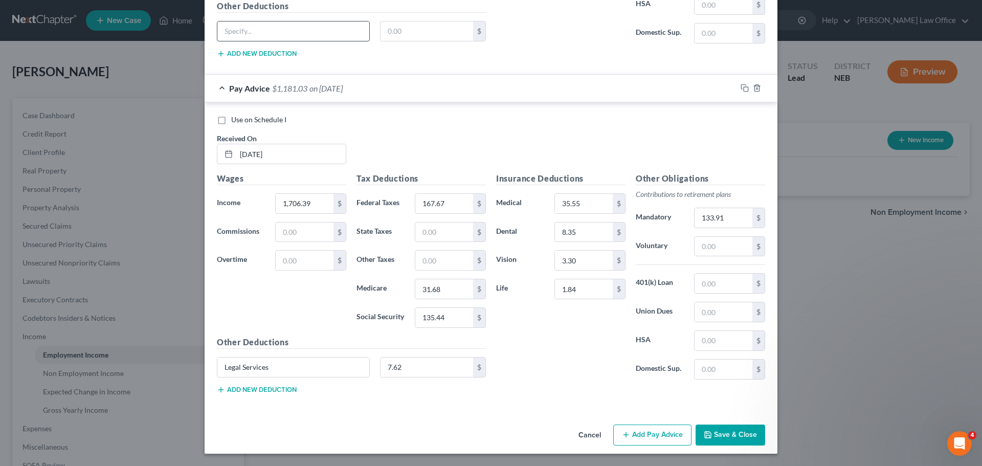
drag, startPoint x: 274, startPoint y: 30, endPoint x: 284, endPoint y: 30, distance: 10.7
click at [274, 30] on input "text" at bounding box center [293, 30] width 152 height 19
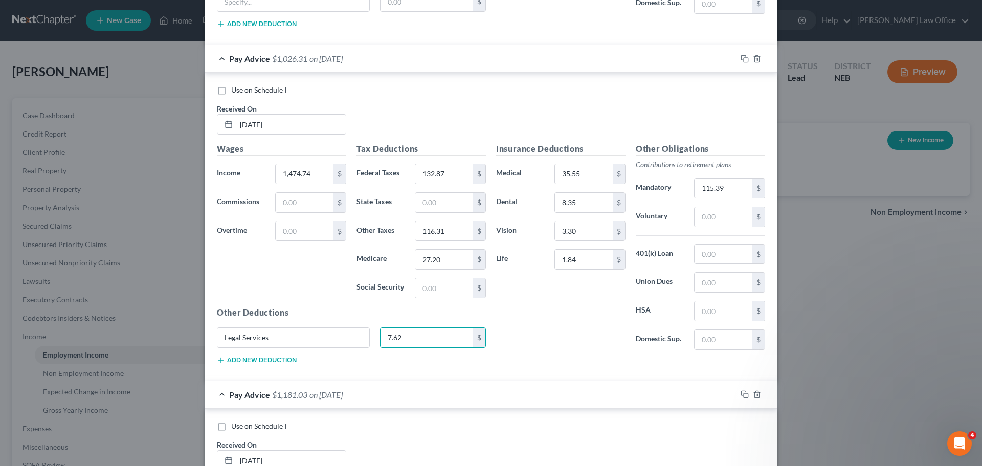
scroll to position [3998, 0]
click at [434, 282] on input "text" at bounding box center [444, 288] width 58 height 19
paste input "116.31"
click at [453, 236] on input "116.31" at bounding box center [444, 231] width 58 height 19
click at [574, 264] on input "1.84" at bounding box center [584, 259] width 58 height 19
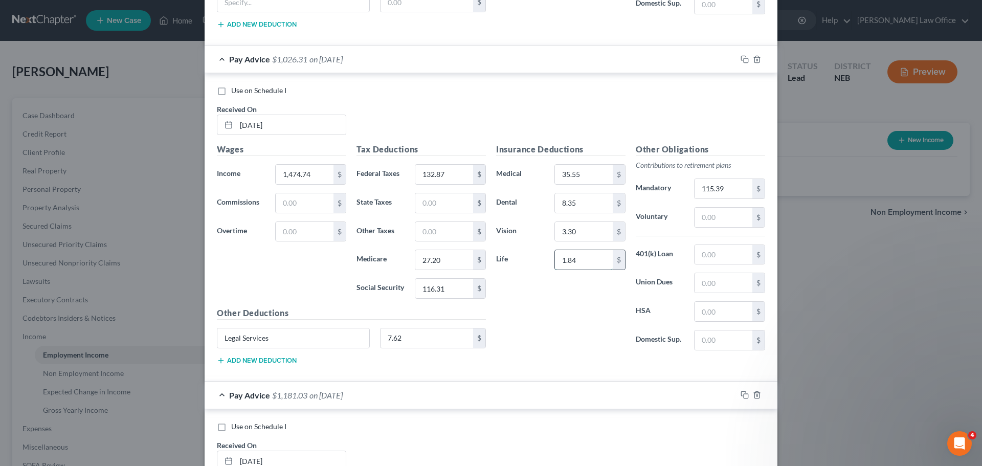
paste input "16.31"
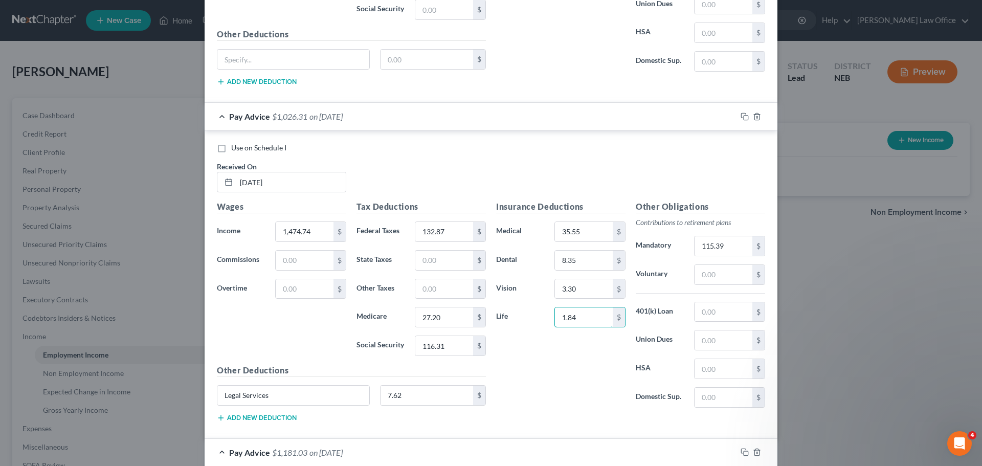
scroll to position [3793, 0]
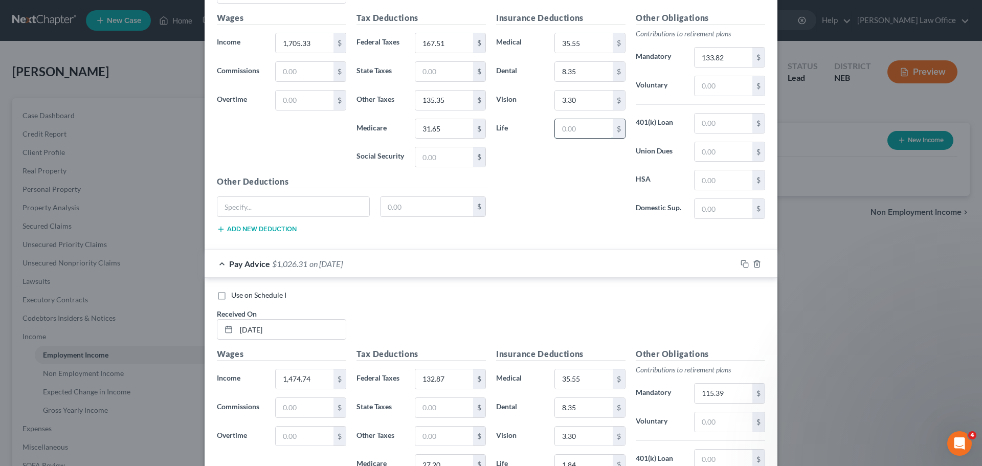
click at [578, 124] on input "text" at bounding box center [584, 128] width 58 height 19
paste input "1.84"
drag, startPoint x: 435, startPoint y: 100, endPoint x: 616, endPoint y: 194, distance: 203.8
click at [615, 194] on div "Insurance Deductions Medical 35.55 $ Dental 8.35 $ Vision 3.30 $ Life 1.84 $" at bounding box center [561, 119] width 140 height 215
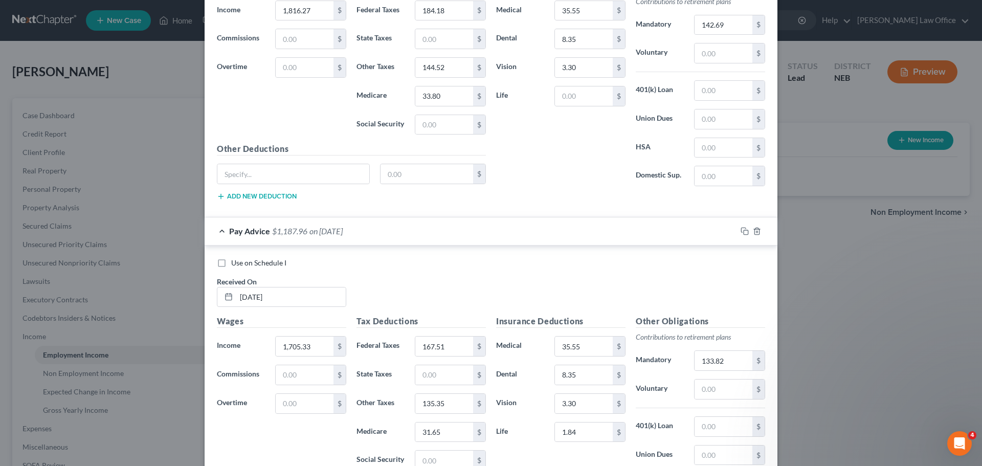
scroll to position [3486, 0]
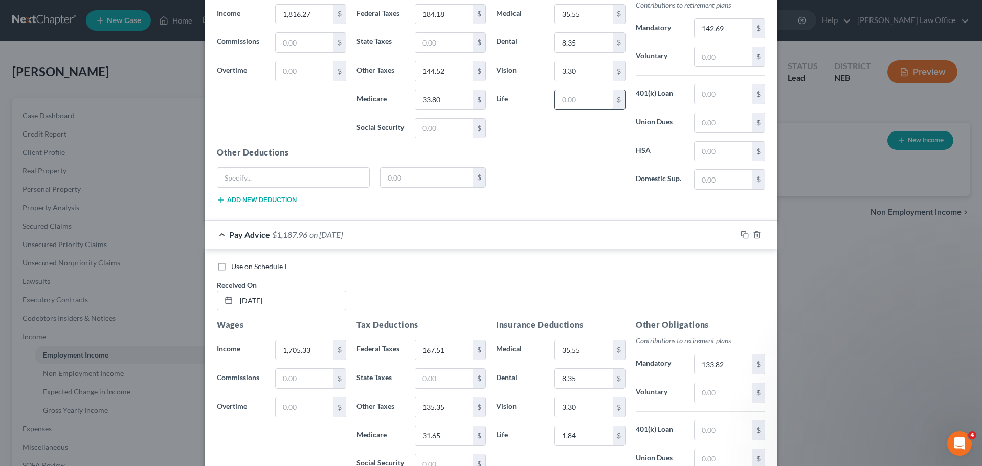
click at [577, 97] on input "text" at bounding box center [584, 99] width 58 height 19
paste input "1.84"
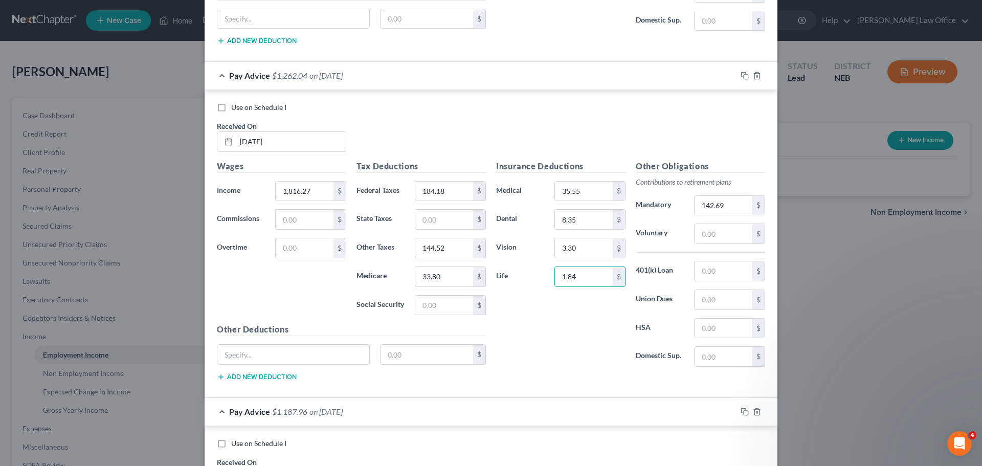
scroll to position [3179, 0]
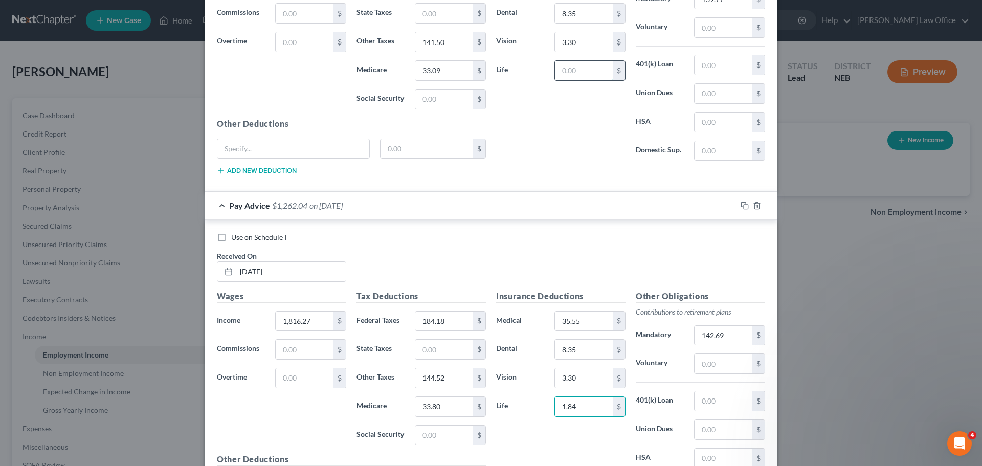
click at [571, 77] on input "text" at bounding box center [584, 70] width 58 height 19
paste input "1.84"
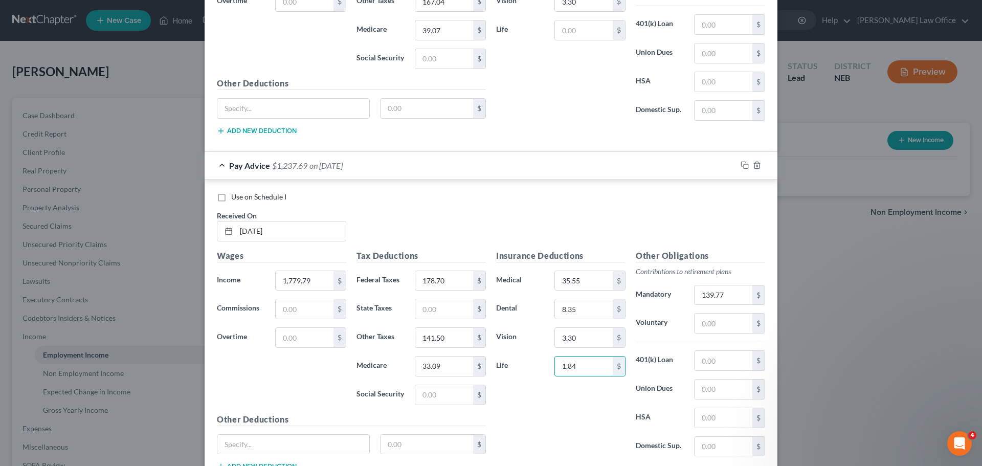
scroll to position [2872, 0]
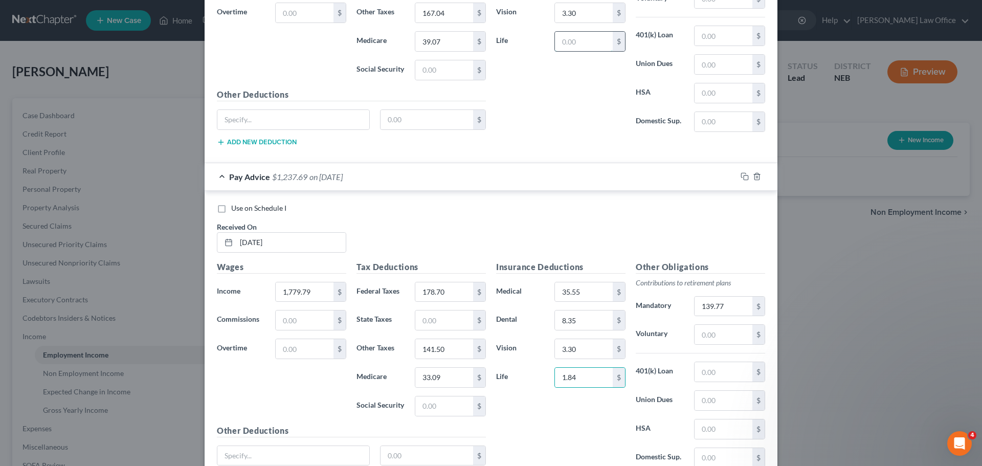
click at [581, 39] on input "text" at bounding box center [584, 41] width 58 height 19
paste input "1.84"
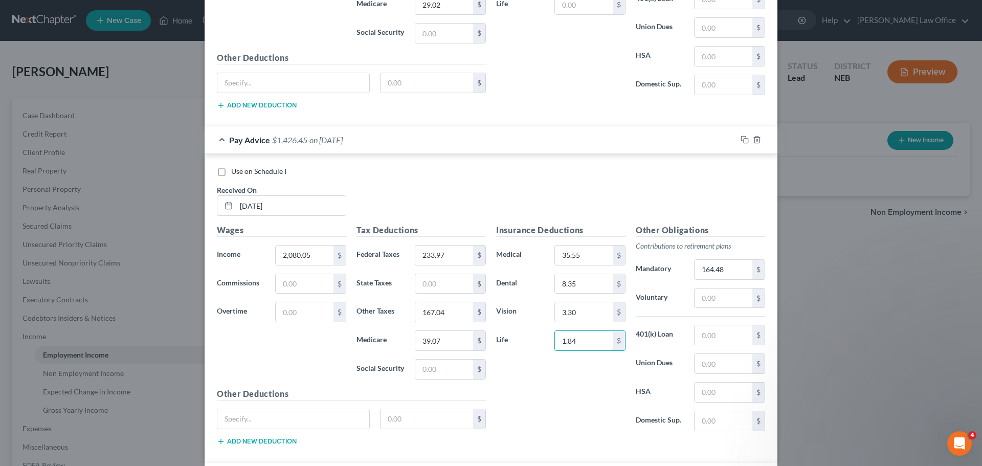
scroll to position [2566, 0]
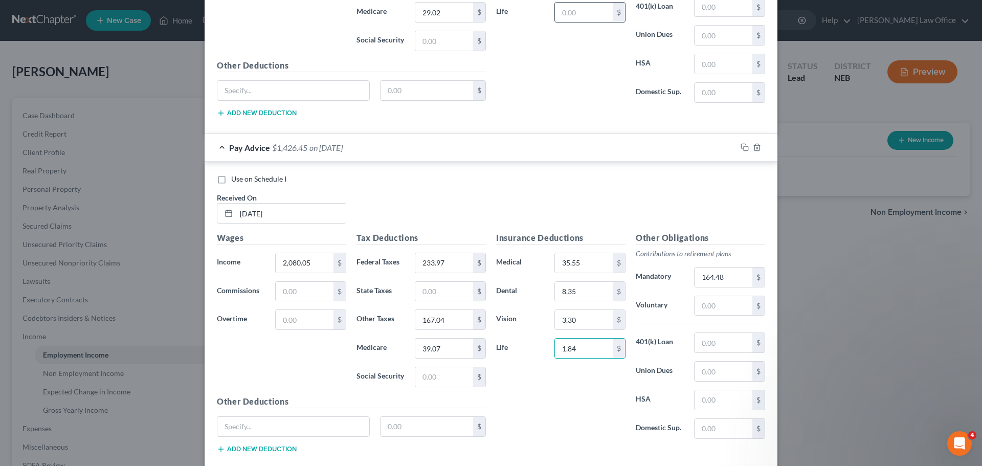
click at [566, 15] on input "text" at bounding box center [584, 12] width 58 height 19
paste input "1.84"
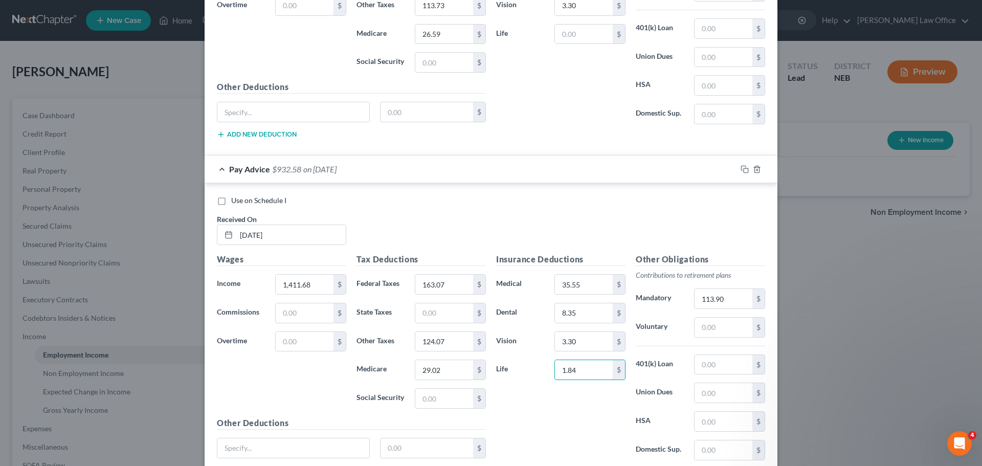
scroll to position [2208, 0]
click at [580, 35] on input "text" at bounding box center [584, 34] width 58 height 19
paste input "1.84"
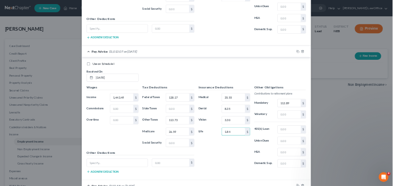
scroll to position [1901, 0]
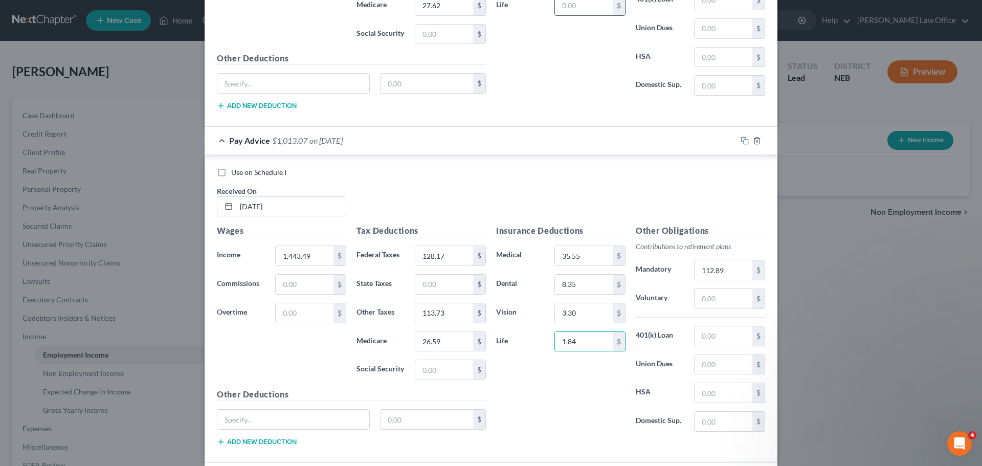
click at [573, 13] on input "text" at bounding box center [584, 5] width 58 height 19
paste input "1.84"
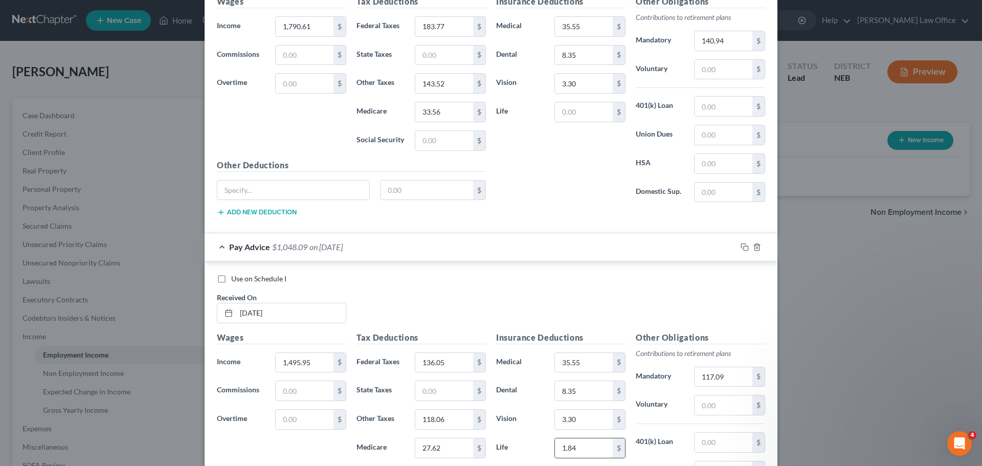
scroll to position [1430, 0]
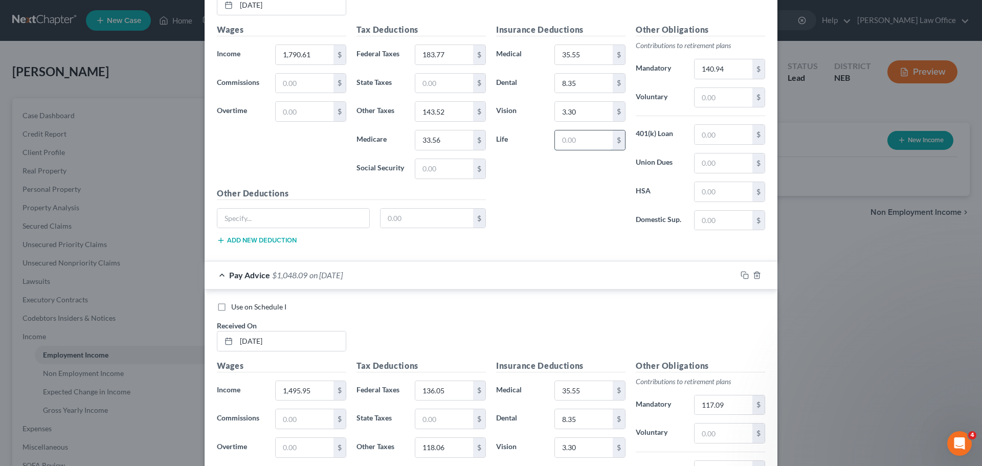
click at [576, 133] on input "text" at bounding box center [584, 139] width 58 height 19
paste input "1.84"
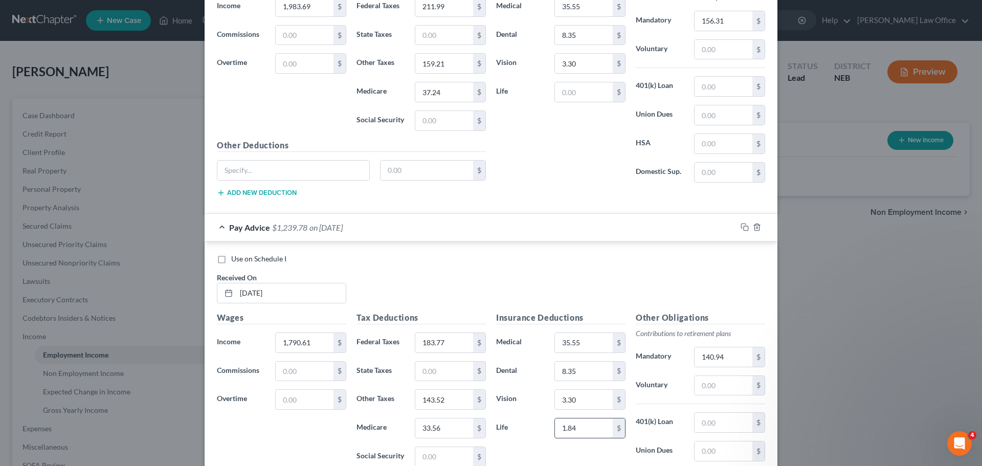
scroll to position [1123, 0]
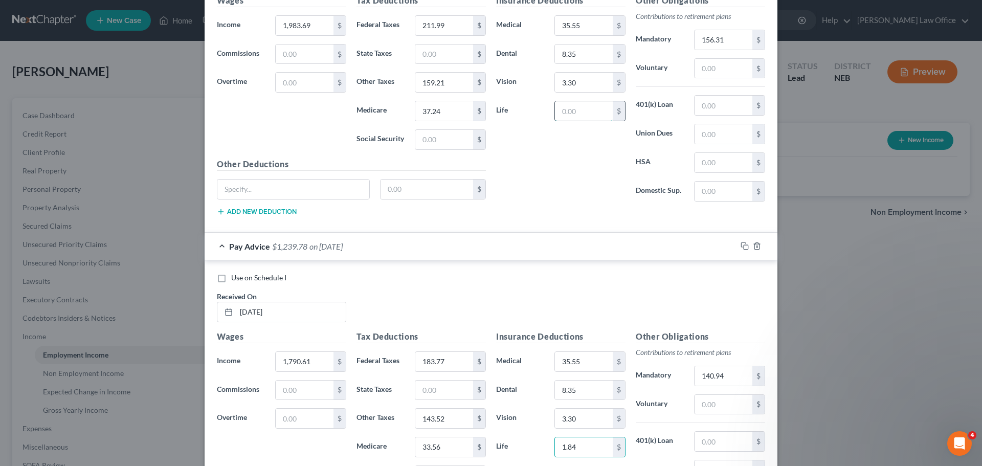
click at [578, 112] on input "text" at bounding box center [584, 110] width 58 height 19
paste input "1.84"
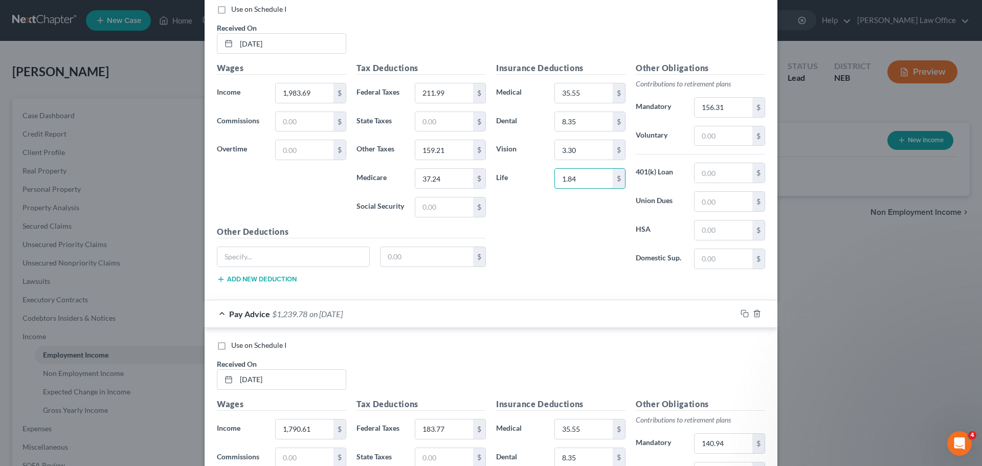
scroll to position [816, 0]
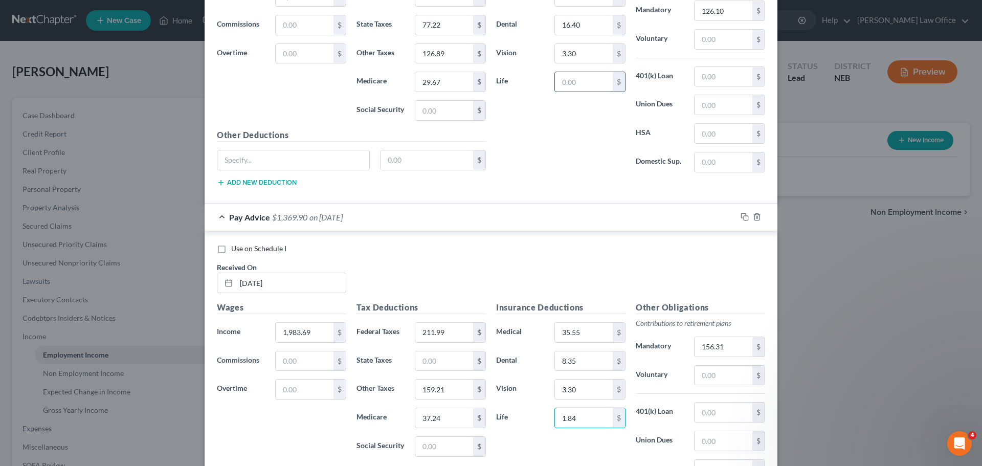
click at [580, 85] on input "text" at bounding box center [584, 81] width 58 height 19
paste input "1.84"
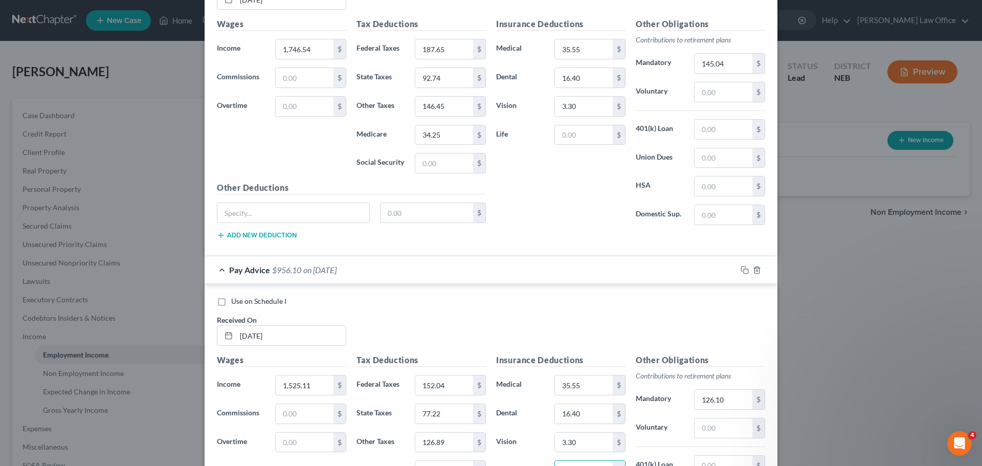
scroll to position [407, 0]
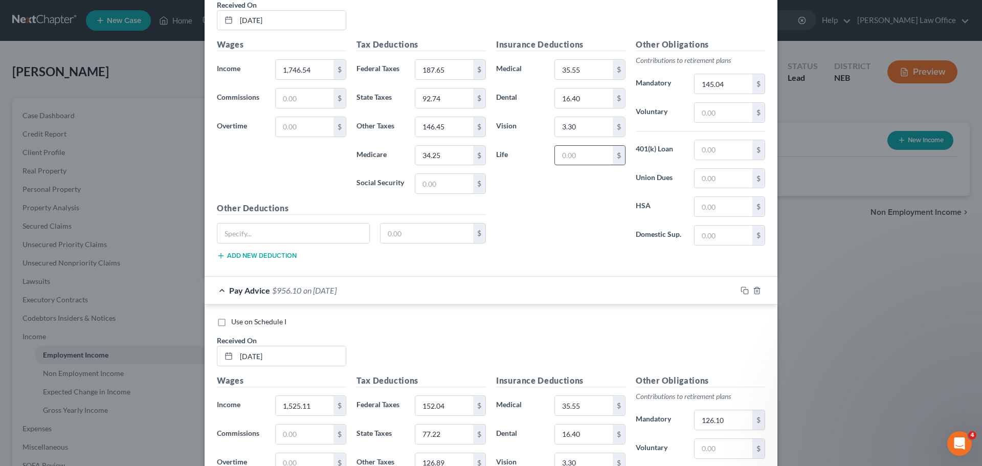
click at [576, 154] on input "text" at bounding box center [584, 155] width 58 height 19
paste input "1.84"
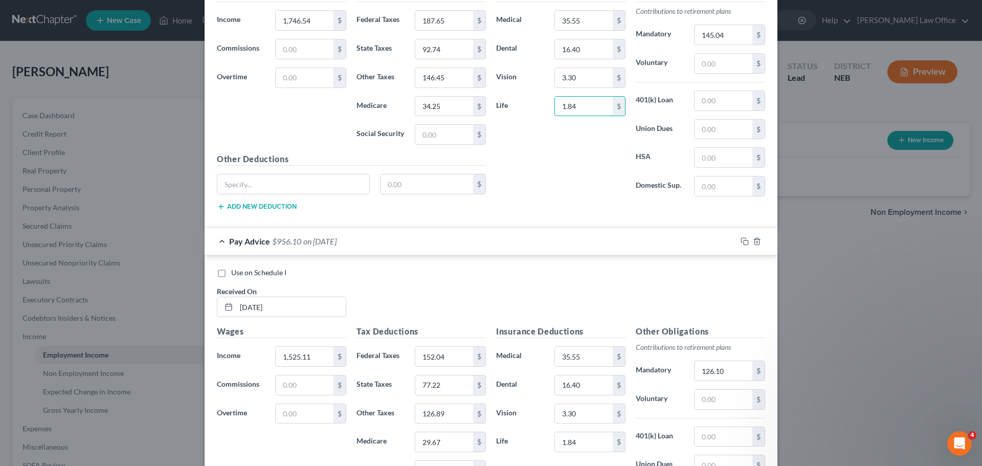
scroll to position [458, 0]
click at [456, 75] on input "146.45" at bounding box center [444, 75] width 58 height 19
click at [439, 124] on input "text" at bounding box center [444, 132] width 58 height 19
paste input "146.45"
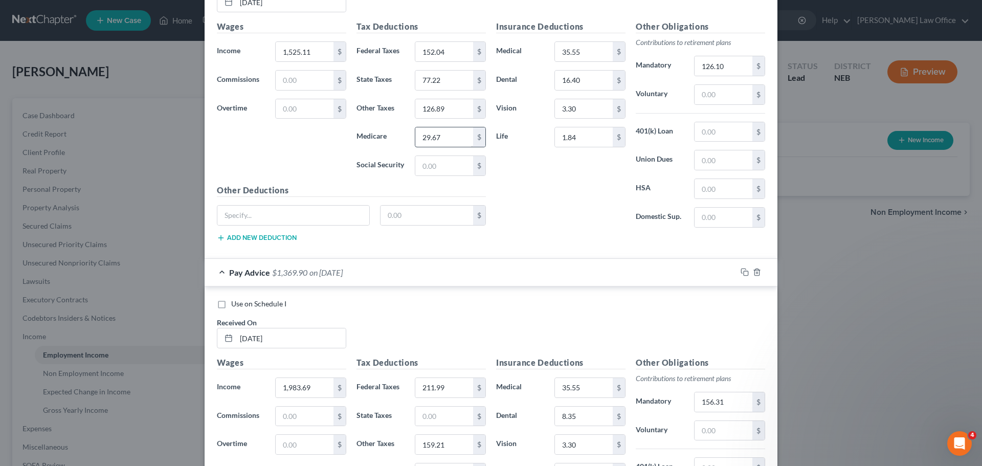
scroll to position [765, 0]
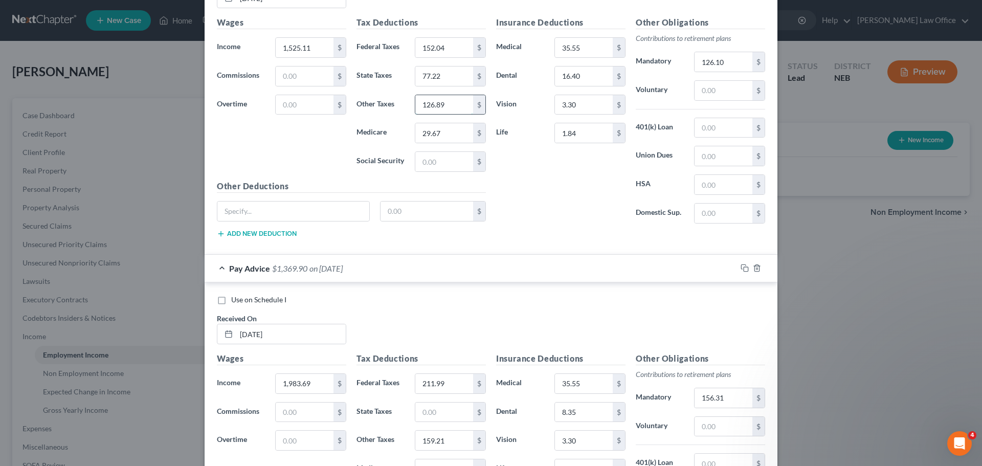
click at [441, 106] on input "126.89" at bounding box center [444, 104] width 58 height 19
click at [438, 159] on input "text" at bounding box center [444, 161] width 58 height 19
paste input "126.89"
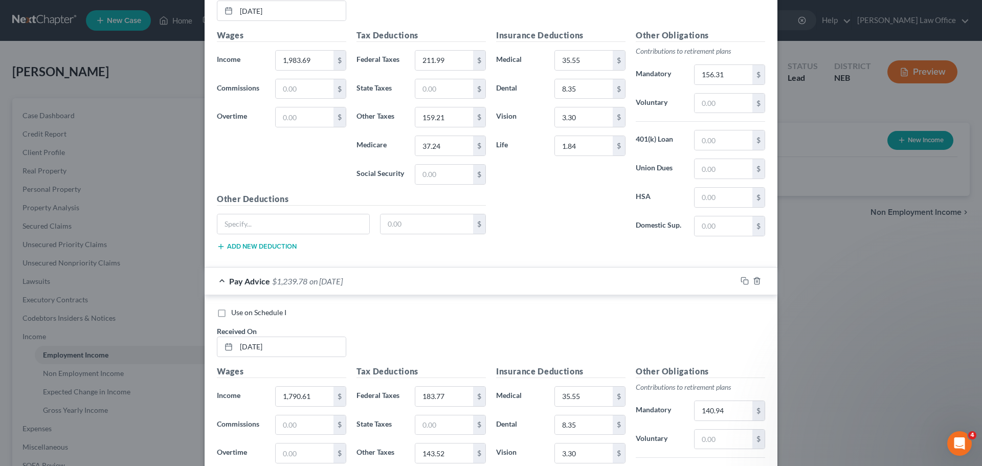
scroll to position [1123, 0]
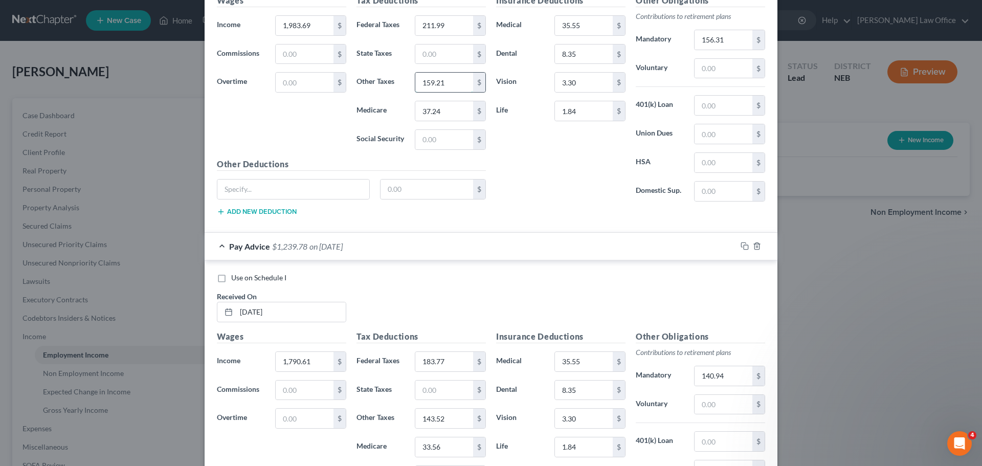
click at [447, 81] on input "159.21" at bounding box center [444, 82] width 58 height 19
drag, startPoint x: 449, startPoint y: 150, endPoint x: 447, endPoint y: 137, distance: 14.0
click at [449, 149] on div "Tax Deductions Federal Taxes 211.99 $ State Taxes $ Other Taxes $ Medicare 37.2…" at bounding box center [421, 76] width 140 height 164
click at [448, 137] on input "text" at bounding box center [444, 139] width 58 height 19
paste input "159.21"
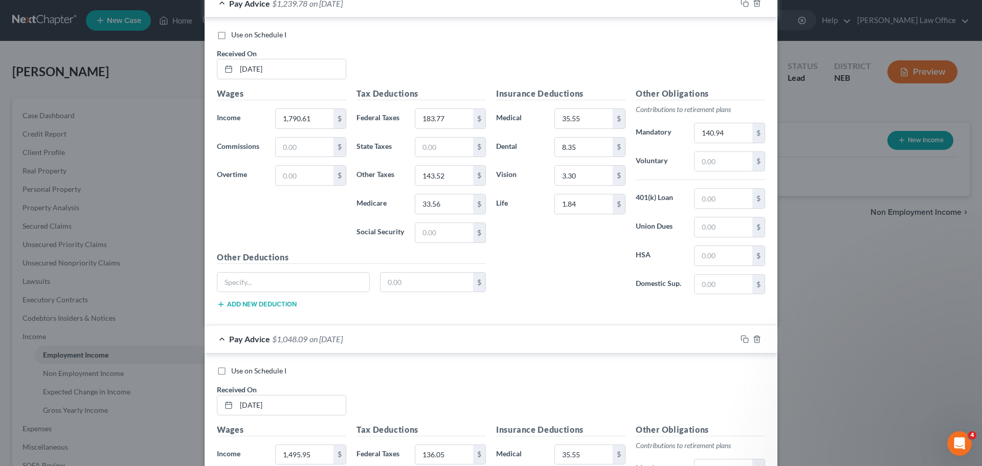
scroll to position [1379, 0]
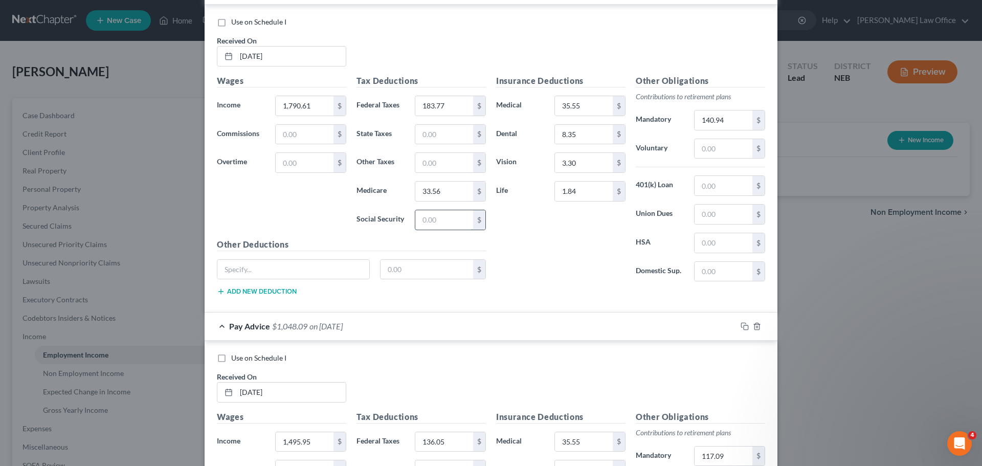
click at [447, 223] on input "text" at bounding box center [444, 219] width 58 height 19
paste input "143.52"
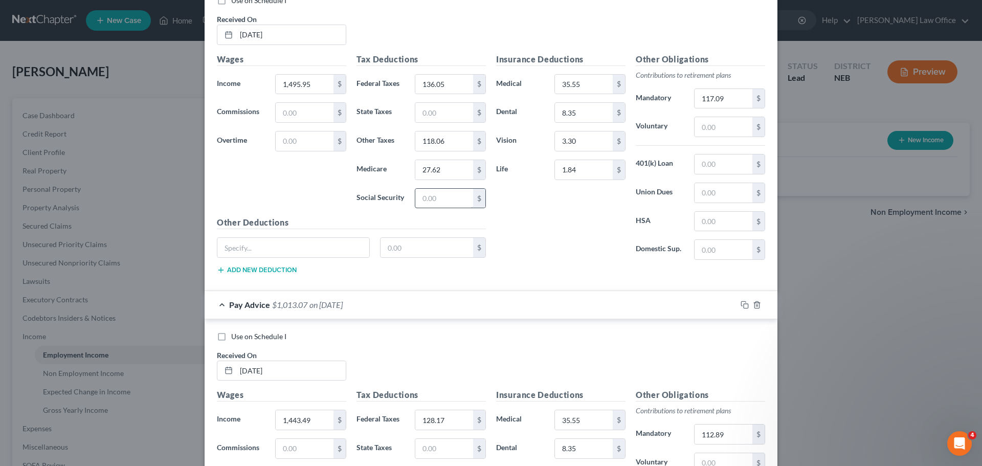
scroll to position [1737, 0]
click at [453, 142] on input "118.06" at bounding box center [444, 140] width 58 height 19
click at [422, 188] on div "$" at bounding box center [450, 198] width 71 height 20
click at [428, 196] on input "text" at bounding box center [444, 197] width 58 height 19
paste input "118.06"
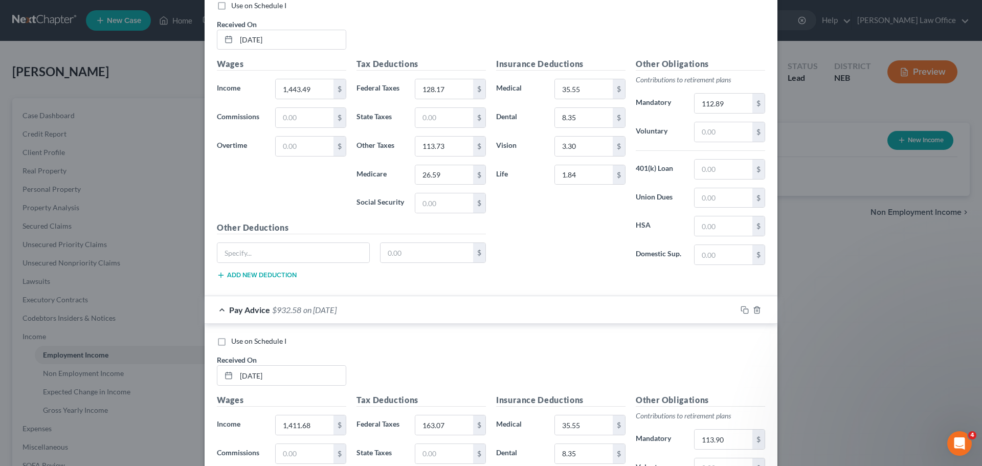
scroll to position [2095, 0]
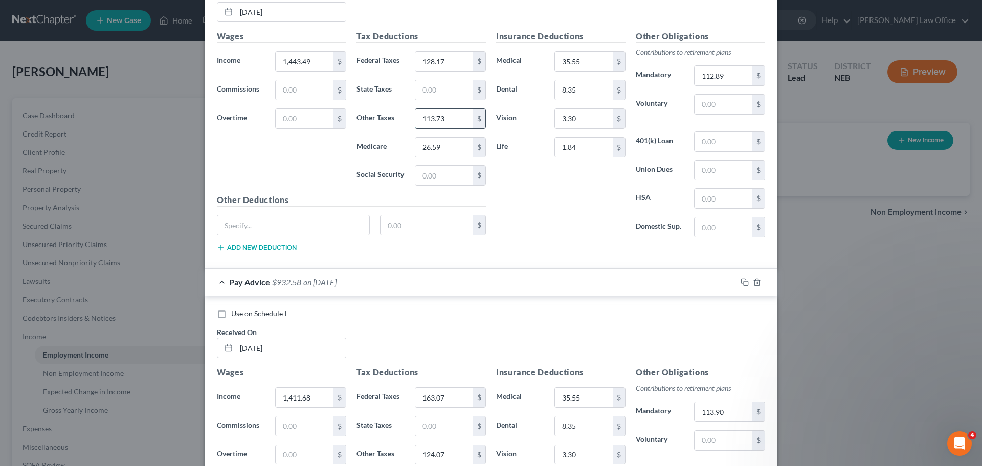
click at [449, 117] on input "113.73" at bounding box center [444, 118] width 58 height 19
click at [438, 176] on input "text" at bounding box center [444, 175] width 58 height 19
paste input "113.73"
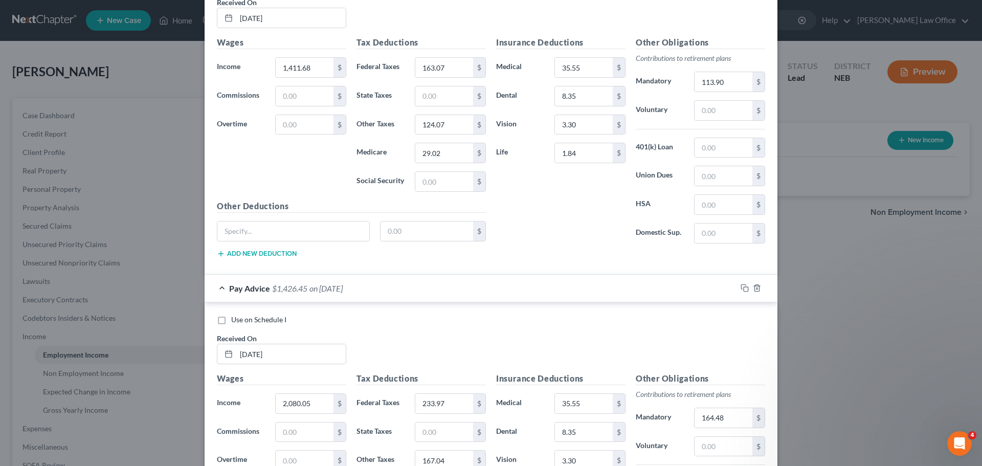
scroll to position [2453, 0]
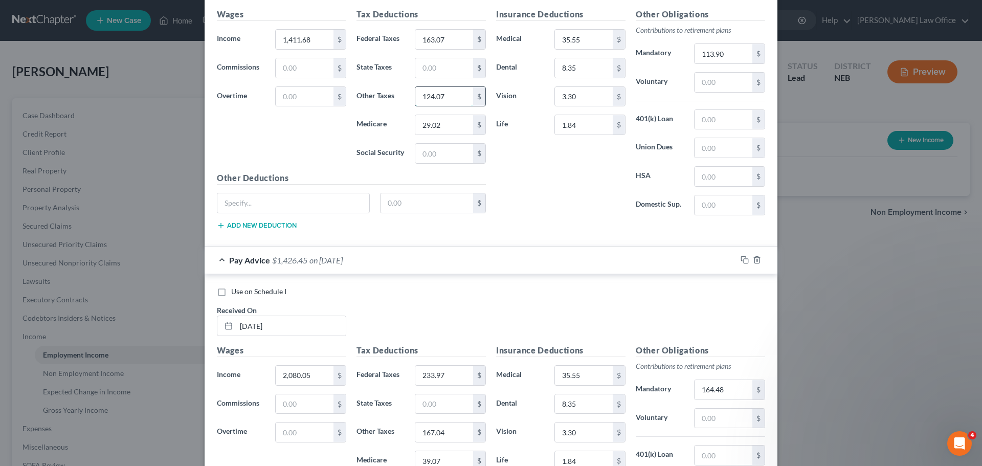
click at [455, 94] on input "124.07" at bounding box center [444, 96] width 58 height 19
click at [445, 159] on input "text" at bounding box center [444, 153] width 58 height 19
paste input "124.07"
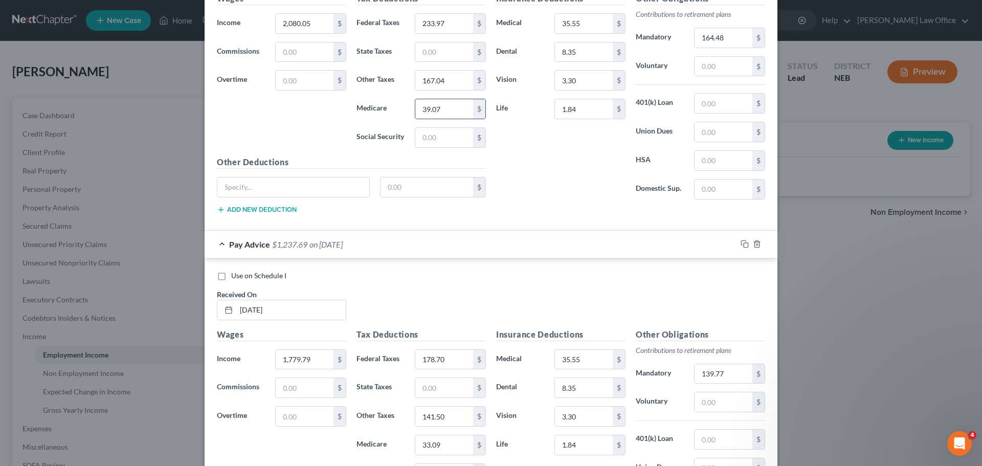
scroll to position [2811, 0]
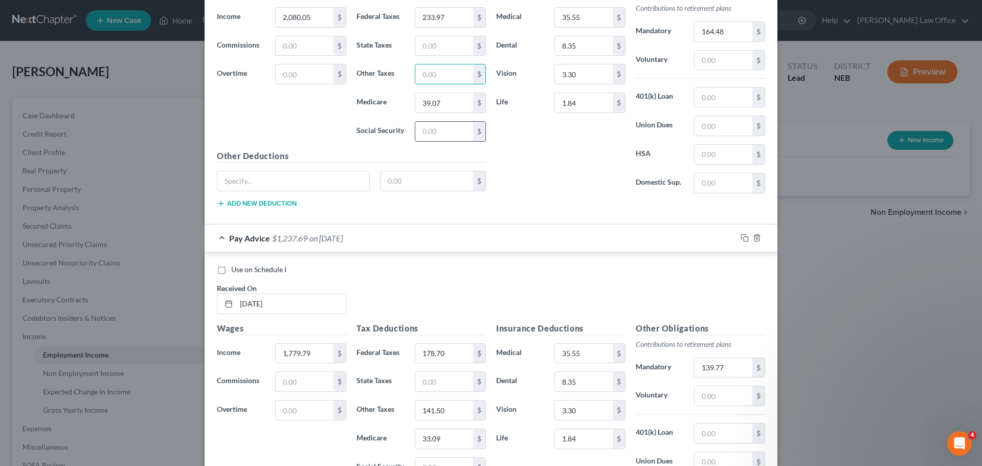
click at [440, 140] on input "text" at bounding box center [444, 131] width 58 height 19
paste input "167.04"
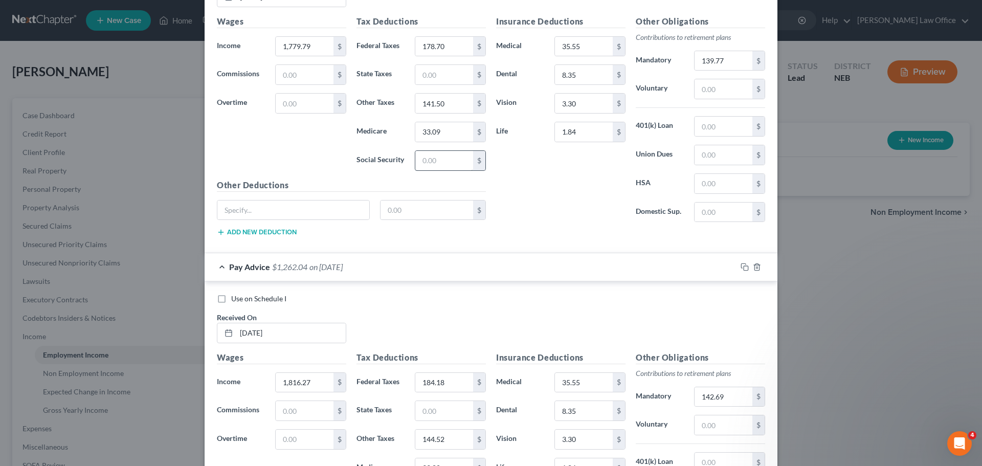
scroll to position [3169, 0]
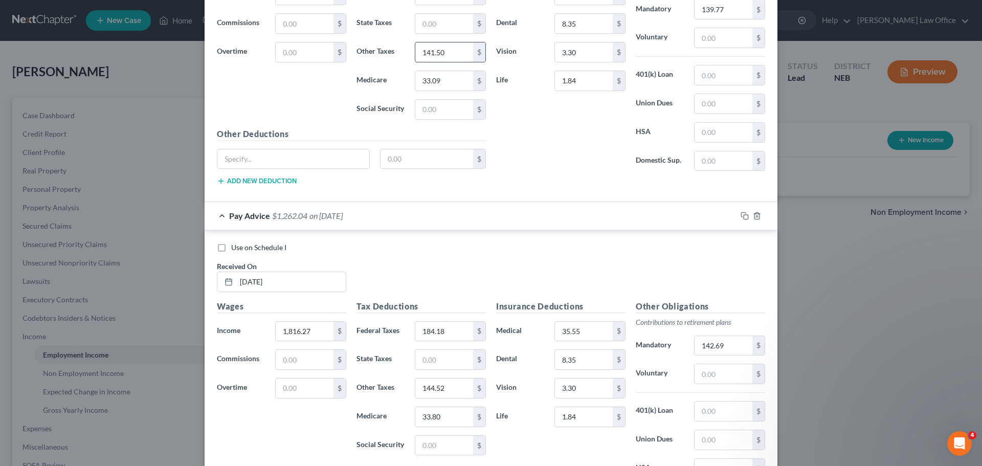
click at [452, 53] on input "141.50" at bounding box center [444, 51] width 58 height 19
click at [451, 103] on input "text" at bounding box center [444, 109] width 58 height 19
paste input "141.50"
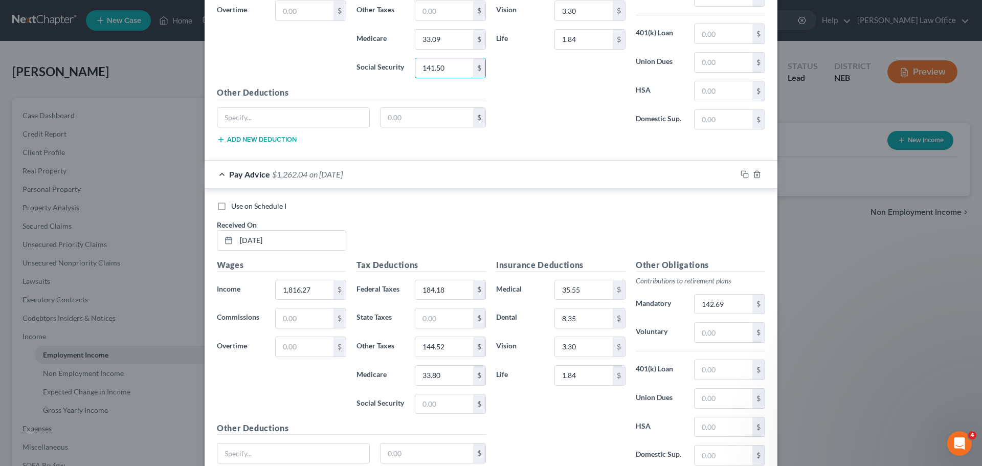
scroll to position [3425, 0]
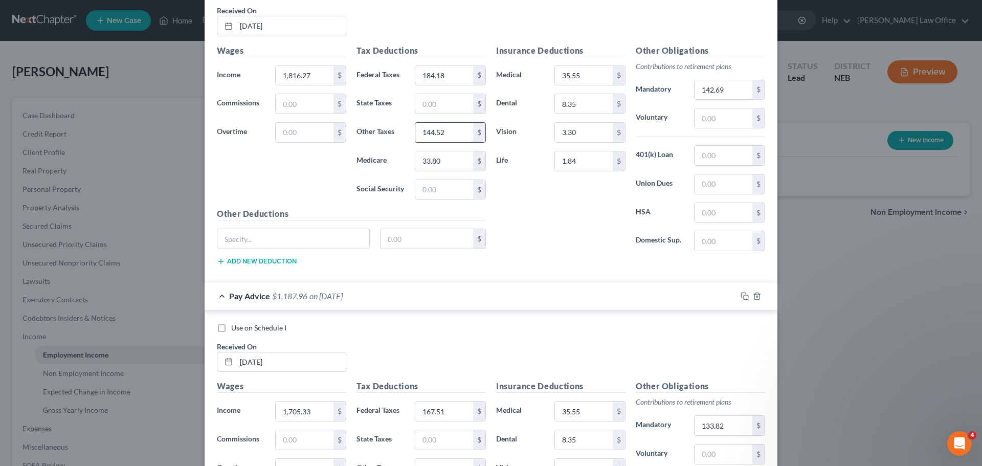
click at [449, 130] on input "144.52" at bounding box center [444, 132] width 58 height 19
click at [443, 192] on input "text" at bounding box center [444, 189] width 58 height 19
paste input "144.52"
click at [448, 140] on div "Tax Deductions Federal Taxes 184.18 $ State Taxes $ Other Taxes 144.52 $ Medica…" at bounding box center [421, 126] width 140 height 164
click at [448, 137] on input "144.52" at bounding box center [444, 132] width 58 height 19
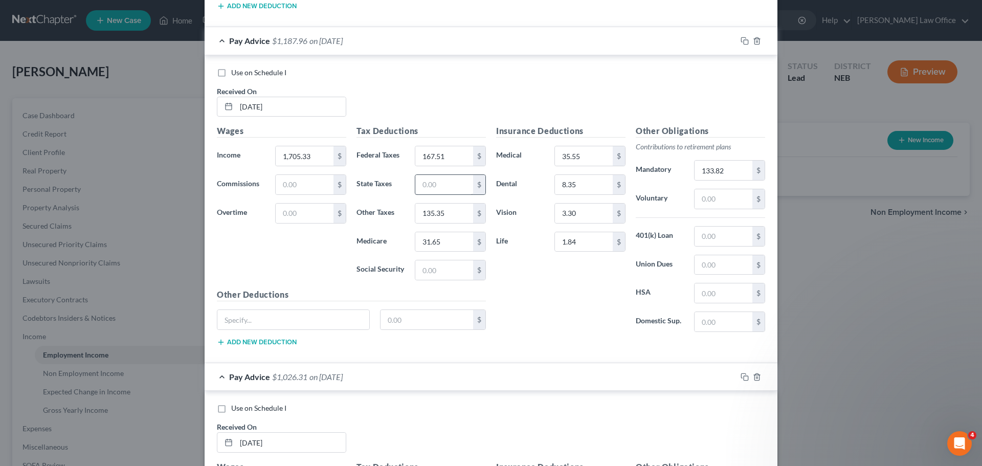
scroll to position [3681, 0]
click at [454, 216] on input "135.35" at bounding box center [444, 212] width 58 height 19
click at [457, 268] on input "text" at bounding box center [444, 269] width 58 height 19
paste input "135.35"
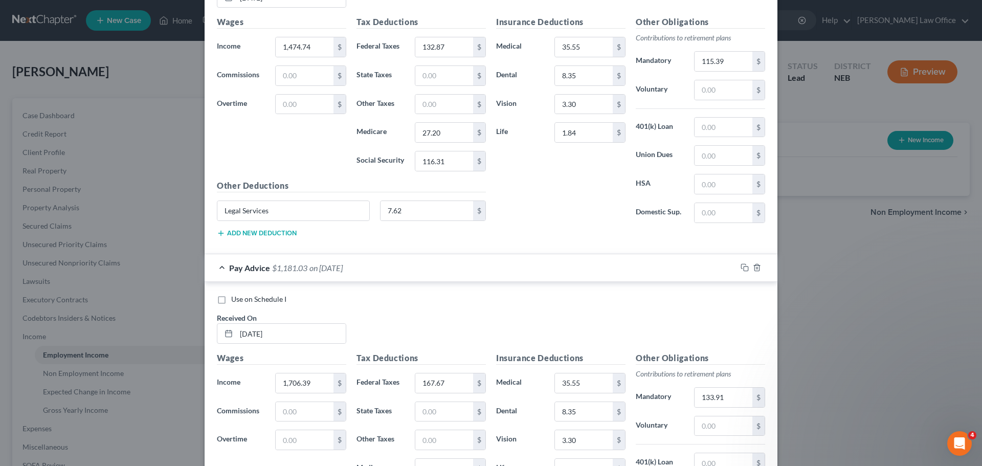
scroll to position [4141, 0]
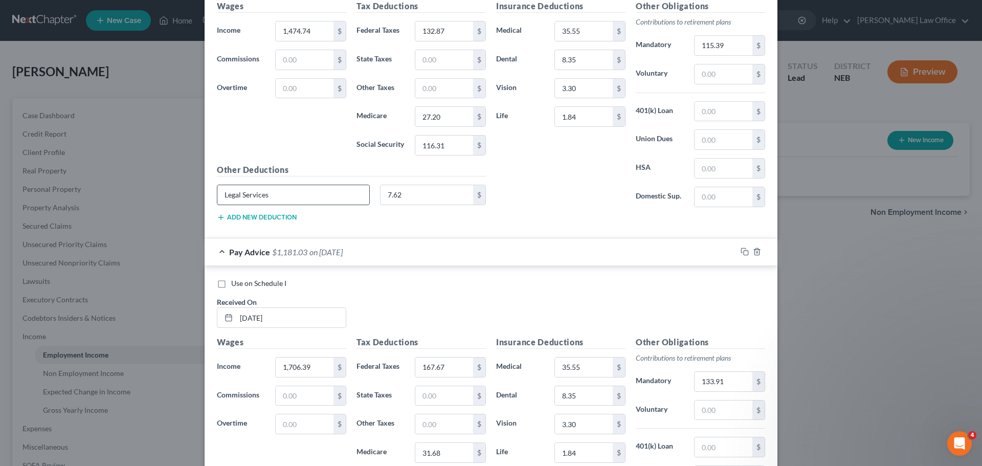
click at [294, 193] on input "Legal Services" at bounding box center [293, 194] width 152 height 19
drag, startPoint x: 284, startPoint y: 193, endPoint x: 183, endPoint y: 197, distance: 101.4
click at [183, 197] on div "New Income Source × Employment Type * Select Full or [DEMOGRAPHIC_DATA] Employm…" at bounding box center [491, 233] width 982 height 466
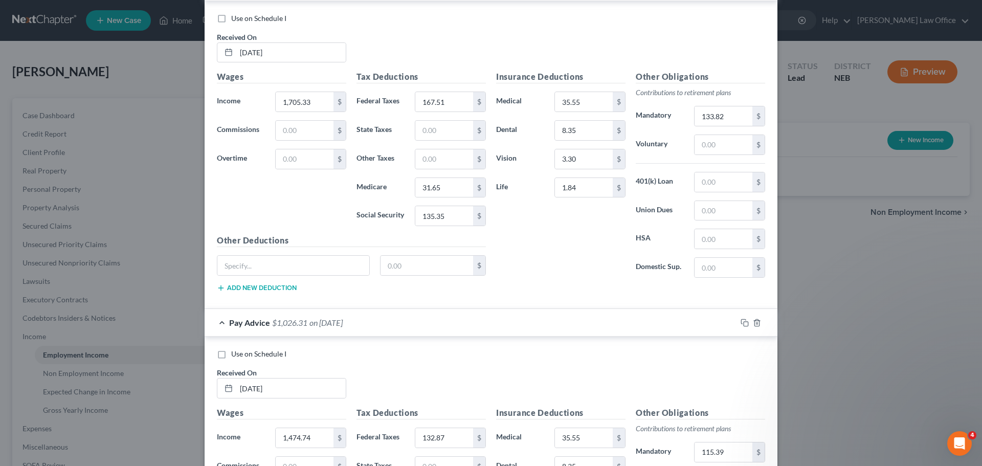
scroll to position [3732, 0]
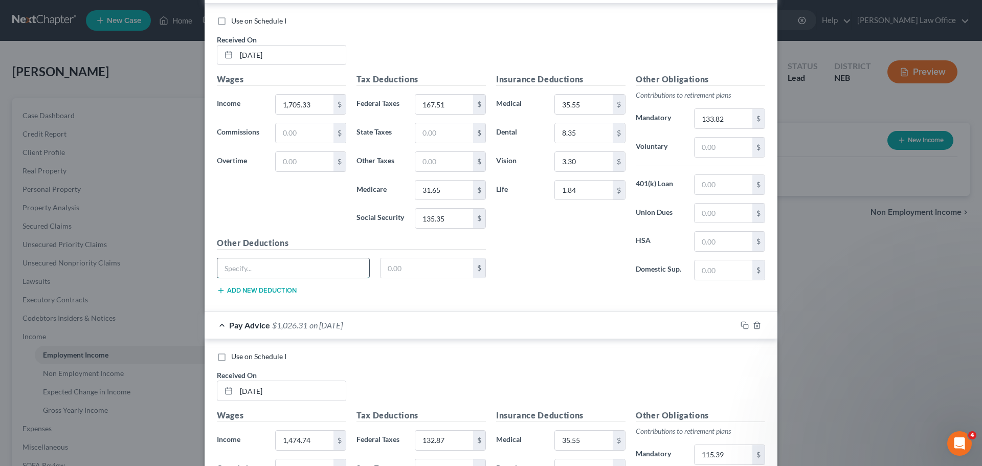
click at [260, 266] on input "text" at bounding box center [293, 267] width 152 height 19
paste input "Legal Services"
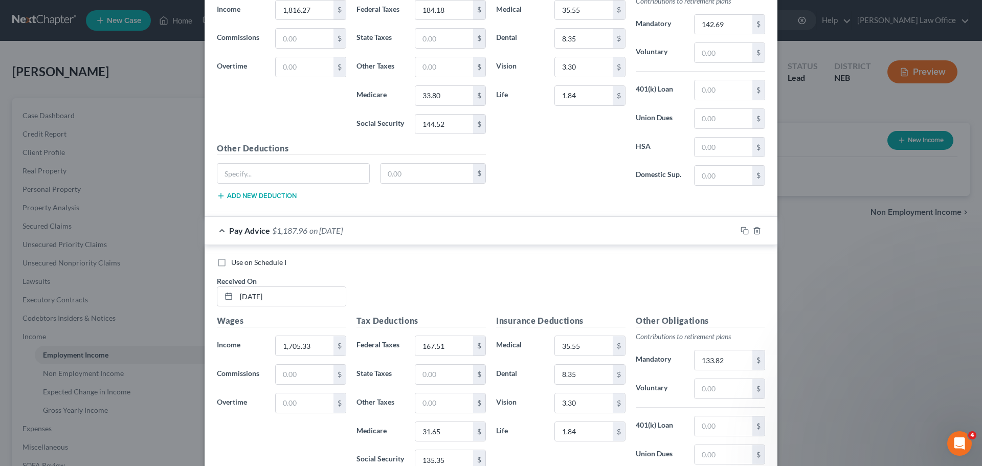
scroll to position [3425, 0]
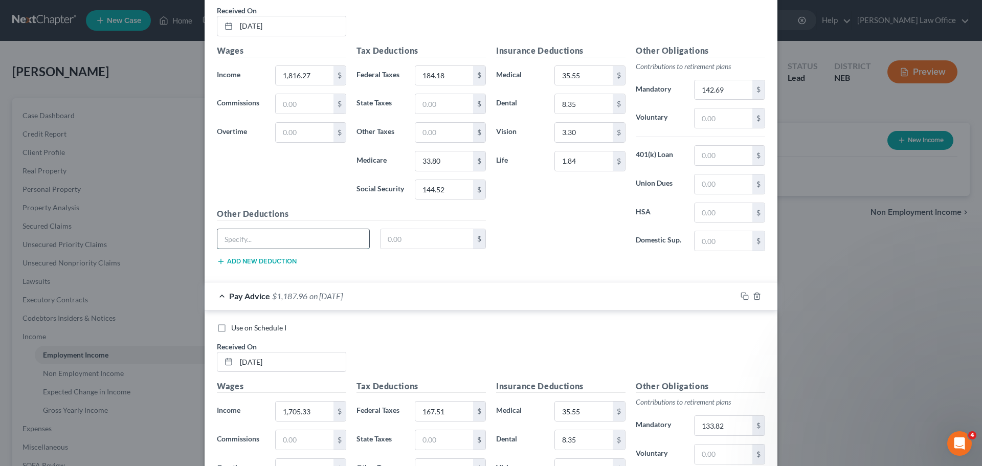
click at [280, 233] on input "text" at bounding box center [293, 238] width 152 height 19
paste input "Legal Services"
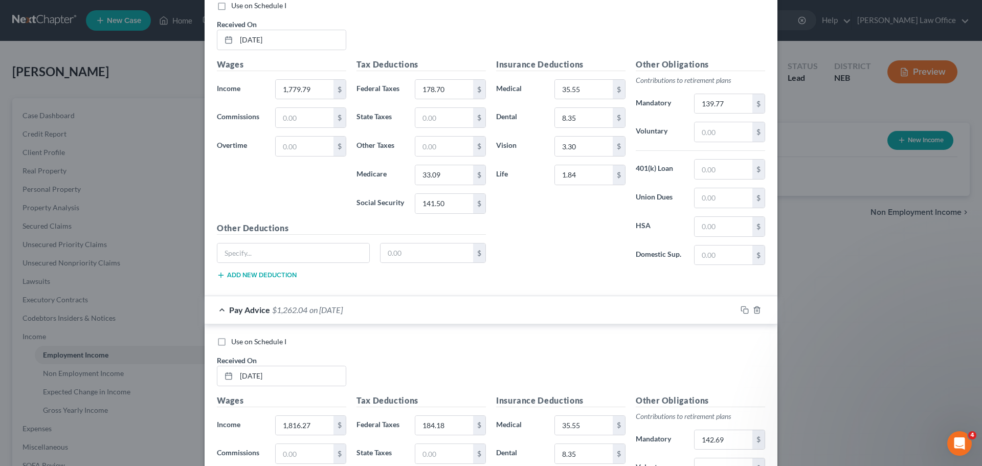
scroll to position [3067, 0]
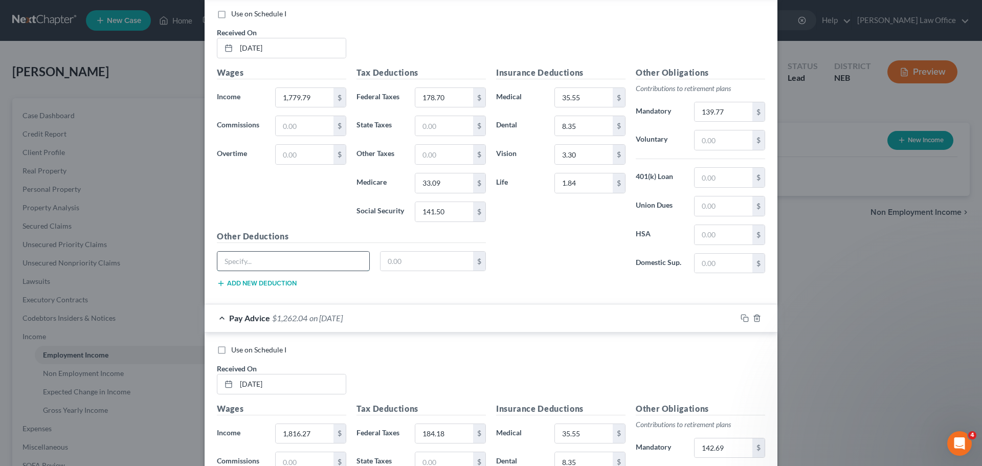
click at [275, 252] on input "text" at bounding box center [293, 261] width 152 height 19
paste input "Legal Services"
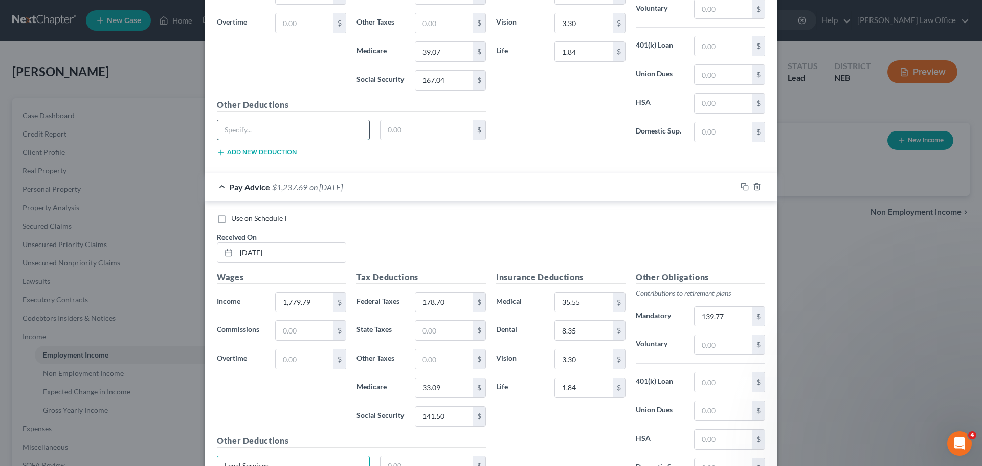
click at [276, 132] on input "text" at bounding box center [293, 129] width 152 height 19
paste input "Legal Services"
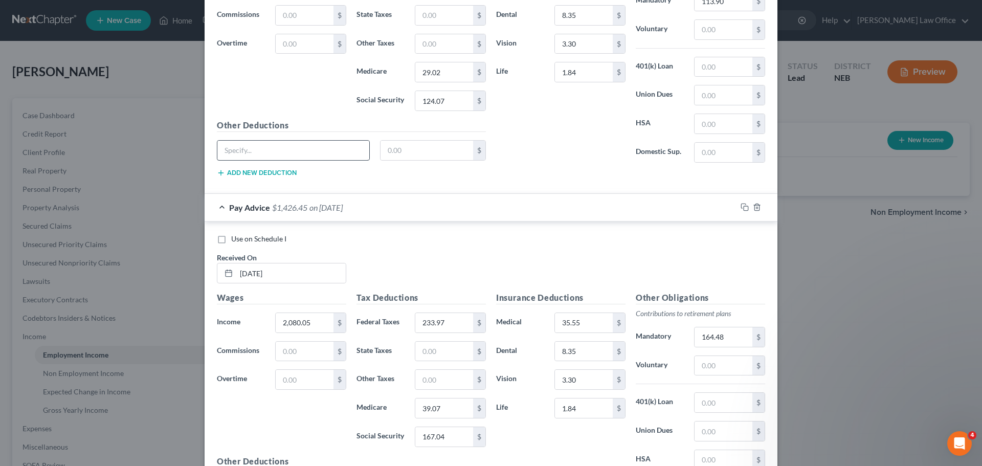
scroll to position [2504, 0]
click at [281, 155] on input "text" at bounding box center [293, 151] width 152 height 19
paste input "Legal Services"
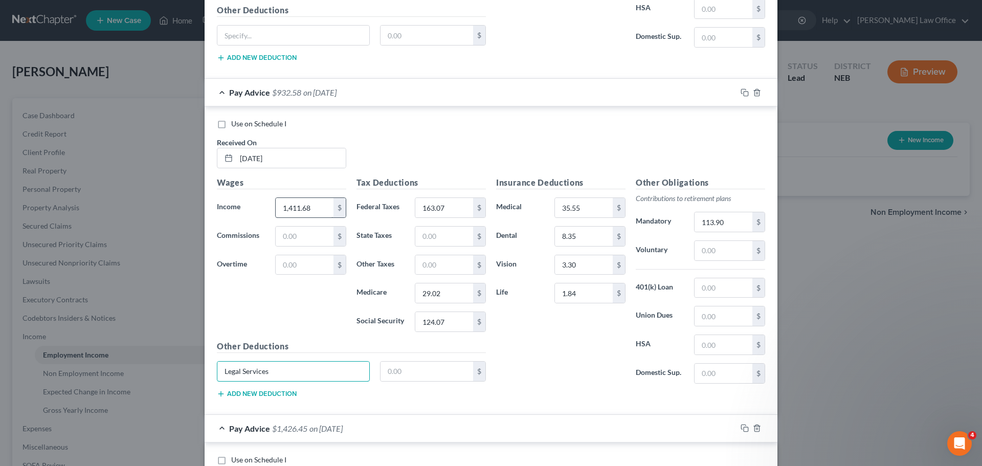
scroll to position [2197, 0]
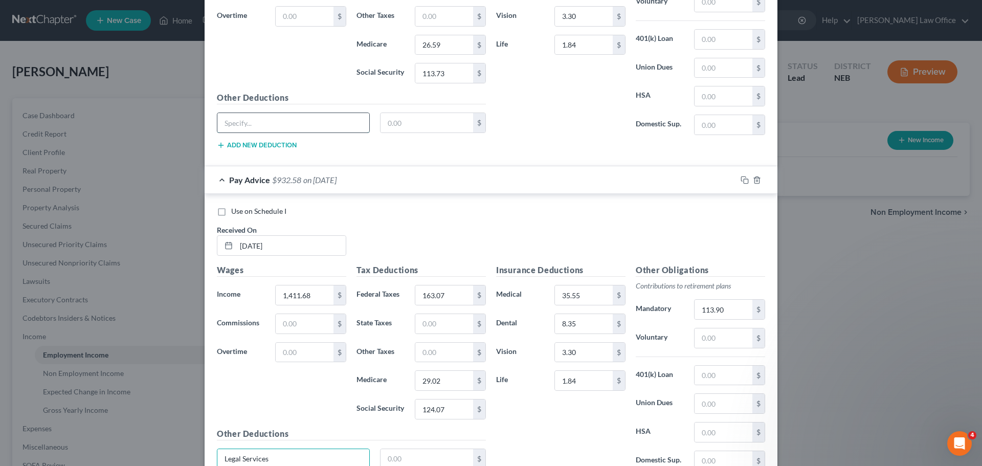
click at [303, 128] on input "text" at bounding box center [293, 122] width 152 height 19
paste input "Legal Services"
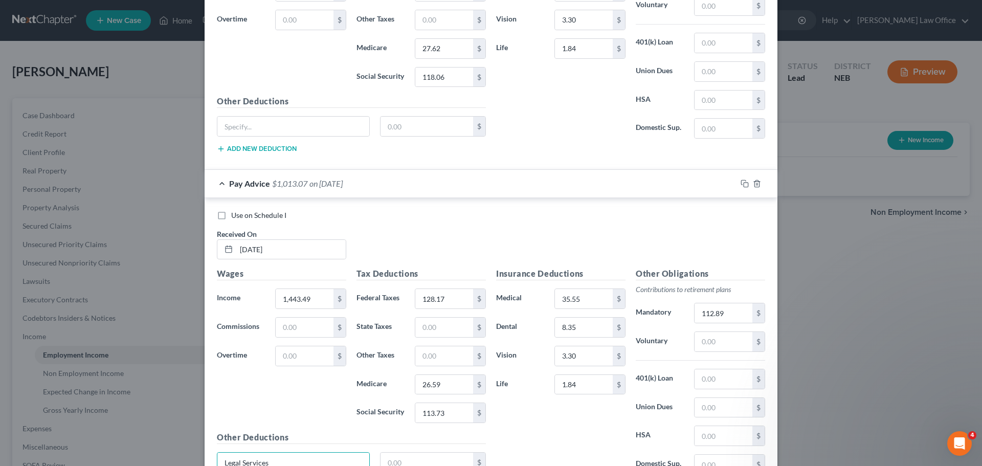
scroll to position [1839, 0]
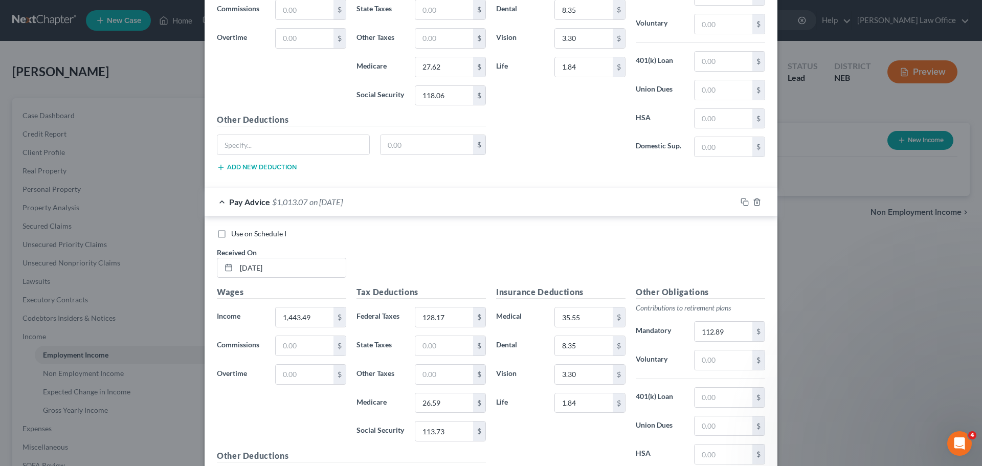
click at [301, 132] on div "Other Deductions $ Add new deduction" at bounding box center [351, 147] width 279 height 66
click at [301, 141] on input "text" at bounding box center [293, 144] width 152 height 19
paste input "Legal Services"
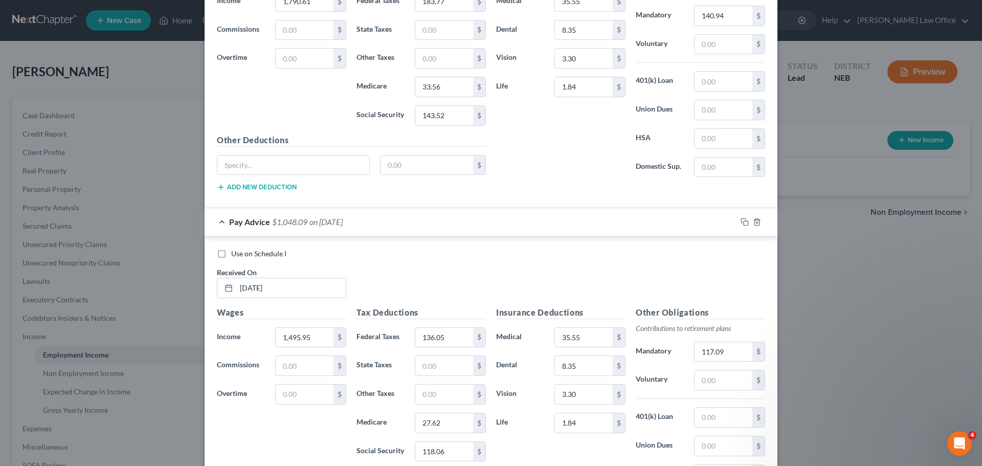
scroll to position [1481, 0]
click at [291, 156] on div "Other Deductions $ Add new deduction" at bounding box center [351, 169] width 279 height 66
click at [296, 164] on input "text" at bounding box center [293, 167] width 152 height 19
paste input "Legal Services"
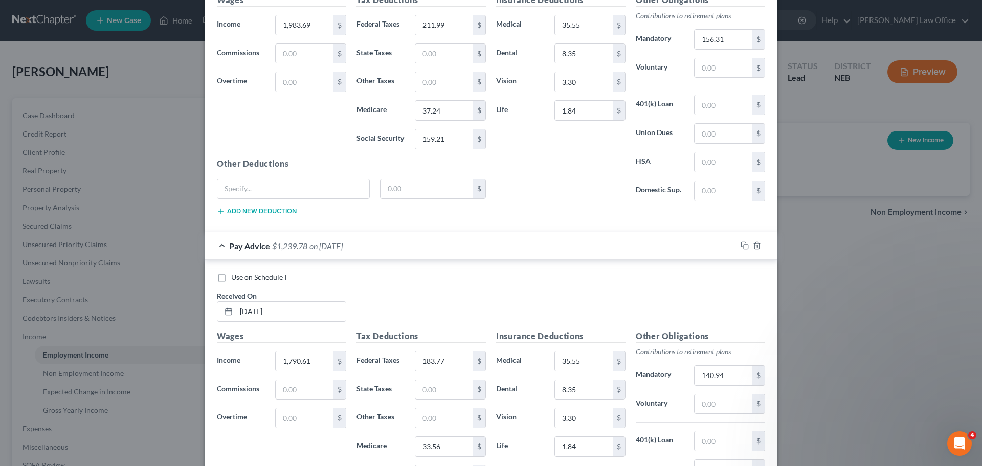
scroll to position [1123, 0]
click at [283, 188] on input "text" at bounding box center [293, 189] width 152 height 19
paste input "Legal Services"
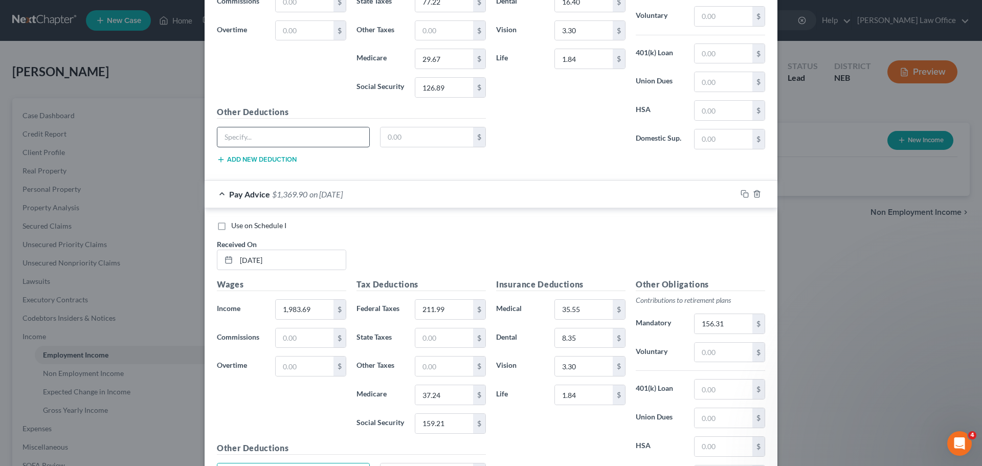
scroll to position [816, 0]
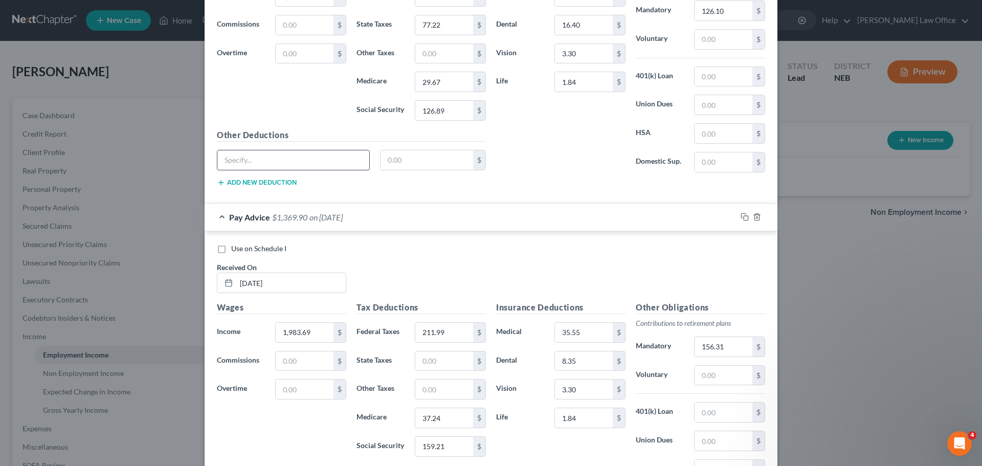
click at [294, 150] on div at bounding box center [293, 160] width 153 height 20
click at [294, 160] on input "text" at bounding box center [293, 159] width 152 height 19
paste input "Legal Services"
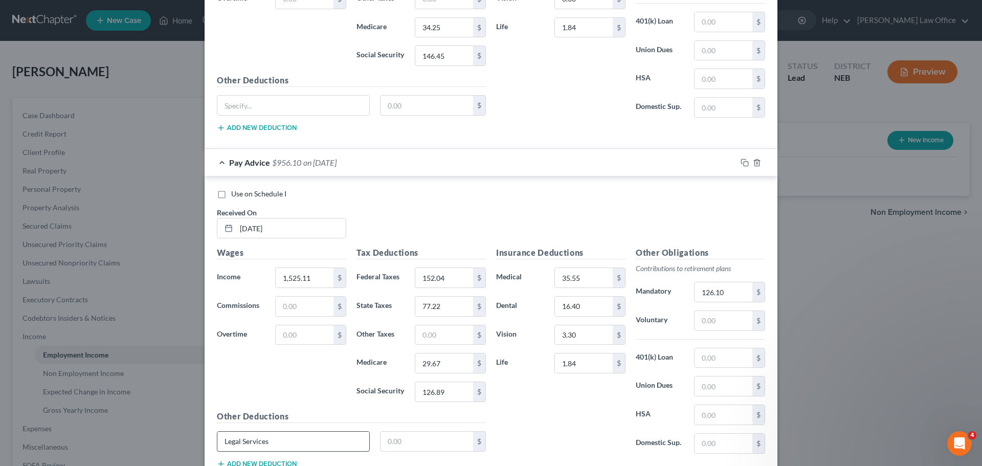
scroll to position [509, 0]
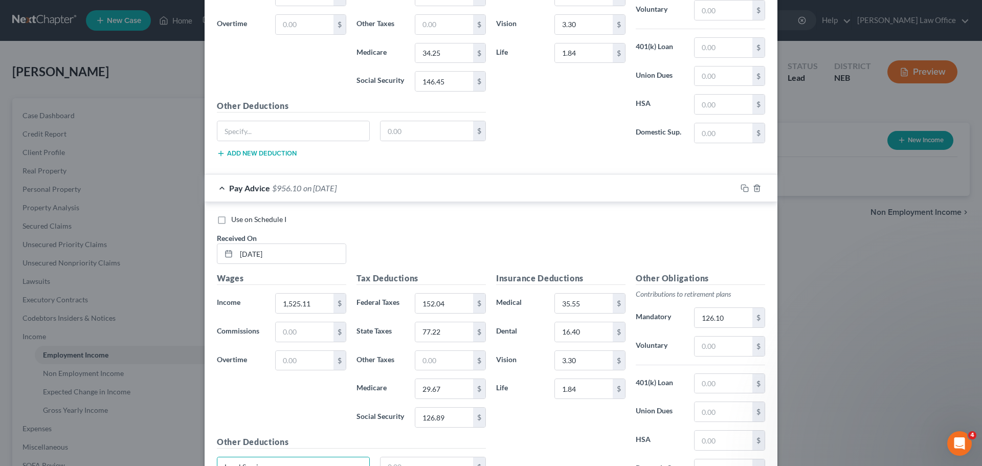
click at [304, 142] on div "$" at bounding box center [351, 135] width 279 height 29
click at [307, 135] on input "text" at bounding box center [293, 130] width 152 height 19
paste input "Legal Services"
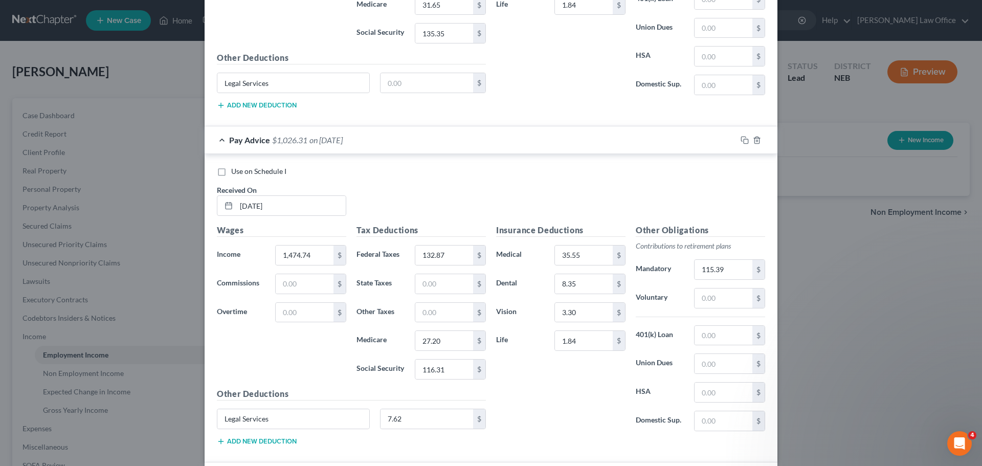
scroll to position [4243, 0]
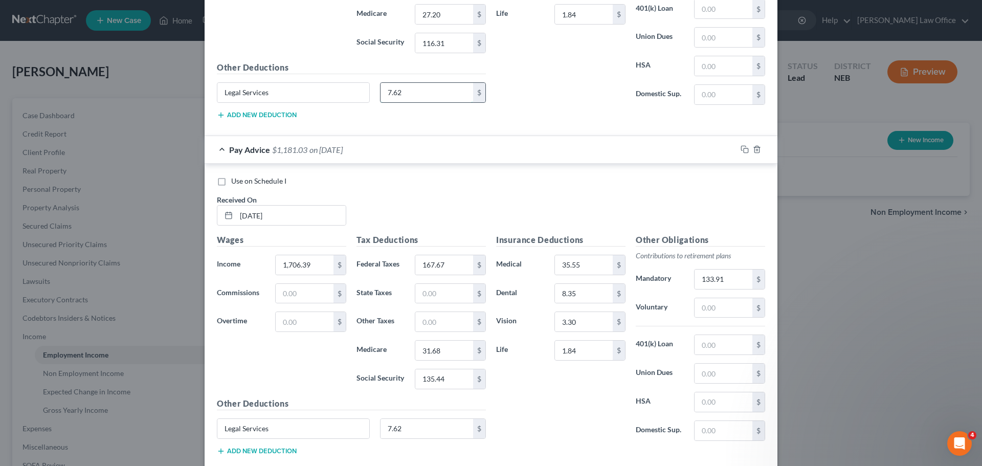
click at [405, 91] on input "7.62" at bounding box center [427, 92] width 93 height 19
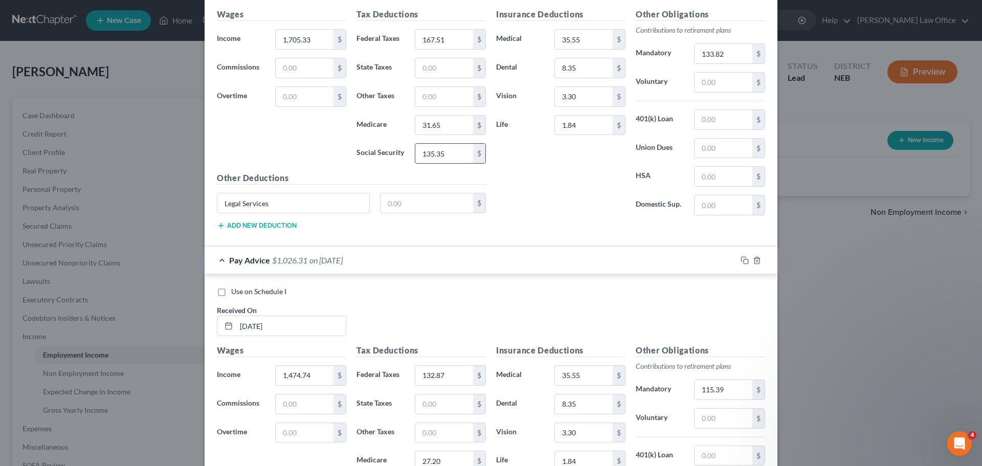
scroll to position [3783, 0]
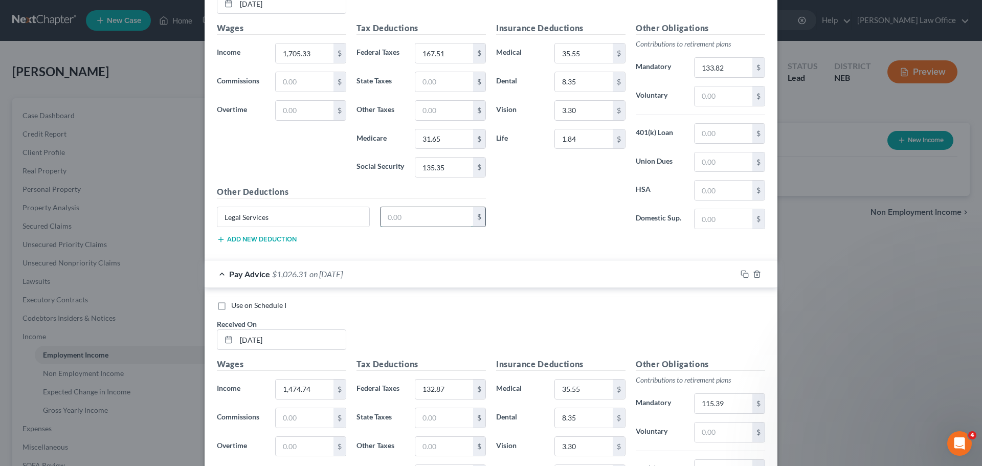
click at [416, 214] on input "text" at bounding box center [427, 216] width 93 height 19
paste input "7.62"
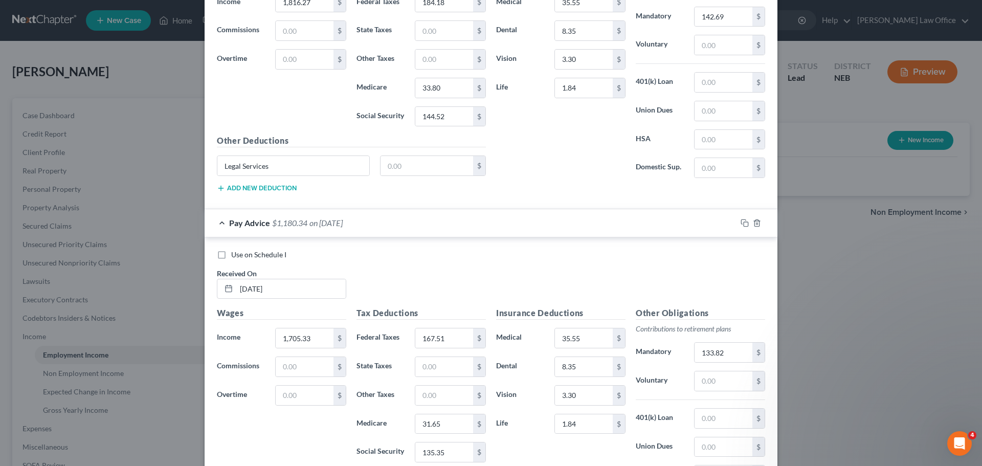
scroll to position [3425, 0]
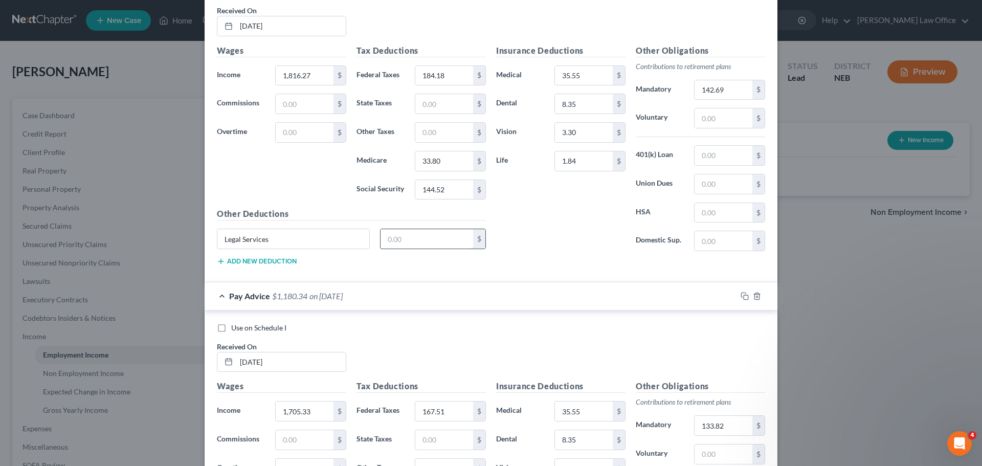
click at [407, 237] on input "text" at bounding box center [427, 238] width 93 height 19
paste input "7.62"
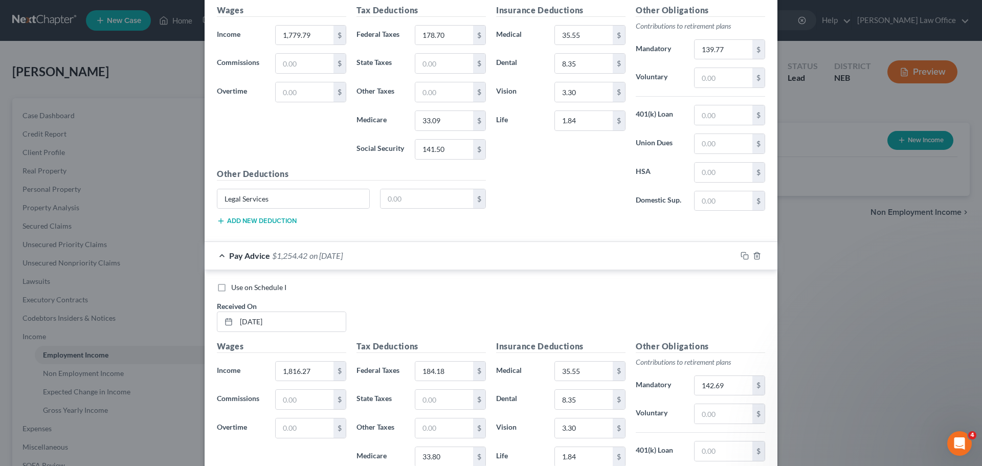
scroll to position [3118, 0]
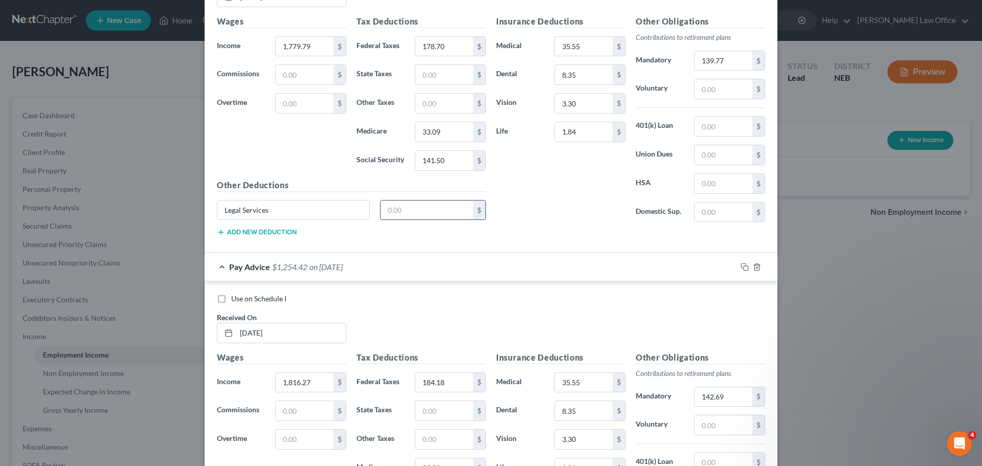
click at [413, 208] on input "text" at bounding box center [427, 209] width 93 height 19
paste input "7.62"
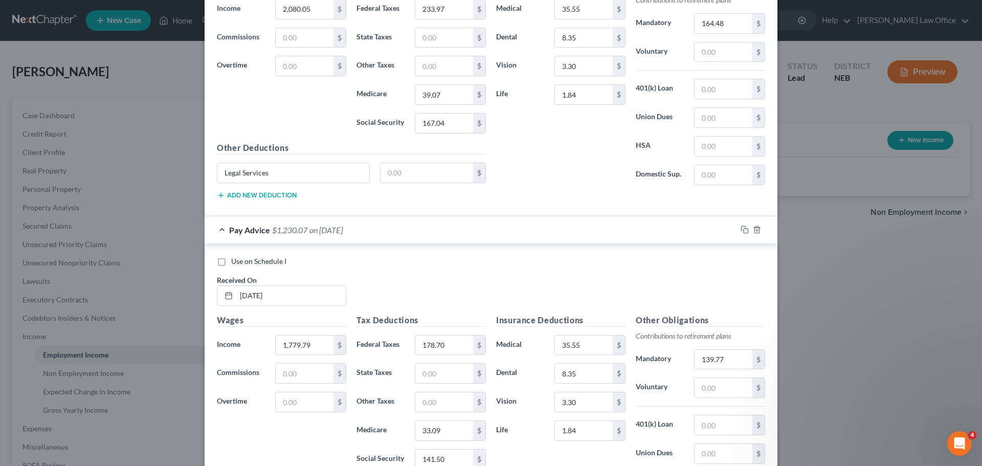
scroll to position [2811, 0]
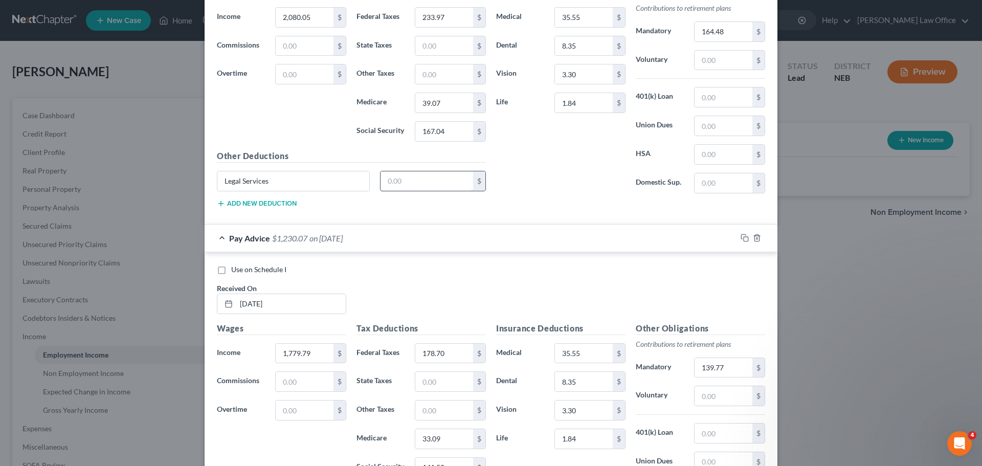
click at [410, 189] on input "text" at bounding box center [427, 180] width 93 height 19
paste input "7.62"
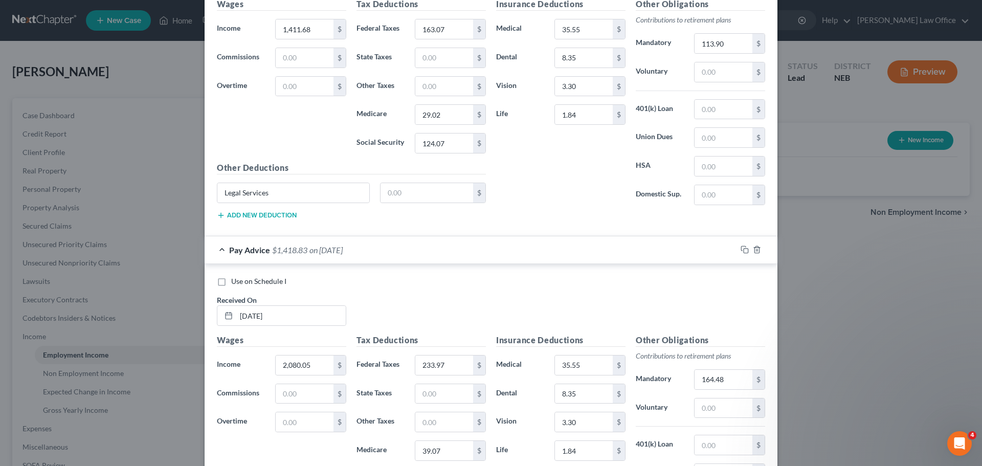
scroll to position [2453, 0]
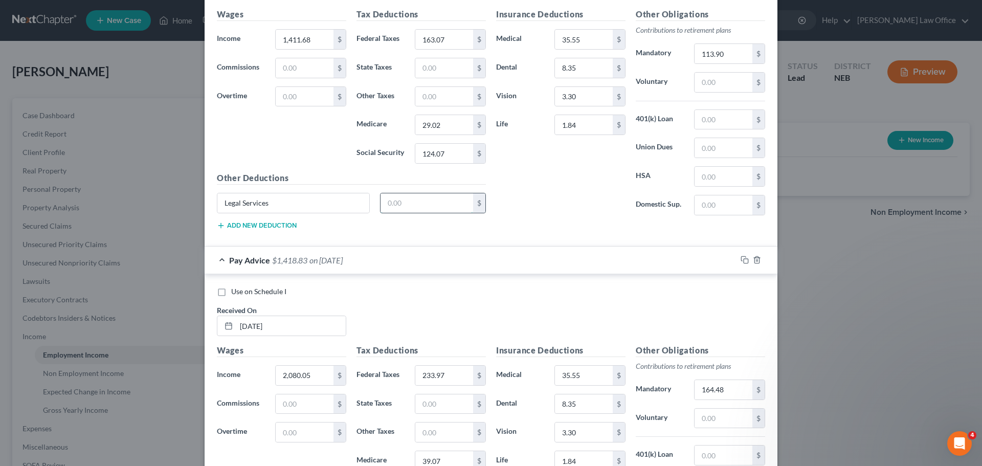
click at [413, 200] on input "text" at bounding box center [427, 202] width 93 height 19
paste input "7.62"
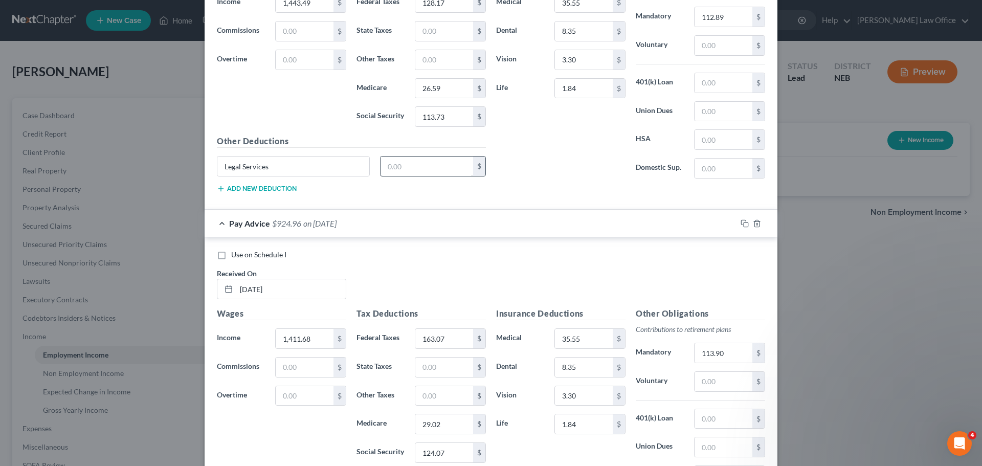
scroll to position [2146, 0]
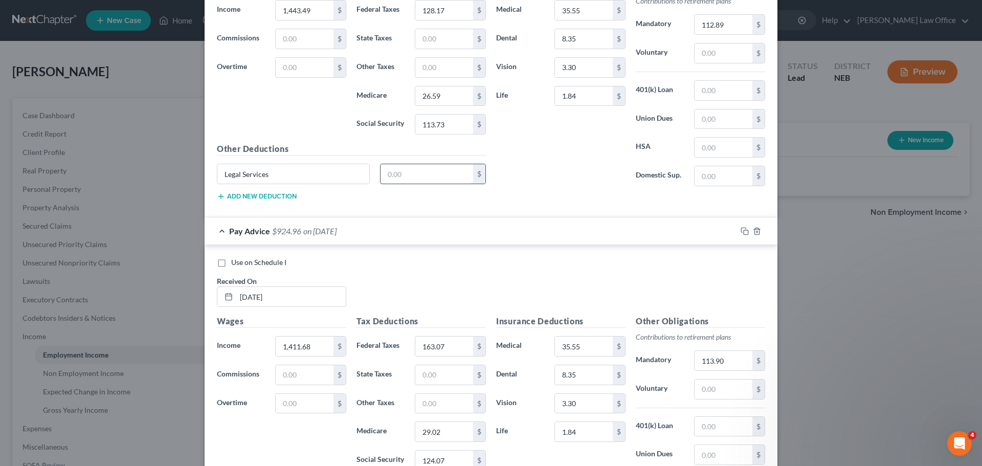
click at [425, 175] on input "text" at bounding box center [427, 173] width 93 height 19
paste input "7.62"
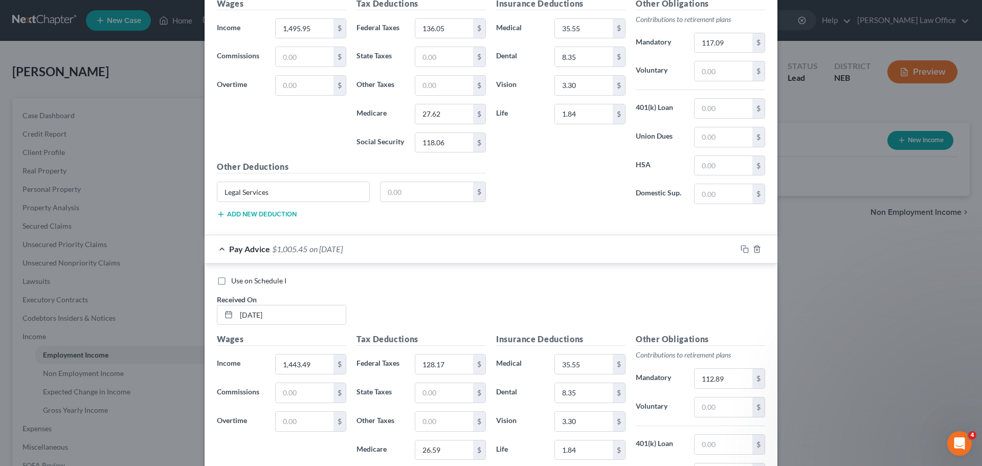
scroll to position [1737, 0]
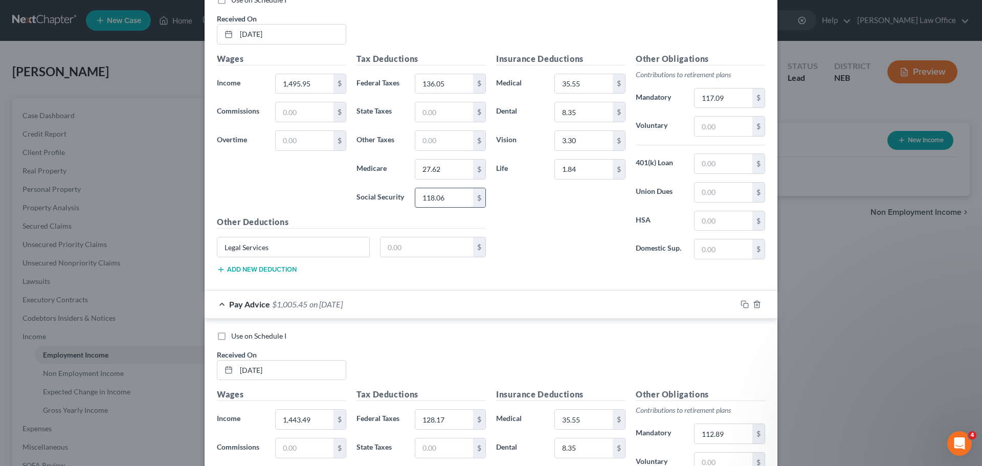
click at [425, 188] on div "Tax Deductions Federal Taxes 136.05 $ State Taxes $ Other Taxes $ Medicare 27.6…" at bounding box center [421, 135] width 140 height 164
click at [417, 230] on div "Other Deductions Legal Services $ Add new deduction" at bounding box center [351, 249] width 279 height 66
click at [416, 236] on div "Other Deductions Legal Services $ Add new deduction" at bounding box center [351, 249] width 279 height 66
click at [415, 247] on input "text" at bounding box center [427, 246] width 93 height 19
paste input "7.62"
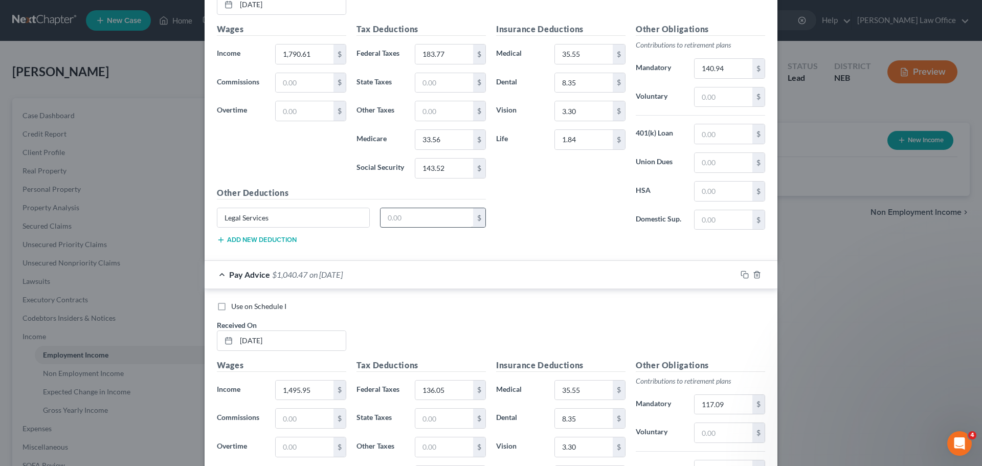
scroll to position [1430, 0]
click at [426, 224] on input "text" at bounding box center [427, 218] width 93 height 19
paste input "7.62"
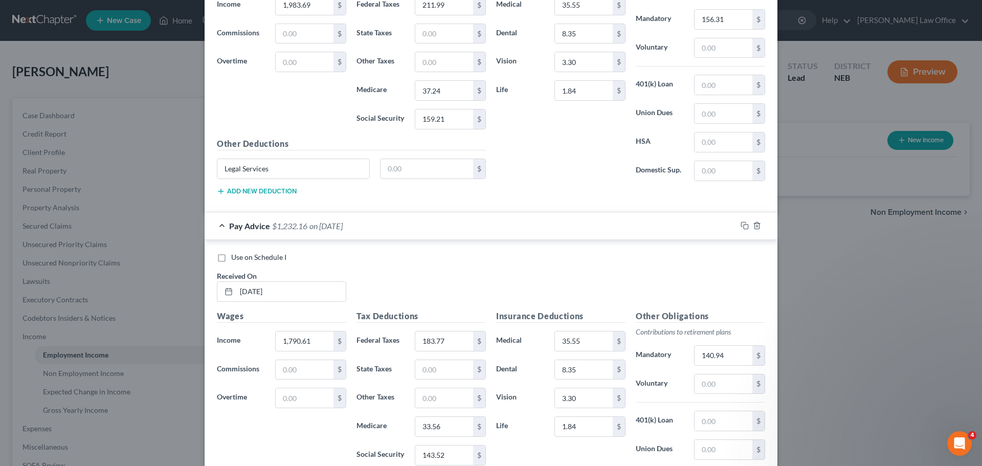
scroll to position [1123, 0]
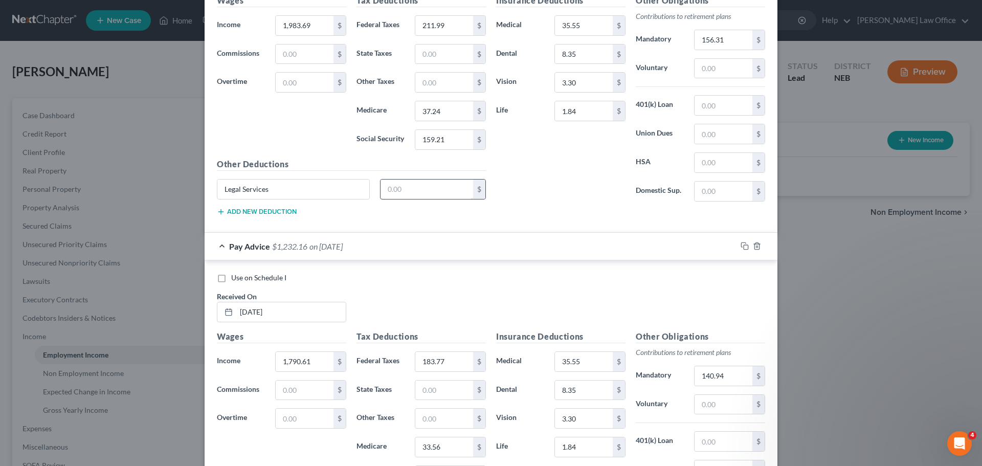
click at [441, 198] on input "text" at bounding box center [427, 189] width 93 height 19
paste input "7.62"
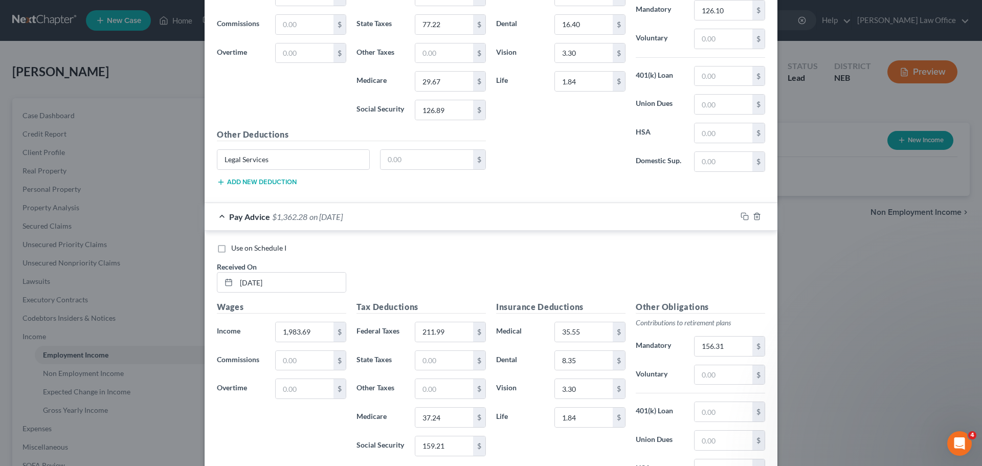
scroll to position [816, 0]
click at [435, 167] on input "text" at bounding box center [427, 159] width 93 height 19
paste input "7.62"
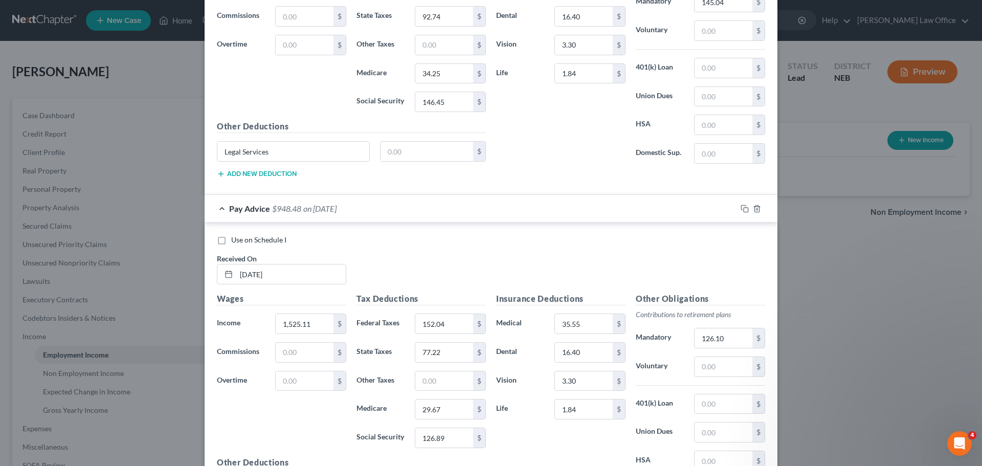
scroll to position [458, 0]
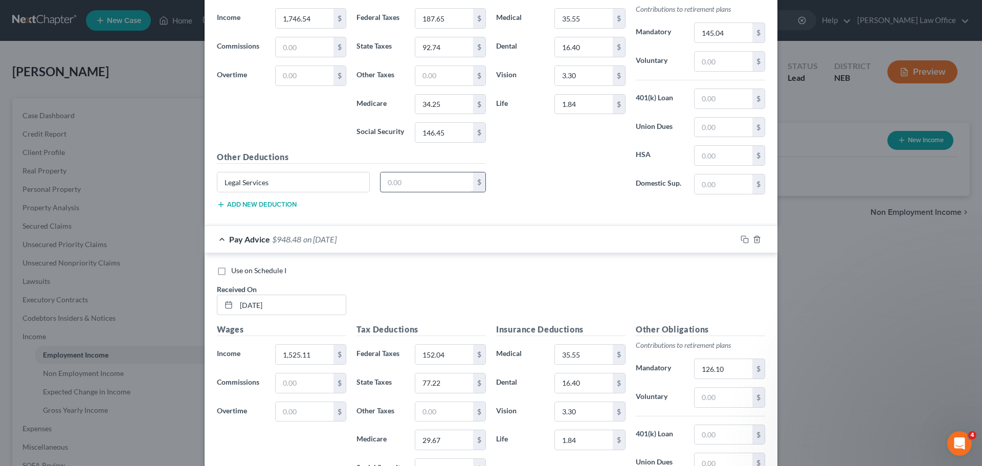
click at [441, 181] on input "text" at bounding box center [427, 181] width 93 height 19
paste input "7.62"
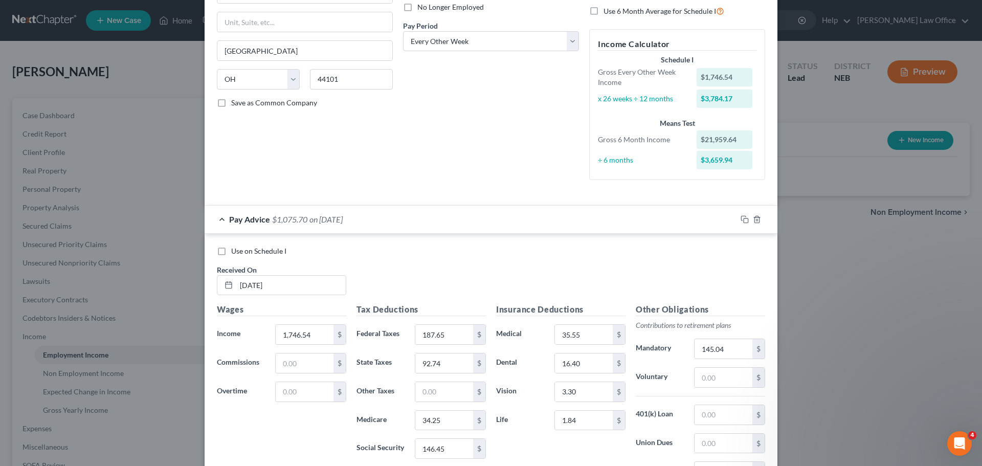
scroll to position [100, 0]
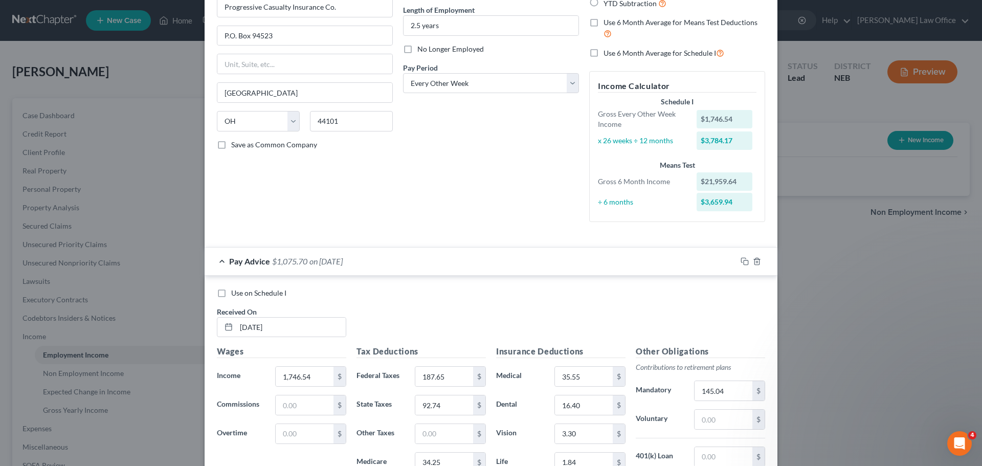
click at [231, 292] on label "Use on Schedule I" at bounding box center [258, 293] width 55 height 10
click at [235, 292] on input "Use on Schedule I" at bounding box center [238, 291] width 7 height 7
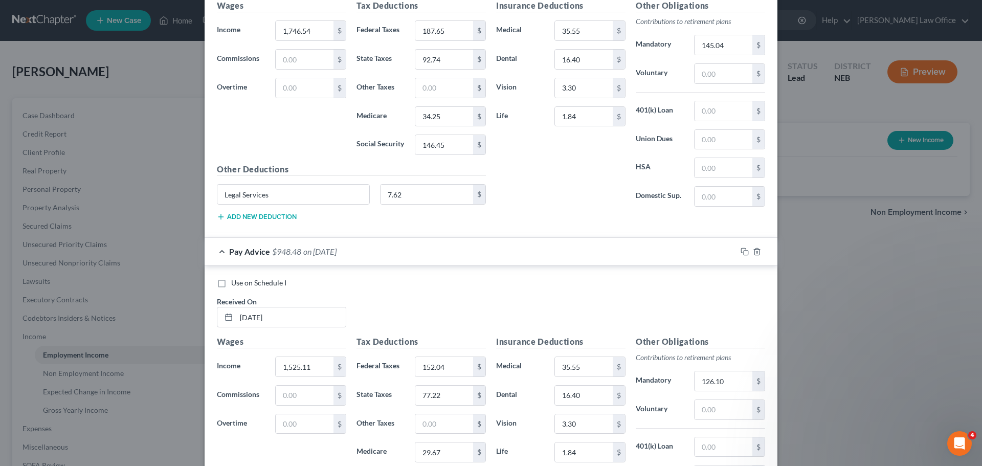
scroll to position [458, 0]
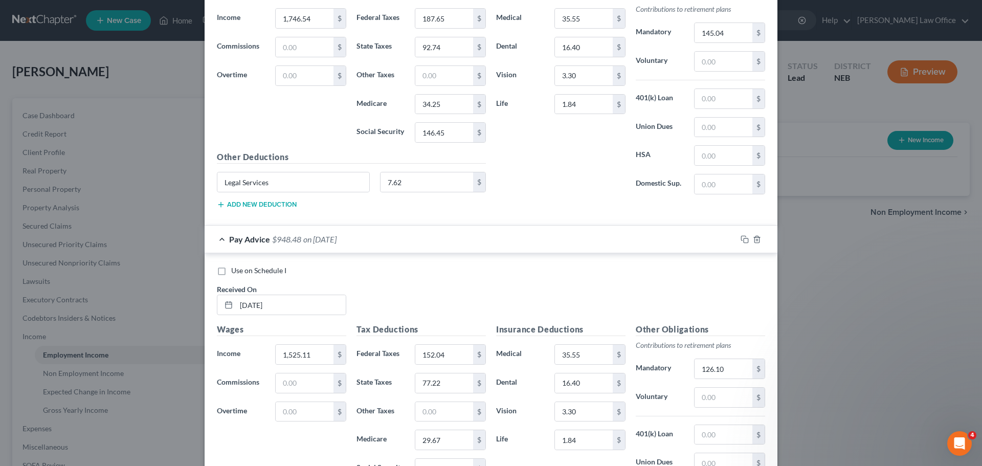
click at [231, 270] on label "Use on Schedule I" at bounding box center [258, 270] width 55 height 10
click at [235, 270] on input "Use on Schedule I" at bounding box center [238, 268] width 7 height 7
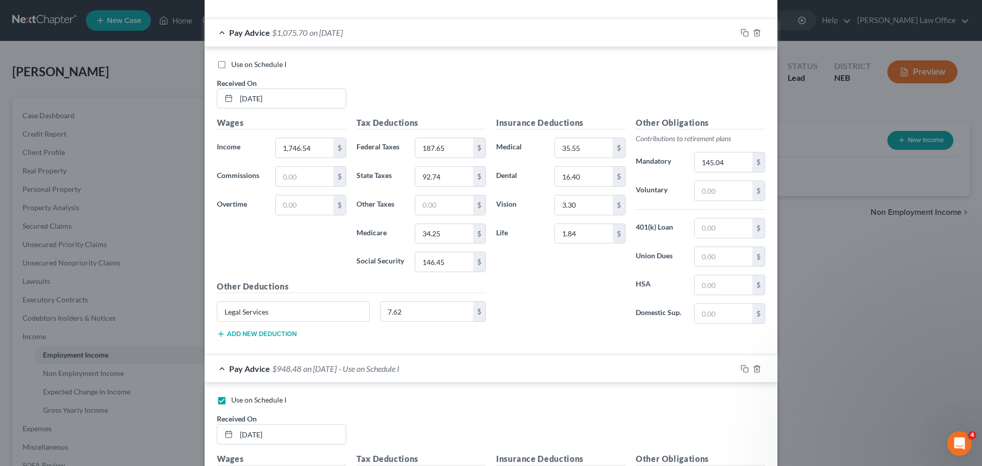
scroll to position [254, 0]
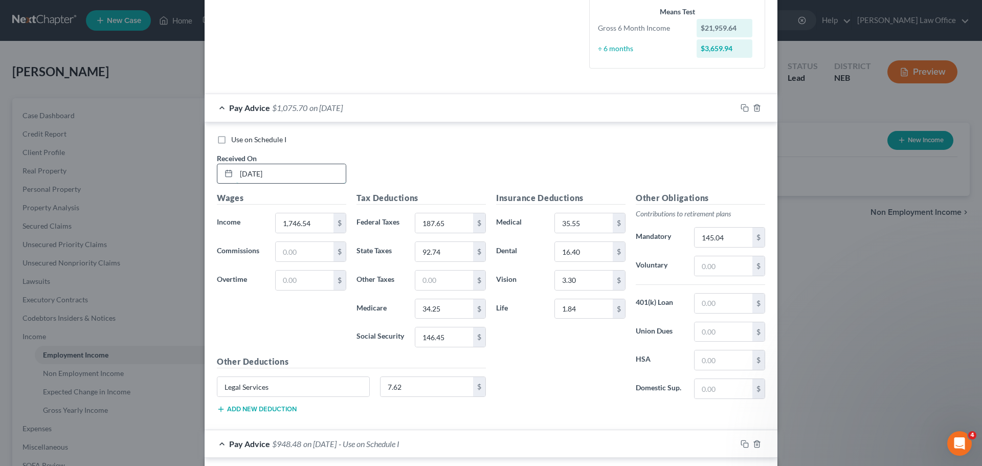
click at [283, 170] on input "[DATE]" at bounding box center [290, 173] width 109 height 19
drag, startPoint x: 304, startPoint y: 219, endPoint x: 323, endPoint y: 212, distance: 20.5
click at [305, 218] on input "1,746.54" at bounding box center [305, 222] width 58 height 19
click at [314, 221] on input "1,746.54" at bounding box center [305, 222] width 58 height 19
click at [266, 319] on div "Wages Income * 2,417.38 $ Commissions $ Overtime $" at bounding box center [282, 274] width 140 height 164
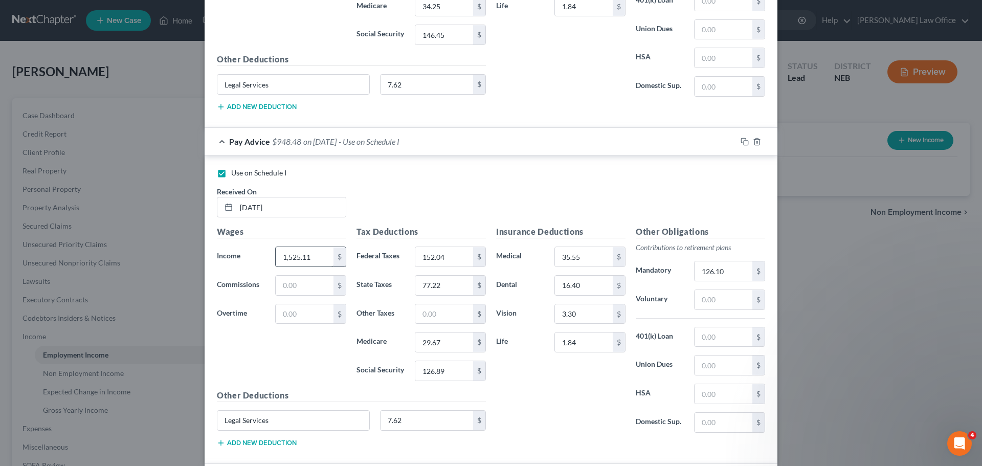
scroll to position [561, 0]
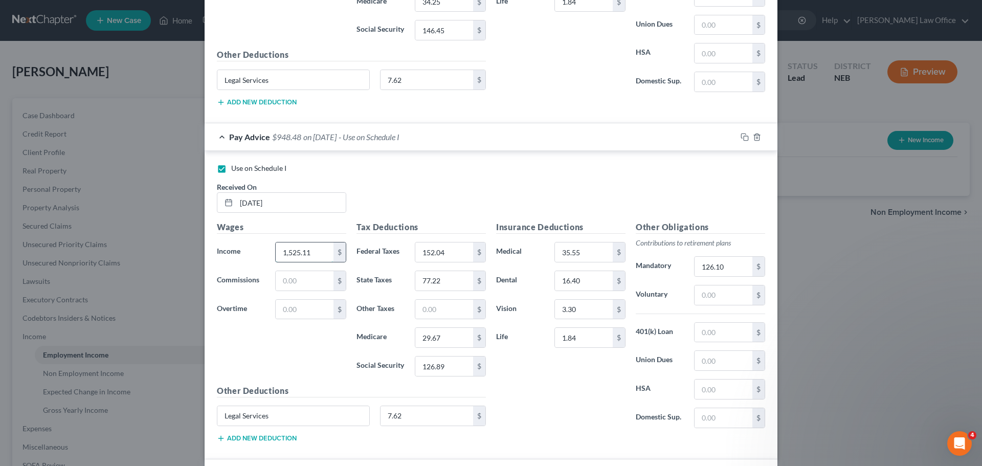
click at [323, 249] on input "1,525.11" at bounding box center [305, 251] width 58 height 19
click at [399, 181] on div "Use on Schedule I Received On * [DATE]" at bounding box center [491, 192] width 559 height 58
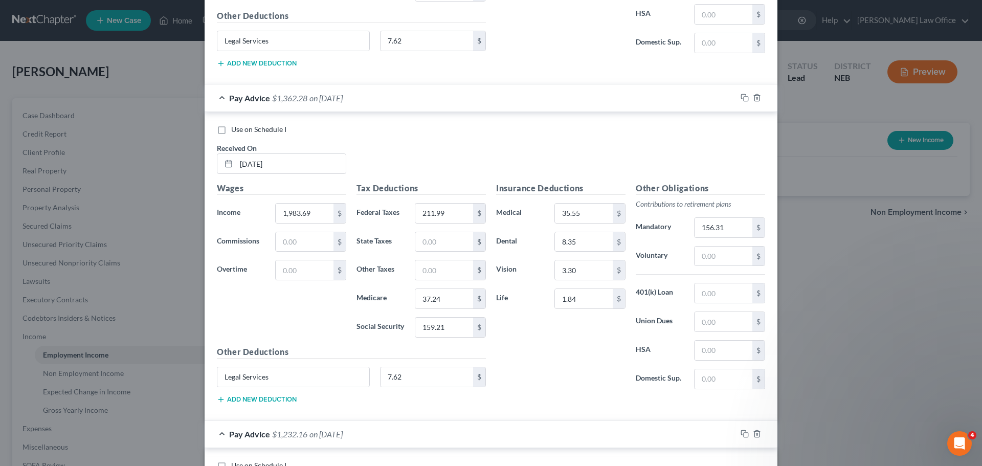
scroll to position [970, 0]
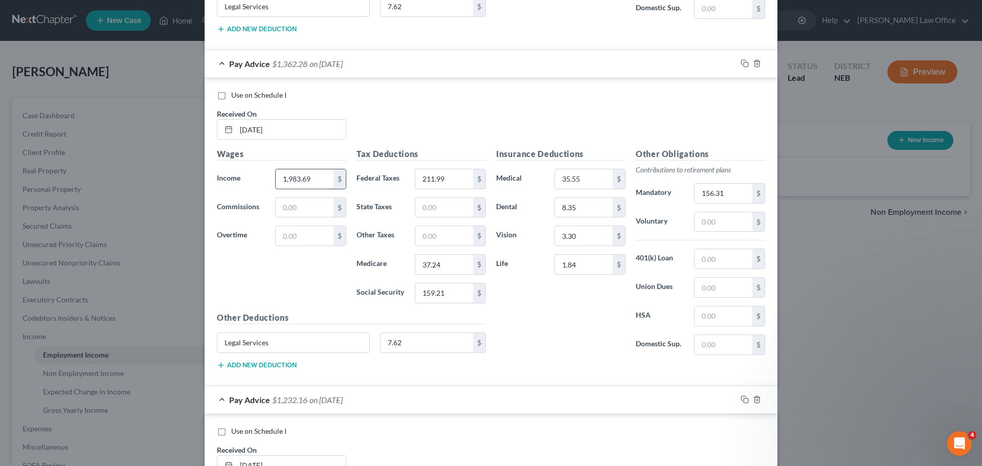
click at [309, 186] on input "1,983.69" at bounding box center [305, 178] width 58 height 19
drag, startPoint x: 500, startPoint y: 108, endPoint x: 508, endPoint y: 108, distance: 8.2
click at [507, 108] on div "Use on Schedule I Received On * [DATE]" at bounding box center [491, 119] width 559 height 58
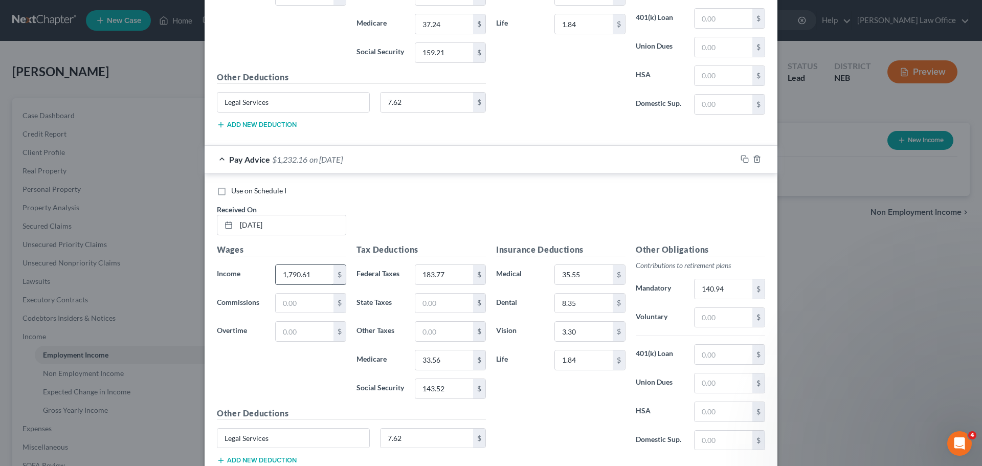
scroll to position [1225, 0]
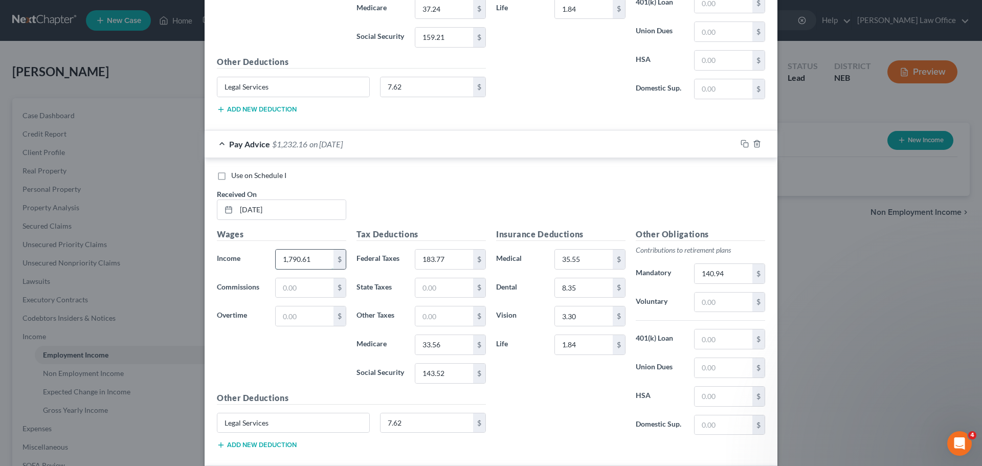
click at [308, 260] on input "1,790.61" at bounding box center [305, 259] width 58 height 19
click at [428, 168] on div "Use on Schedule I Received On * [DATE] Wages Income * 2,349.06 $ Commissions $ …" at bounding box center [491, 312] width 573 height 308
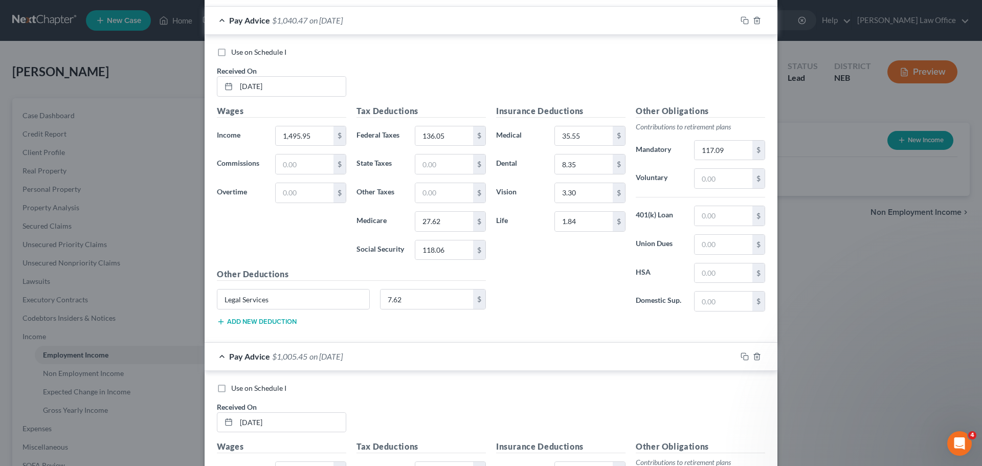
scroll to position [1737, 0]
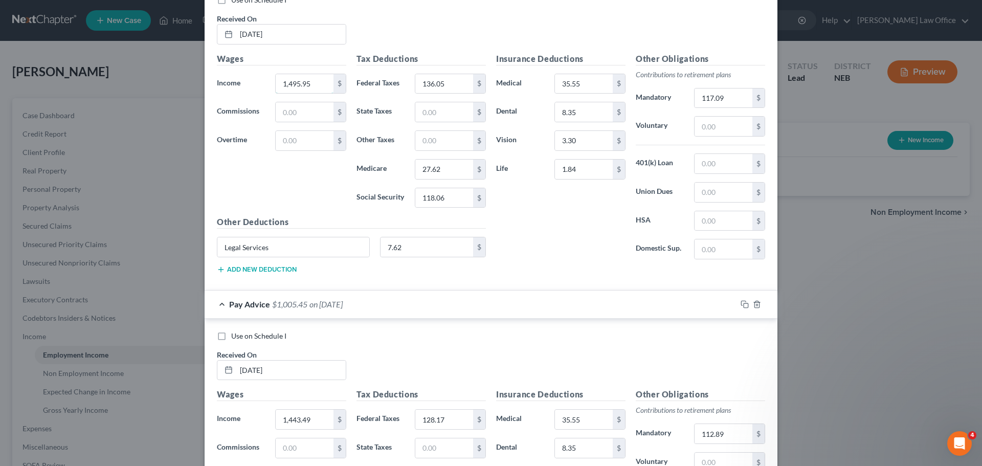
drag, startPoint x: 305, startPoint y: 77, endPoint x: 350, endPoint y: 87, distance: 46.0
click at [307, 77] on input "1,495.95" at bounding box center [305, 83] width 58 height 19
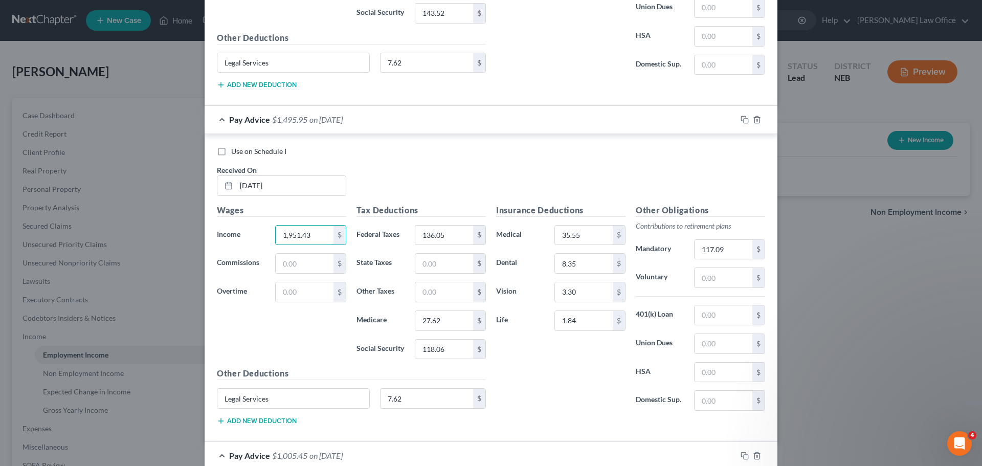
scroll to position [1584, 0]
click at [466, 188] on div "Use on Schedule I Received On * [DATE]" at bounding box center [491, 177] width 559 height 58
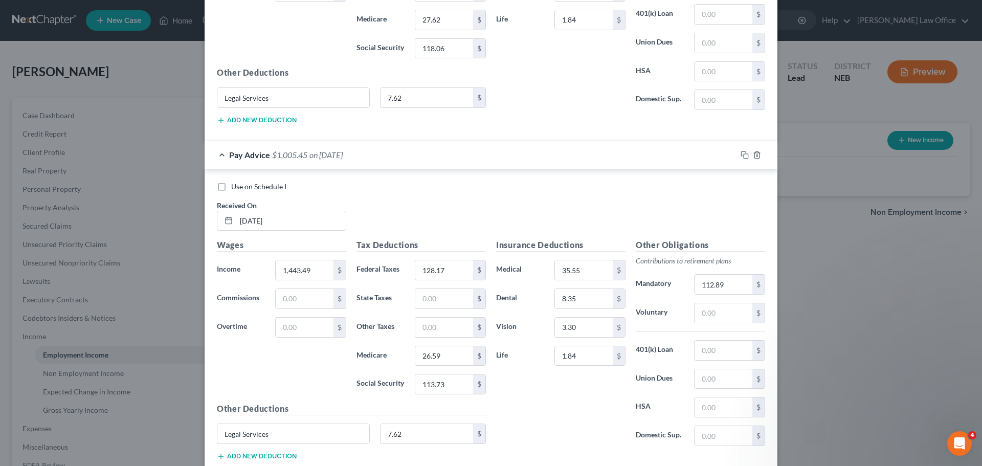
scroll to position [1890, 0]
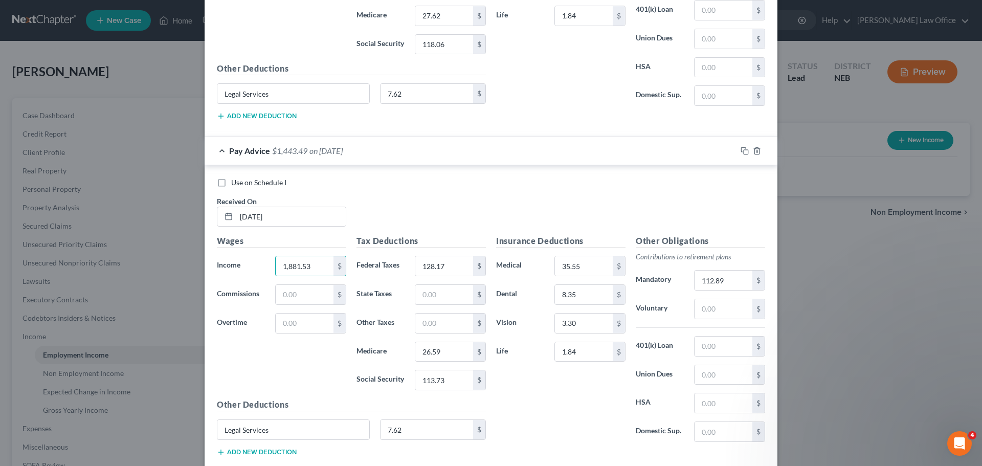
click at [469, 210] on div "Use on Schedule I Received On * [DATE]" at bounding box center [491, 206] width 559 height 58
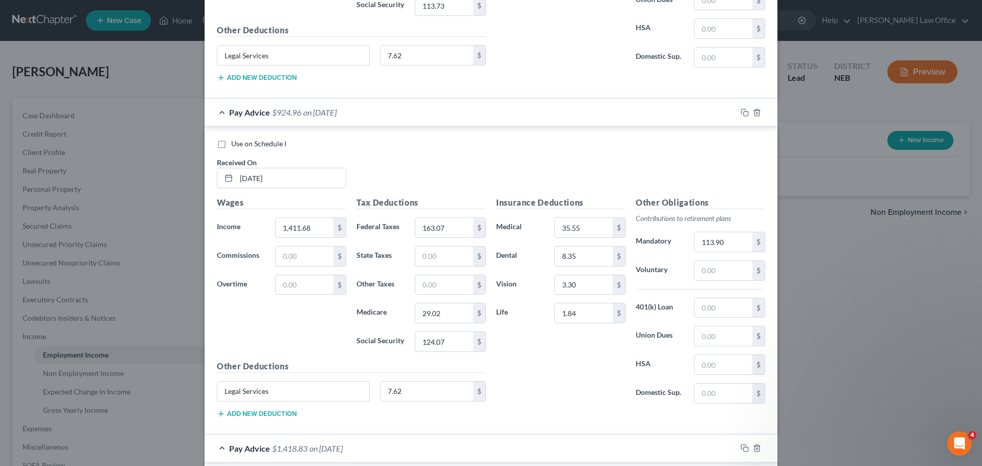
scroll to position [2300, 0]
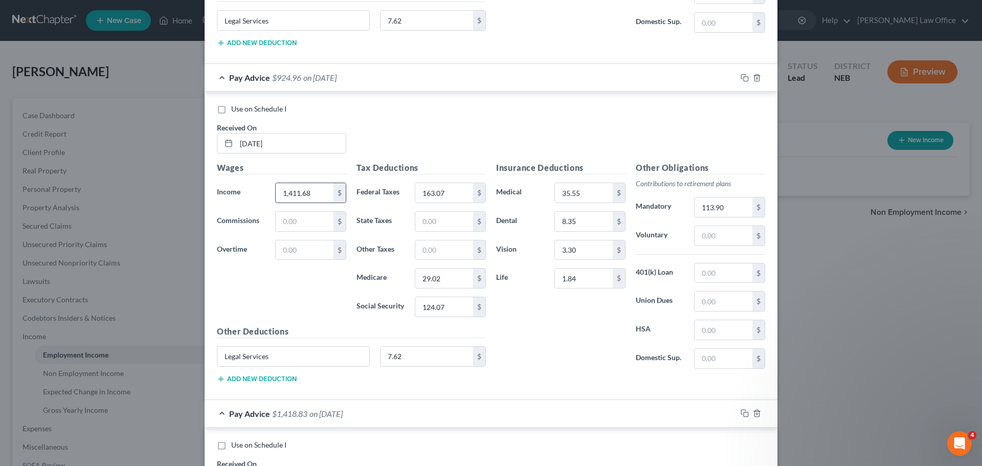
drag, startPoint x: 308, startPoint y: 197, endPoint x: 351, endPoint y: 194, distance: 42.6
click at [309, 197] on input "1,411.68" at bounding box center [305, 192] width 58 height 19
click at [449, 125] on div "Use on Schedule I Received On * [DATE]" at bounding box center [491, 133] width 559 height 58
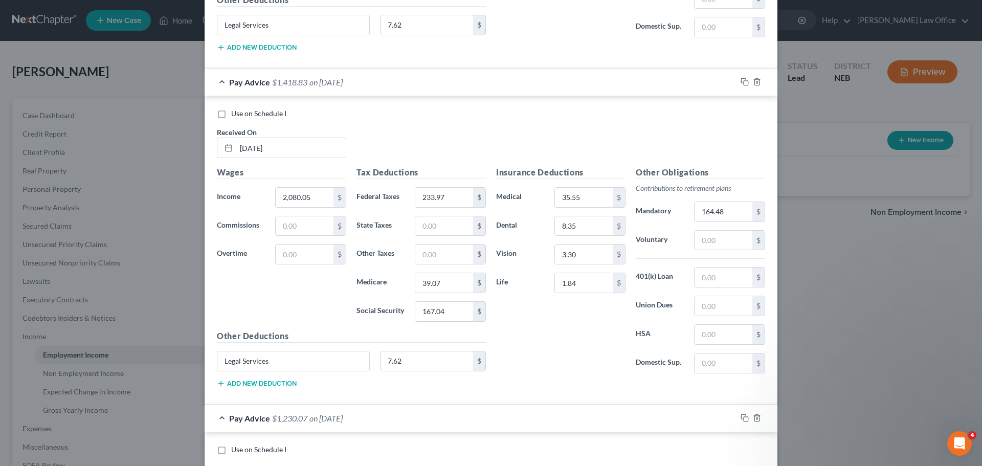
scroll to position [2709, 0]
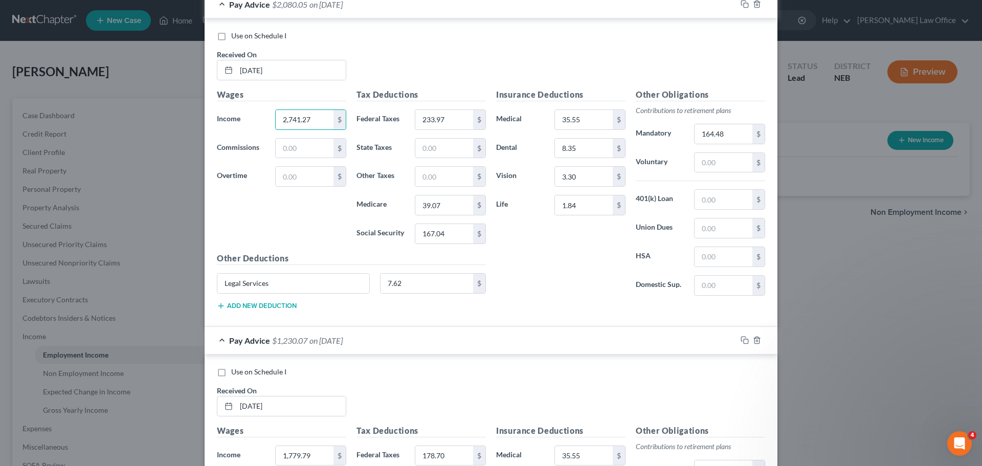
click at [296, 231] on div "Wages Income * 2,741.27 $ Commissions $ Overtime $" at bounding box center [282, 170] width 140 height 164
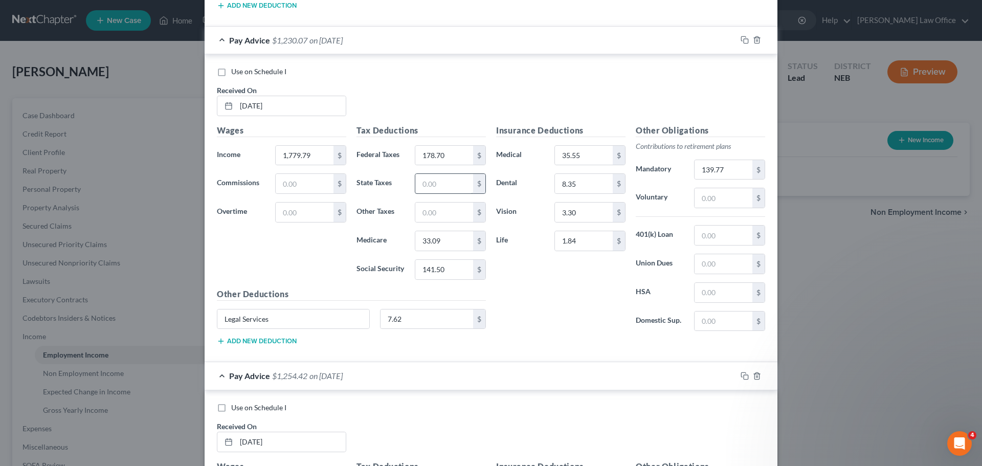
scroll to position [3016, 0]
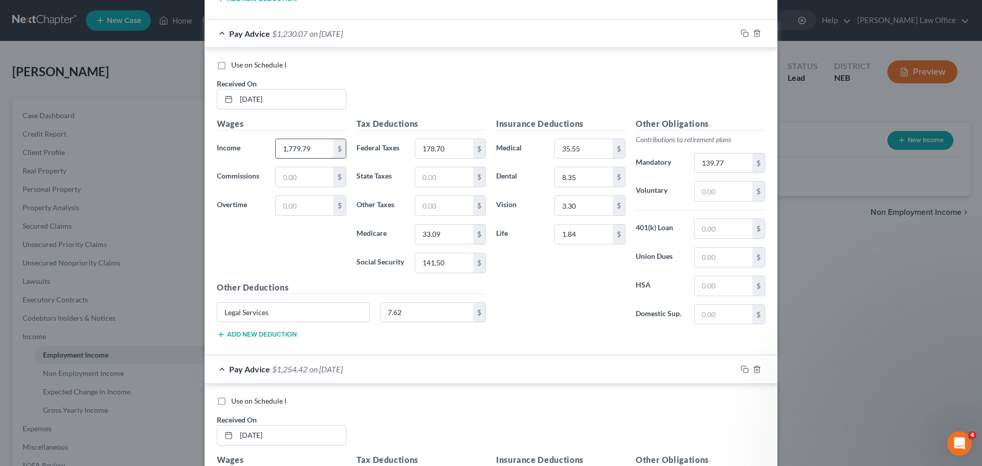
drag, startPoint x: 313, startPoint y: 149, endPoint x: 319, endPoint y: 151, distance: 6.0
click at [314, 149] on input "1,779.79" at bounding box center [305, 148] width 58 height 19
click at [326, 253] on div "Wages Income * 2,329.51 $ Commissions $ Overtime $" at bounding box center [282, 200] width 140 height 164
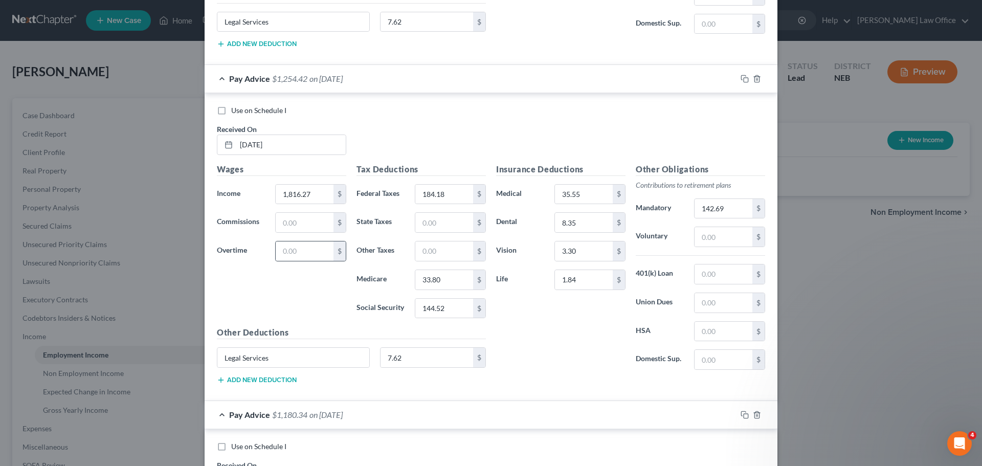
scroll to position [3323, 0]
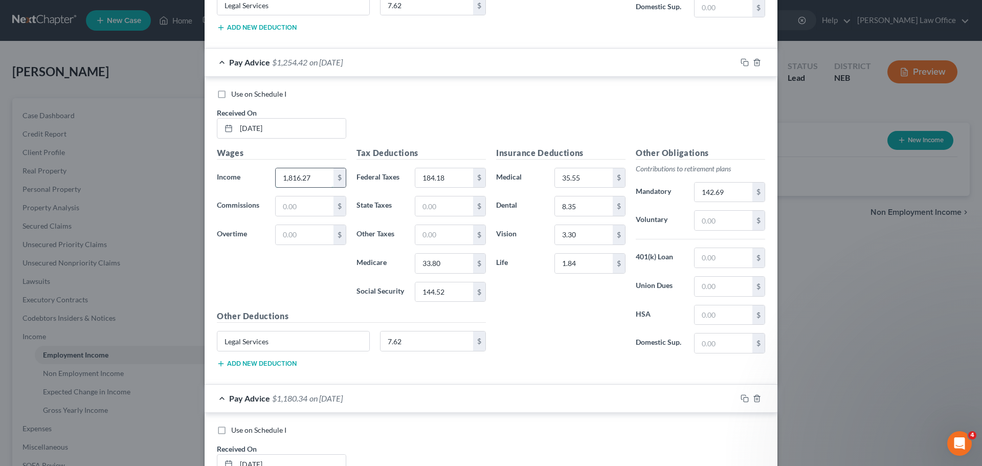
click at [308, 171] on input "1,816.27" at bounding box center [305, 177] width 58 height 19
click at [305, 177] on input "1,816.27" at bounding box center [305, 177] width 58 height 19
click at [511, 125] on div "Use on Schedule I Received On * [DATE]" at bounding box center [491, 118] width 559 height 58
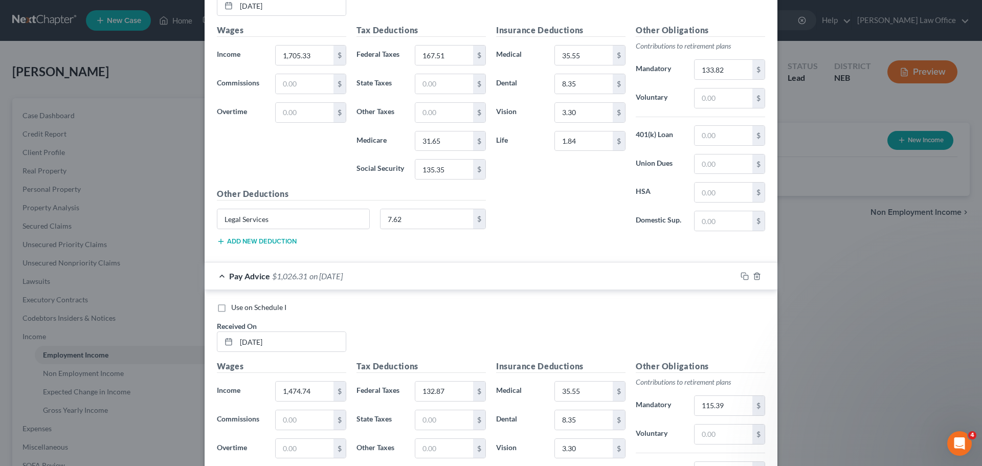
scroll to position [3783, 0]
click at [311, 54] on input "1,705.33" at bounding box center [305, 52] width 58 height 19
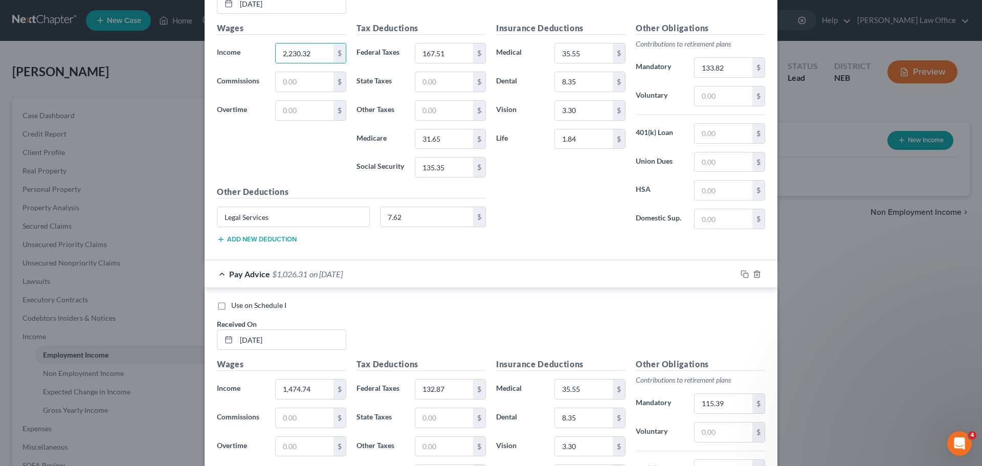
click at [257, 151] on div "Wages Income * 2,230.32 $ Commissions $ Overtime $" at bounding box center [282, 104] width 140 height 164
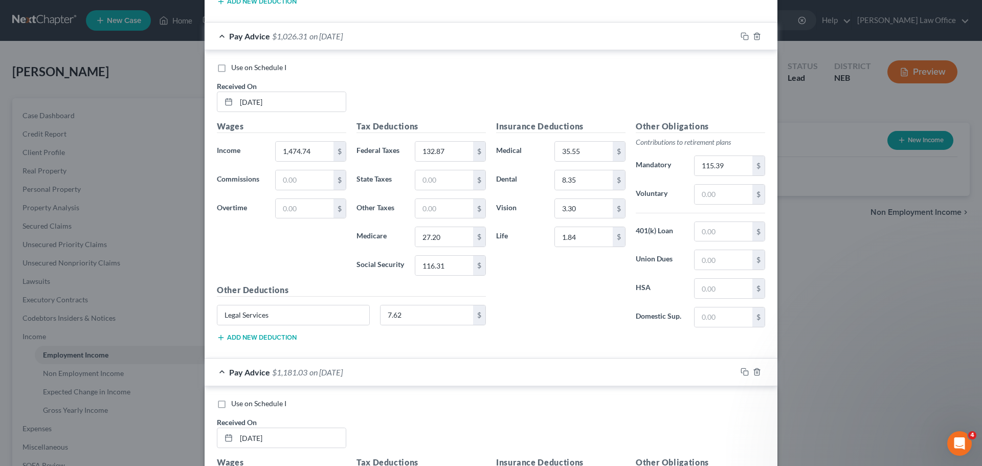
scroll to position [4039, 0]
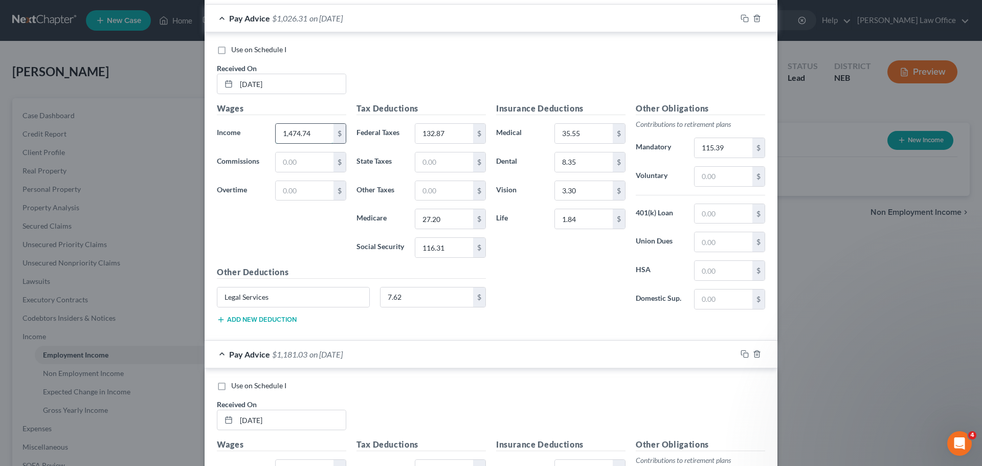
drag, startPoint x: 311, startPoint y: 135, endPoint x: 444, endPoint y: 162, distance: 135.8
click at [311, 135] on input "1,474.74" at bounding box center [305, 133] width 58 height 19
click at [292, 256] on div "Wages Income * 1,923.17 $ Commissions $ Overtime $" at bounding box center [282, 184] width 140 height 164
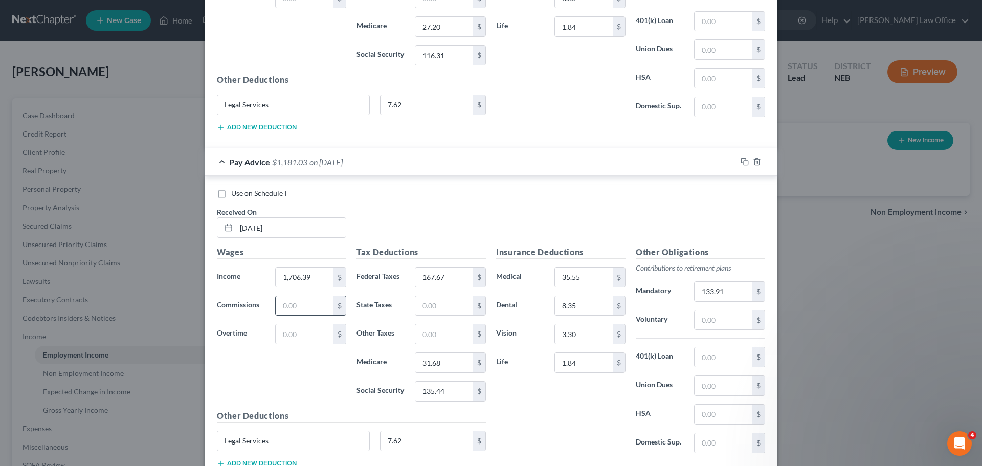
scroll to position [4294, 0]
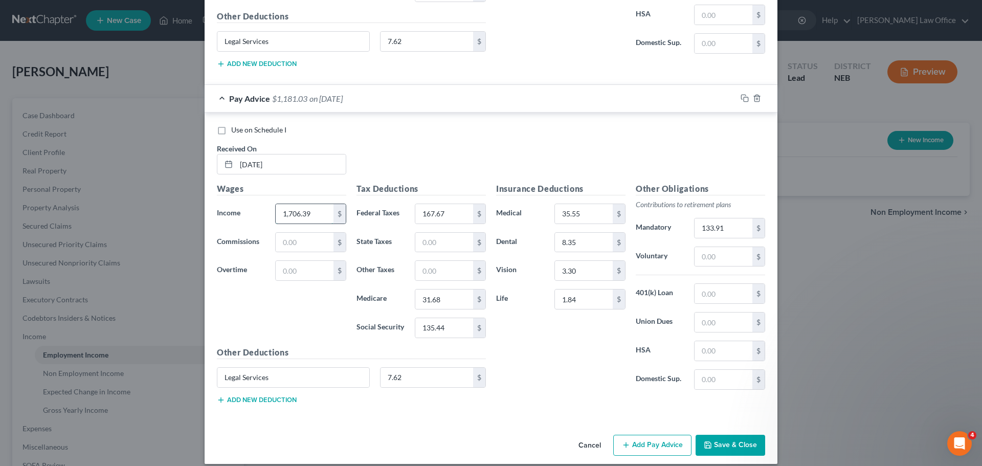
drag, startPoint x: 305, startPoint y: 217, endPoint x: 319, endPoint y: 216, distance: 13.8
click at [306, 217] on input "1,706.39" at bounding box center [305, 213] width 58 height 19
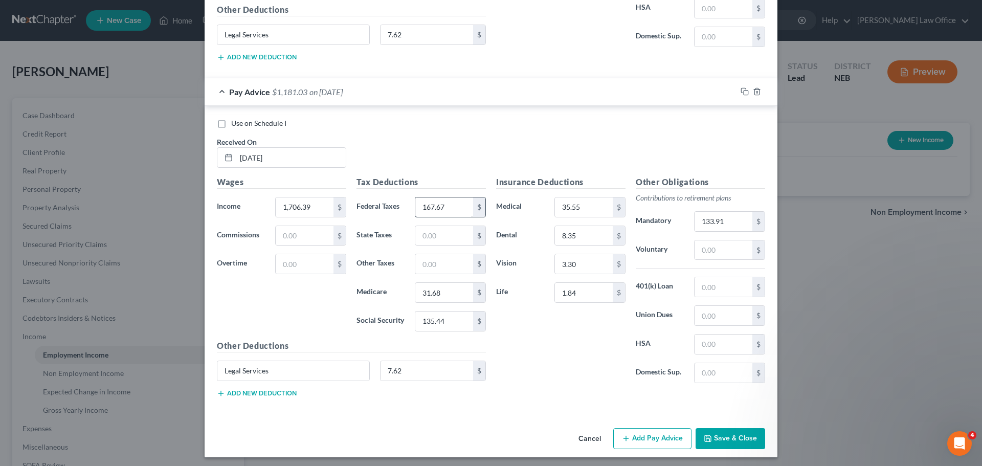
scroll to position [4305, 0]
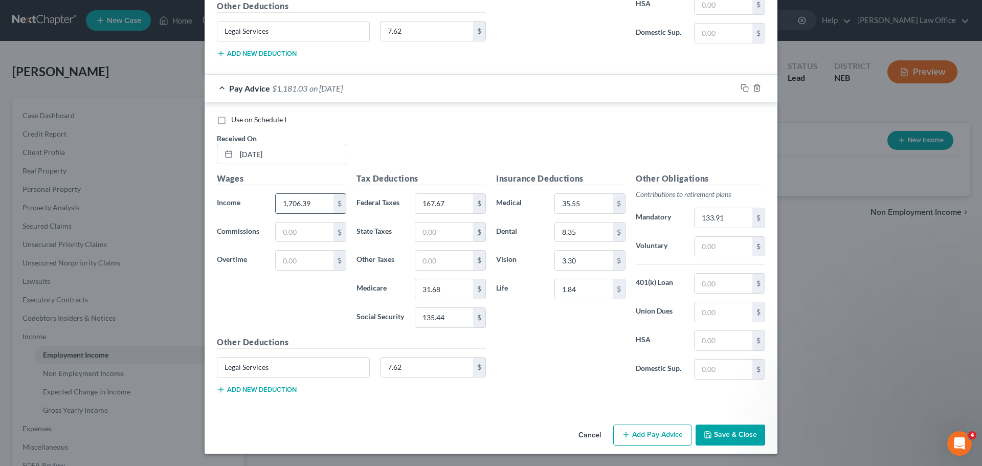
click at [311, 198] on input "1,706.39" at bounding box center [305, 203] width 58 height 19
click at [231, 119] on label "Use on Schedule I" at bounding box center [258, 120] width 55 height 10
click at [235, 119] on input "Use on Schedule I" at bounding box center [238, 118] width 7 height 7
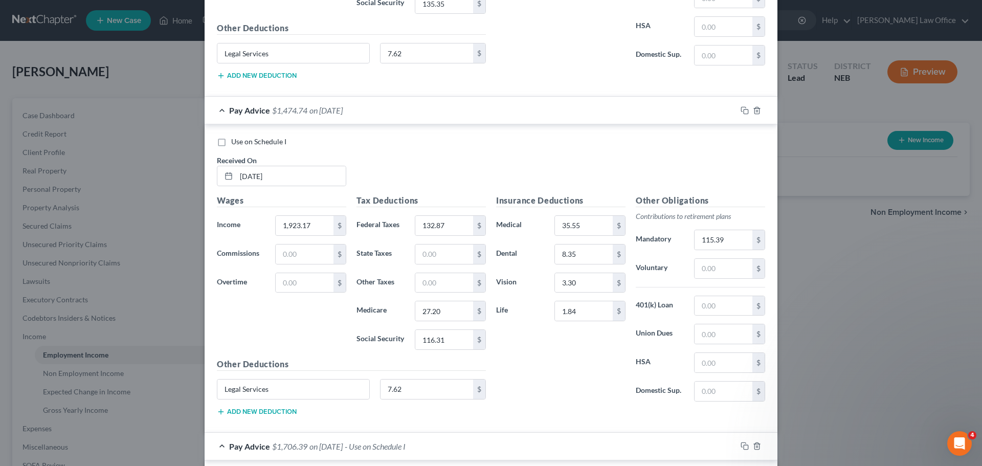
click at [231, 143] on label "Use on Schedule I" at bounding box center [258, 142] width 55 height 10
click at [235, 143] on input "Use on Schedule I" at bounding box center [238, 140] width 7 height 7
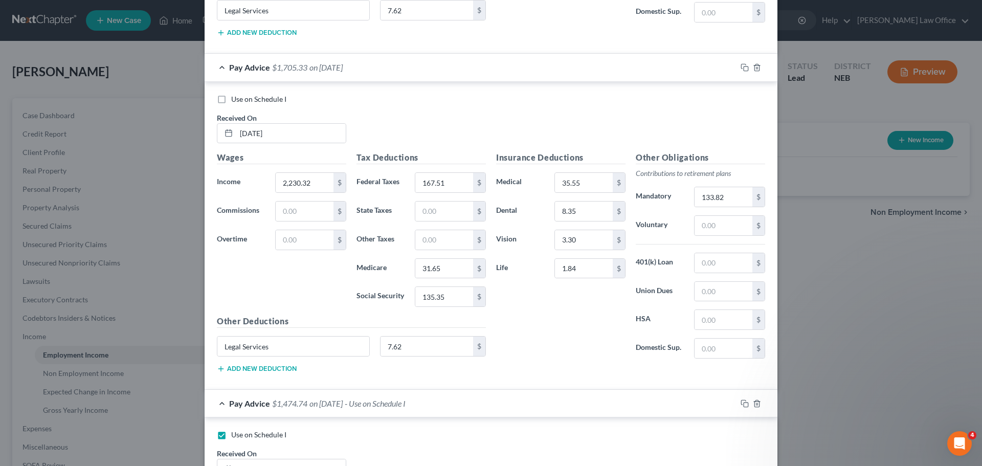
scroll to position [3640, 0]
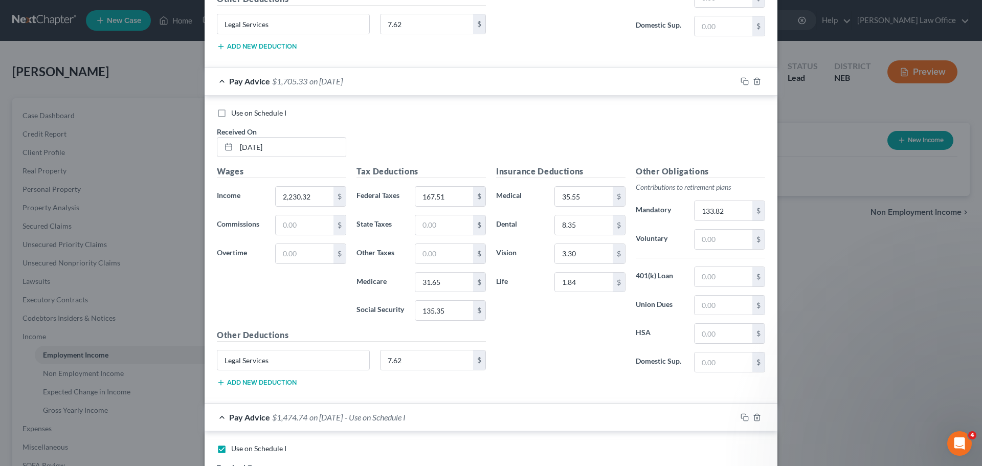
click at [223, 121] on div "Use on Schedule I Received On * [DATE]" at bounding box center [491, 137] width 559 height 58
click at [231, 114] on label "Use on Schedule I" at bounding box center [258, 113] width 55 height 10
click at [235, 114] on input "Use on Schedule I" at bounding box center [238, 111] width 7 height 7
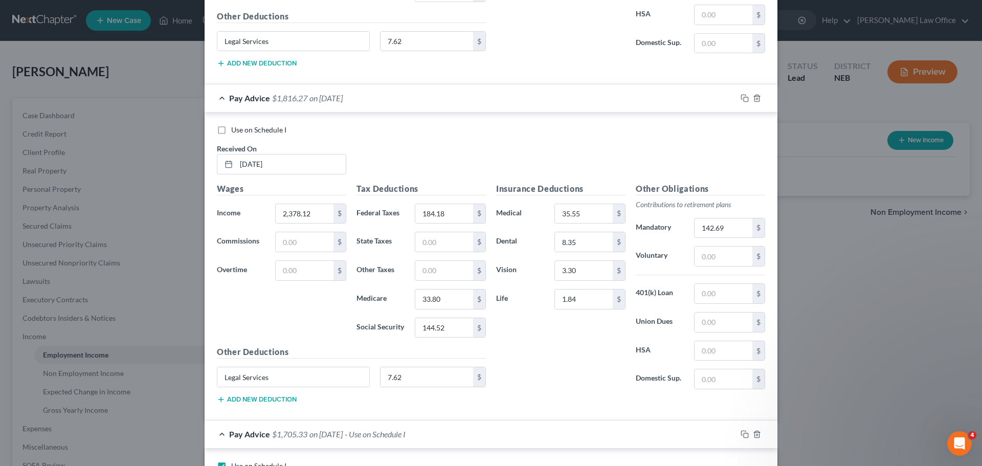
scroll to position [3282, 0]
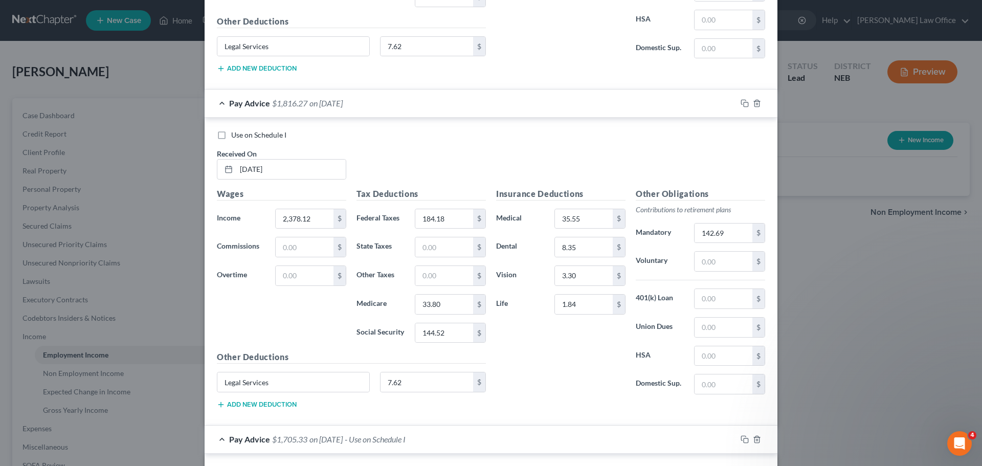
click at [231, 131] on label "Use on Schedule I" at bounding box center [258, 135] width 55 height 10
click at [235, 131] on input "Use on Schedule I" at bounding box center [238, 133] width 7 height 7
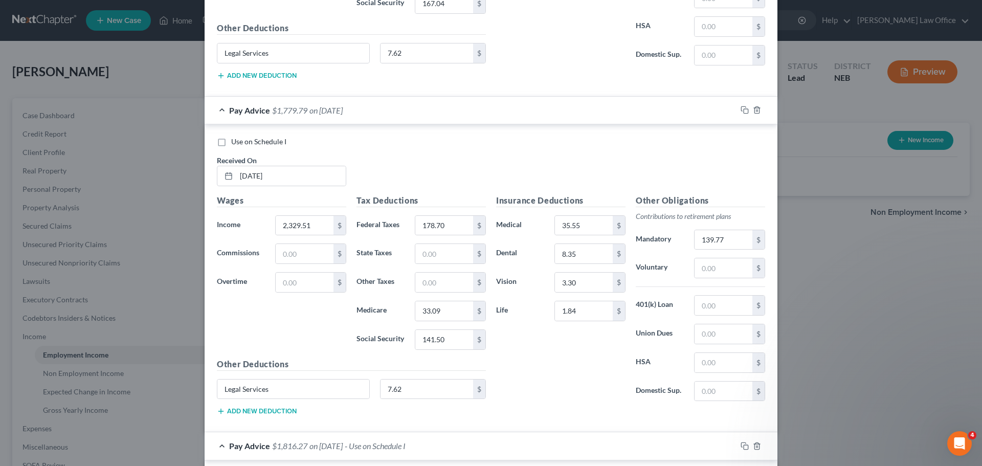
scroll to position [2924, 0]
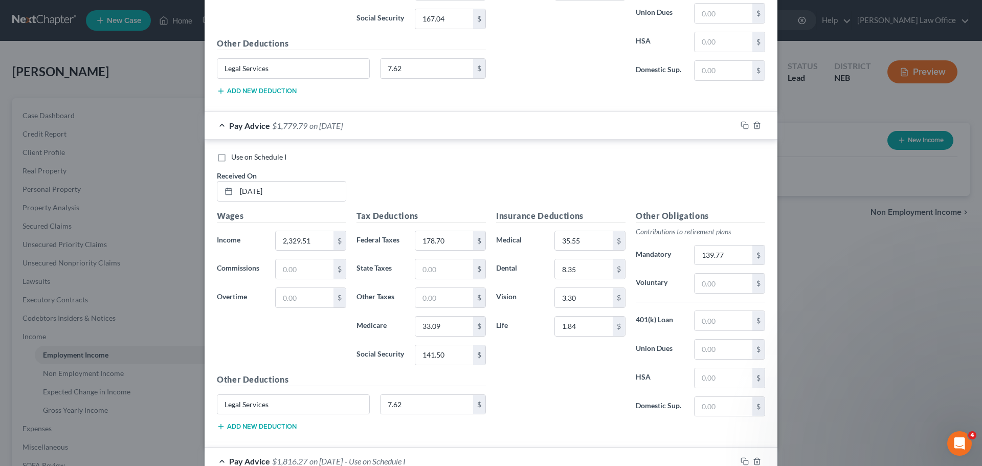
click at [231, 156] on label "Use on Schedule I" at bounding box center [258, 157] width 55 height 10
click at [235, 156] on input "Use on Schedule I" at bounding box center [238, 155] width 7 height 7
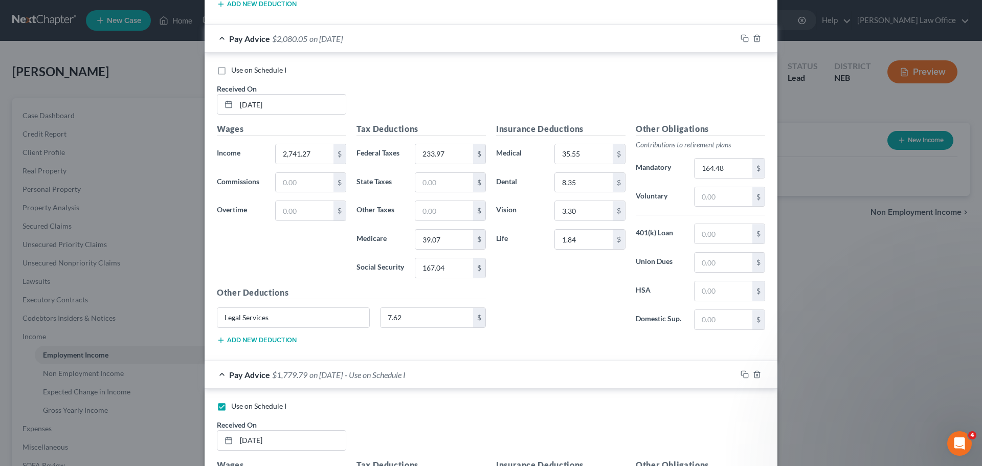
scroll to position [2668, 0]
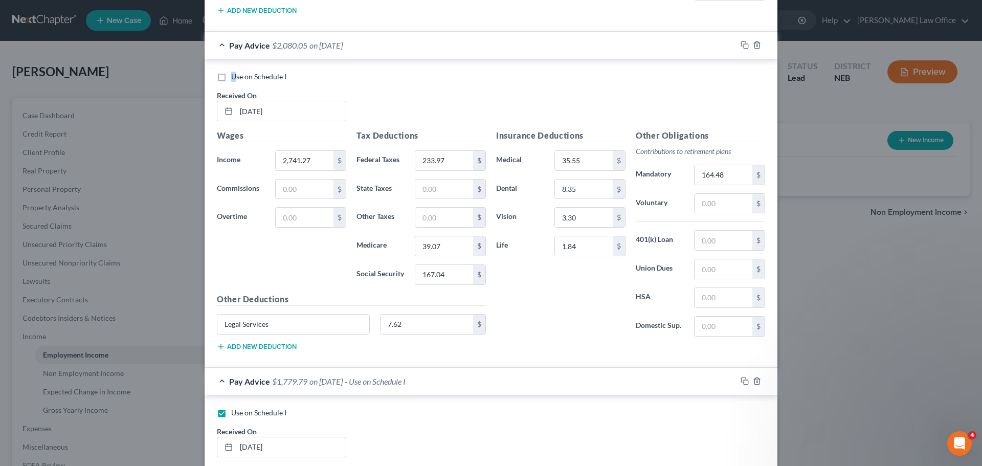
click at [231, 73] on span "Use on Schedule I" at bounding box center [258, 76] width 55 height 9
click at [237, 79] on span "Use on Schedule I" at bounding box center [258, 76] width 55 height 9
click at [237, 78] on input "Use on Schedule I" at bounding box center [238, 75] width 7 height 7
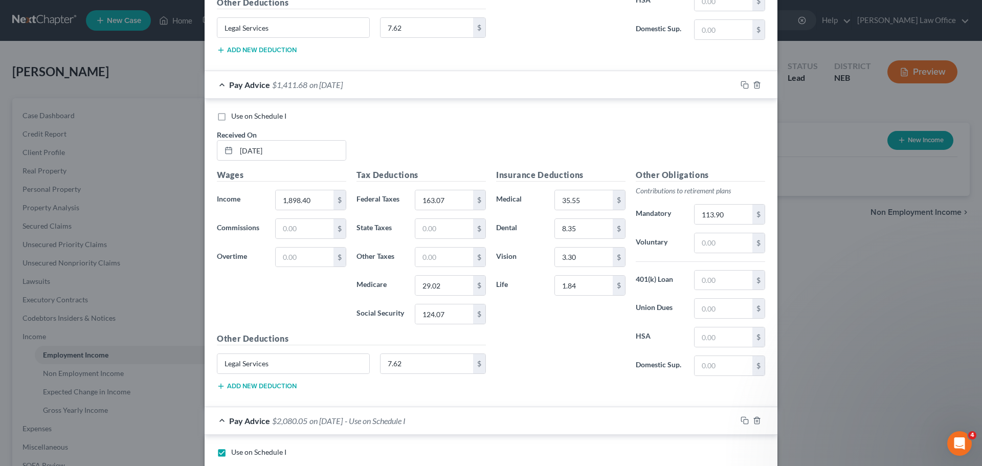
scroll to position [2259, 0]
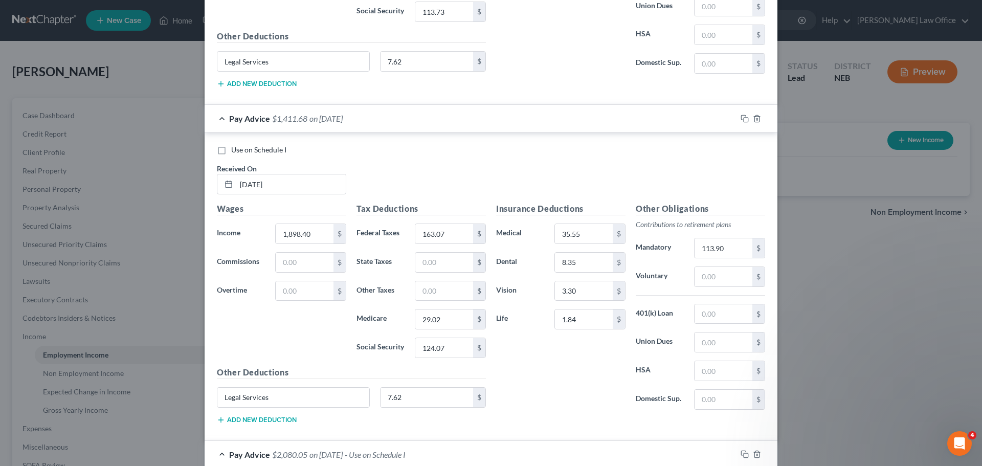
click at [231, 150] on label "Use on Schedule I" at bounding box center [258, 150] width 55 height 10
click at [235, 150] on input "Use on Schedule I" at bounding box center [238, 148] width 7 height 7
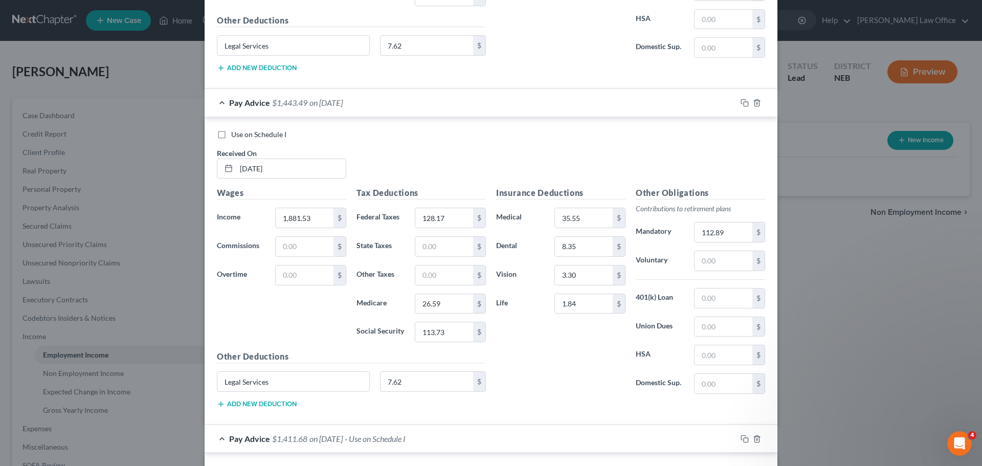
scroll to position [1901, 0]
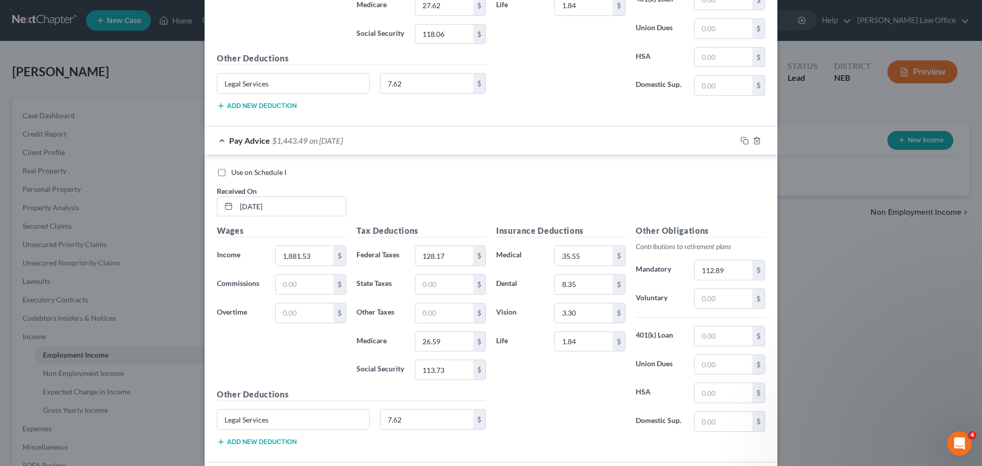
click at [231, 168] on label "Use on Schedule I" at bounding box center [258, 172] width 55 height 10
click at [235, 168] on input "Use on Schedule I" at bounding box center [238, 170] width 7 height 7
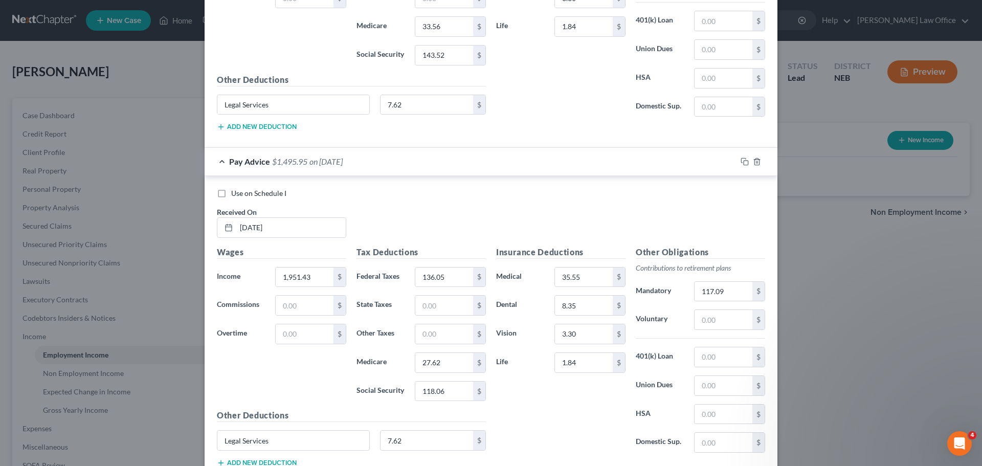
scroll to position [1543, 0]
click at [231, 191] on label "Use on Schedule I" at bounding box center [258, 194] width 55 height 10
click at [235, 191] on input "Use on Schedule I" at bounding box center [238, 192] width 7 height 7
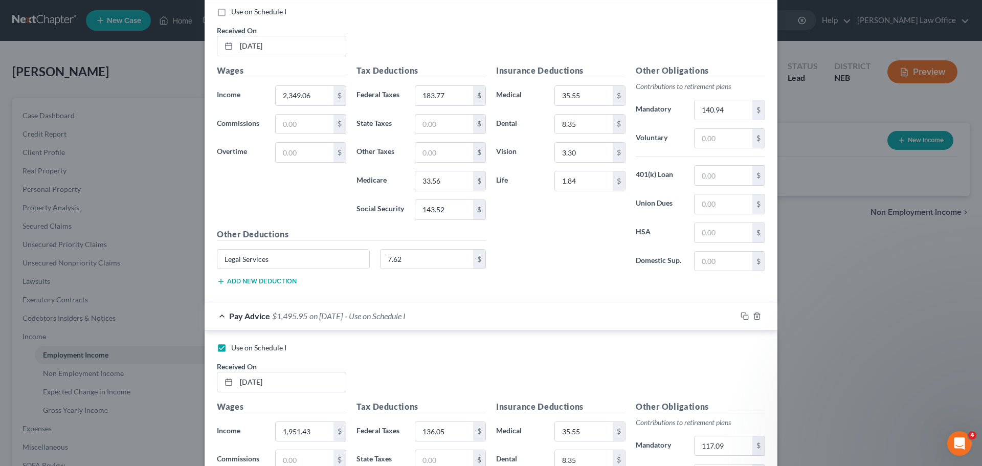
scroll to position [1287, 0]
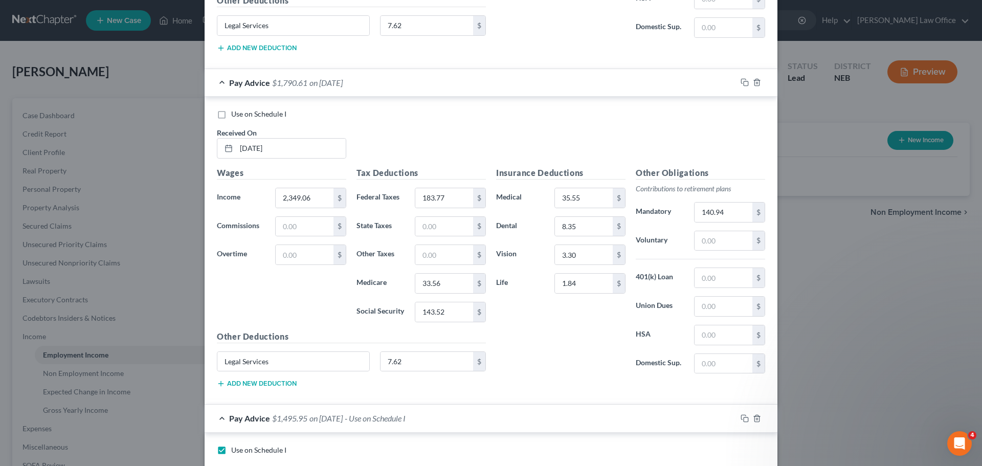
click at [231, 109] on label "Use on Schedule I" at bounding box center [258, 114] width 55 height 10
click at [235, 109] on input "Use on Schedule I" at bounding box center [238, 112] width 7 height 7
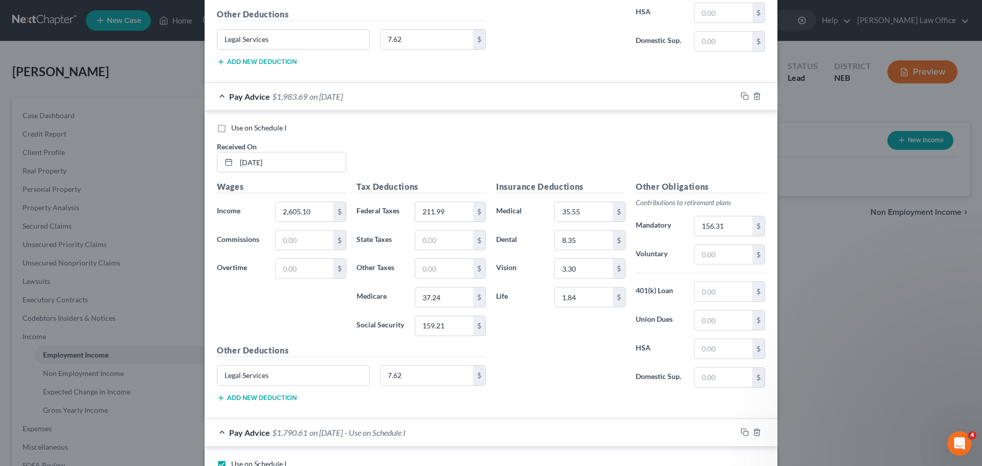
scroll to position [878, 0]
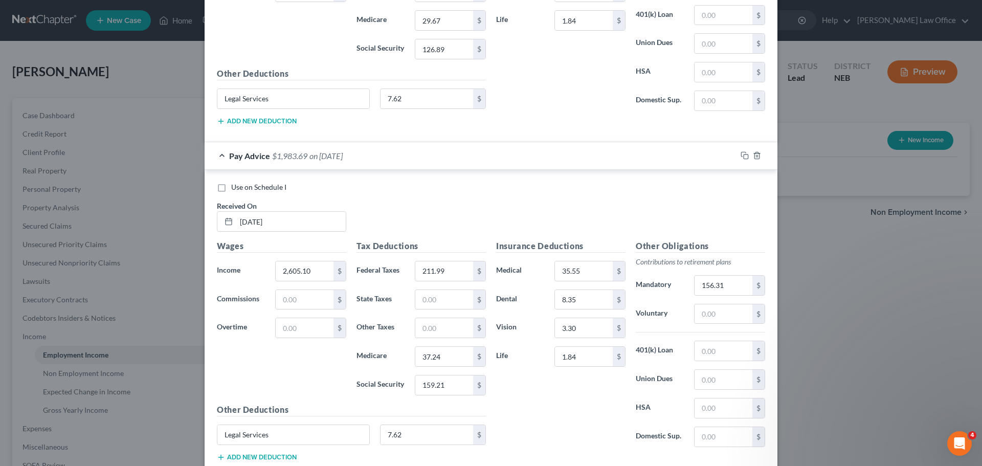
click at [231, 186] on label "Use on Schedule I" at bounding box center [258, 187] width 55 height 10
click at [235, 186] on input "Use on Schedule I" at bounding box center [238, 185] width 7 height 7
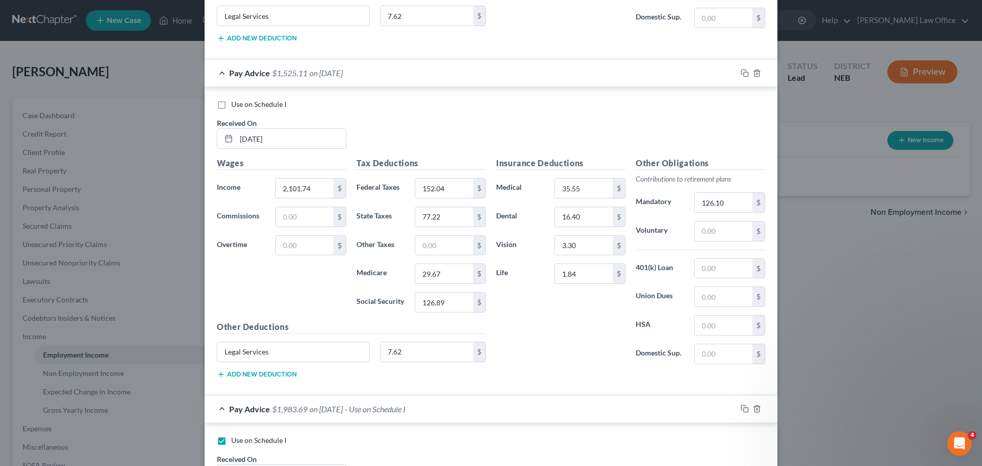
scroll to position [622, 0]
click at [232, 107] on span "Use on Schedule I" at bounding box center [258, 106] width 55 height 9
click at [235, 107] on input "Use on Schedule I" at bounding box center [238, 105] width 7 height 7
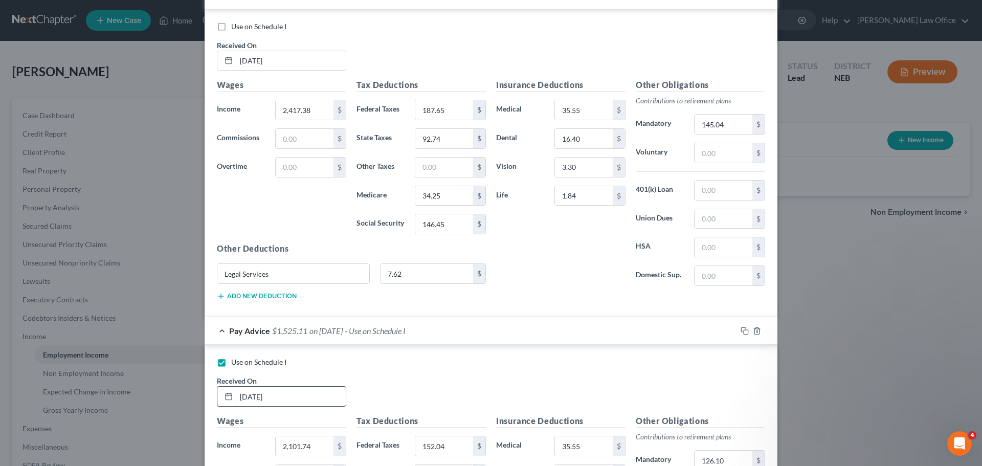
scroll to position [315, 0]
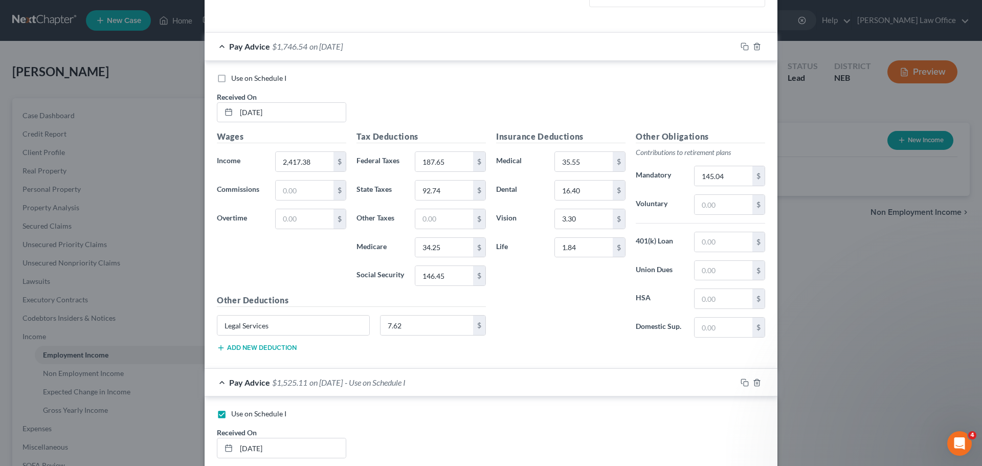
click at [238, 79] on span "Use on Schedule I" at bounding box center [258, 78] width 55 height 9
click at [238, 79] on input "Use on Schedule I" at bounding box center [238, 76] width 7 height 7
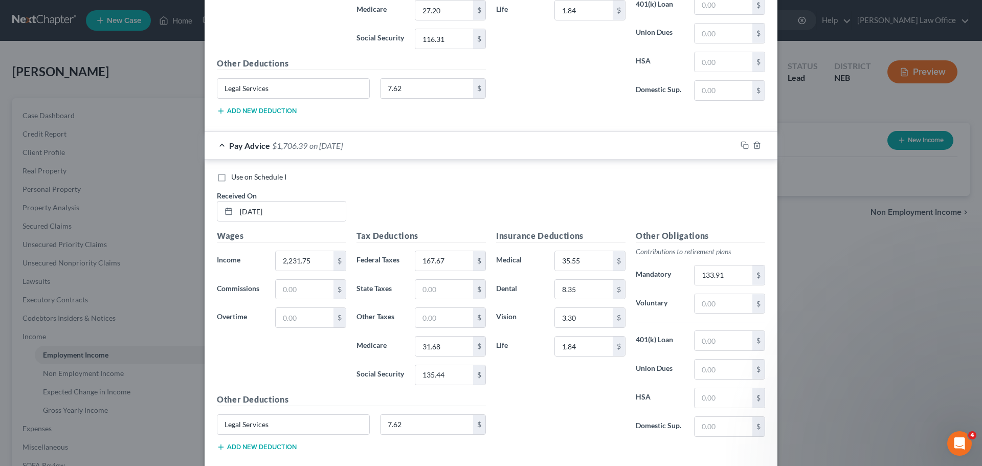
scroll to position [4305, 0]
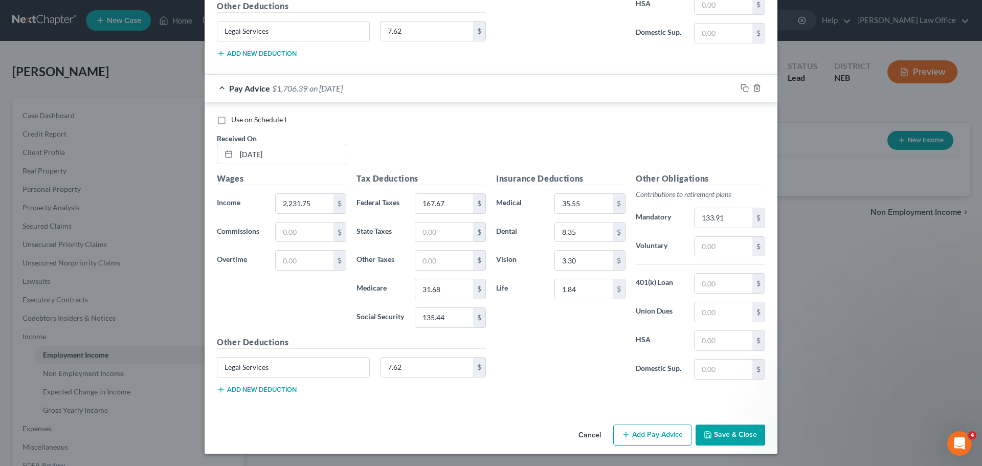
click at [720, 432] on button "Save & Close" at bounding box center [731, 435] width 70 height 21
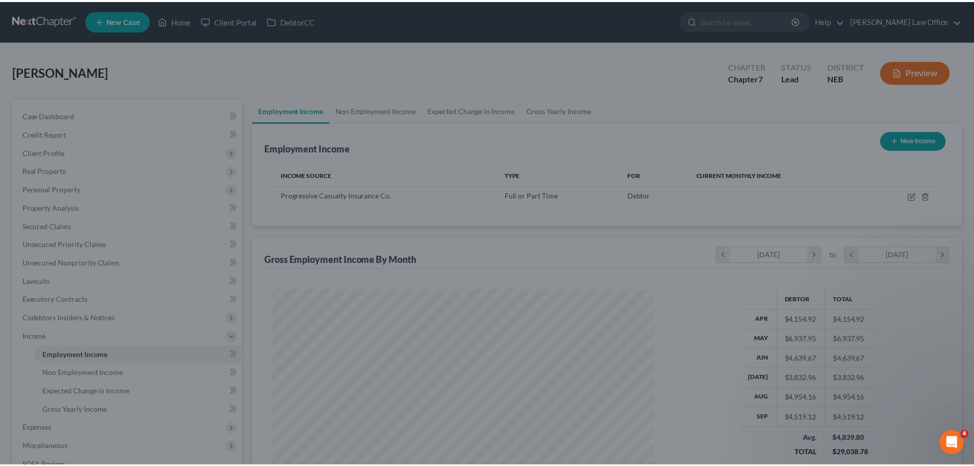
scroll to position [191, 402]
